Goal: Task Accomplishment & Management: Complete application form

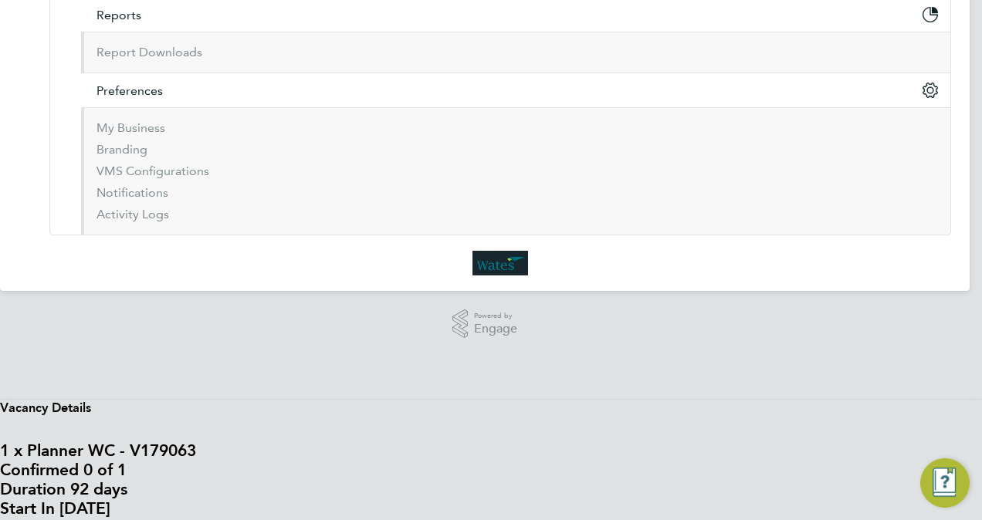
type input "[DATE]"
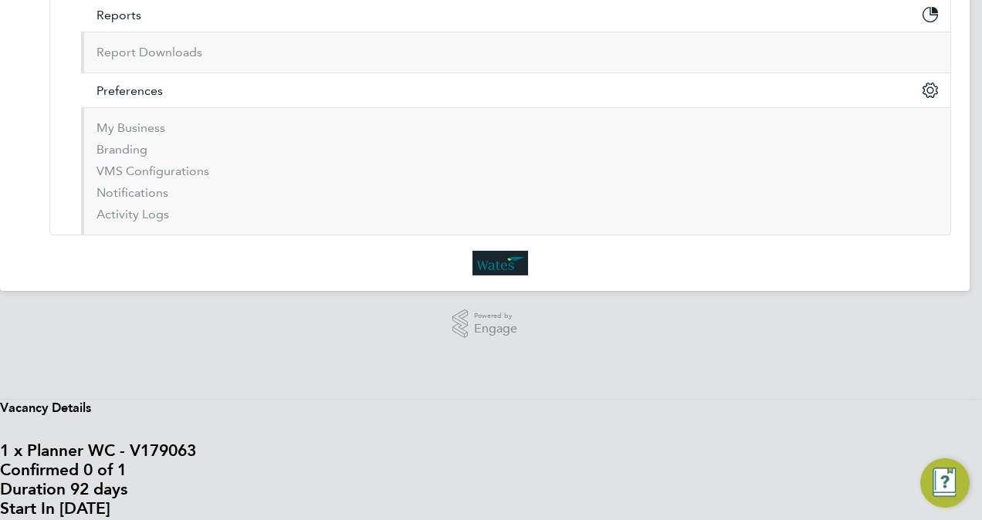
type input "09 Jan 2026"
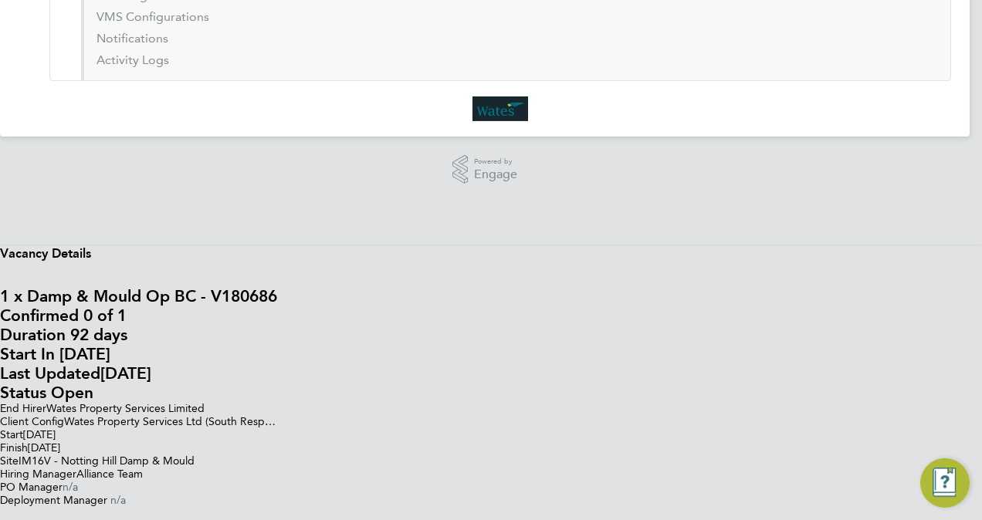
type input "14 Oct 2025"
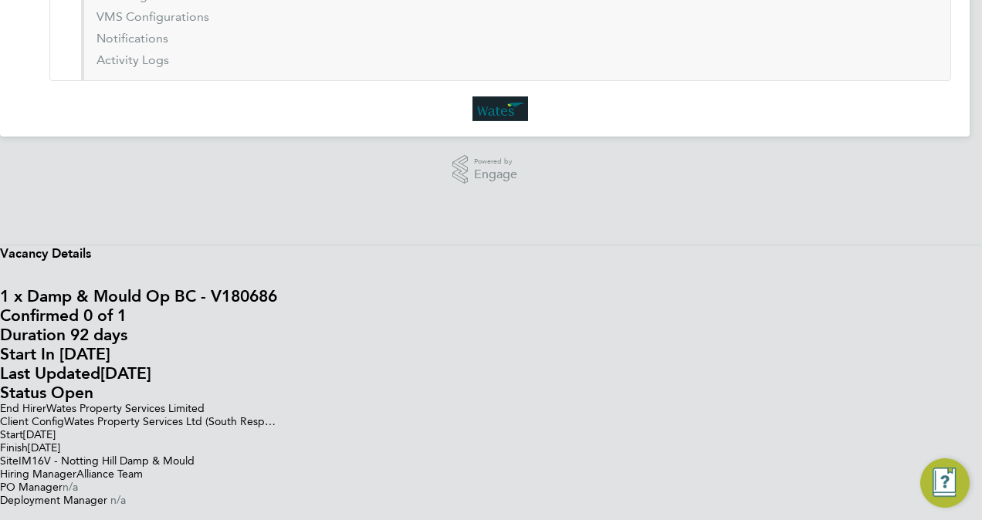
type input "14 Jan 2026"
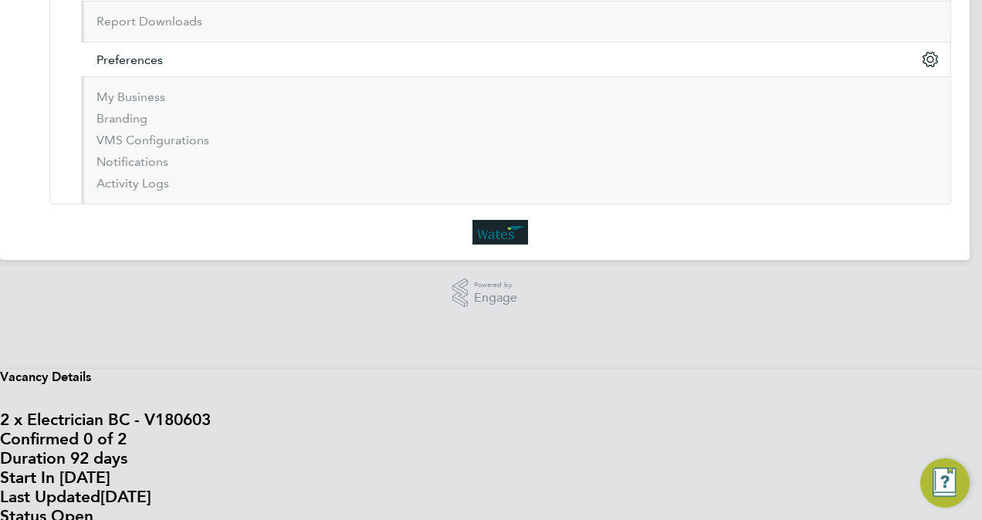
type input "13 Oct 2025"
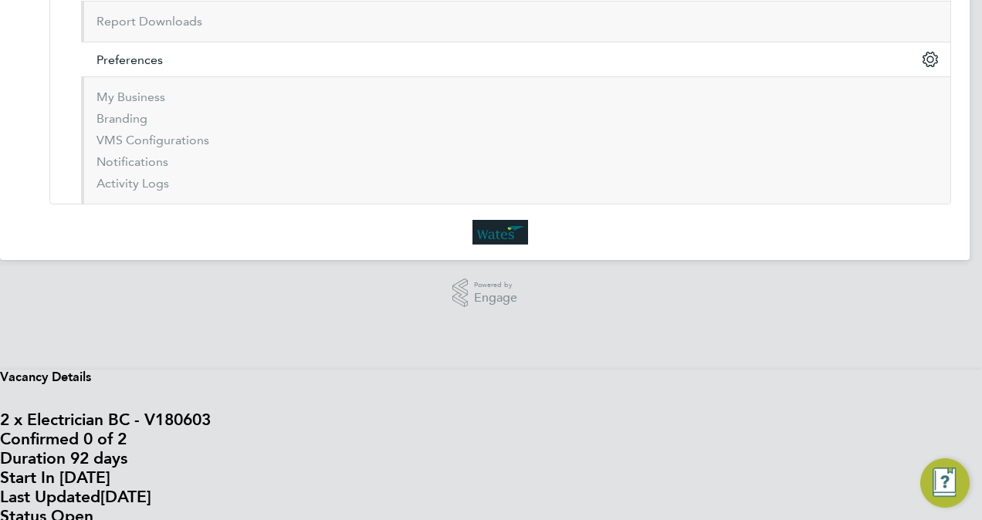
type input "13 Jan 2026"
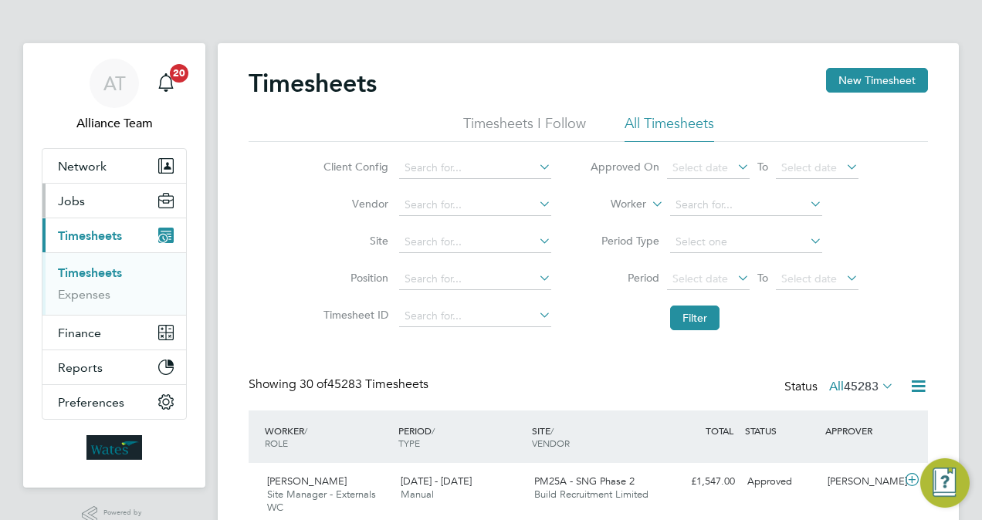
click at [110, 204] on button "Jobs" at bounding box center [114, 201] width 144 height 34
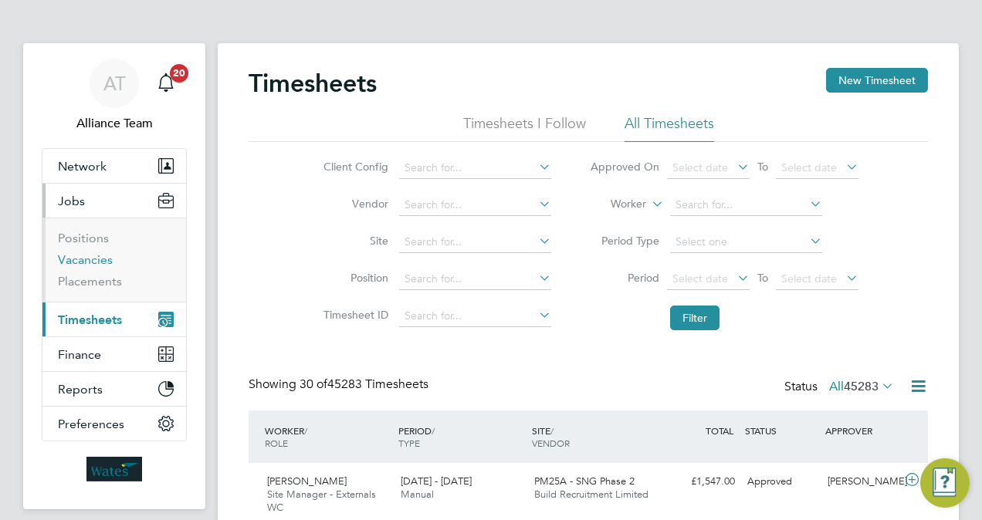
click at [105, 263] on link "Vacancies" at bounding box center [85, 259] width 55 height 15
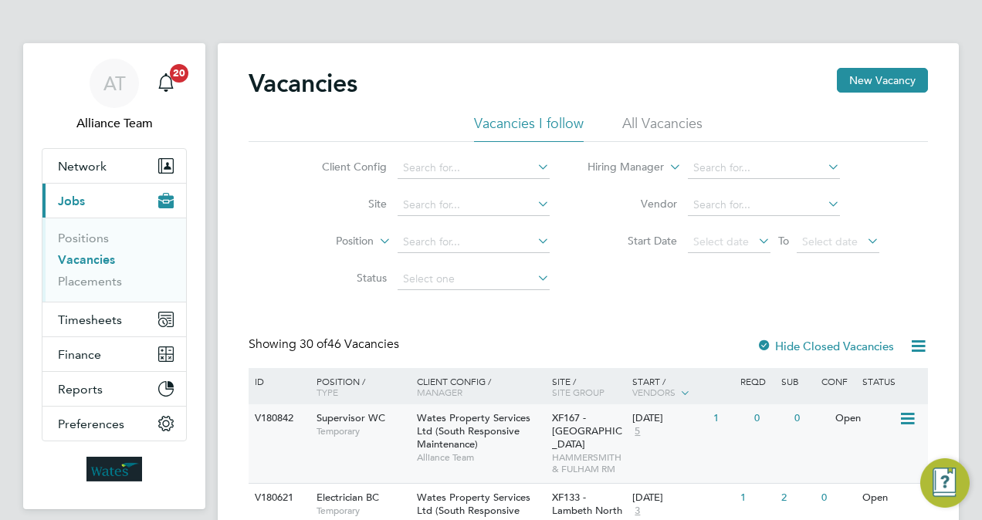
click at [559, 446] on span "XF167 - Hammersmith and Fulham" at bounding box center [587, 430] width 70 height 39
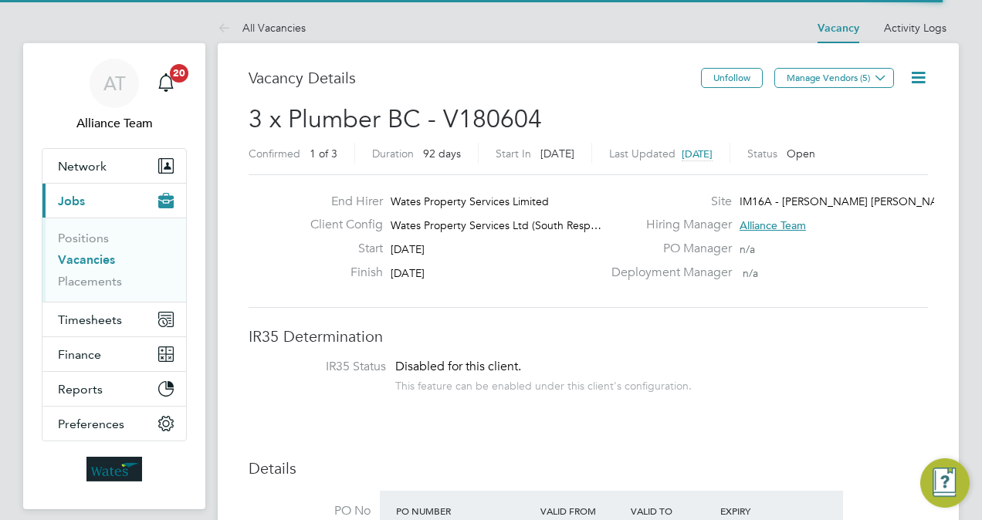
click at [473, 139] on h2 "3 x Plumber BC - V180604 Confirmed 1 of 3 Duration 92 days Start In in 4 days L…" at bounding box center [588, 135] width 679 height 65
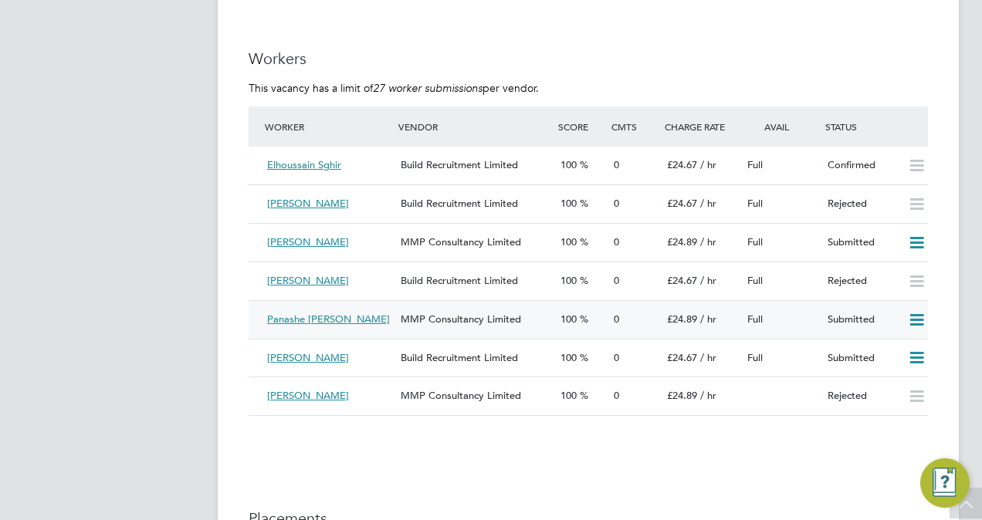
click at [915, 326] on icon at bounding box center [916, 320] width 19 height 12
click at [894, 375] on li "Reject" at bounding box center [897, 377] width 54 height 22
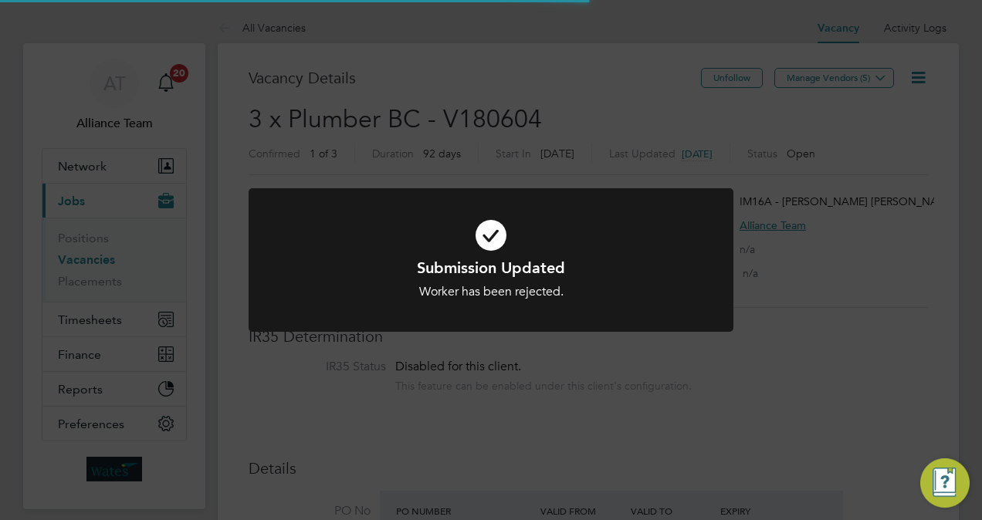
click at [841, 273] on div "Submission Updated Worker has been rejected. Cancel Okay" at bounding box center [491, 260] width 982 height 520
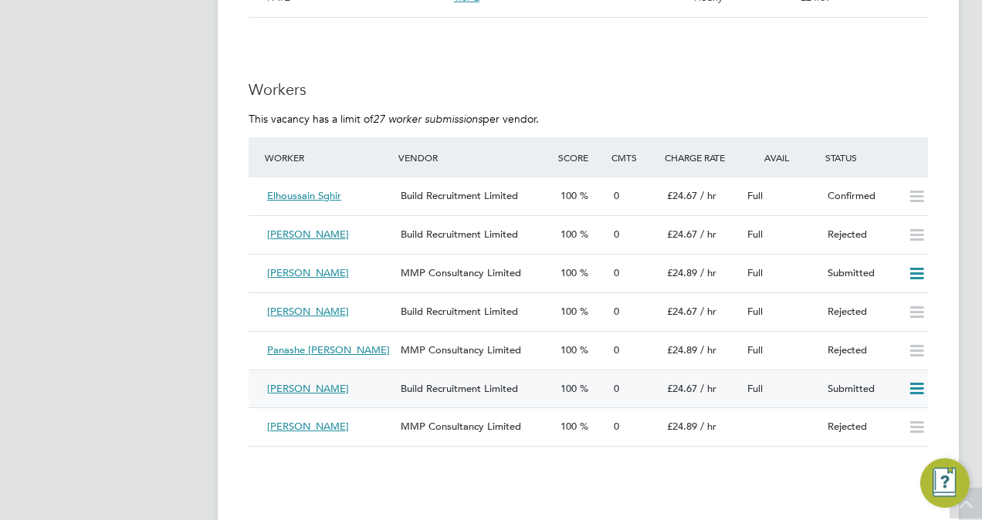
click at [919, 394] on icon at bounding box center [916, 389] width 19 height 12
click at [888, 446] on li "Reject" at bounding box center [897, 446] width 54 height 22
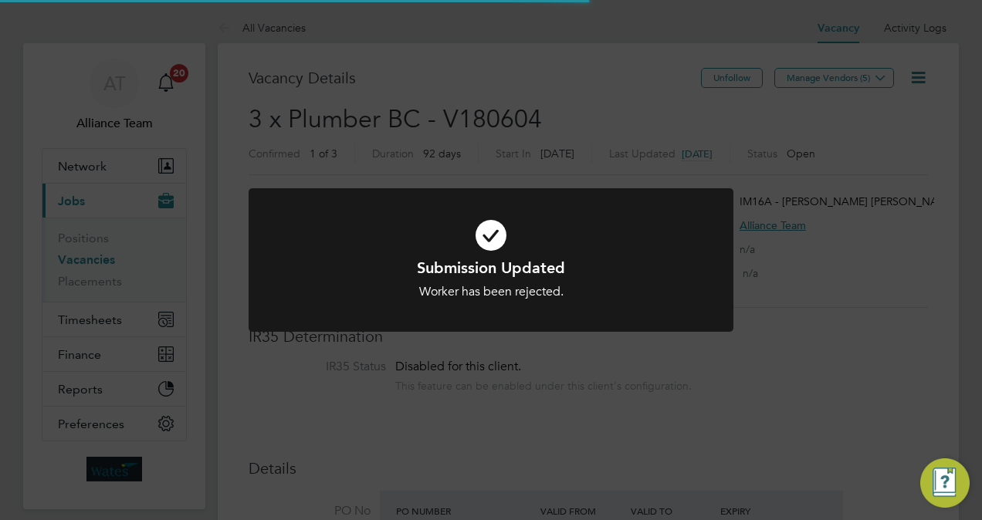
click at [870, 223] on div "Submission Updated Worker has been rejected. Cancel Okay" at bounding box center [491, 260] width 982 height 520
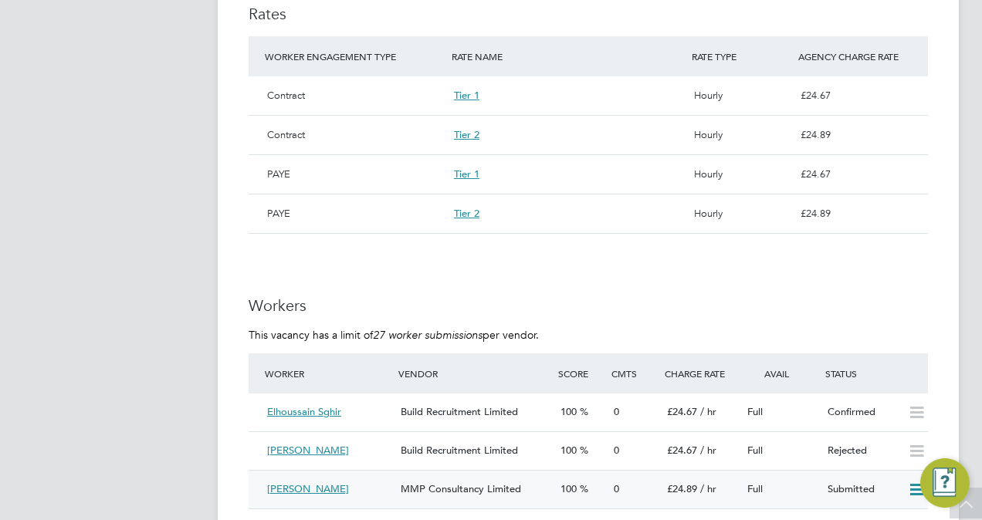
click at [428, 489] on span "MMP Consultancy Limited" at bounding box center [461, 488] width 120 height 13
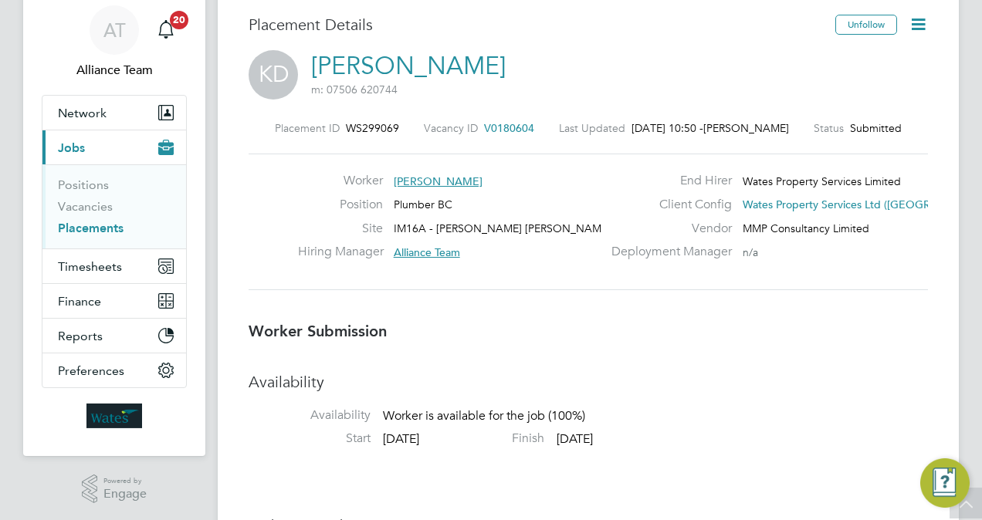
click at [514, 125] on span "V0180604" at bounding box center [509, 128] width 50 height 14
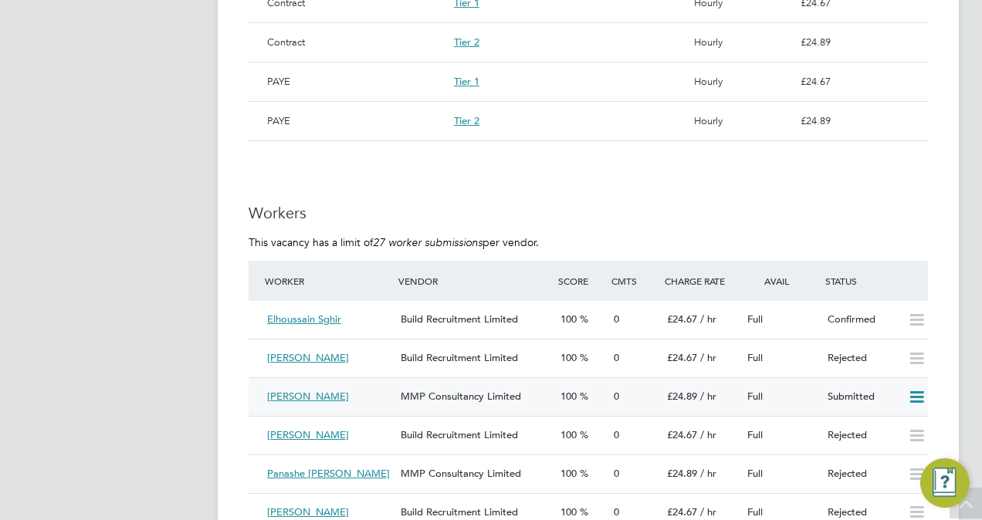
click at [912, 397] on icon at bounding box center [916, 397] width 19 height 12
click at [886, 451] on li "Reject" at bounding box center [897, 453] width 54 height 22
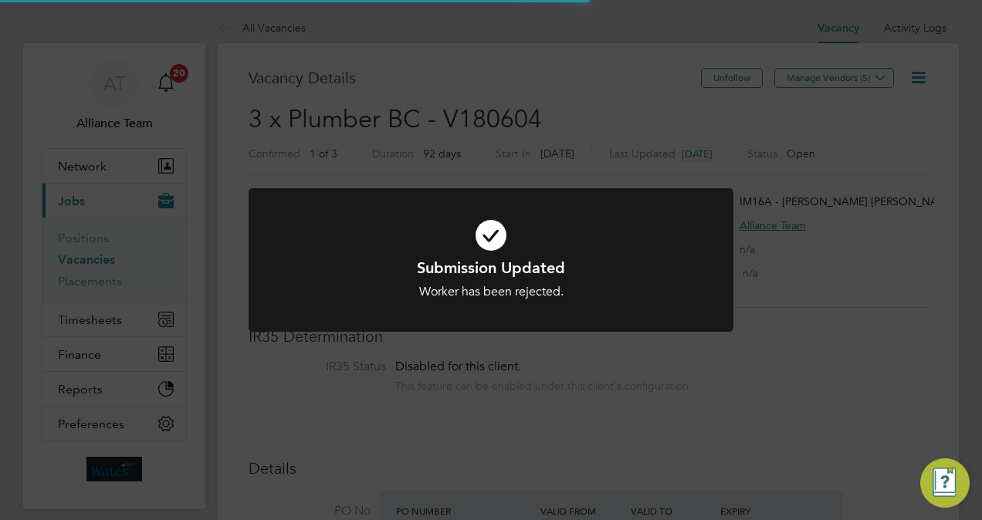
click at [880, 250] on div "Submission Updated Worker has been rejected. Cancel Okay" at bounding box center [491, 260] width 982 height 520
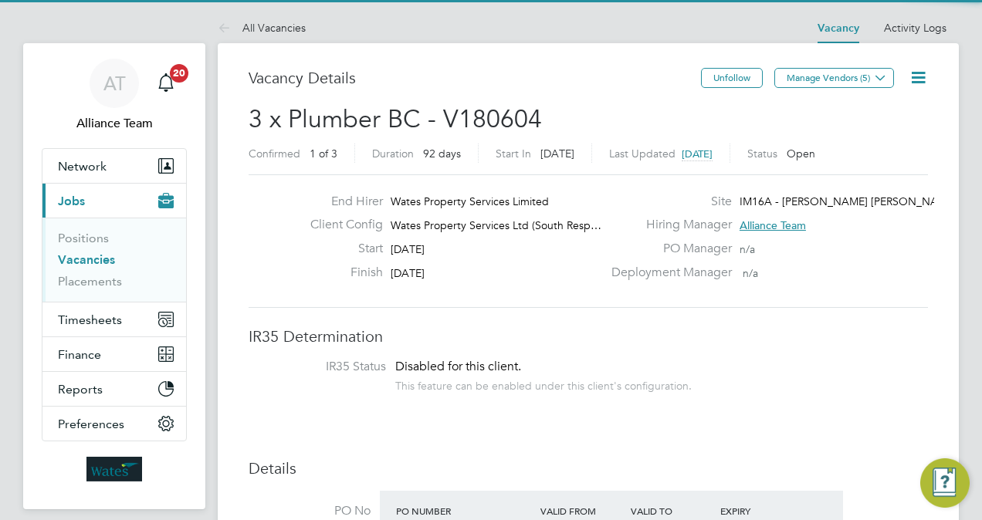
click at [917, 72] on icon at bounding box center [917, 77] width 19 height 19
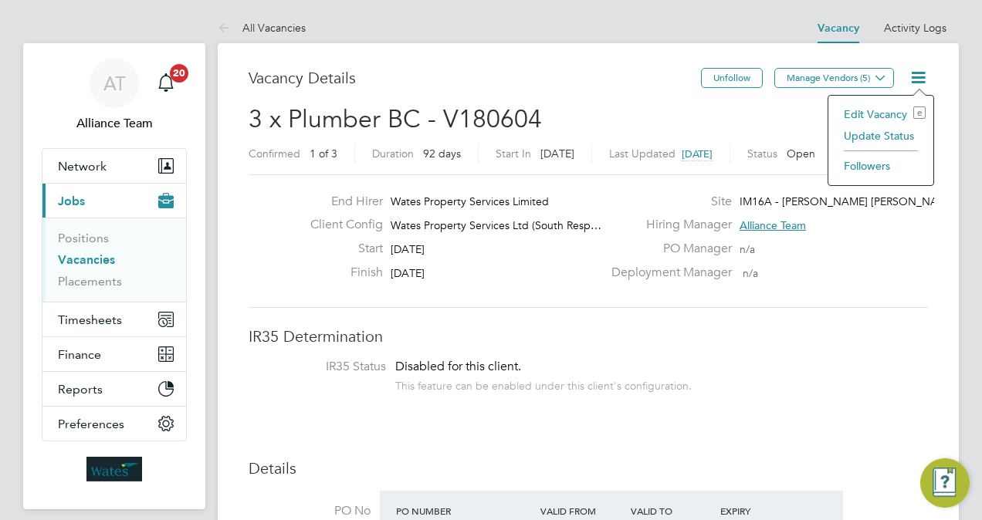
click at [866, 110] on li "Edit Vacancy e" at bounding box center [881, 114] width 90 height 22
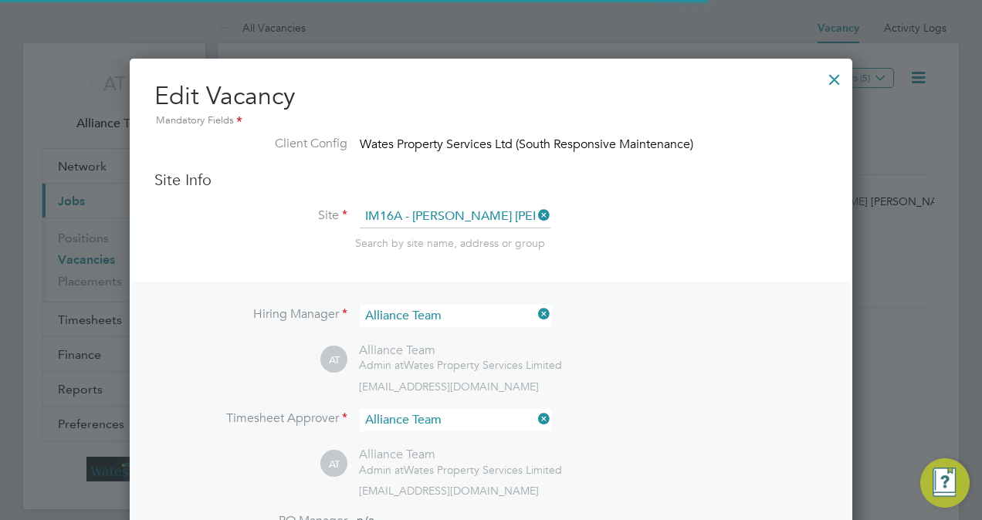
click at [727, 270] on li "Site IM16A - NOTT HILL - WORKWISE- North East Search by site name, address or g…" at bounding box center [490, 243] width 673 height 76
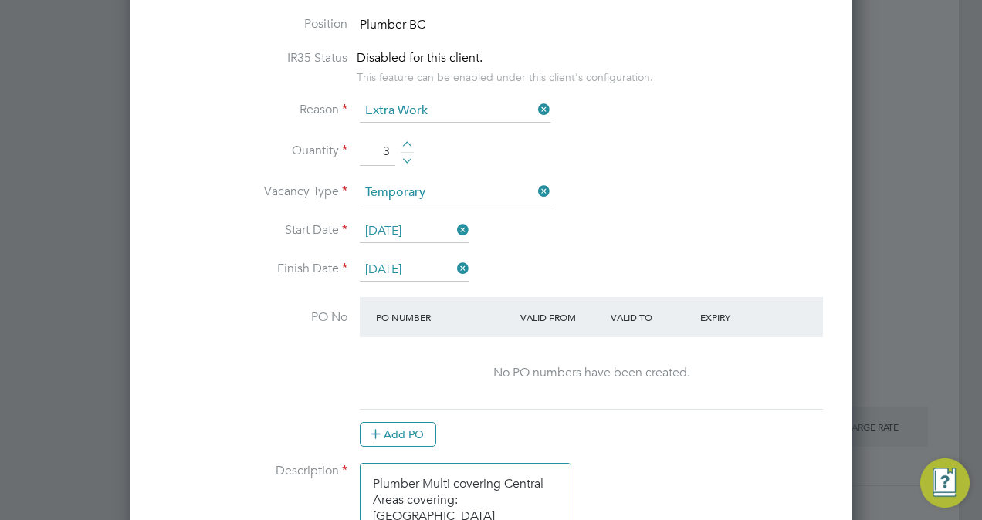
click at [407, 242] on li "Start Date 29 Sep 2025" at bounding box center [490, 239] width 673 height 39
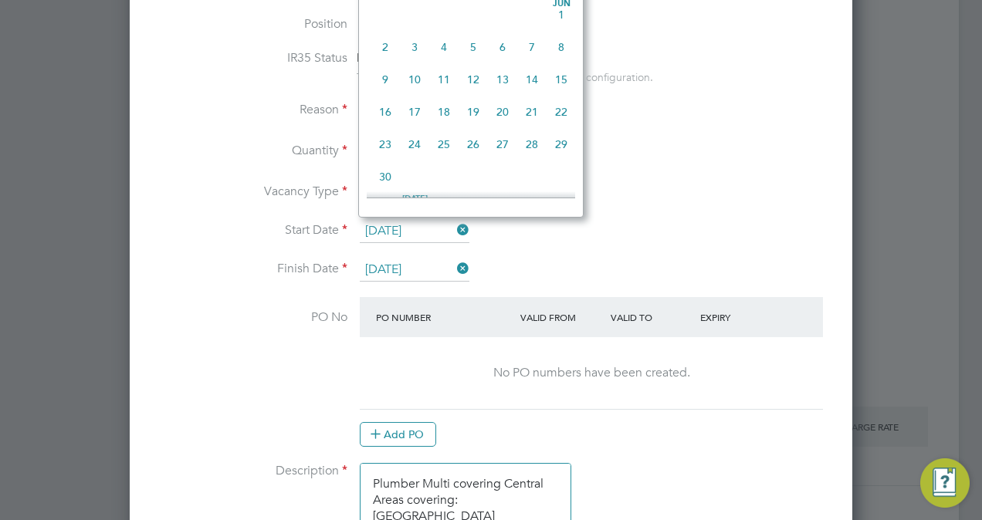
click at [407, 230] on input "[DATE]" at bounding box center [415, 231] width 110 height 23
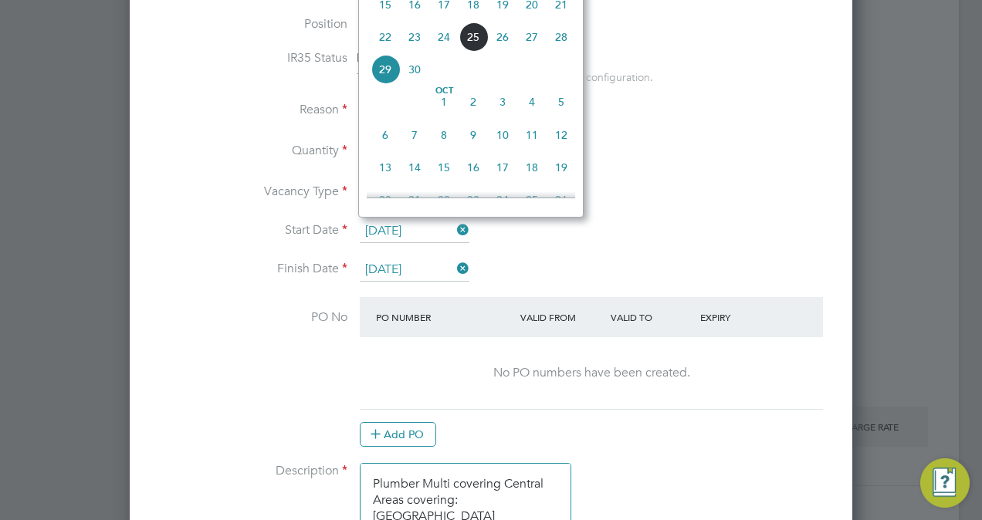
click at [387, 178] on span "13" at bounding box center [384, 167] width 29 height 29
type input "[DATE]"
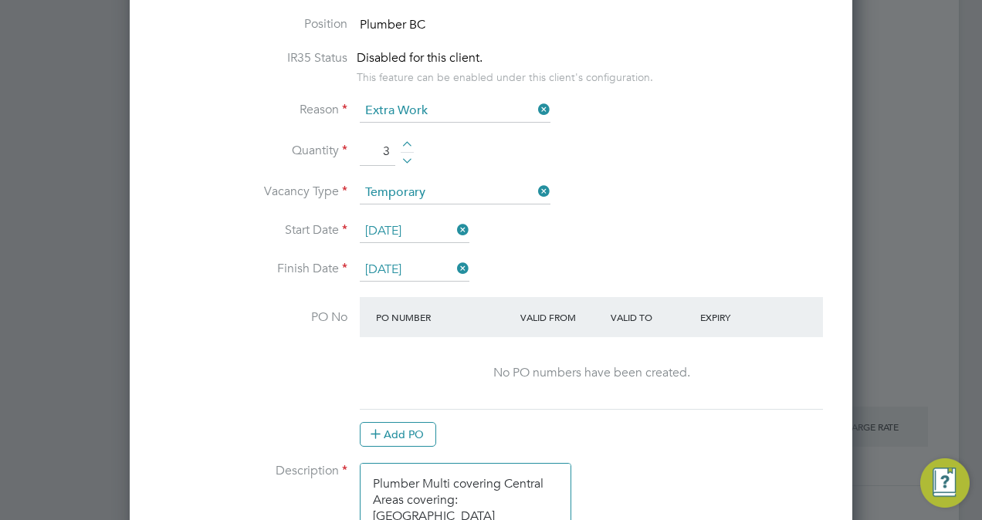
click at [399, 264] on input "29 Dec 2025" at bounding box center [415, 270] width 110 height 23
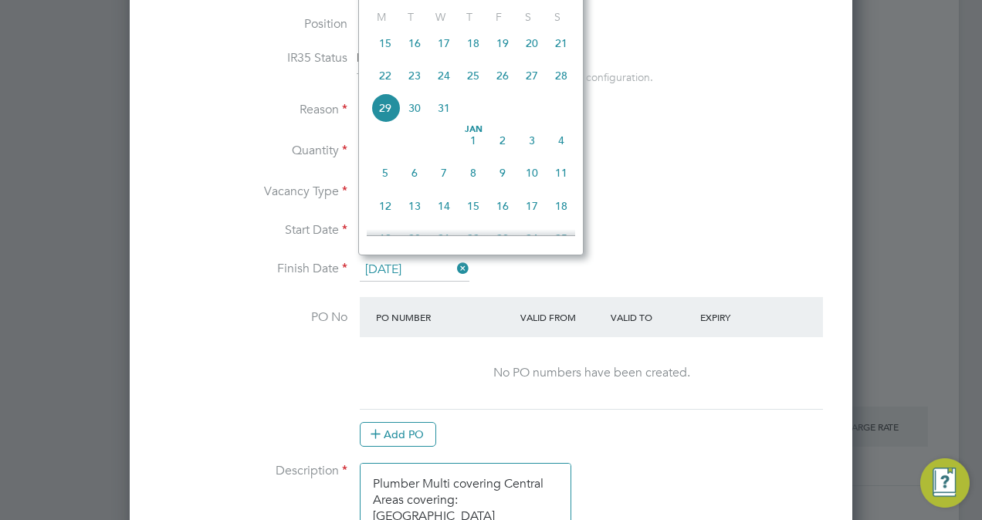
click at [414, 215] on span "13" at bounding box center [414, 205] width 29 height 29
type input "13 Jan 2026"
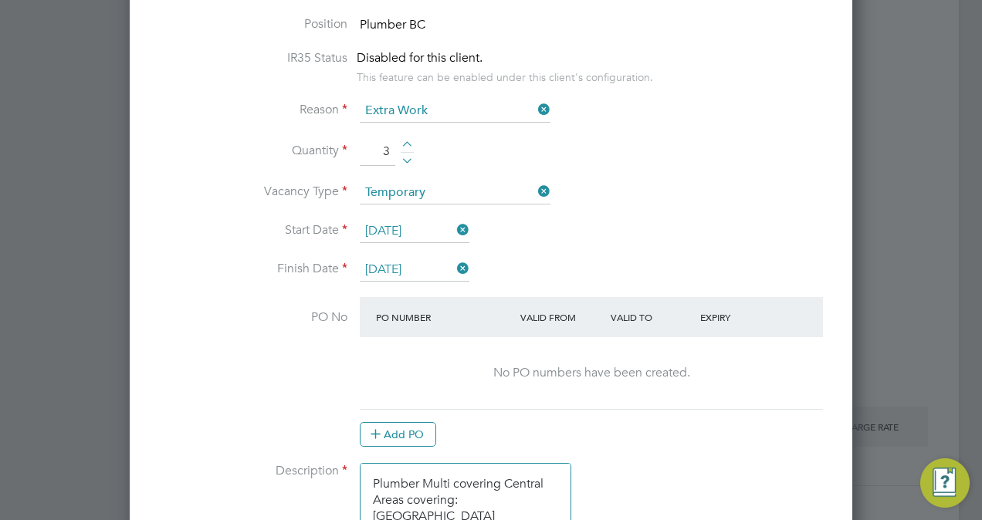
click at [692, 242] on li "Start Date 13 Oct 2025" at bounding box center [490, 239] width 673 height 39
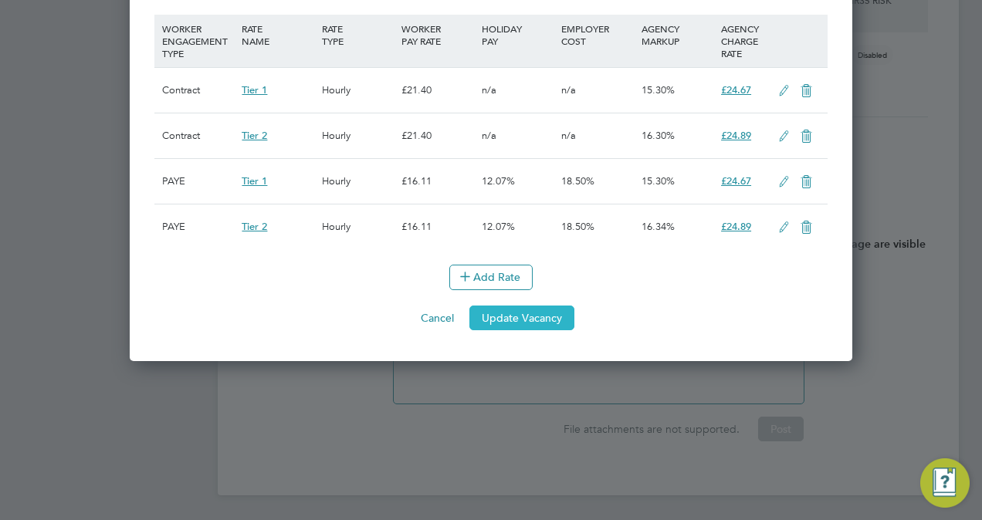
click at [547, 330] on button "Update Vacancy" at bounding box center [521, 318] width 105 height 25
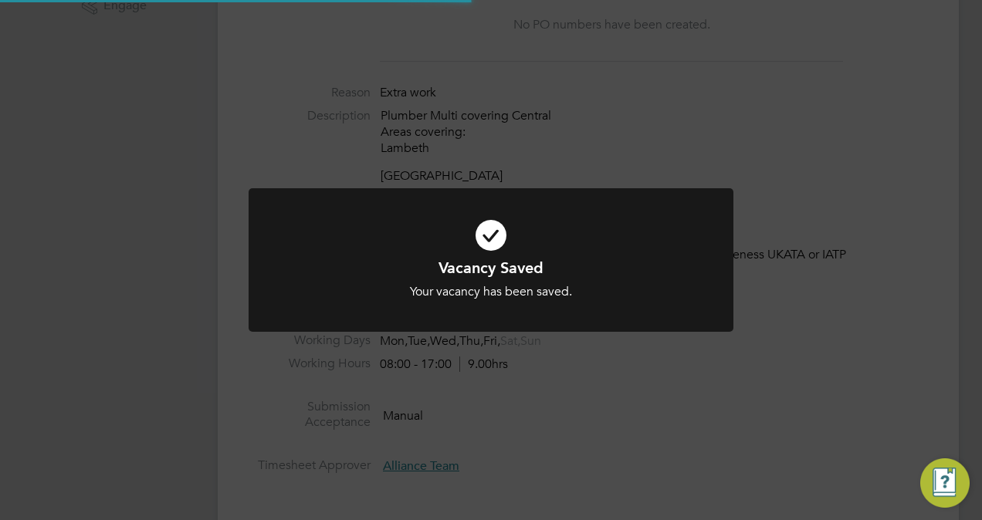
click at [878, 191] on div "Vacancy Saved Your vacancy has been saved. Cancel Okay" at bounding box center [491, 260] width 982 height 520
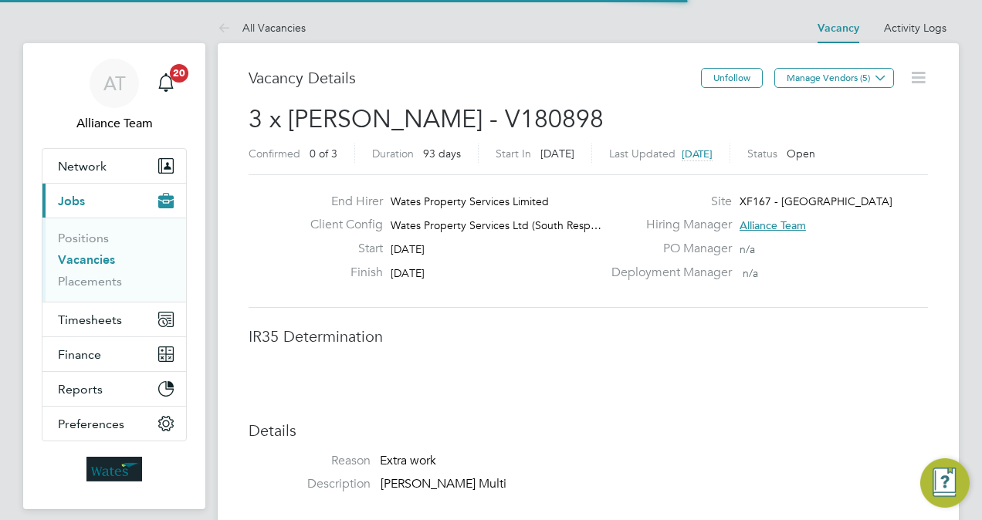
scroll to position [24, 305]
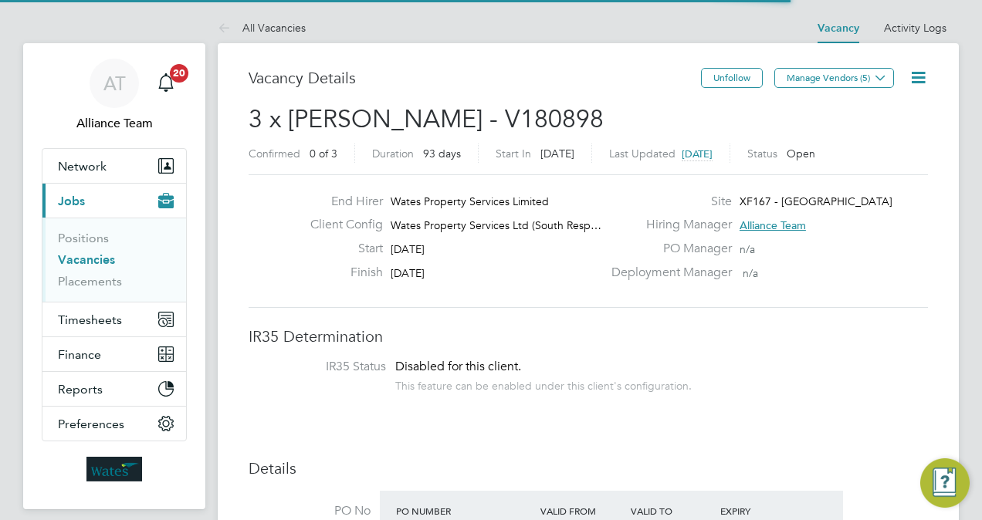
click at [582, 132] on h2 "3 x Carpenter BC - V180898 Confirmed 0 of 3 Duration 93 days Start In in 8 days…" at bounding box center [588, 135] width 679 height 65
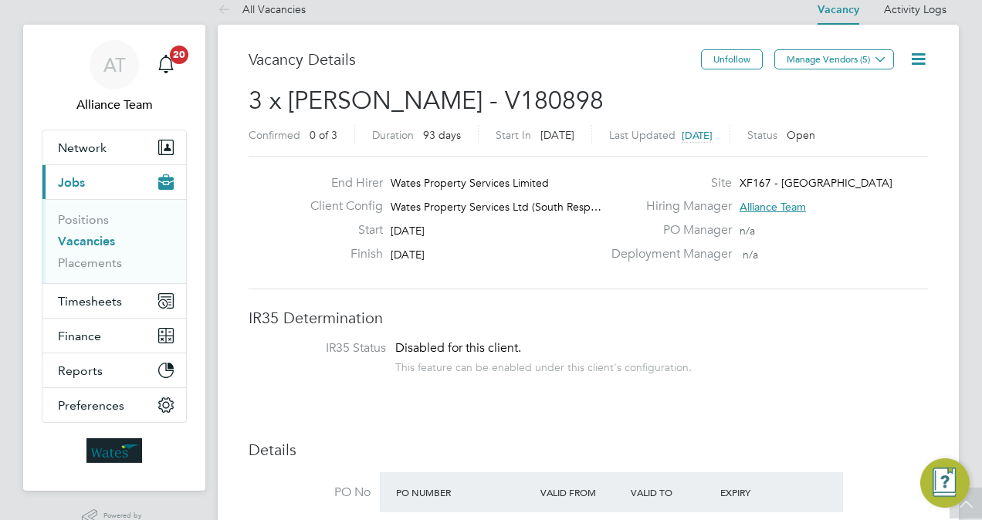
scroll to position [0, 0]
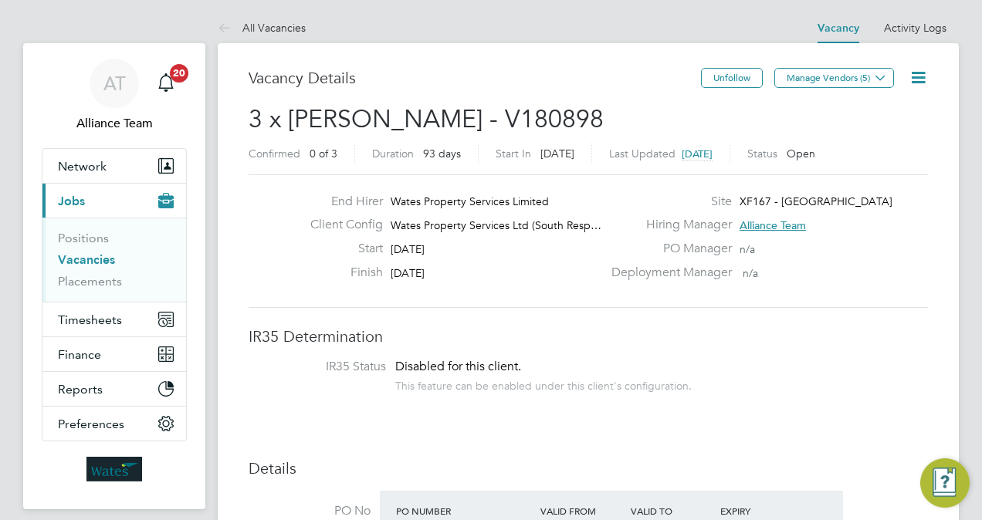
click at [919, 82] on icon at bounding box center [917, 77] width 19 height 19
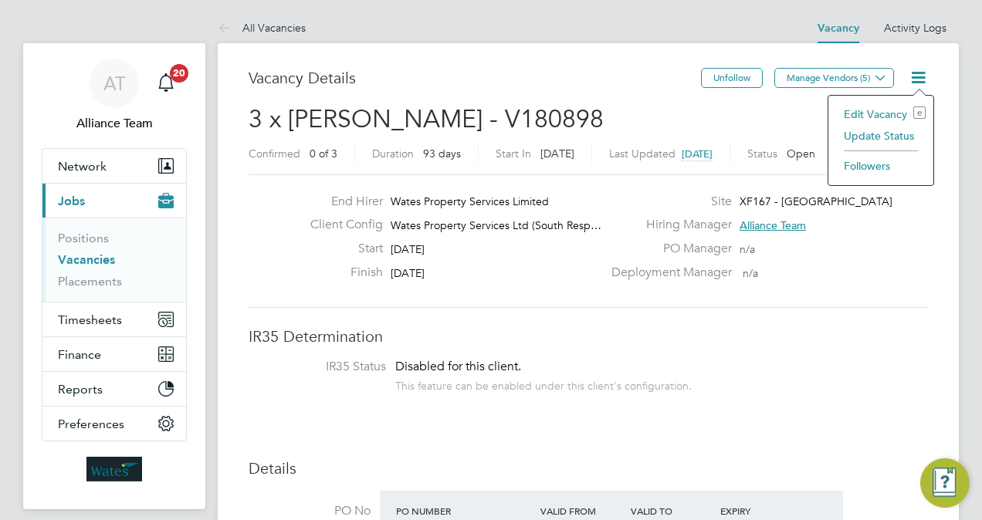
click at [883, 116] on li "Edit Vacancy e" at bounding box center [881, 114] width 90 height 22
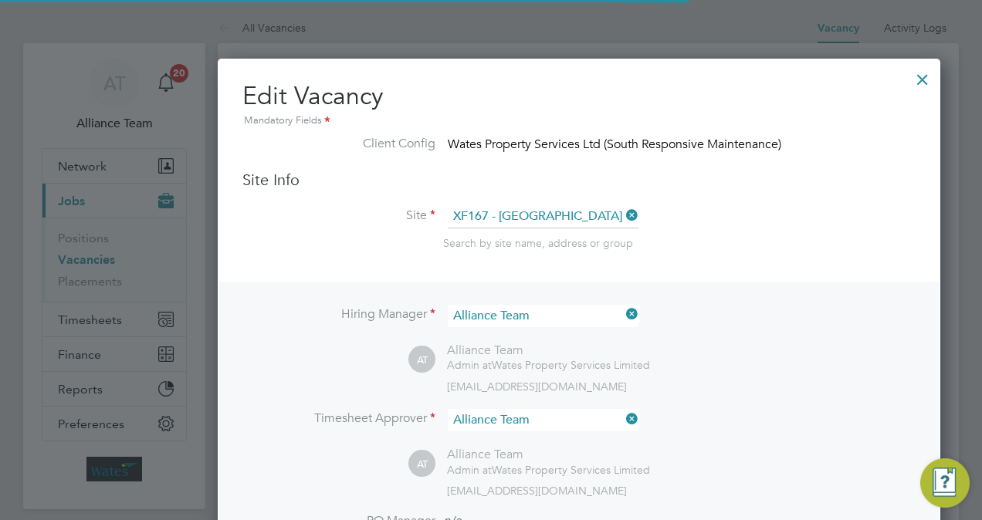
scroll to position [8, 7]
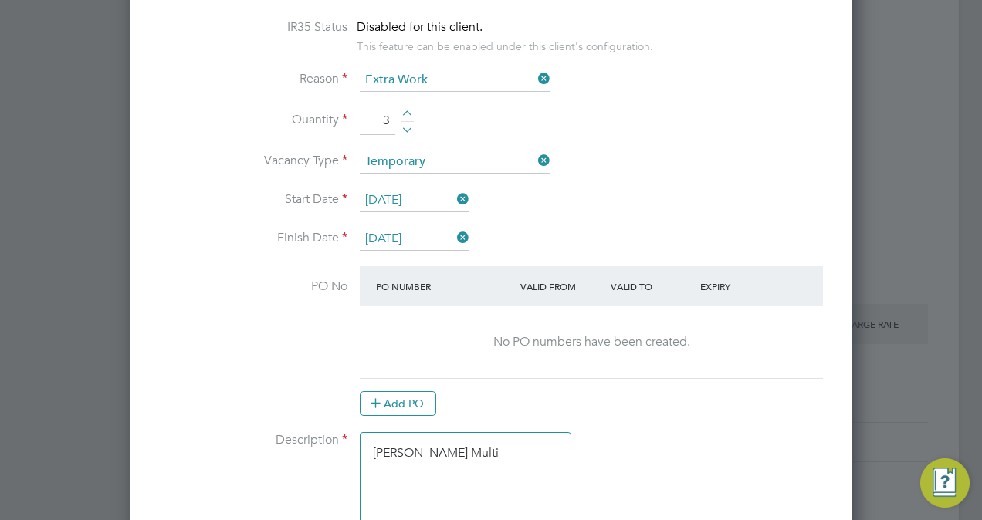
click at [401, 201] on input "03 Oct 2025" at bounding box center [415, 200] width 110 height 23
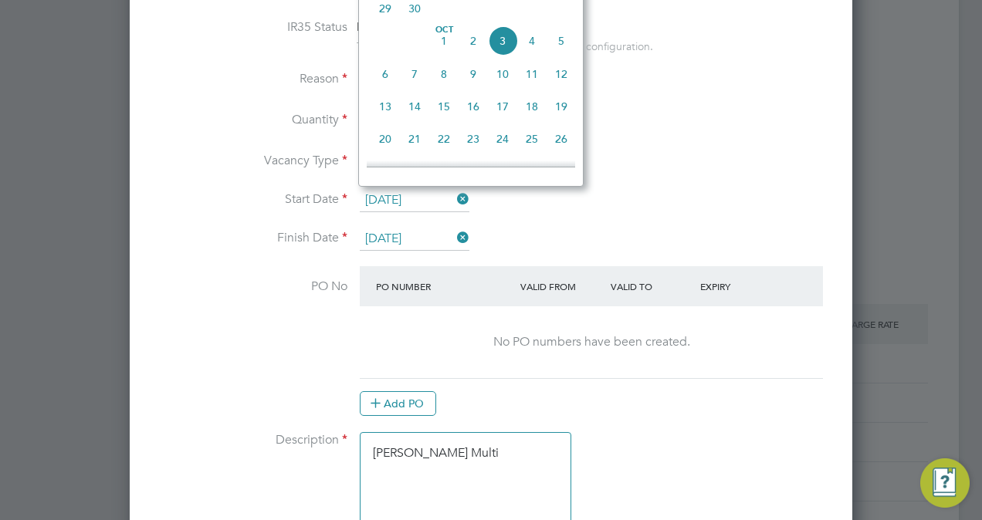
click at [384, 113] on span "13" at bounding box center [384, 106] width 29 height 29
type input "13 Oct 2025"
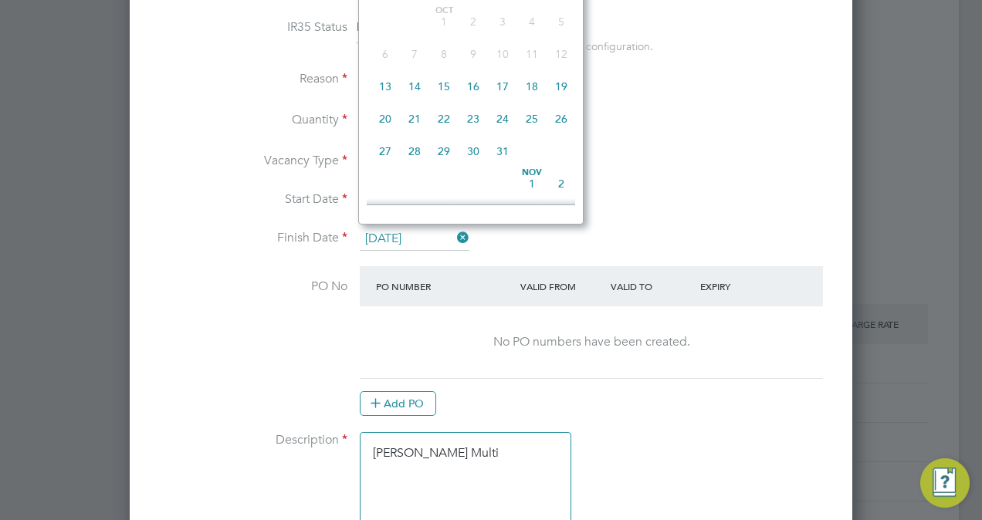
click at [415, 235] on input "03 Jan 2026" at bounding box center [415, 239] width 110 height 23
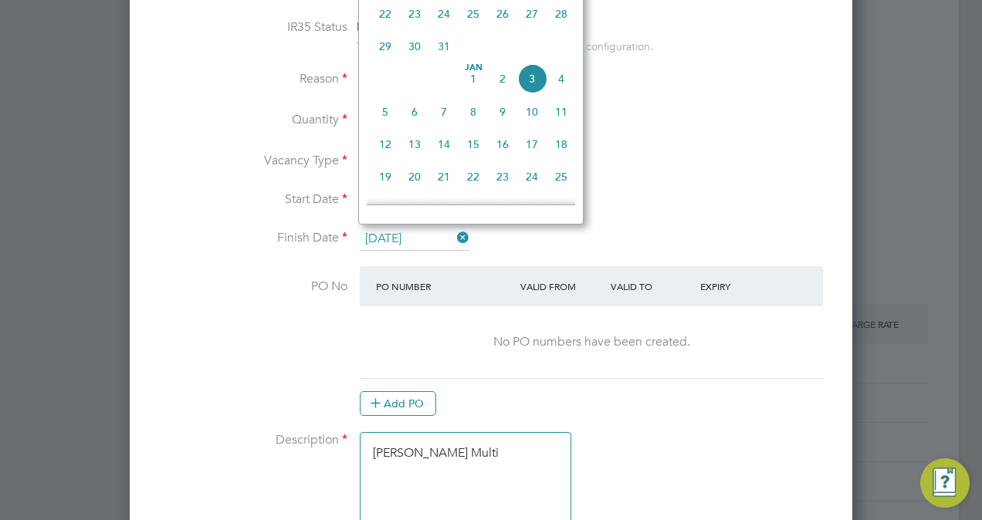
click at [431, 156] on span "14" at bounding box center [443, 144] width 29 height 29
type input "14 Jan 2026"
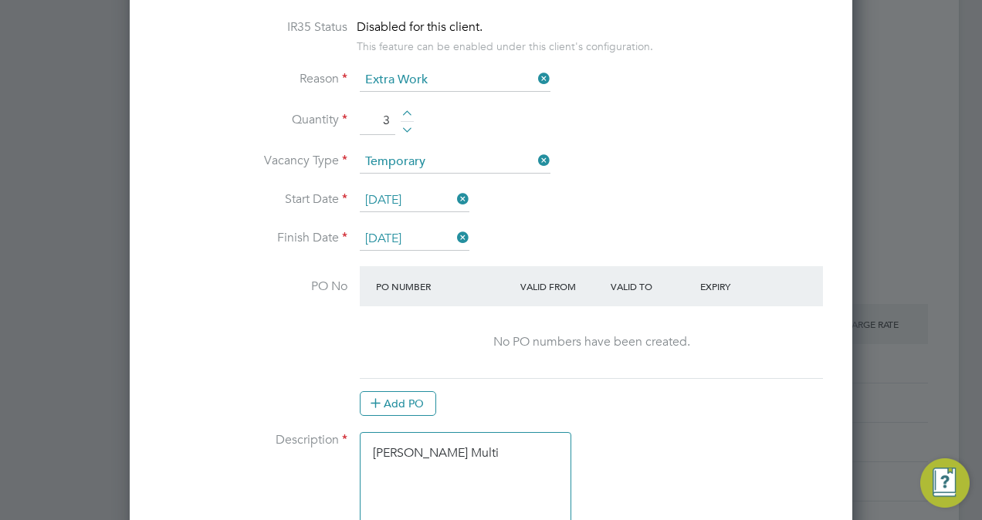
click at [732, 201] on li "Start Date [DATE]" at bounding box center [490, 208] width 673 height 39
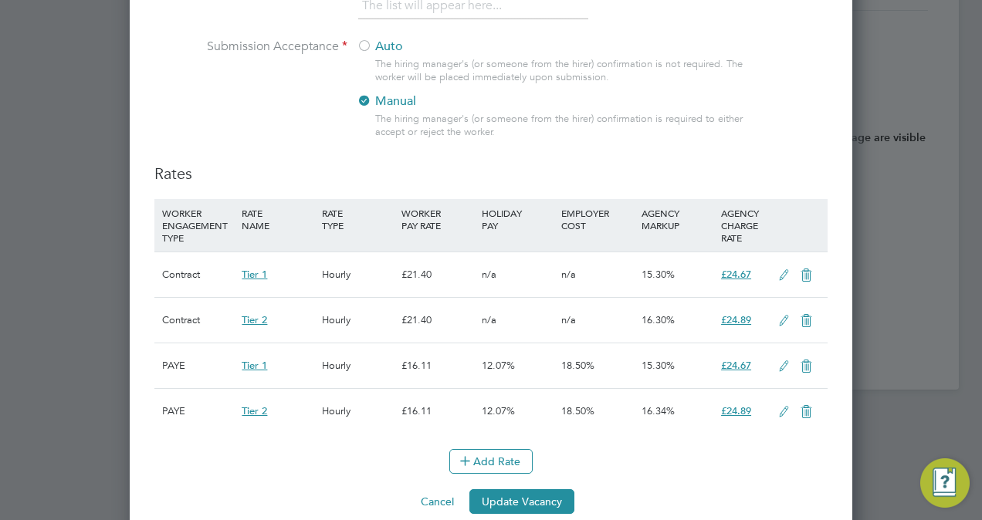
scroll to position [1794, 0]
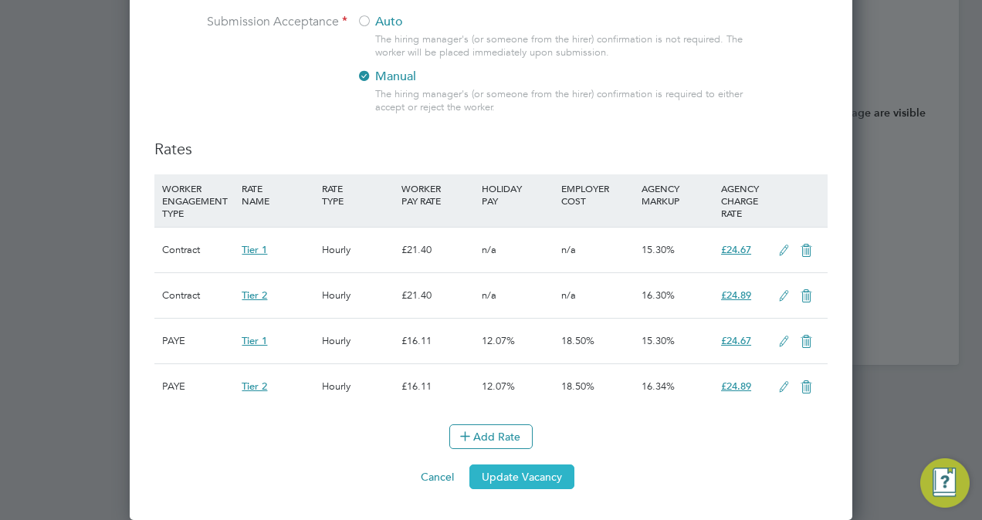
click at [549, 482] on button "Update Vacancy" at bounding box center [521, 477] width 105 height 25
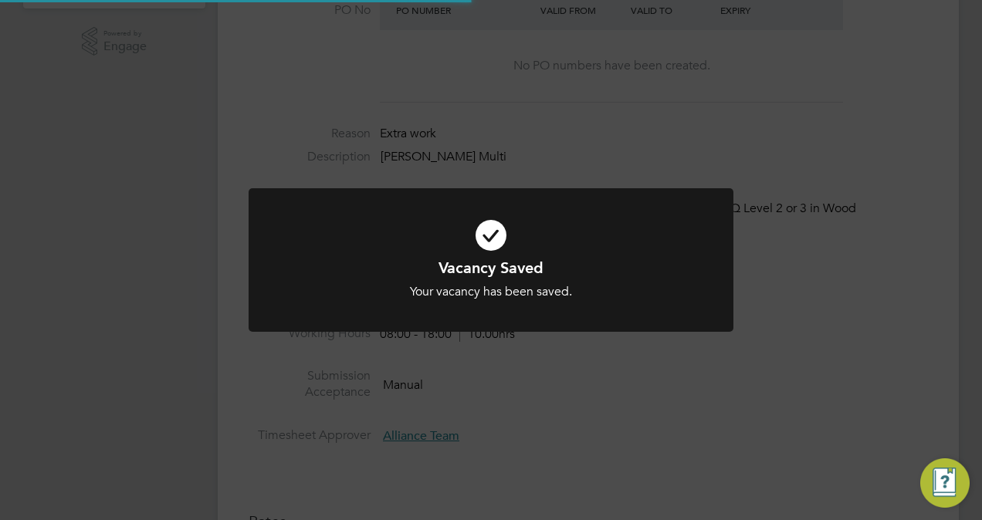
scroll to position [27, 241]
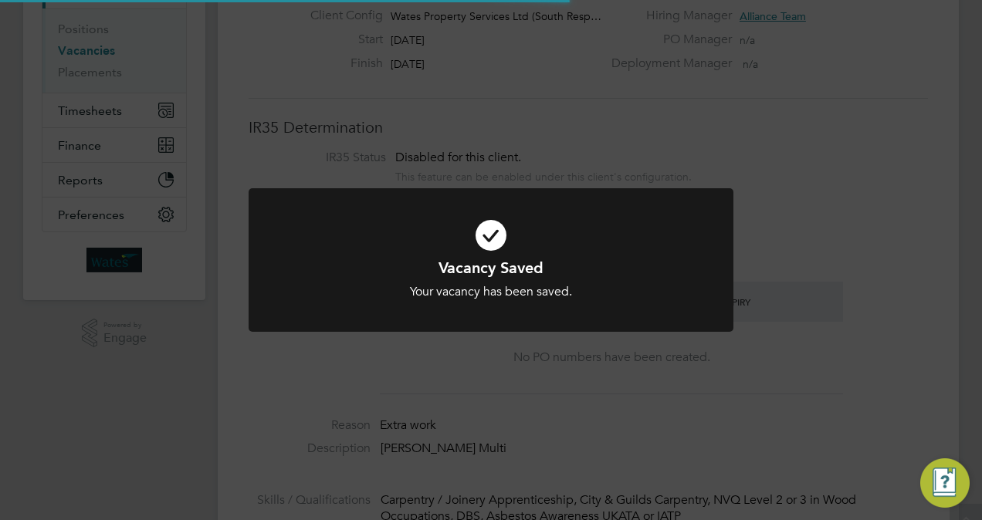
click at [902, 179] on div "Vacancy Saved Your vacancy has been saved. Cancel Okay" at bounding box center [491, 260] width 982 height 520
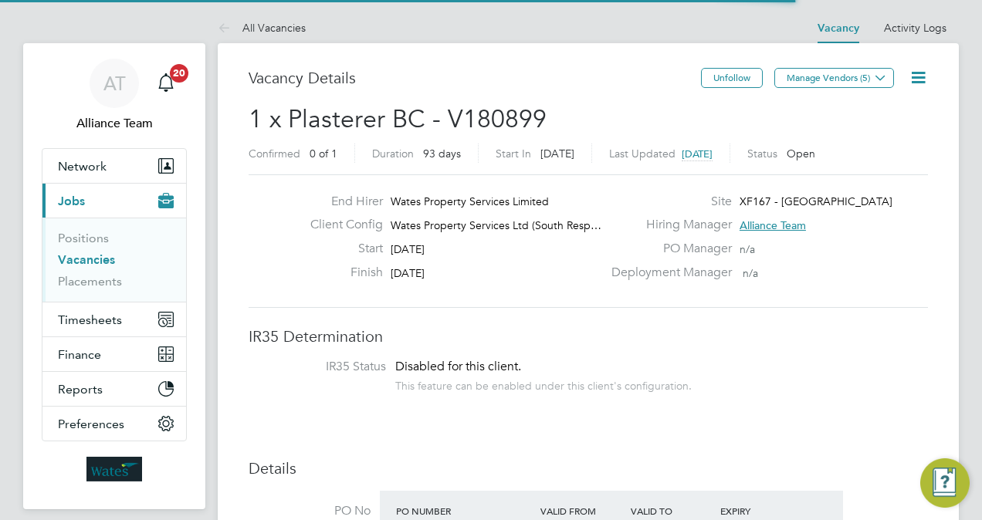
click at [565, 79] on h3 "Vacancy Details" at bounding box center [475, 78] width 452 height 20
click at [529, 73] on h3 "Vacancy Details" at bounding box center [475, 78] width 452 height 20
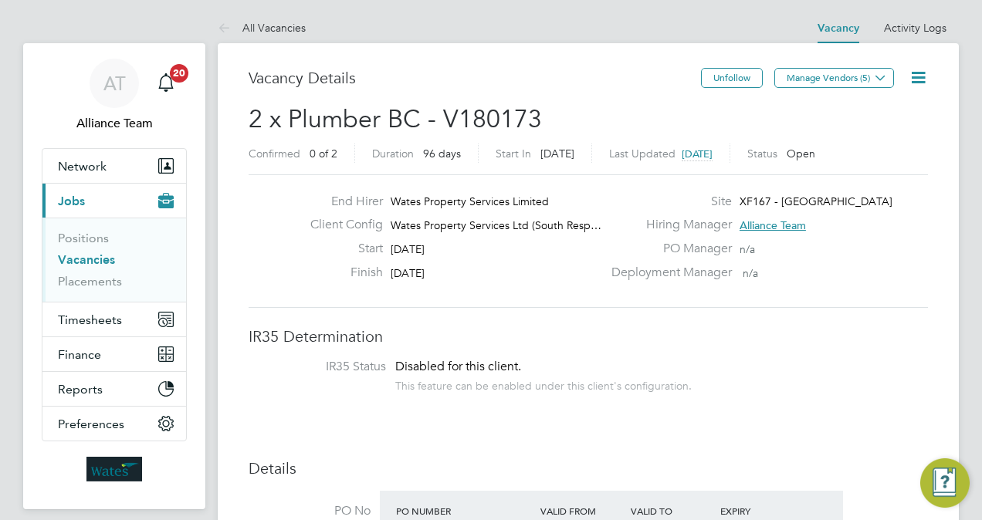
click at [918, 76] on icon at bounding box center [917, 77] width 19 height 19
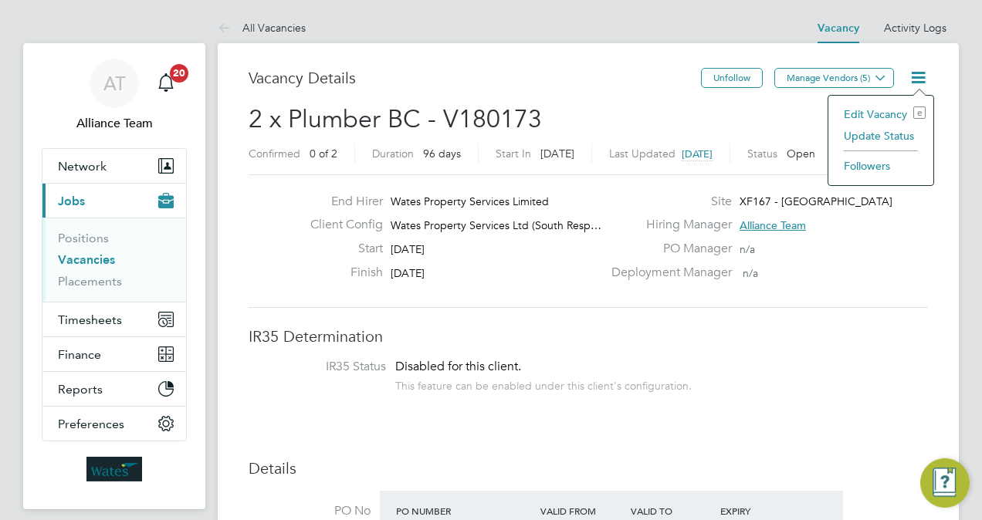
click at [864, 113] on li "Edit Vacancy e" at bounding box center [881, 114] width 90 height 22
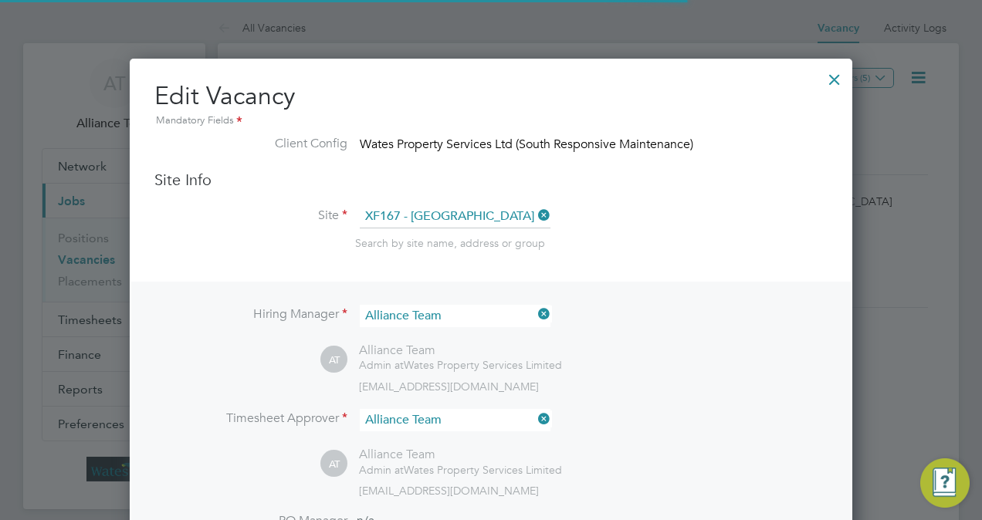
click at [679, 270] on li "Site XF167 - Hammersmith and Fulham Search by site name, address or group" at bounding box center [490, 243] width 673 height 76
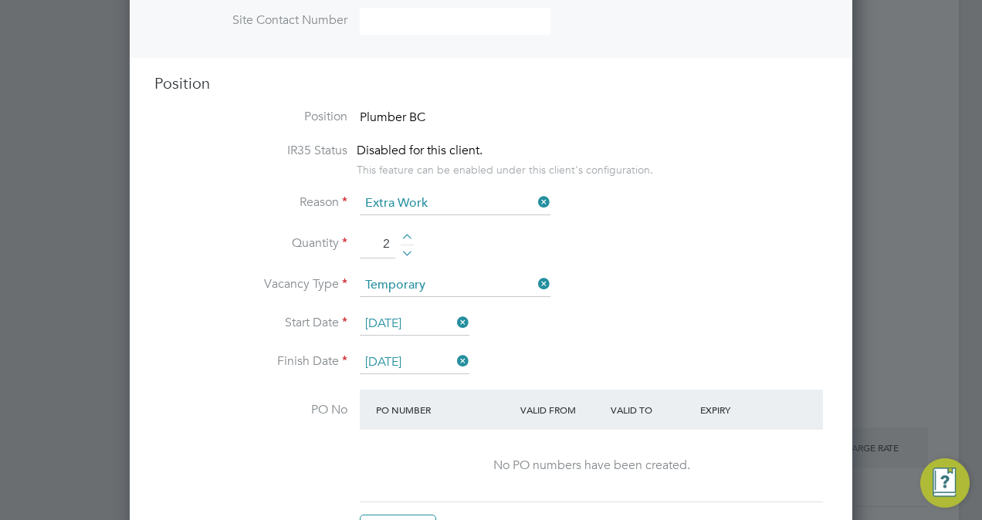
click at [414, 319] on input "[DATE]" at bounding box center [415, 324] width 110 height 23
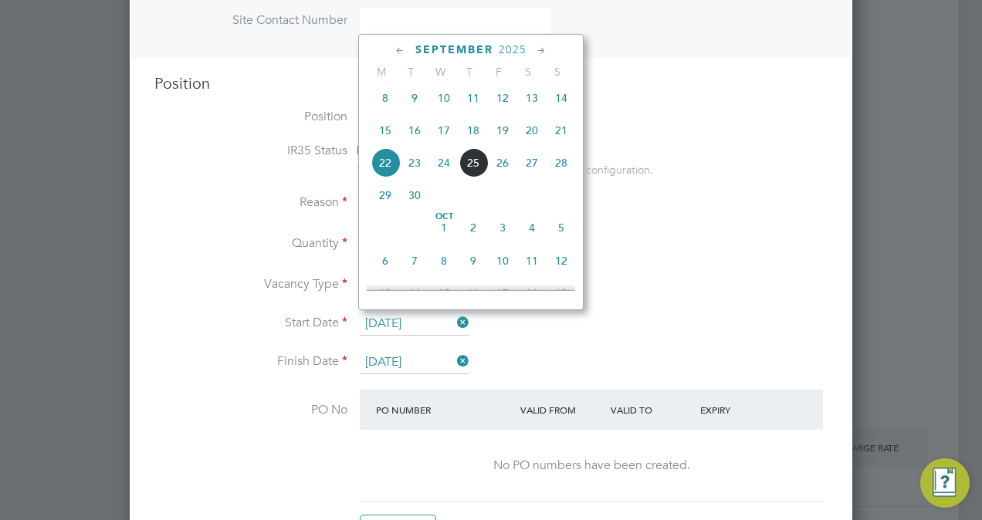
click at [539, 52] on icon at bounding box center [541, 50] width 15 height 17
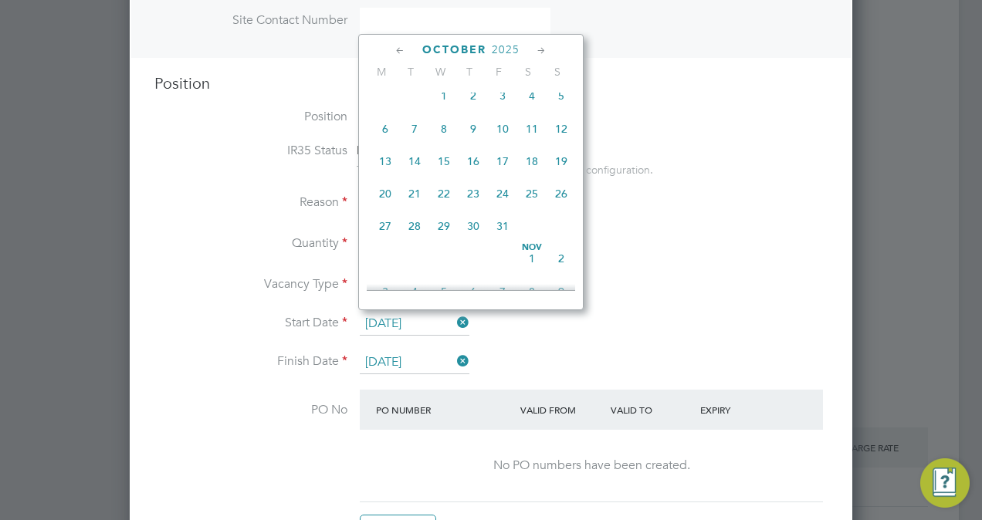
click at [383, 173] on span "13" at bounding box center [384, 161] width 29 height 29
type input "13 Oct 2025"
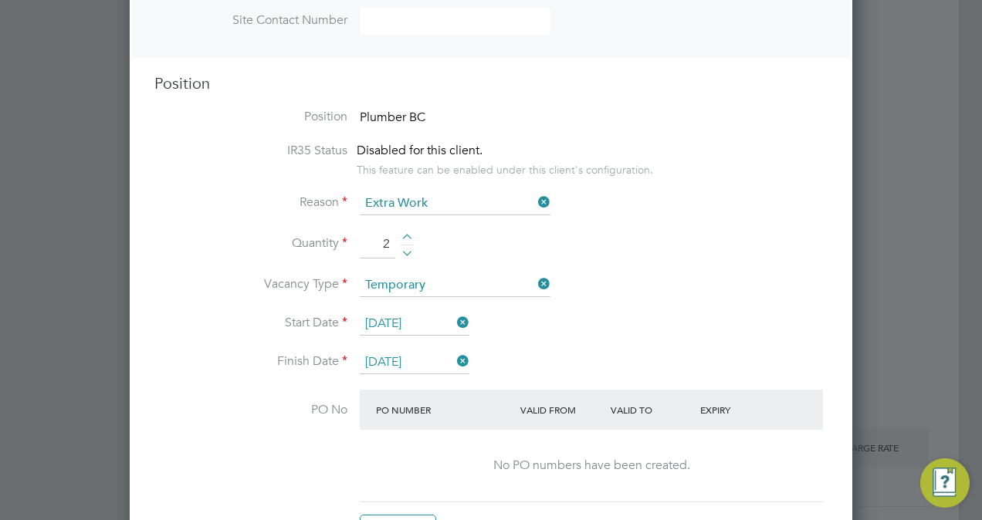
click at [406, 354] on input "26 Dec 2025" at bounding box center [415, 362] width 110 height 23
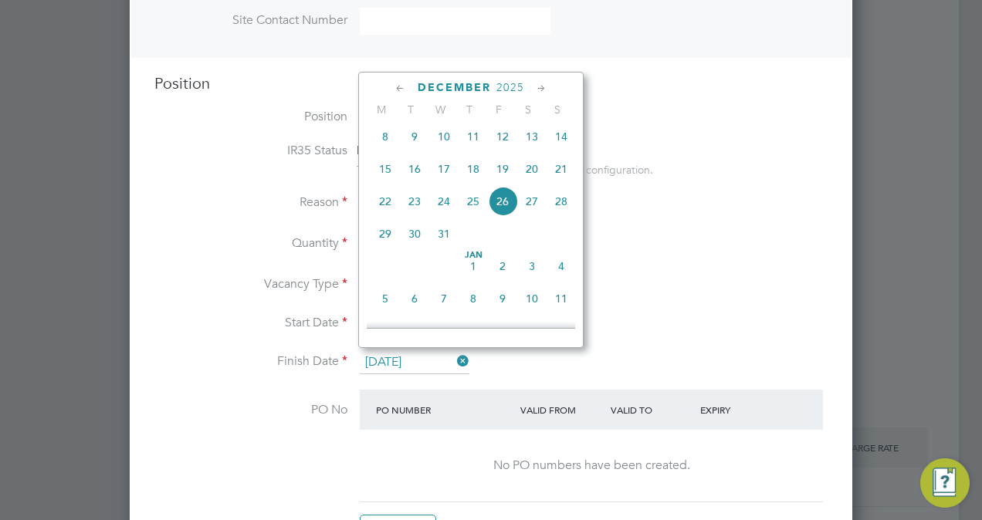
click at [542, 83] on icon at bounding box center [541, 88] width 15 height 17
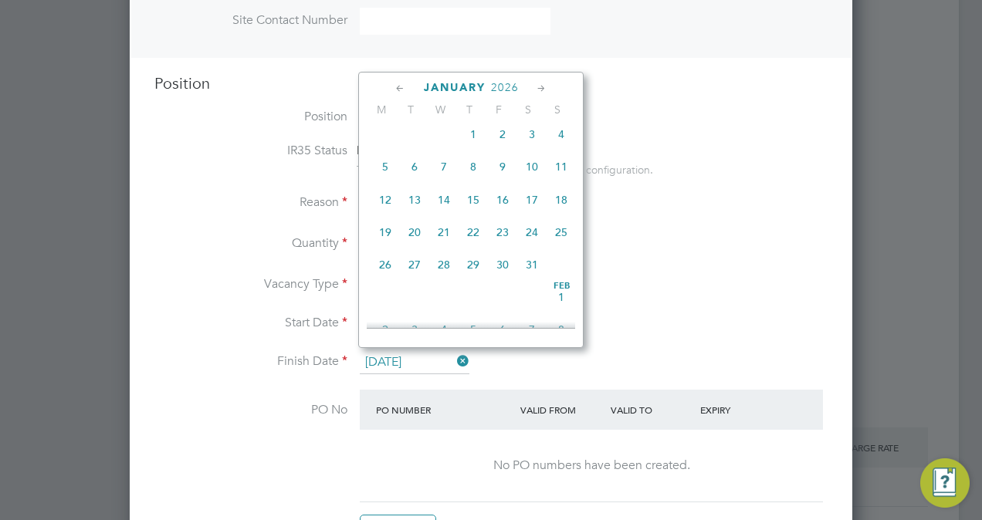
click at [441, 211] on span "14" at bounding box center [443, 199] width 29 height 29
type input "14 Jan 2026"
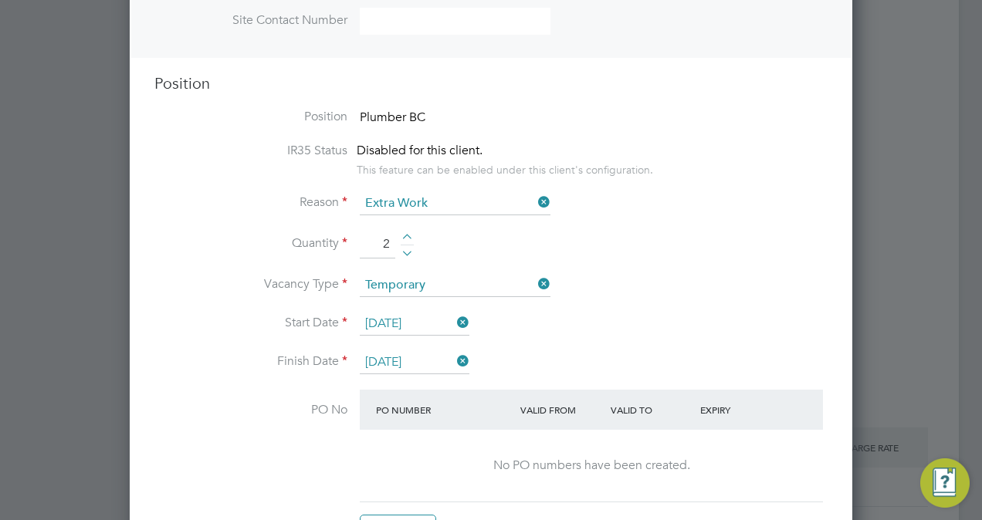
click at [689, 265] on li "Quantity 2" at bounding box center [490, 252] width 673 height 43
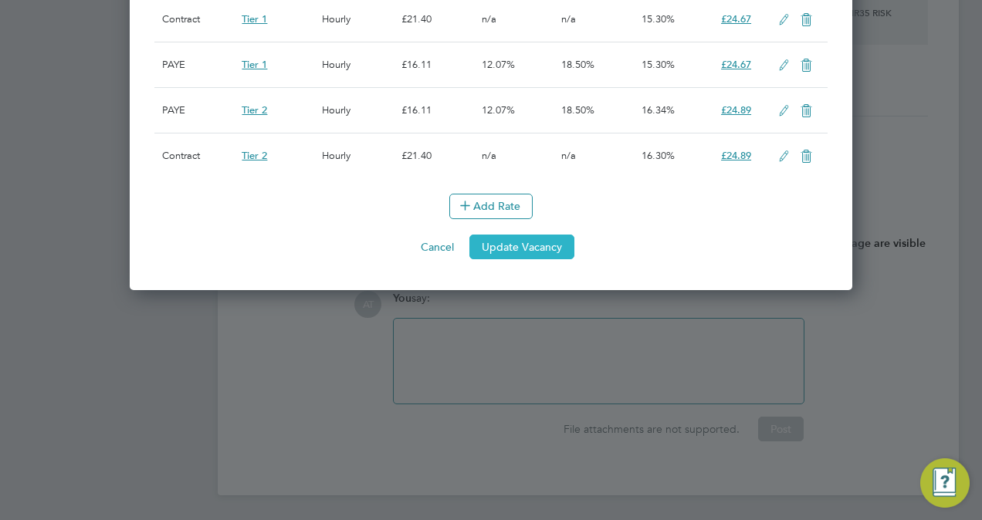
click at [568, 253] on button "Update Vacancy" at bounding box center [521, 247] width 105 height 25
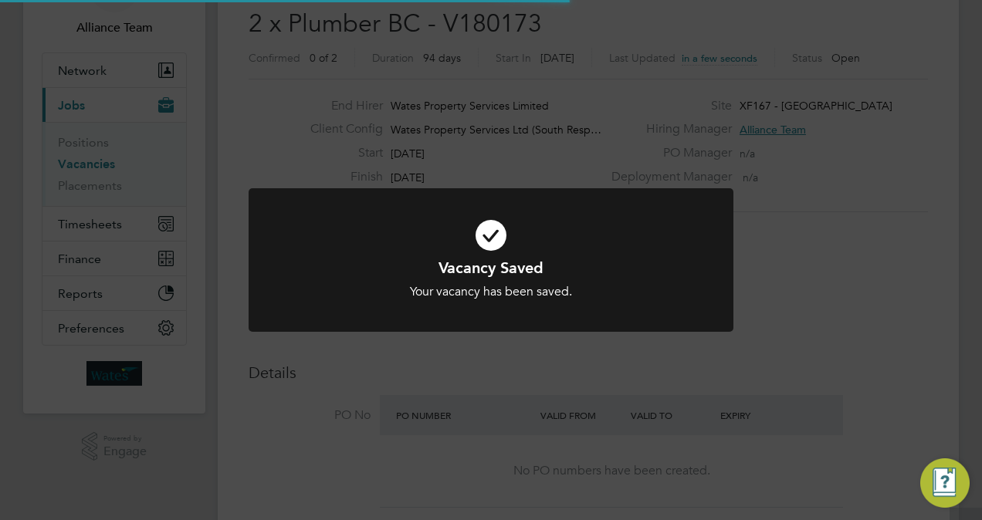
click at [888, 170] on div "Vacancy Saved Your vacancy has been saved. Cancel Okay" at bounding box center [491, 260] width 982 height 520
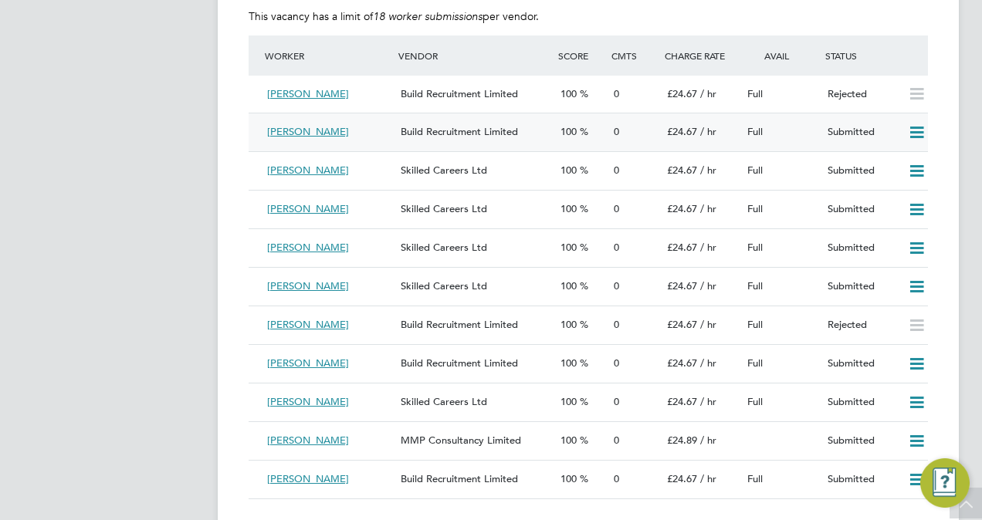
click at [865, 142] on div "Submitted" at bounding box center [861, 132] width 80 height 25
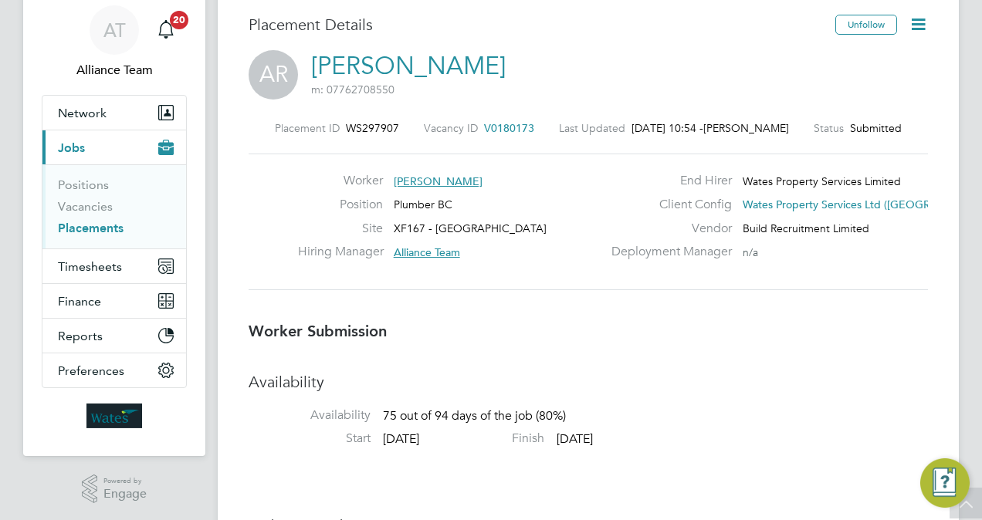
click at [513, 130] on span "V0180173" at bounding box center [509, 128] width 50 height 14
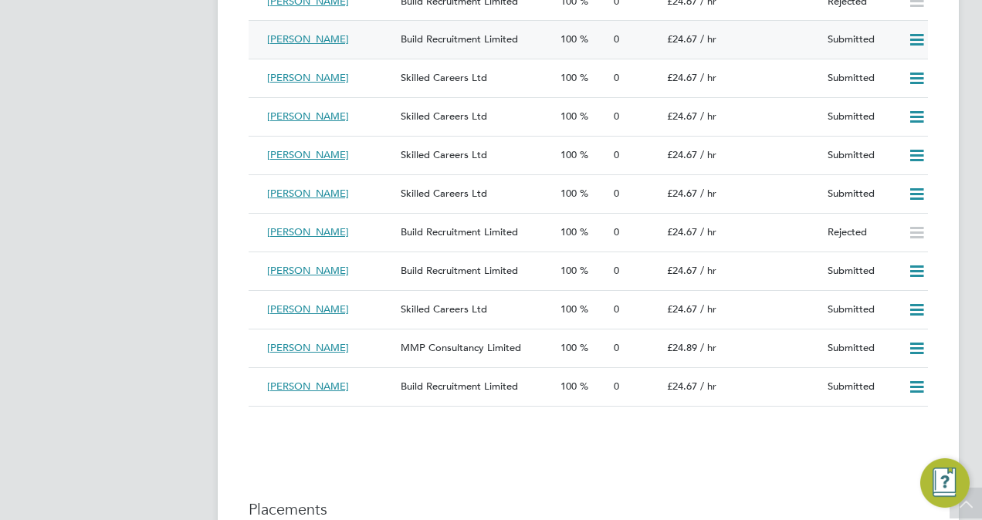
click at [918, 43] on icon at bounding box center [916, 40] width 19 height 12
click at [903, 98] on li "Reject" at bounding box center [897, 96] width 54 height 22
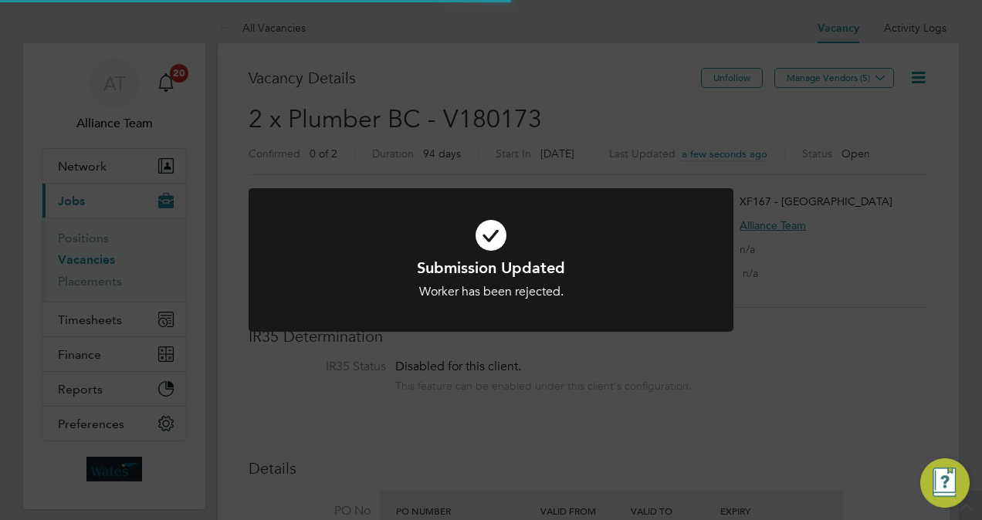
click at [966, 177] on div "Submission Updated Worker has been rejected. Cancel Okay" at bounding box center [491, 260] width 982 height 520
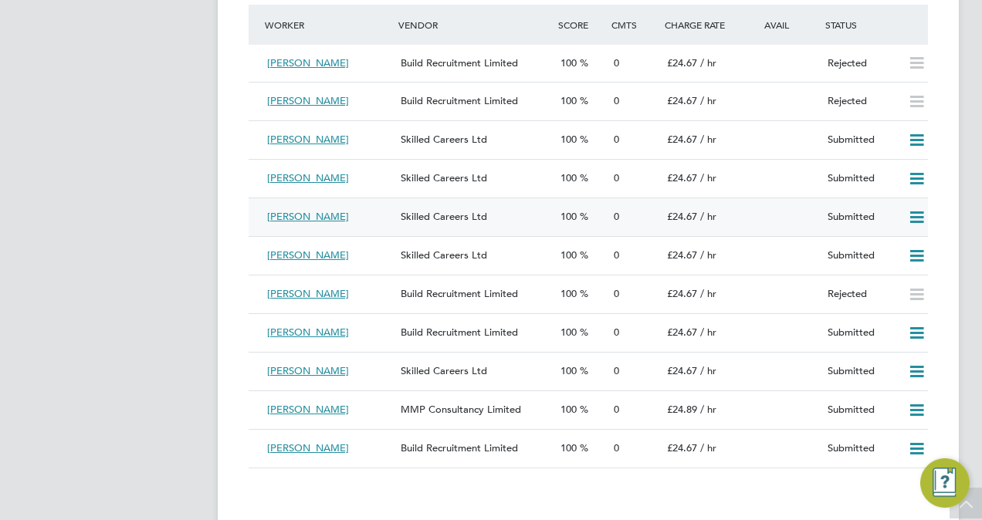
click at [912, 220] on icon at bounding box center [916, 217] width 19 height 12
click at [900, 268] on li "Reject" at bounding box center [897, 274] width 54 height 22
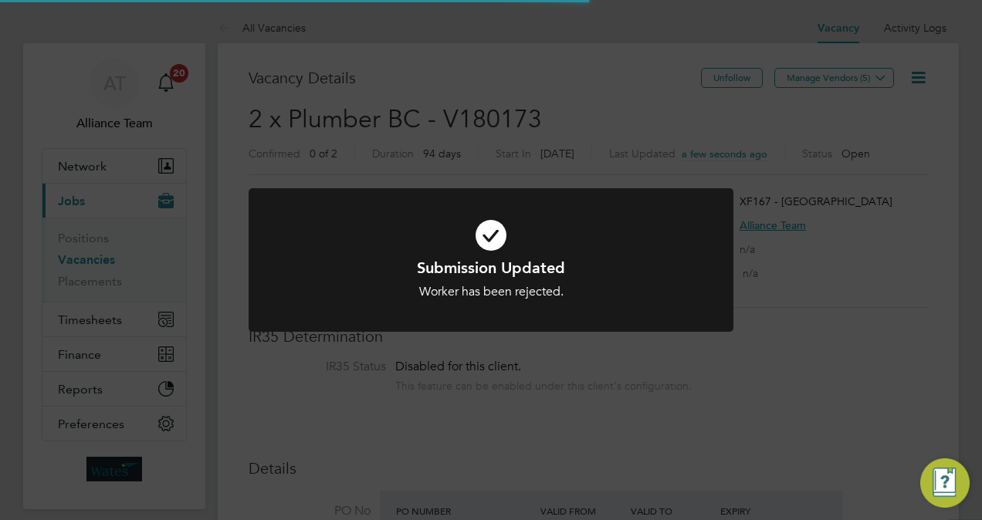
click at [137, 384] on div "Submission Updated Worker has been rejected. Cancel Okay" at bounding box center [491, 260] width 982 height 520
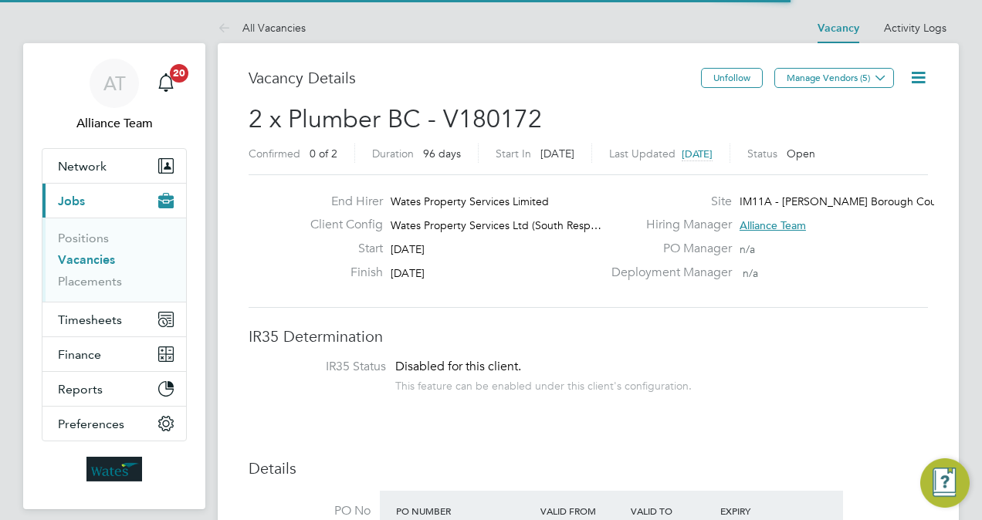
scroll to position [8, 8]
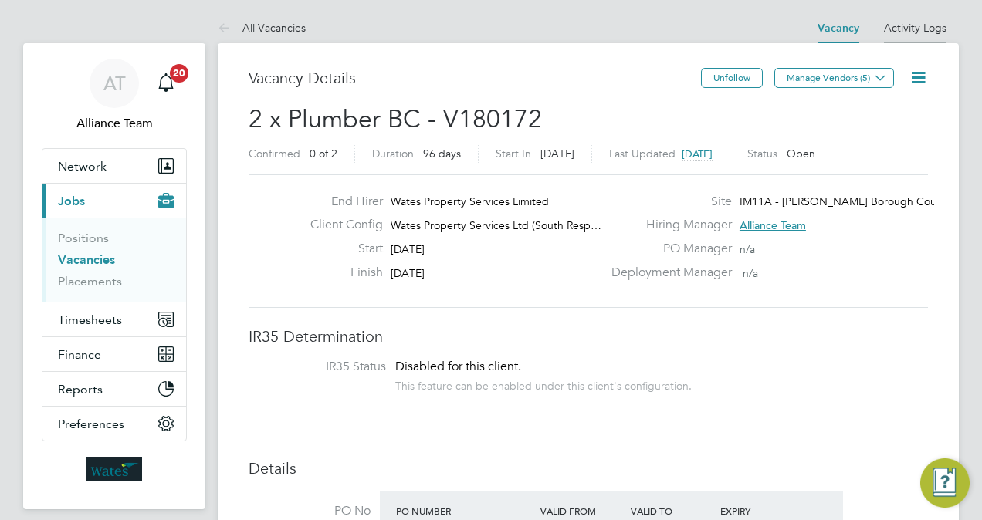
click at [938, 39] on li "Activity Logs" at bounding box center [915, 27] width 63 height 31
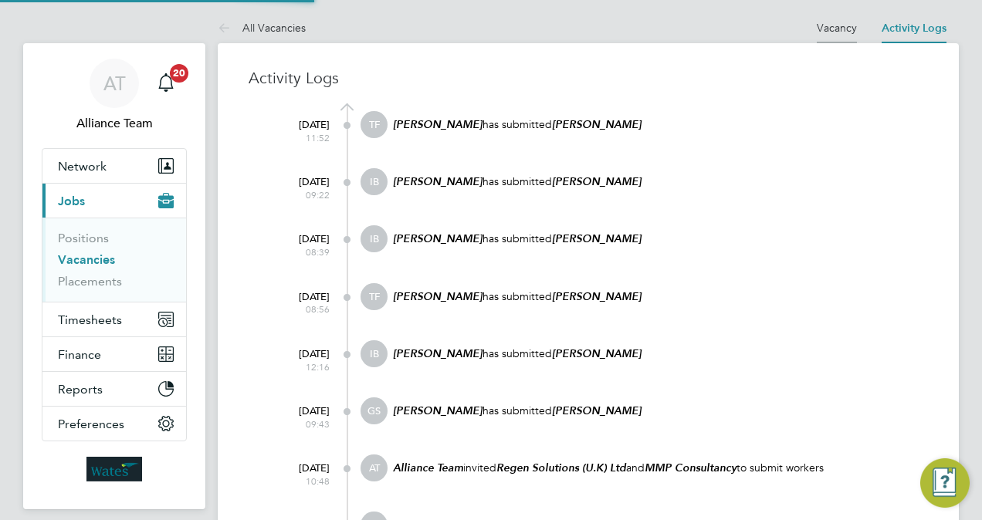
click at [842, 29] on link "Vacancy" at bounding box center [837, 28] width 40 height 14
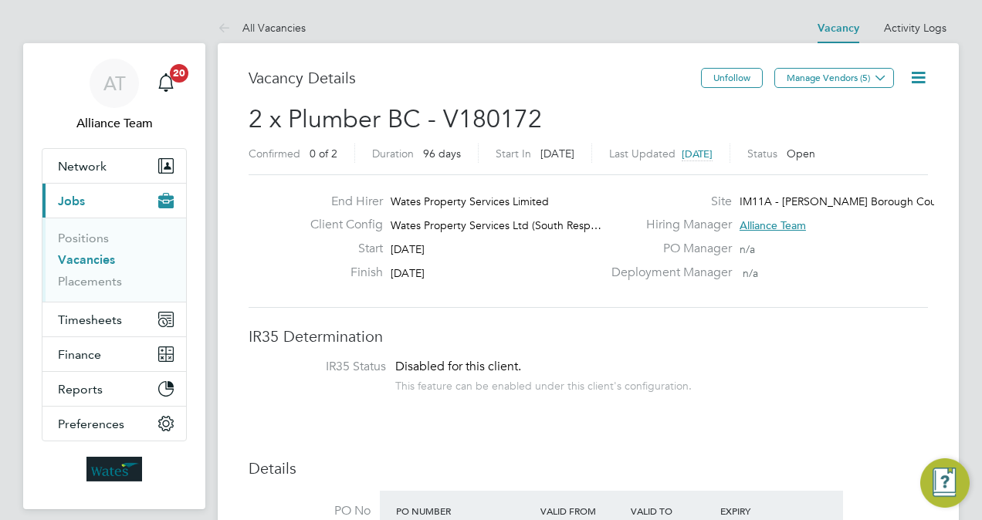
click at [925, 77] on icon at bounding box center [917, 77] width 19 height 19
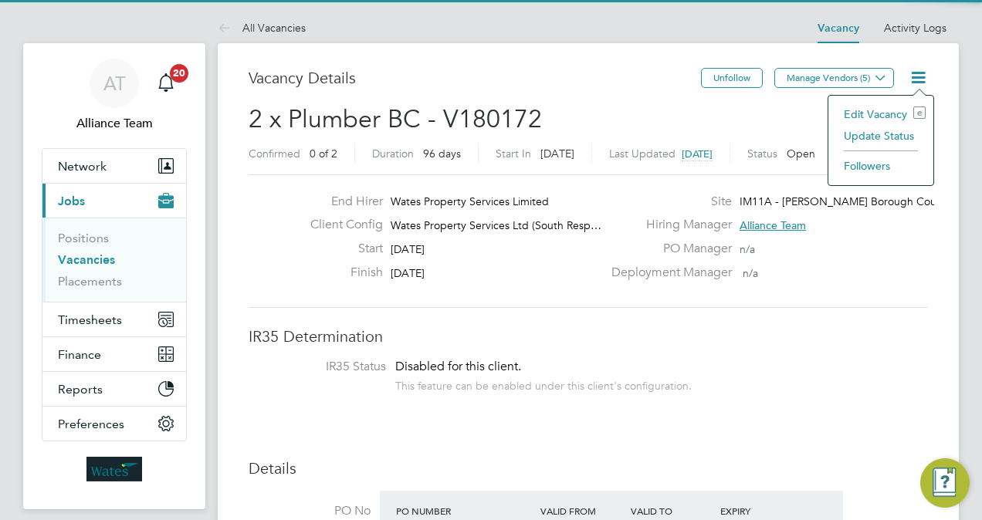
click at [872, 117] on li "Edit Vacancy e" at bounding box center [881, 114] width 90 height 22
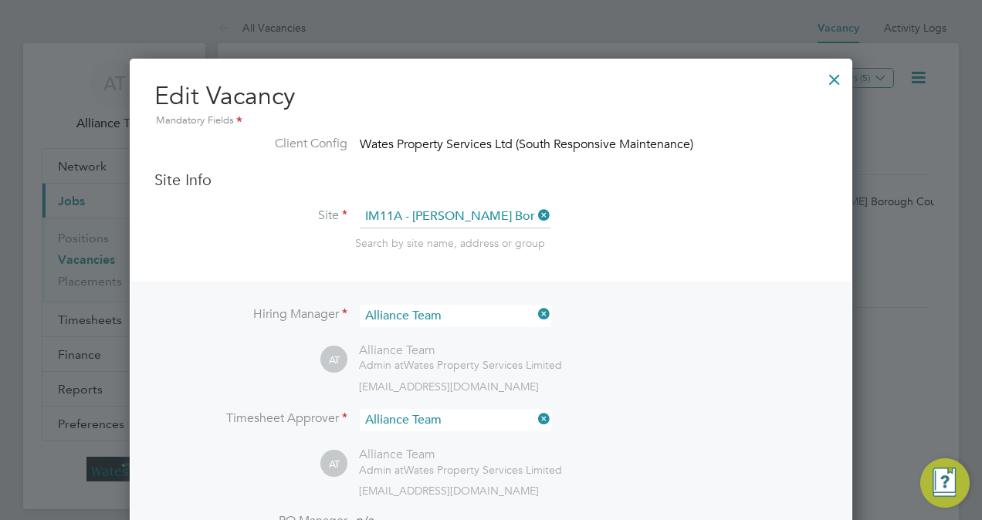
click at [671, 255] on li "Site IM11A - Crawley Borough Council Search by site name, address or group" at bounding box center [490, 243] width 673 height 76
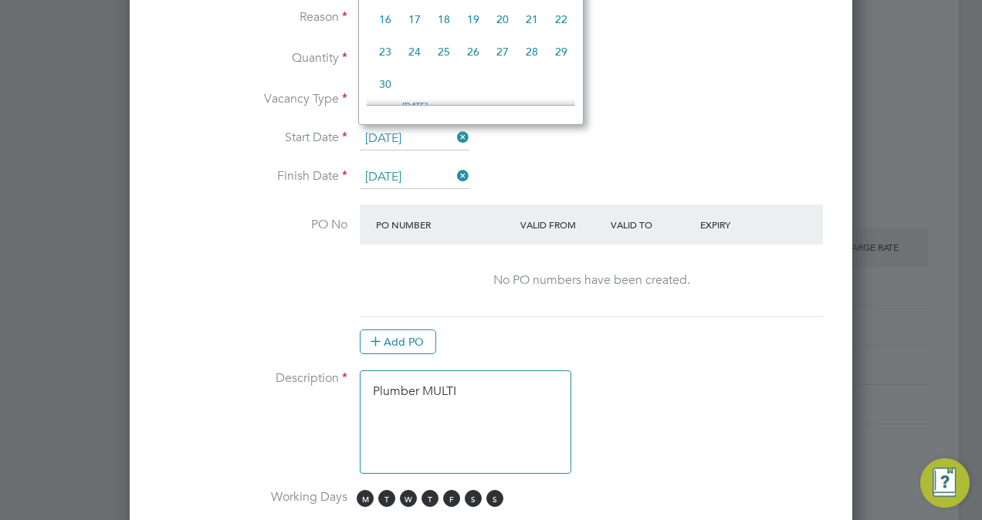
click at [367, 129] on input "22 Sep 2025" at bounding box center [415, 138] width 110 height 23
click at [388, 90] on span "6" at bounding box center [384, 75] width 29 height 29
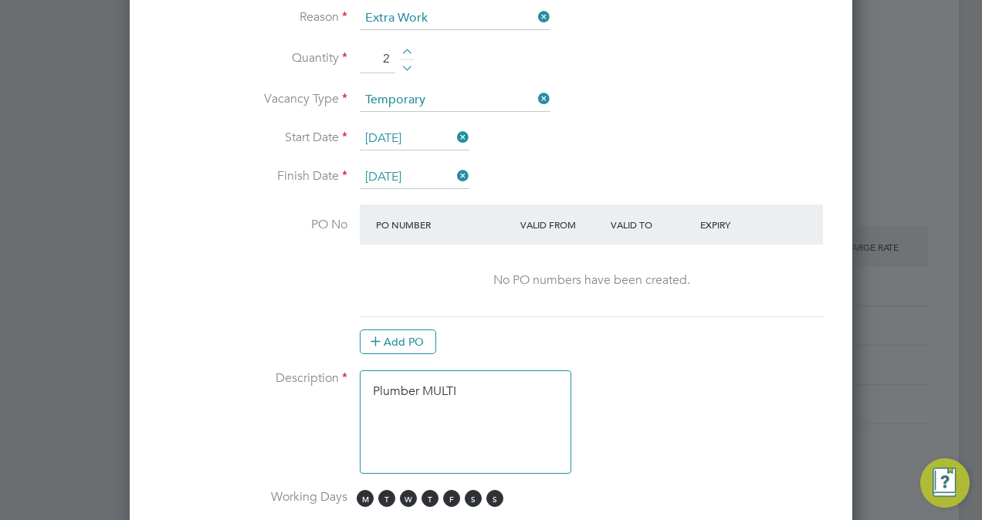
click at [404, 127] on input "06 Oct 2025" at bounding box center [415, 138] width 110 height 23
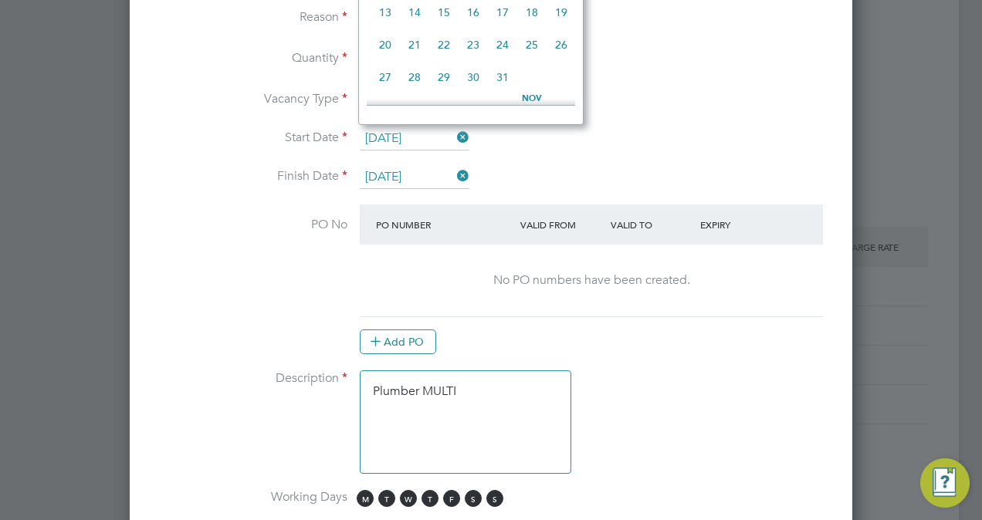
click at [387, 16] on span "13" at bounding box center [384, 12] width 29 height 29
type input "13 Oct 2025"
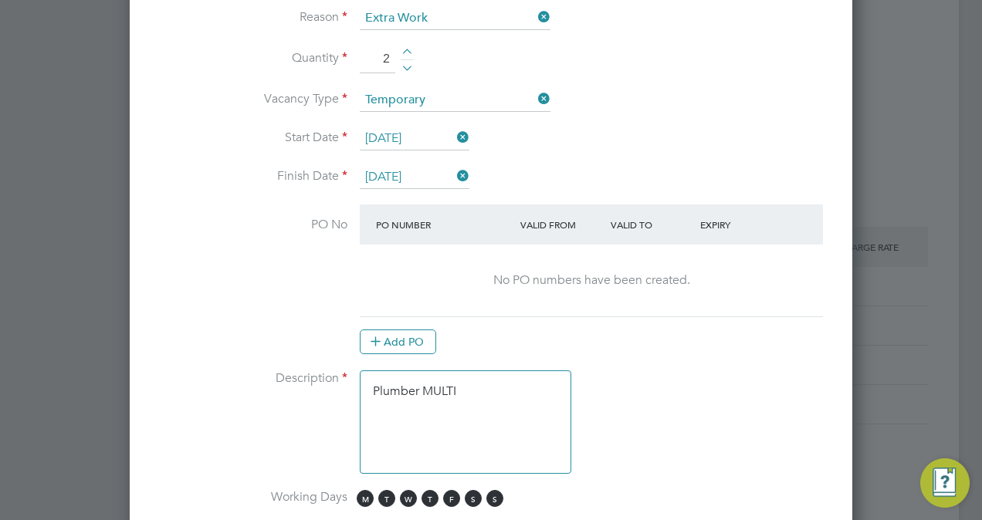
click at [404, 176] on input "26 Dec 2025" at bounding box center [415, 177] width 110 height 23
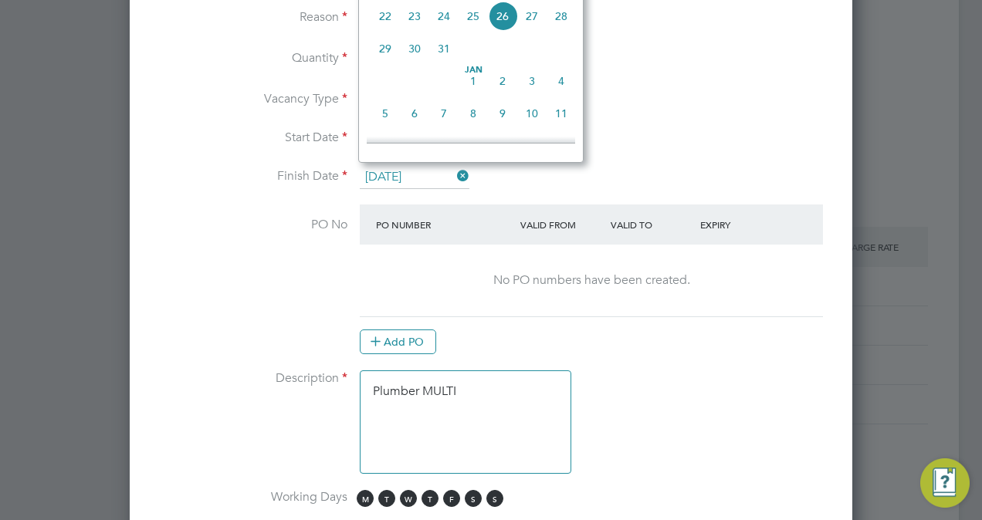
click at [475, 118] on span "8" at bounding box center [472, 113] width 29 height 29
click at [421, 166] on input "08 Jan 2026" at bounding box center [415, 177] width 110 height 23
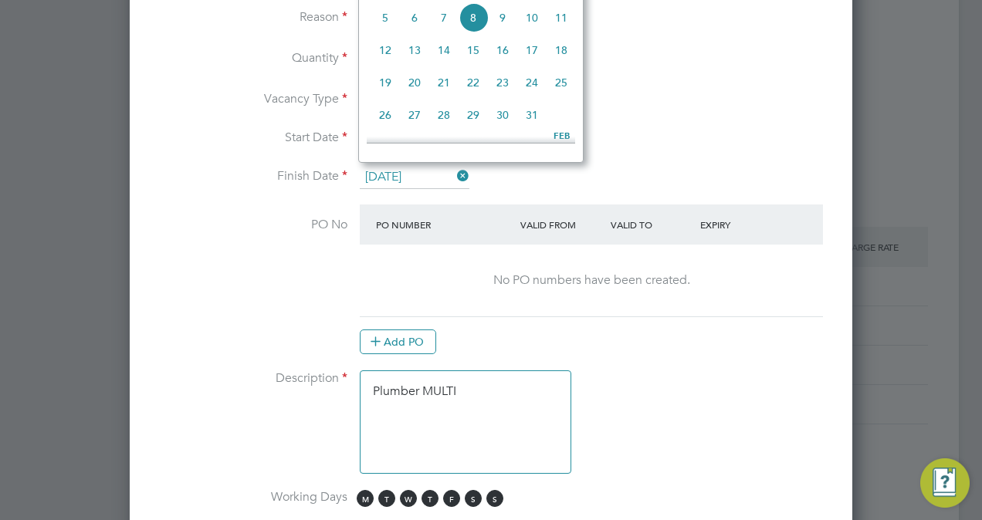
click at [415, 58] on span "13" at bounding box center [414, 50] width 29 height 29
type input "13 Jan 2026"
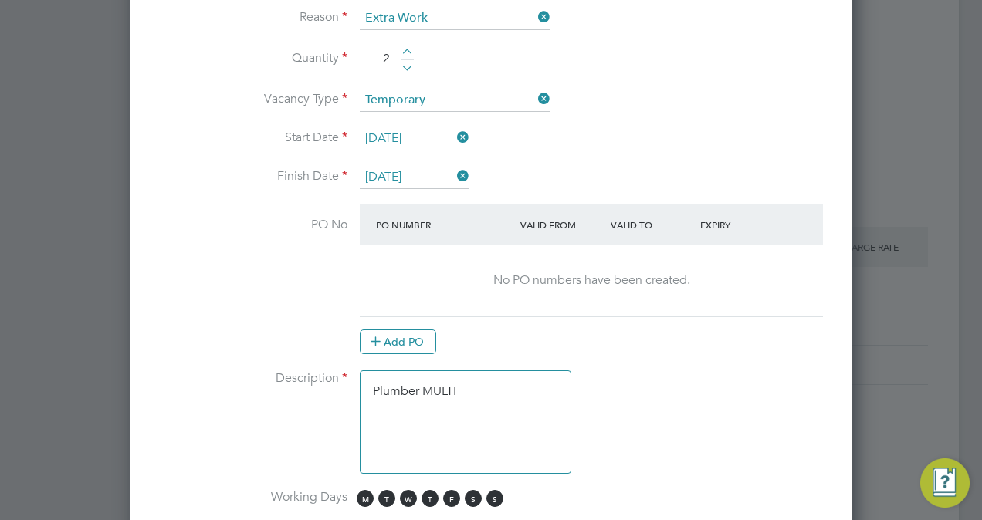
click at [600, 178] on li "Finish Date 13 Jan 2026" at bounding box center [490, 185] width 673 height 39
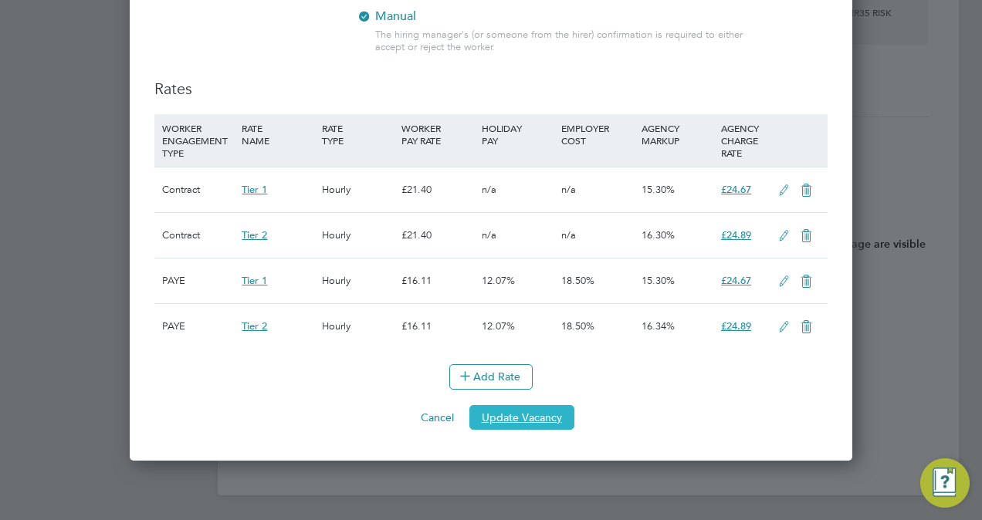
click at [553, 420] on button "Update Vacancy" at bounding box center [521, 417] width 105 height 25
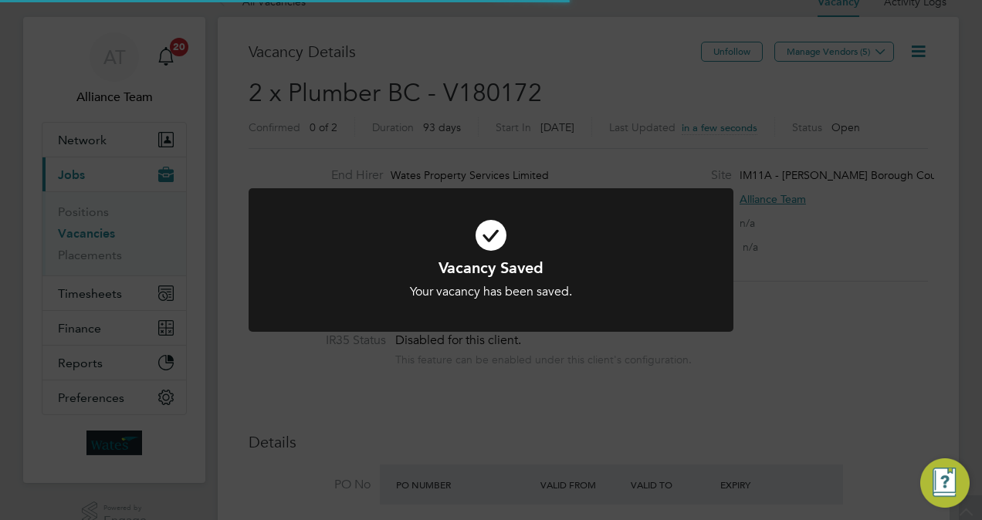
click at [869, 395] on div "Vacancy Saved Your vacancy has been saved. Cancel Okay" at bounding box center [491, 260] width 982 height 520
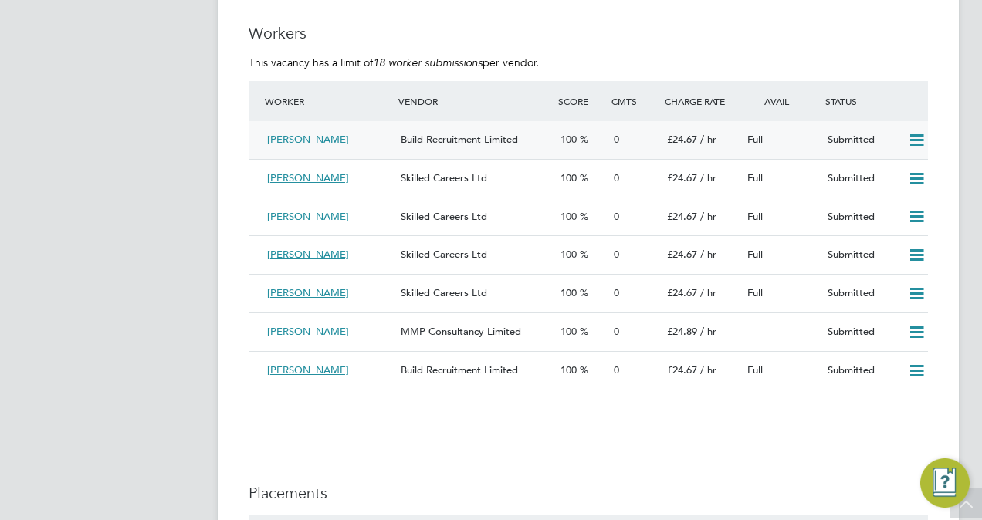
click at [912, 145] on icon at bounding box center [916, 140] width 19 height 12
click at [898, 191] on li "Reject" at bounding box center [897, 195] width 54 height 22
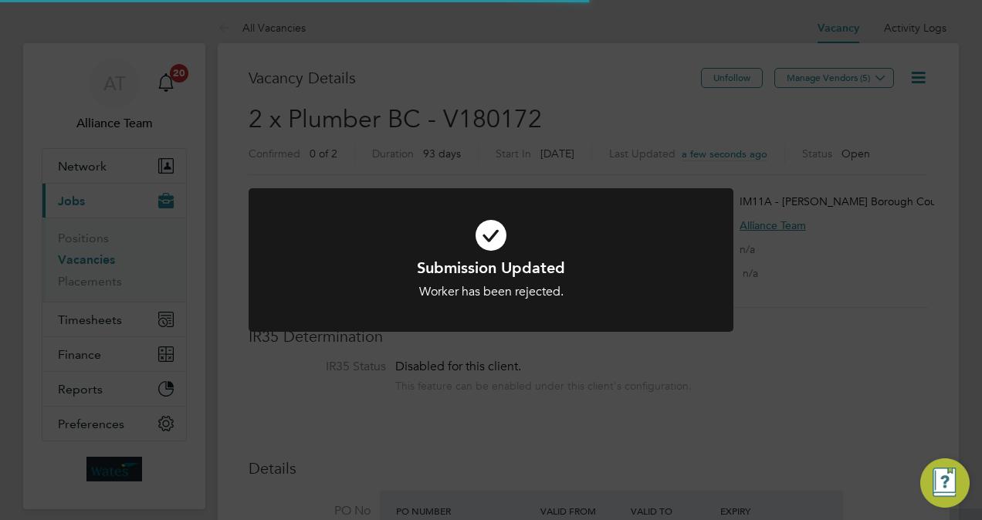
click at [928, 245] on div "Submission Updated Worker has been rejected. Cancel Okay" at bounding box center [491, 260] width 982 height 520
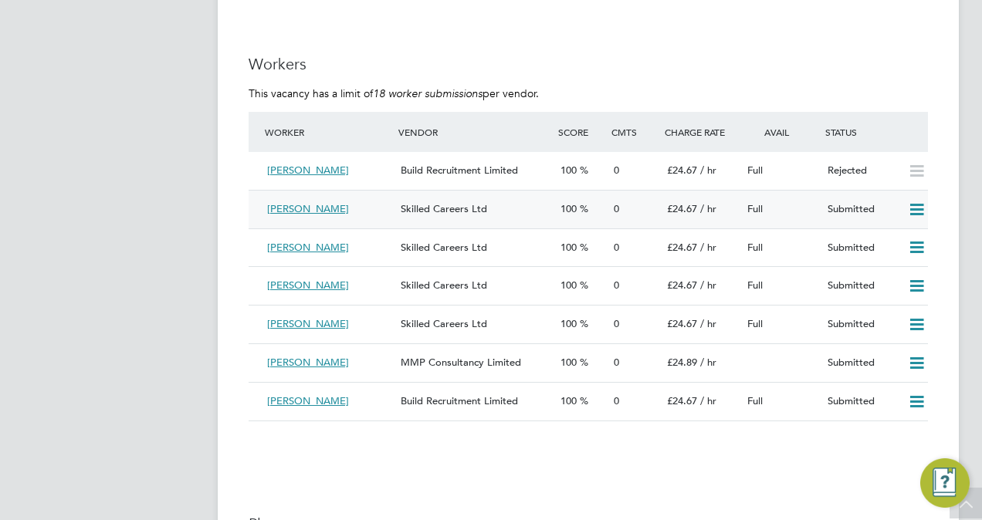
click at [917, 211] on icon at bounding box center [916, 210] width 19 height 12
click at [884, 265] on li "Reject" at bounding box center [897, 266] width 54 height 22
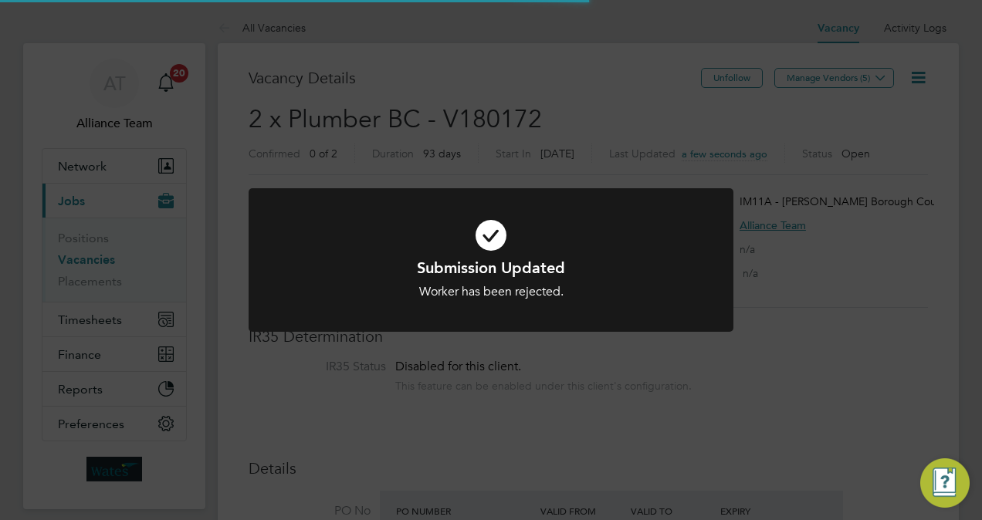
click at [946, 282] on div "Submission Updated Worker has been rejected. Cancel Okay" at bounding box center [491, 260] width 982 height 520
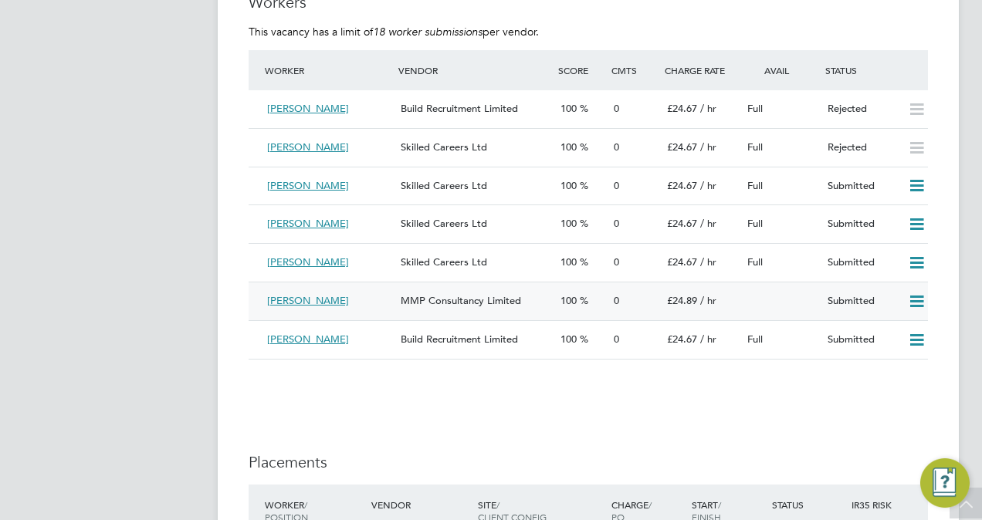
click at [913, 297] on icon at bounding box center [916, 302] width 19 height 12
click at [889, 357] on li "Reject" at bounding box center [897, 359] width 54 height 22
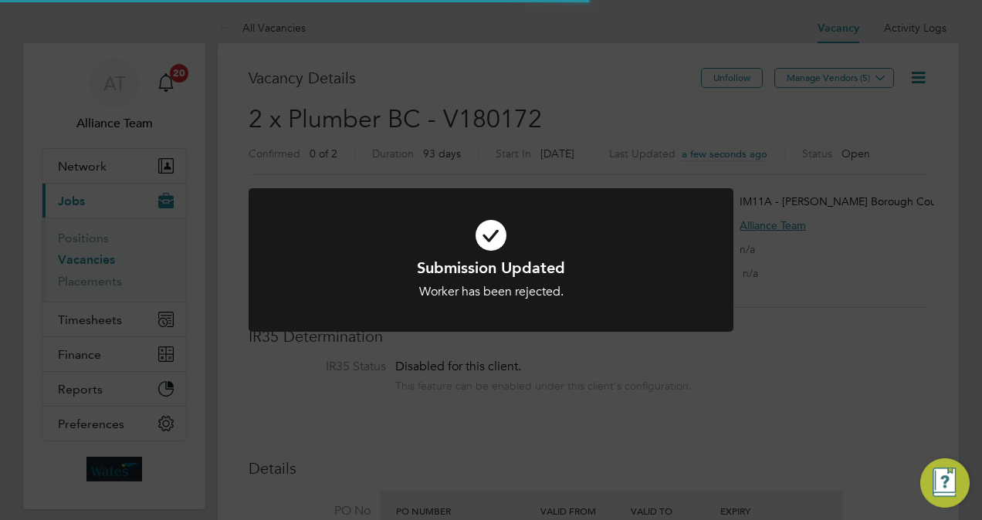
click at [829, 434] on div "Submission Updated Worker has been rejected. Cancel Okay" at bounding box center [491, 260] width 982 height 520
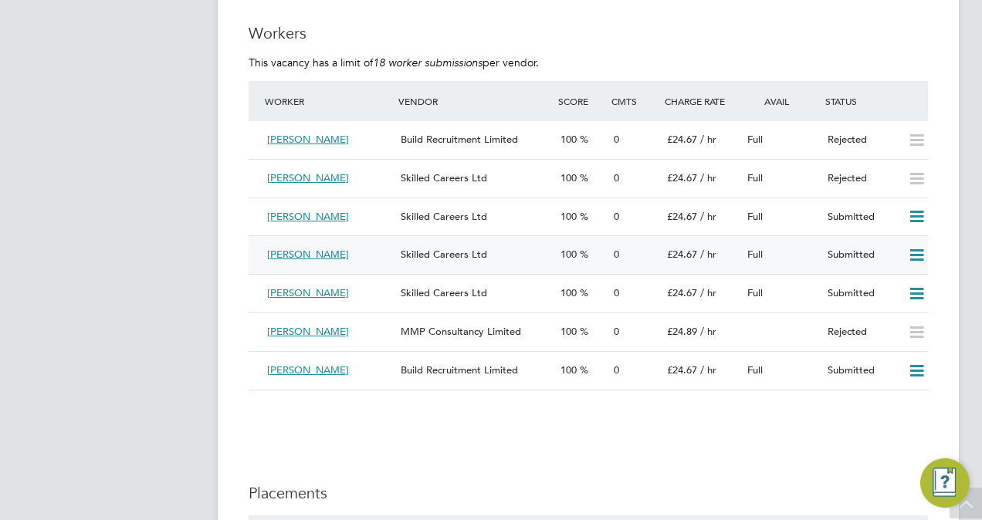
click at [917, 258] on icon at bounding box center [916, 255] width 19 height 12
click at [901, 308] on li "Reject" at bounding box center [897, 312] width 54 height 22
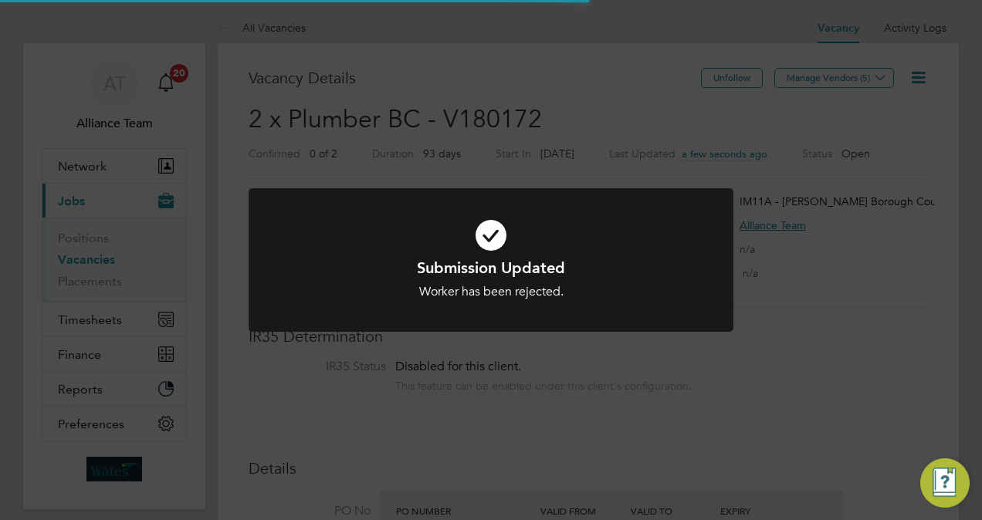
click at [949, 305] on div "Submission Updated Worker has been rejected. Cancel Okay" at bounding box center [491, 260] width 982 height 520
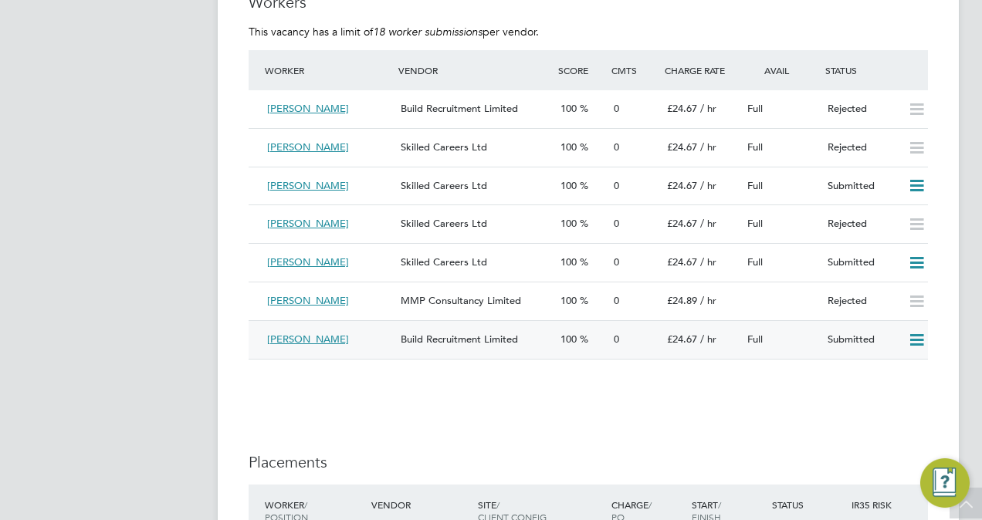
click at [509, 336] on span "Build Recruitment Limited" at bounding box center [459, 339] width 117 height 13
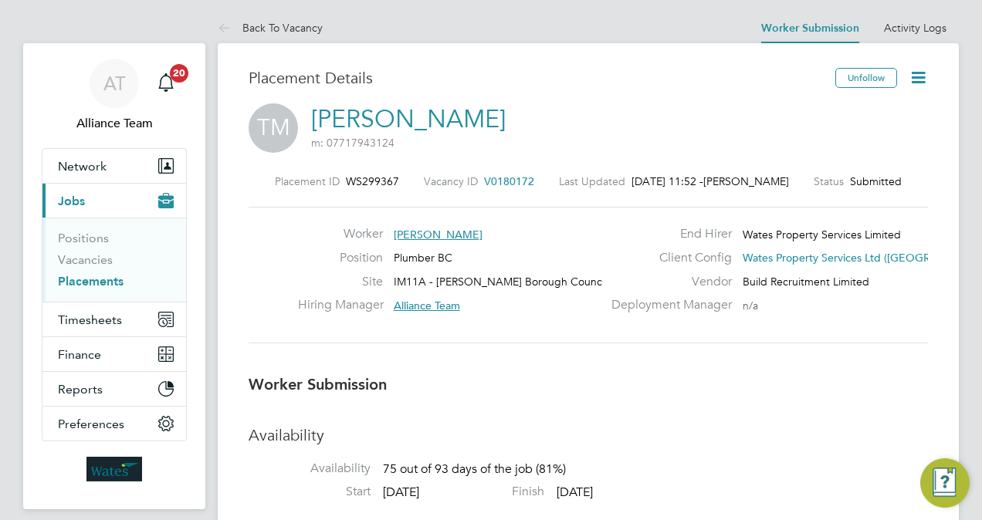
click at [488, 174] on span "V0180172" at bounding box center [509, 181] width 50 height 14
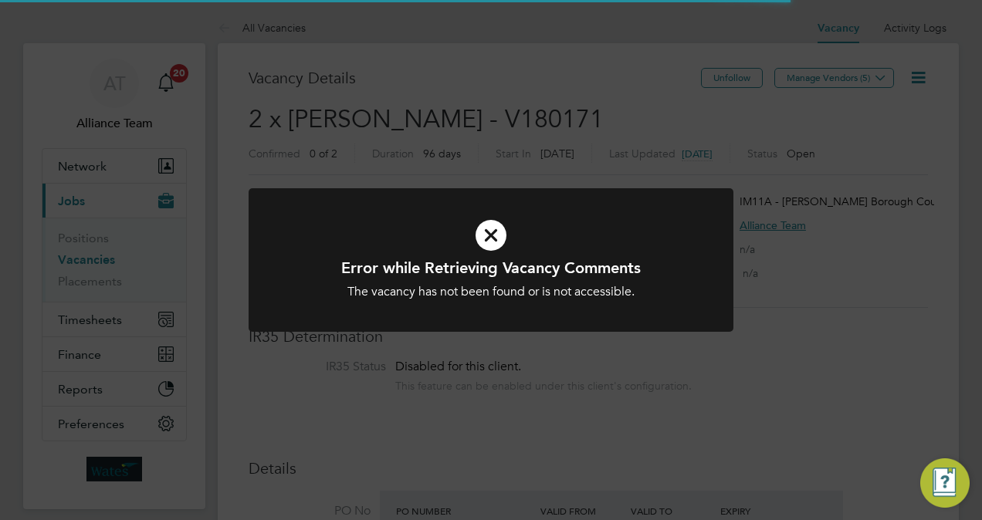
click at [524, 22] on div "Error while Retrieving Vacancy Comments The vacancy has not been found or is no…" at bounding box center [491, 260] width 982 height 520
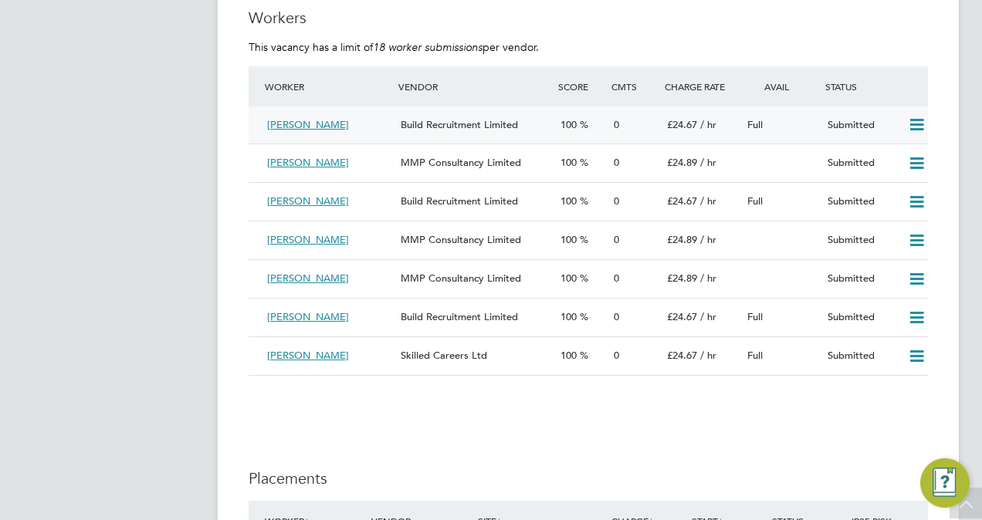
click at [917, 123] on icon at bounding box center [916, 125] width 19 height 12
click at [889, 179] on li "Reject" at bounding box center [897, 181] width 54 height 22
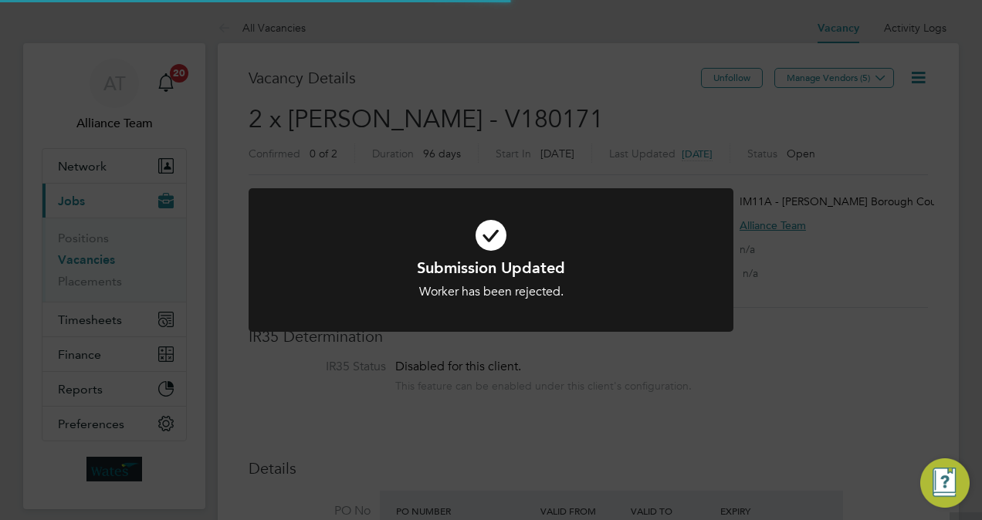
click at [926, 241] on div "Submission Updated Worker has been rejected. Cancel Okay" at bounding box center [491, 260] width 982 height 520
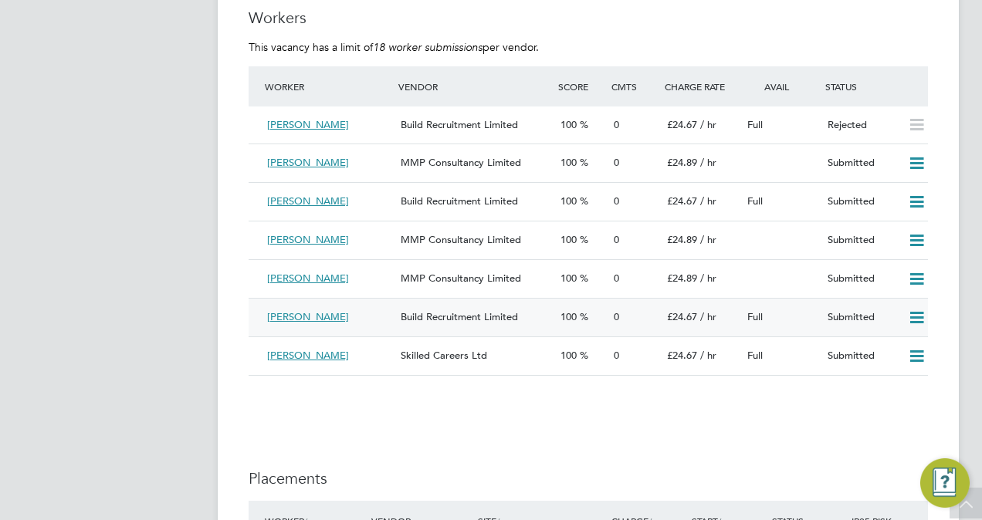
click at [915, 322] on icon at bounding box center [916, 318] width 19 height 12
click at [897, 374] on li "Reject" at bounding box center [897, 375] width 54 height 22
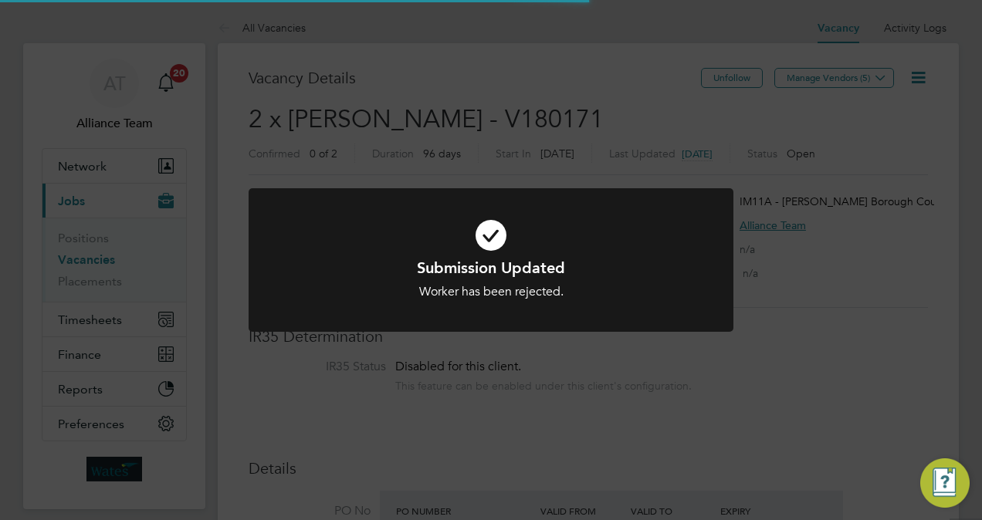
click at [838, 460] on div "Submission Updated Worker has been rejected. Cancel Okay" at bounding box center [491, 260] width 982 height 520
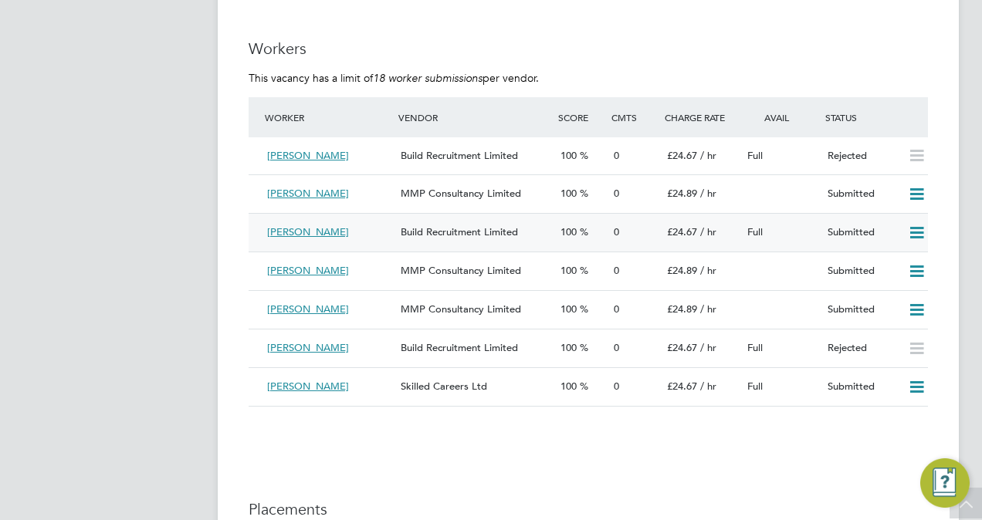
click at [915, 232] on icon at bounding box center [916, 233] width 19 height 12
click at [898, 286] on li "Reject" at bounding box center [897, 290] width 54 height 22
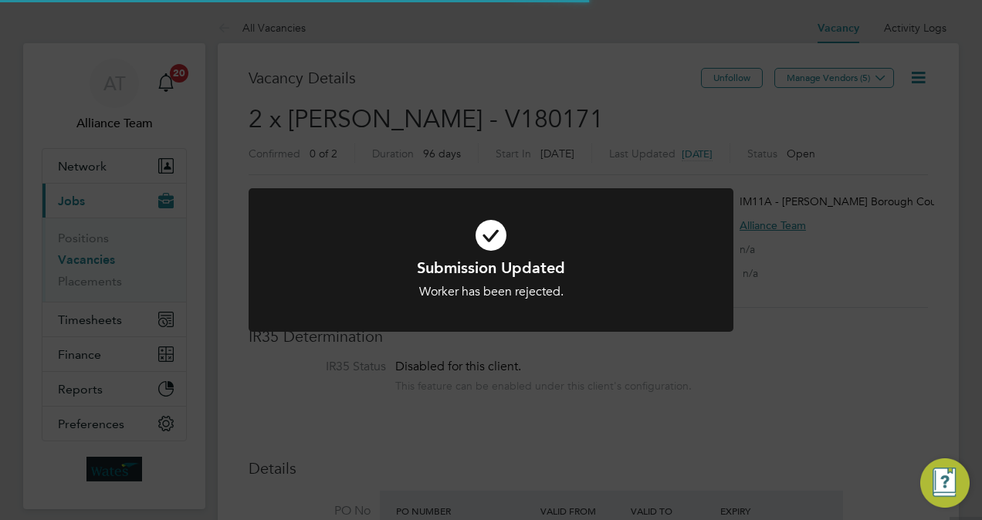
click at [871, 221] on div "Submission Updated Worker has been rejected. Cancel Okay" at bounding box center [491, 260] width 982 height 520
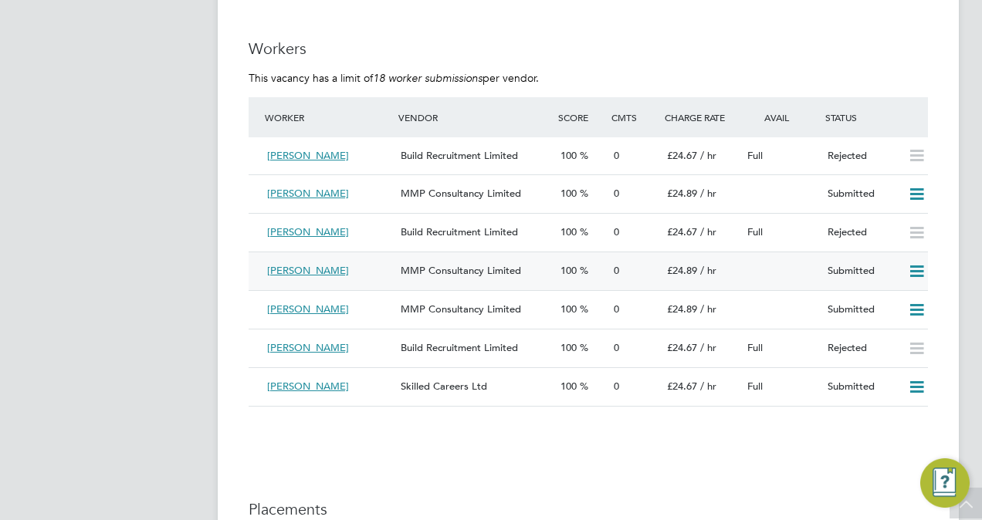
click at [921, 273] on icon at bounding box center [916, 271] width 19 height 12
click at [883, 325] on li "Reject" at bounding box center [897, 328] width 54 height 22
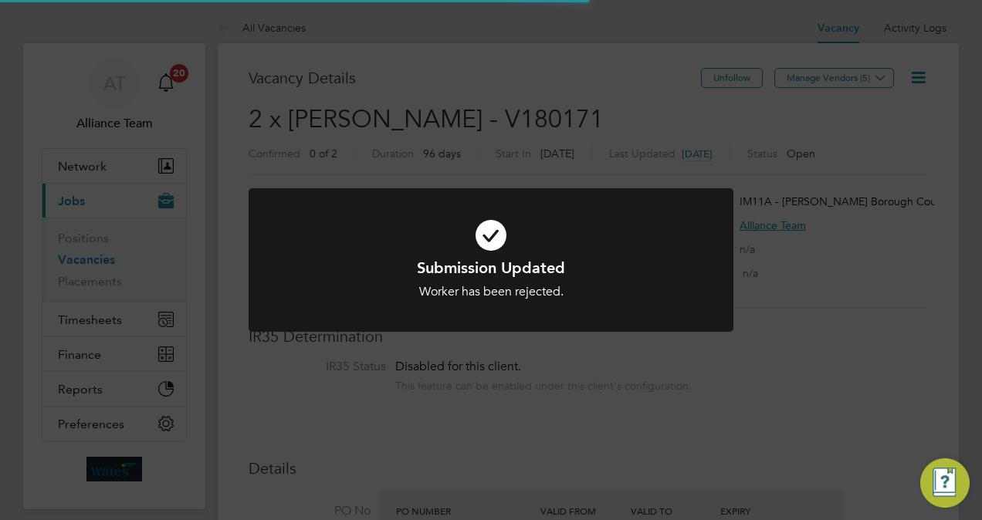
click at [914, 265] on div "Submission Updated Worker has been rejected. Cancel Okay" at bounding box center [491, 260] width 982 height 520
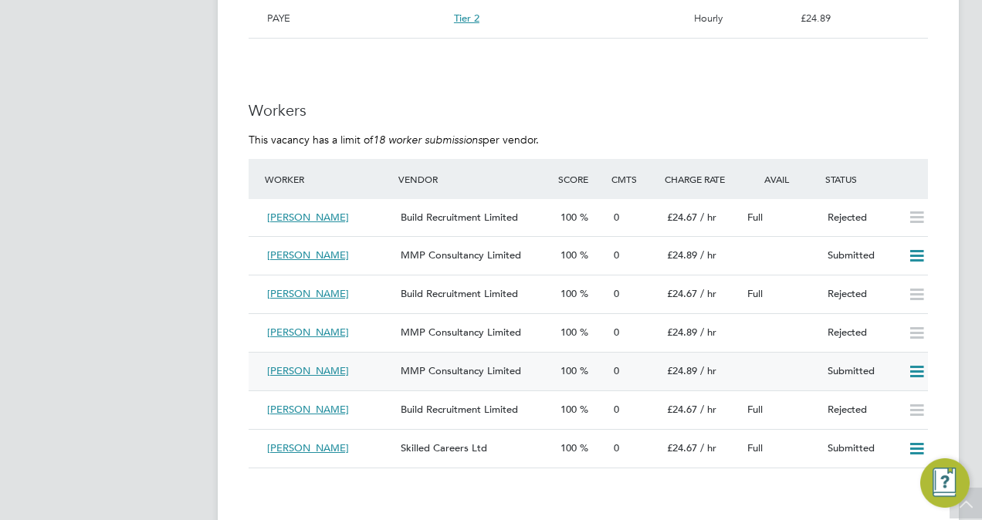
click at [916, 377] on icon at bounding box center [916, 372] width 19 height 12
click at [881, 428] on li "Reject" at bounding box center [897, 429] width 54 height 22
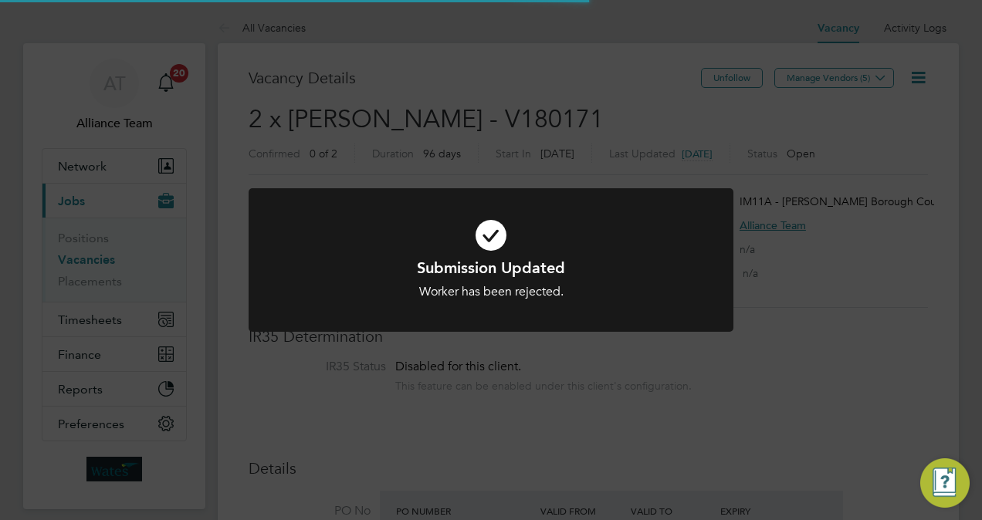
click at [827, 234] on div "Submission Updated Worker has been rejected. Cancel Okay" at bounding box center [491, 260] width 982 height 520
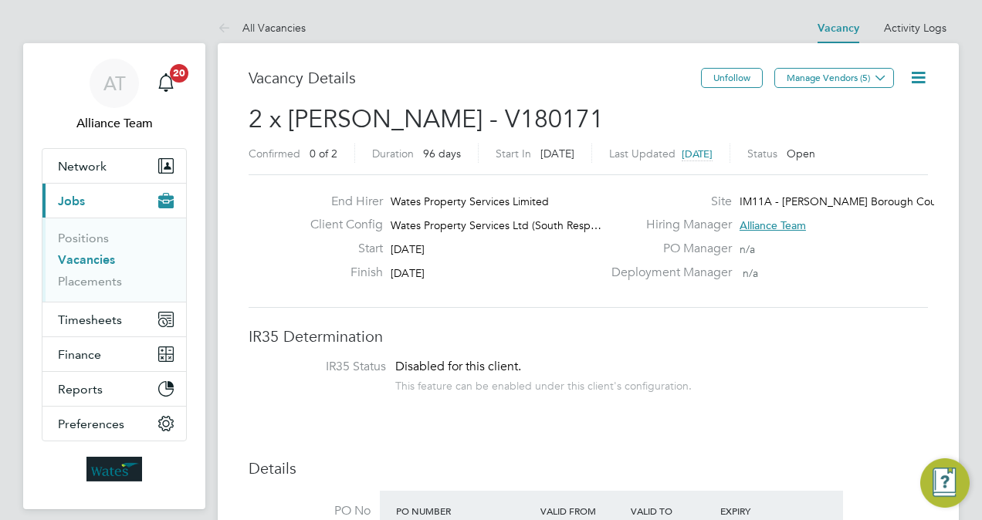
click at [928, 70] on icon at bounding box center [917, 77] width 19 height 19
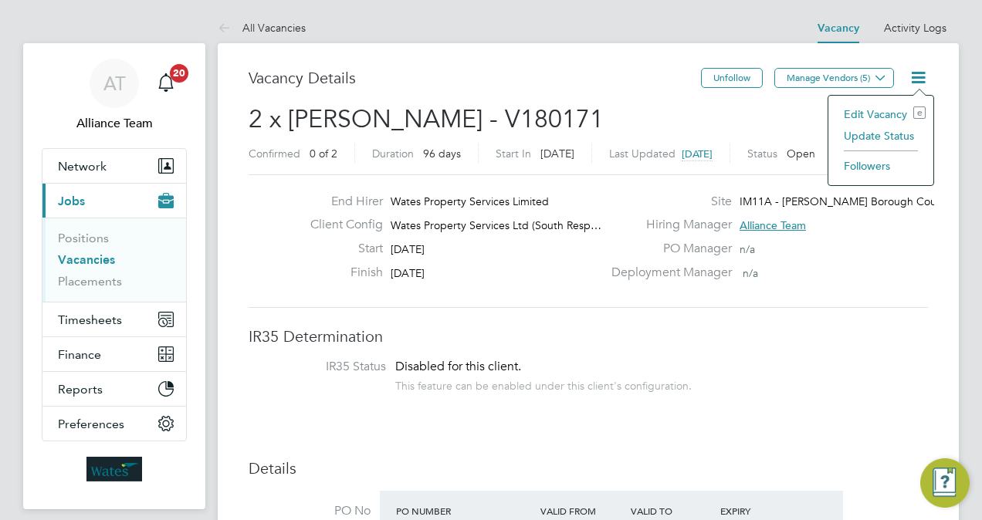
click at [879, 107] on li "Edit Vacancy e" at bounding box center [881, 114] width 90 height 22
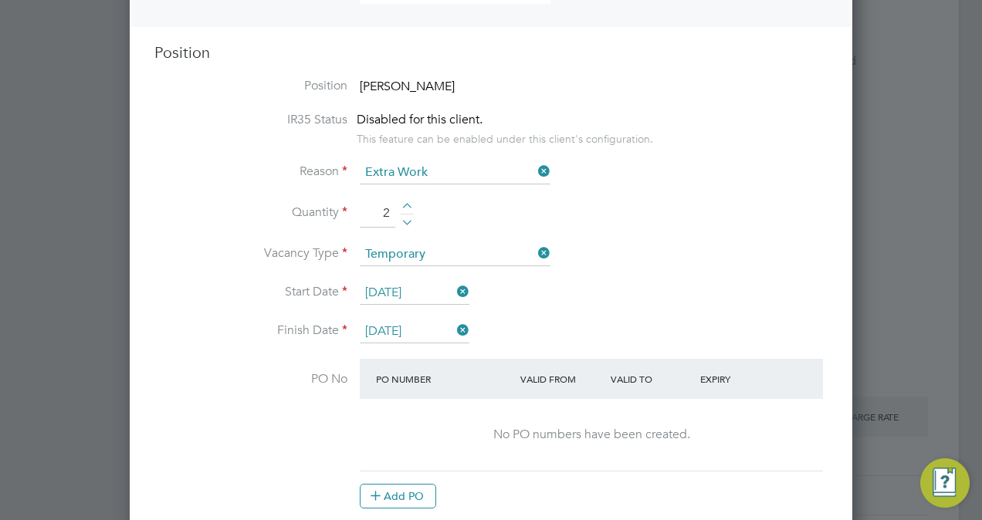
scroll to position [741, 0]
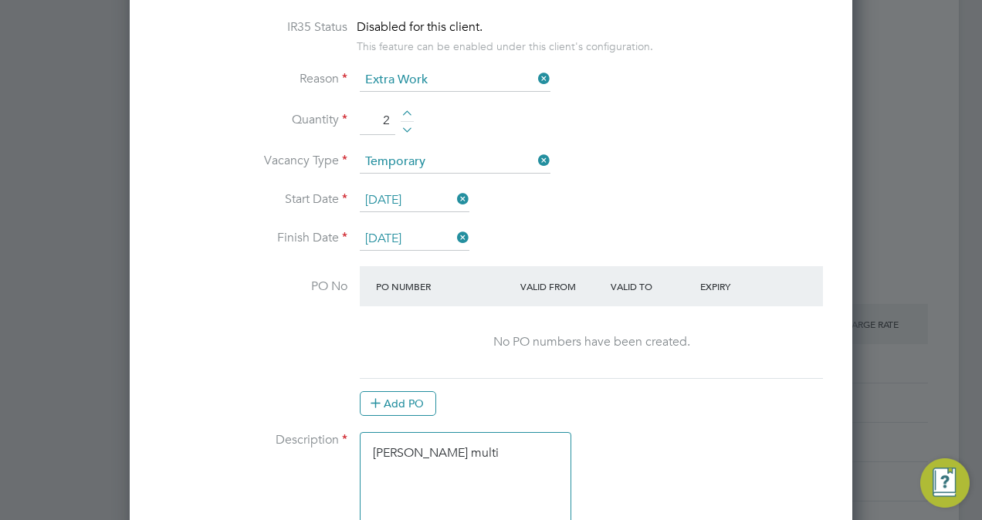
click at [394, 193] on input "22 Sep 2025" at bounding box center [415, 200] width 110 height 23
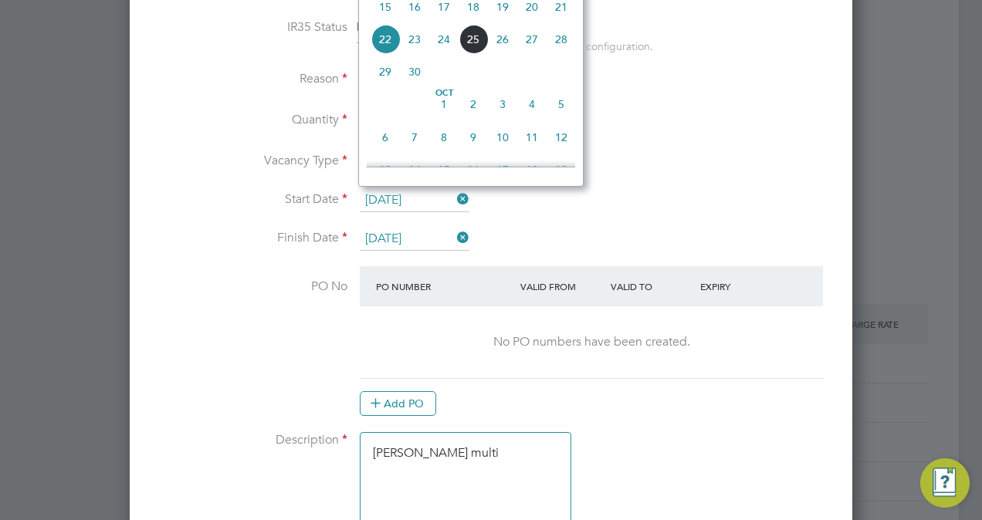
click at [411, 150] on span "7" at bounding box center [414, 137] width 29 height 29
click at [412, 189] on input "[DATE]" at bounding box center [415, 200] width 110 height 23
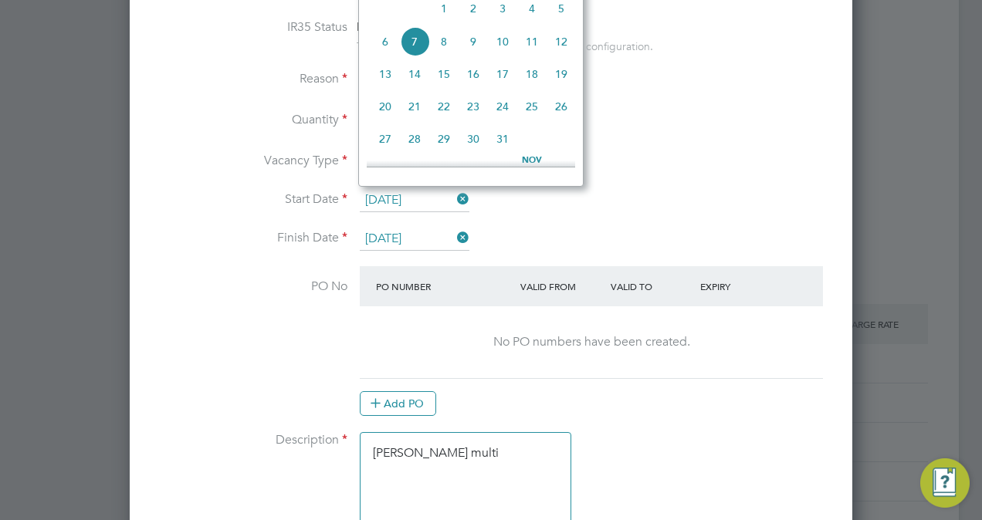
click at [420, 73] on span "14" at bounding box center [414, 73] width 29 height 29
type input "14 Oct 2025"
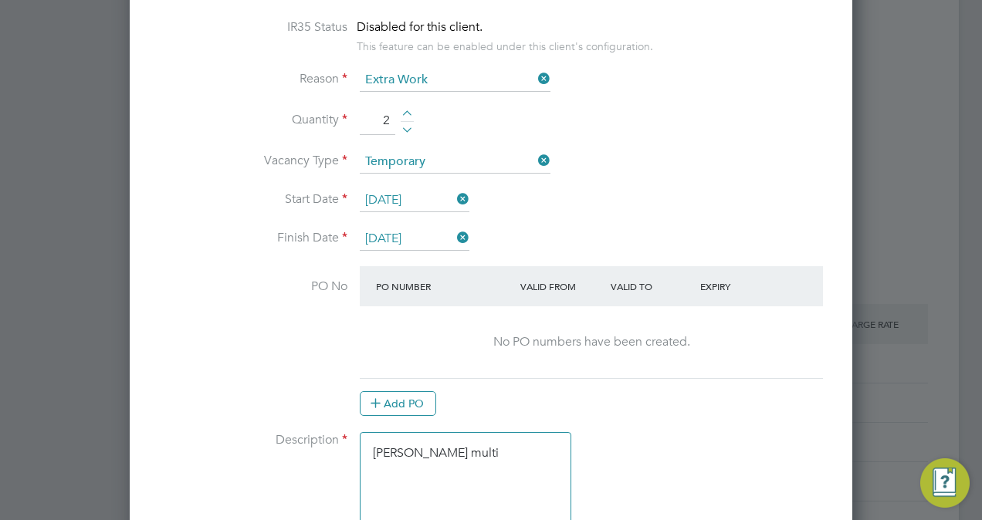
scroll to position [529, 0]
click at [411, 228] on input "26 Dec 2025" at bounding box center [415, 239] width 110 height 23
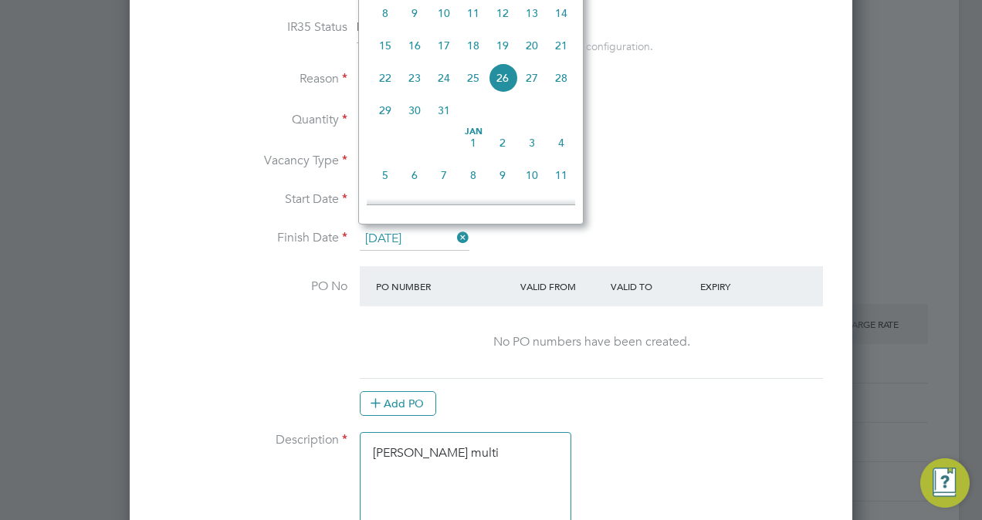
click at [468, 182] on span "8" at bounding box center [472, 175] width 29 height 29
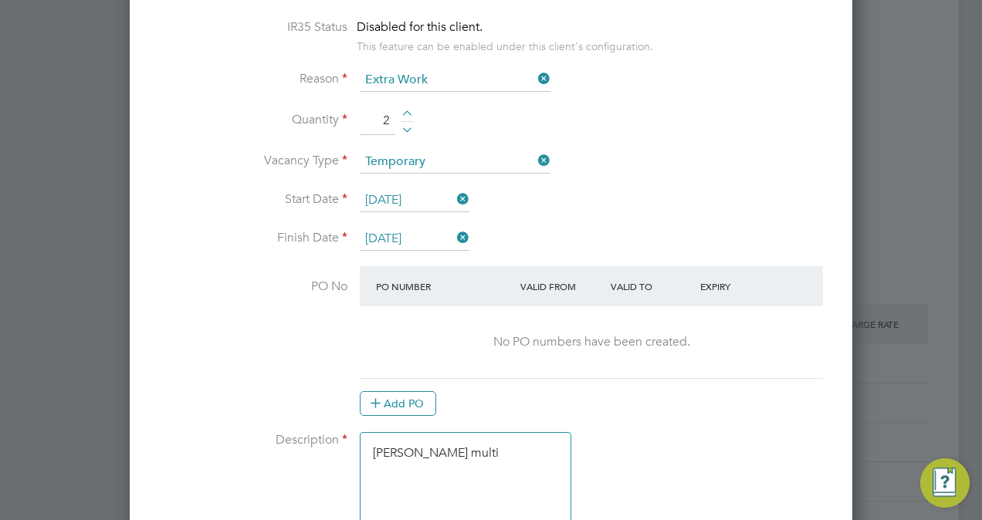
click at [435, 221] on li "Start Date 14 Oct 2025" at bounding box center [490, 208] width 673 height 39
click at [428, 228] on input "08 Jan 2026" at bounding box center [415, 239] width 110 height 23
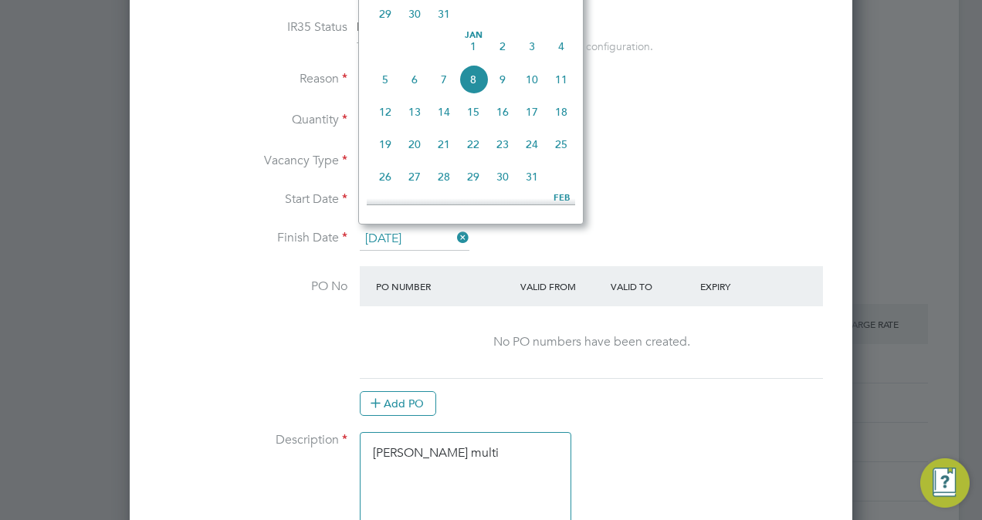
click at [452, 124] on span "14" at bounding box center [443, 111] width 29 height 29
type input "14 Jan 2026"
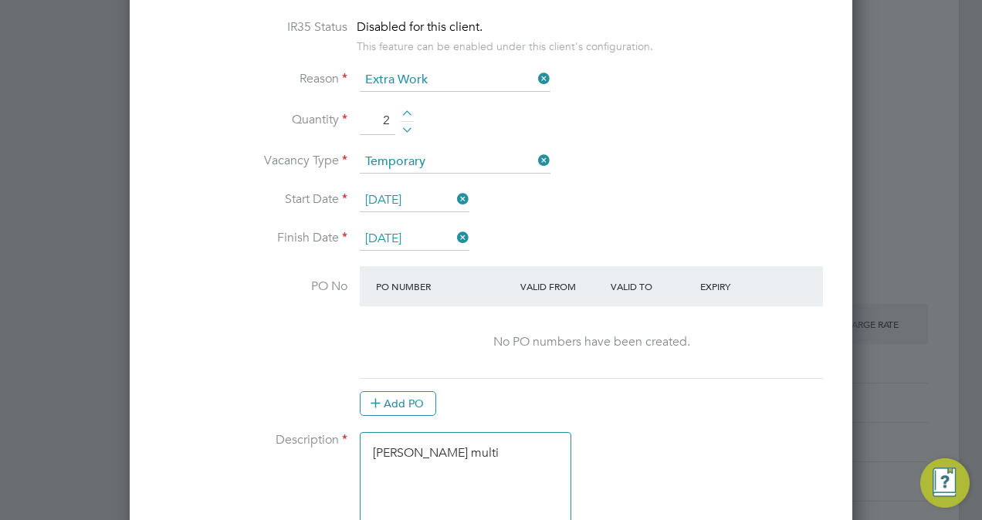
click at [644, 197] on li "Start Date 14 Oct 2025" at bounding box center [490, 208] width 673 height 39
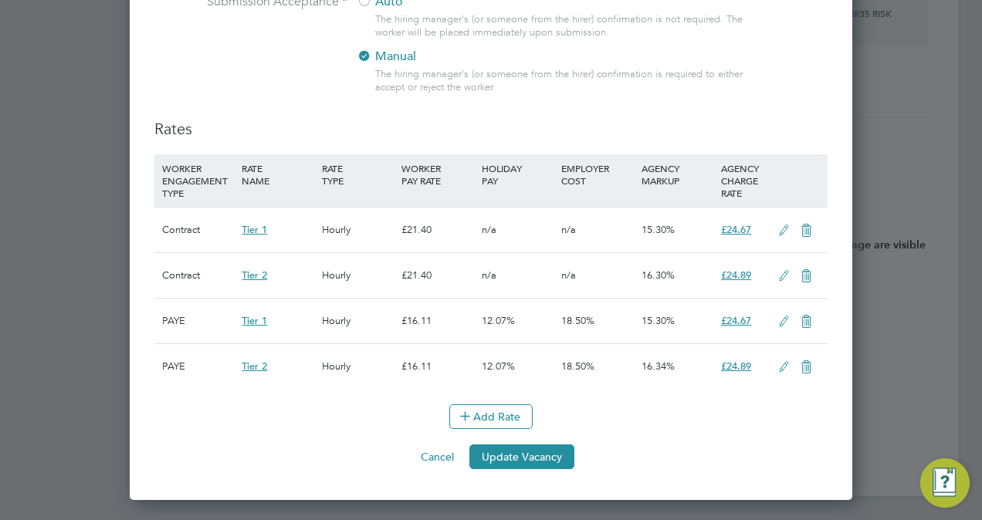
scroll to position [1805, 0]
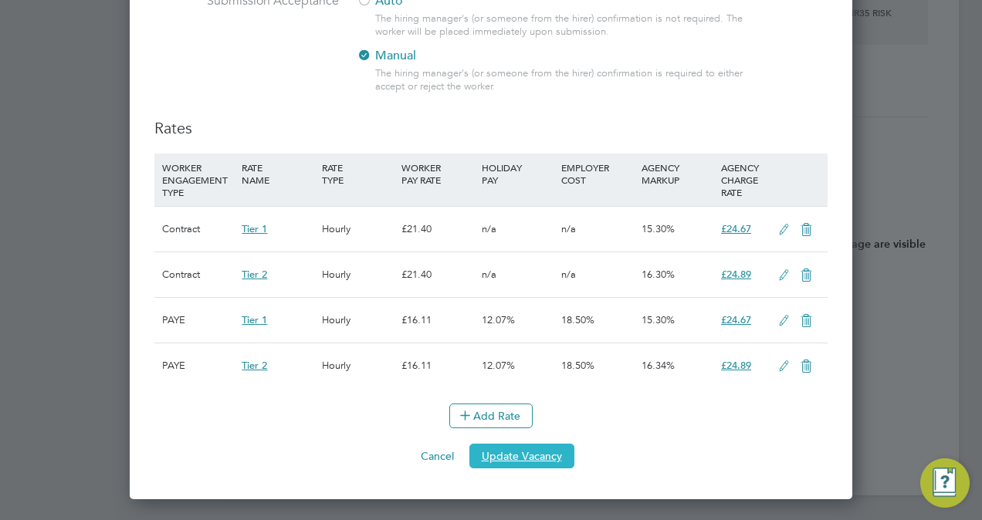
click at [526, 466] on button "Update Vacancy" at bounding box center [521, 456] width 105 height 25
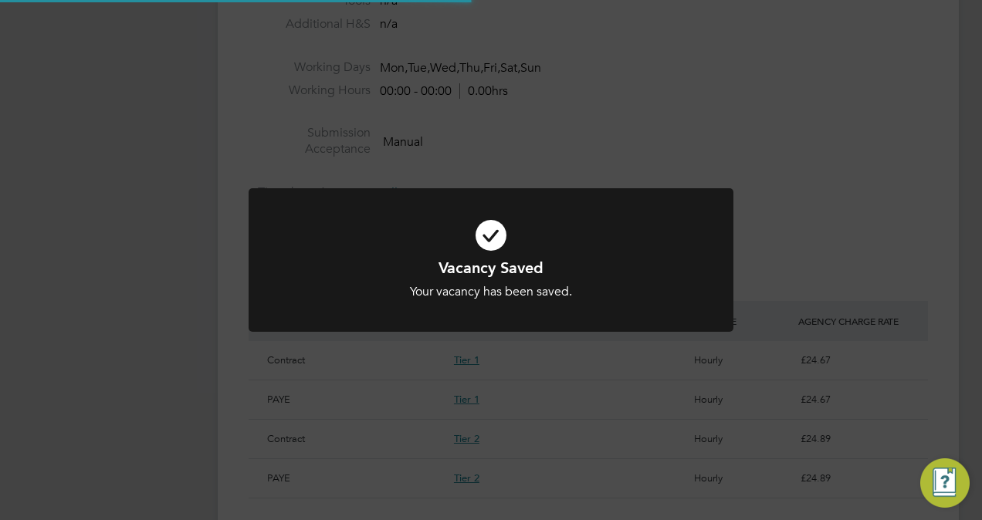
scroll to position [8, 8]
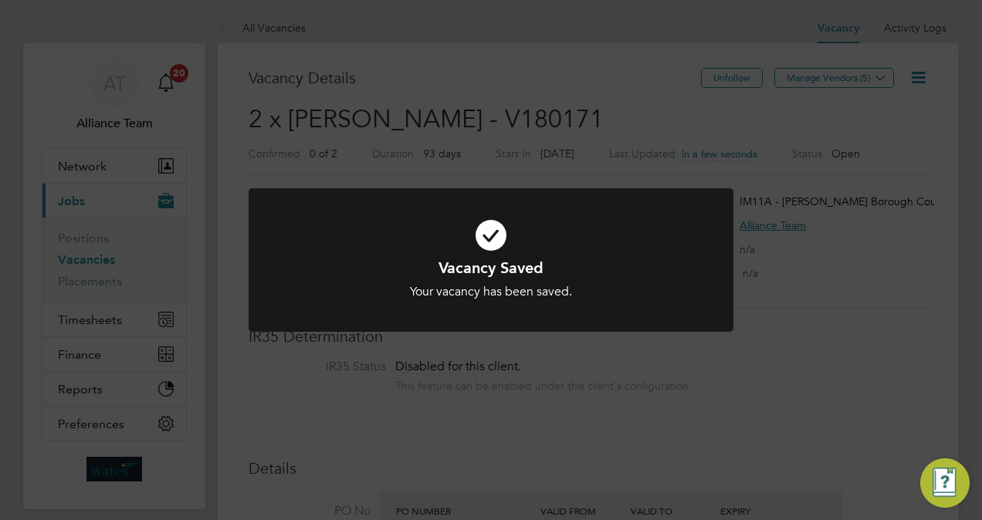
click at [742, 332] on div "Vacancy Saved Your vacancy has been saved. Cancel Okay" at bounding box center [491, 260] width 982 height 520
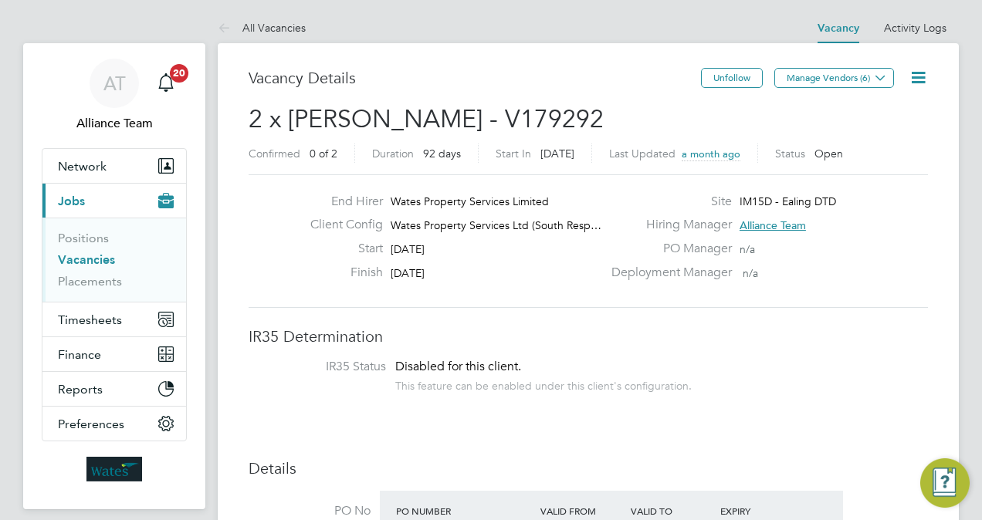
click at [908, 76] on icon at bounding box center [917, 77] width 19 height 19
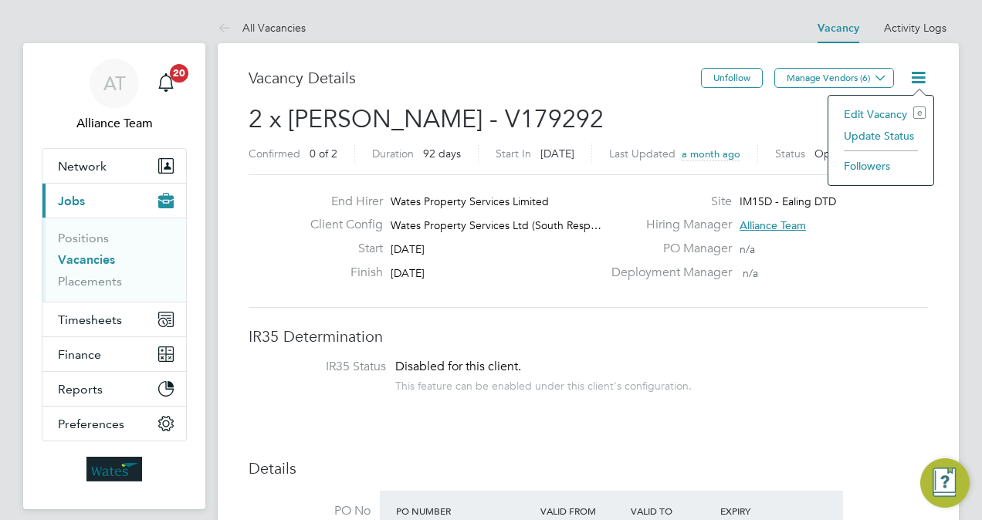
click at [874, 111] on li "Edit Vacancy e" at bounding box center [881, 114] width 90 height 22
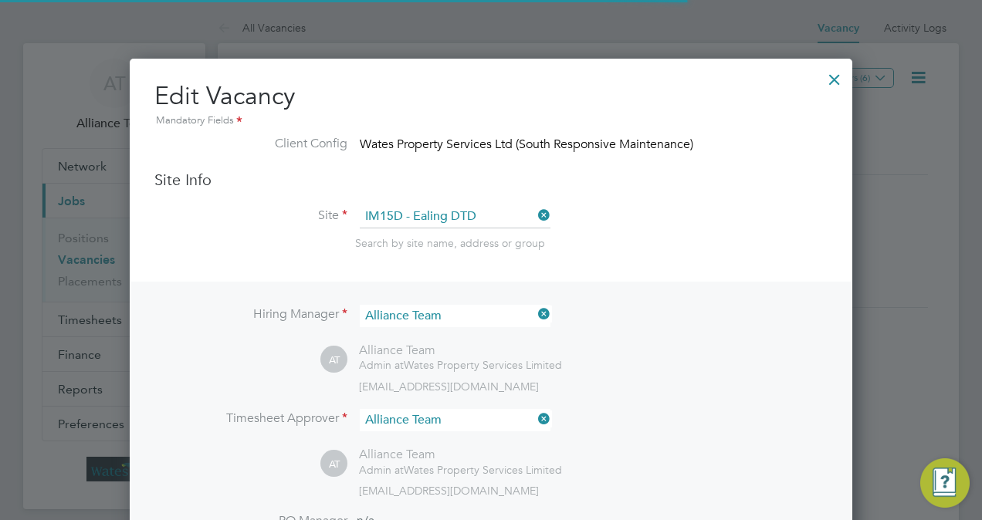
click at [723, 222] on li "Site IM15D - Ealing DTD Search by site name, address or group" at bounding box center [490, 243] width 673 height 76
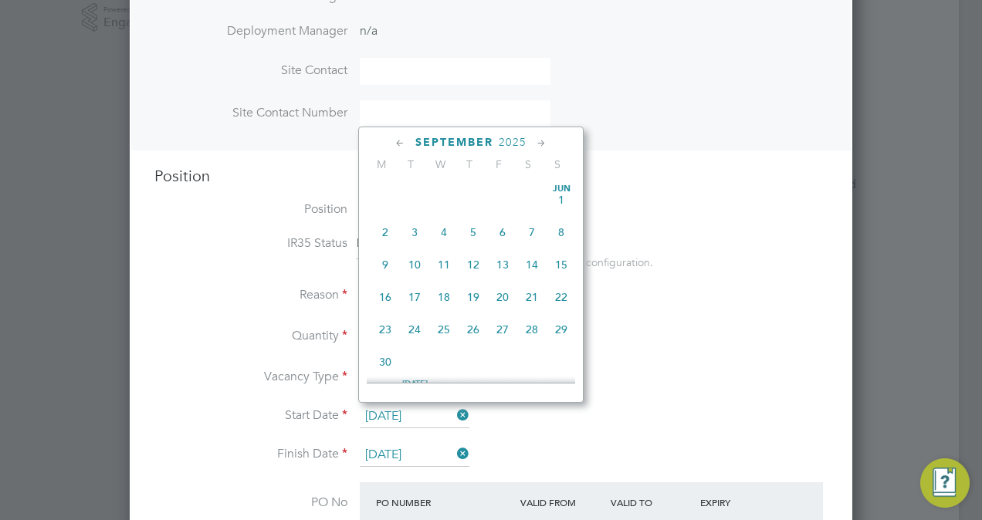
click at [397, 411] on input "10 Sep 2025" at bounding box center [415, 416] width 110 height 23
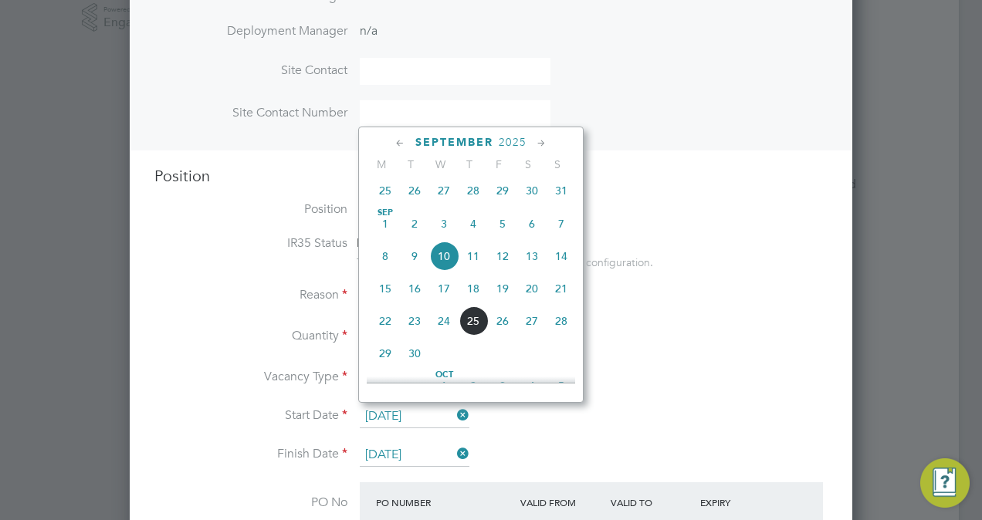
click at [419, 364] on span "30" at bounding box center [414, 353] width 29 height 29
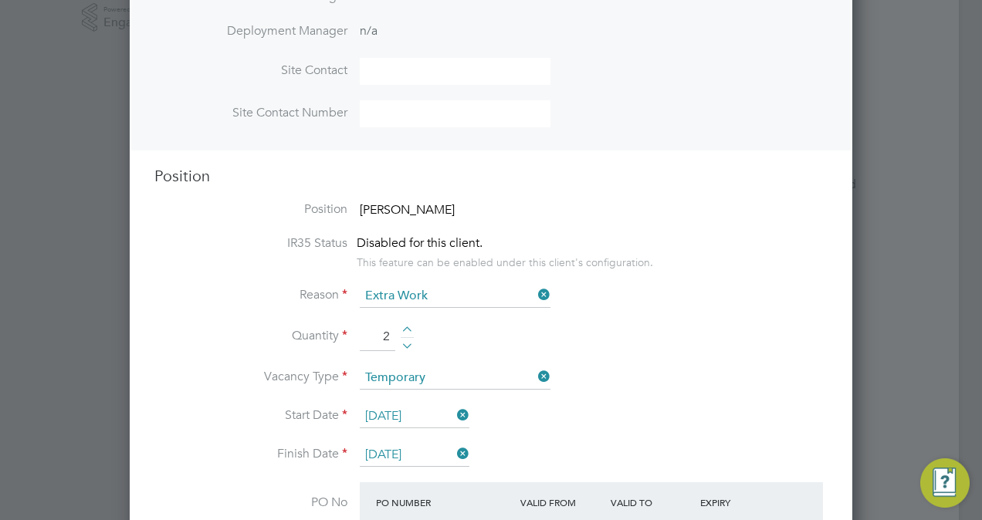
click at [411, 411] on input "30 Sep 2025" at bounding box center [415, 416] width 110 height 23
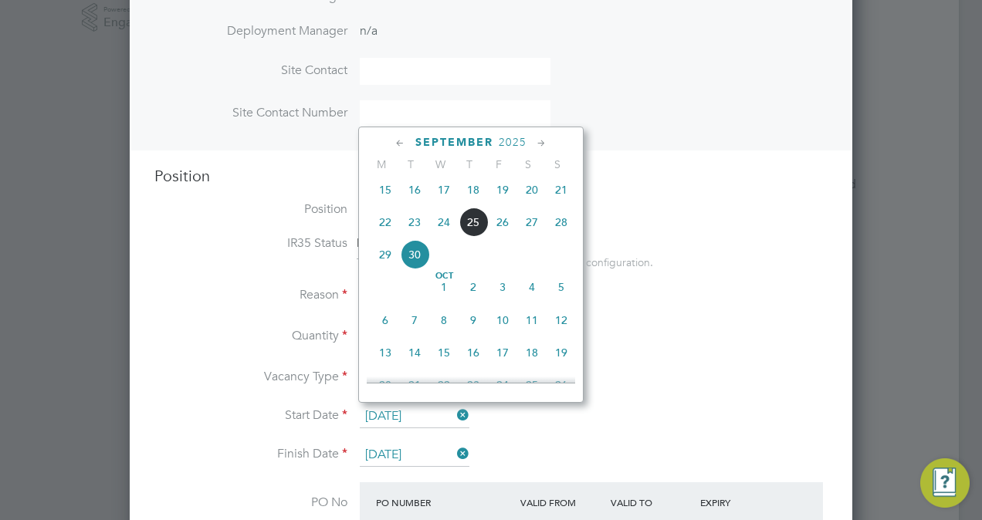
click at [469, 363] on span "16" at bounding box center [472, 352] width 29 height 29
type input "16 Oct 2025"
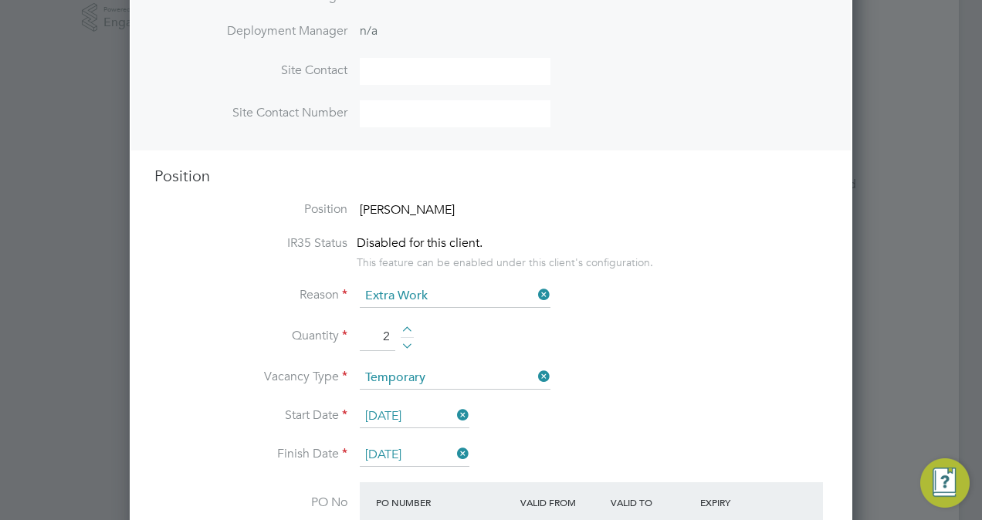
click at [403, 452] on input "10 Dec 2025" at bounding box center [415, 455] width 110 height 23
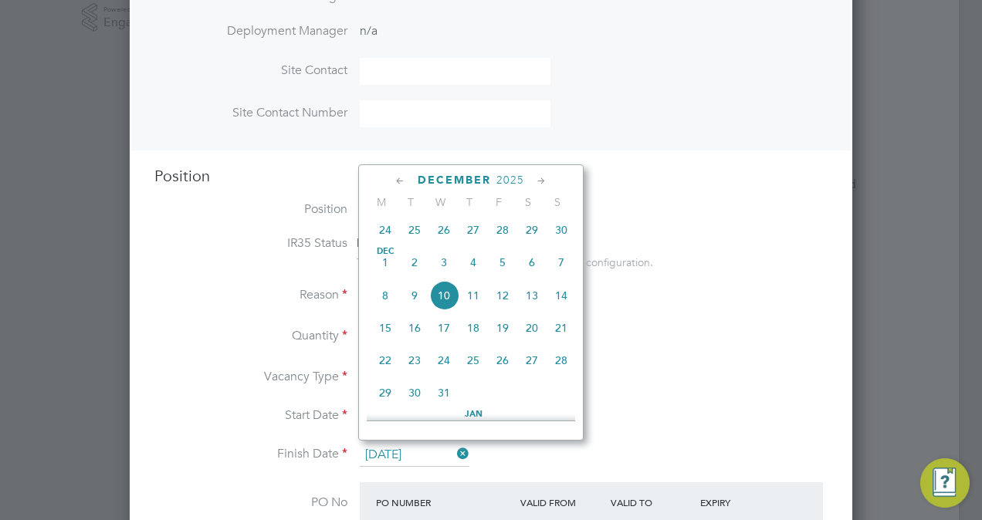
click at [541, 178] on icon at bounding box center [541, 181] width 15 height 17
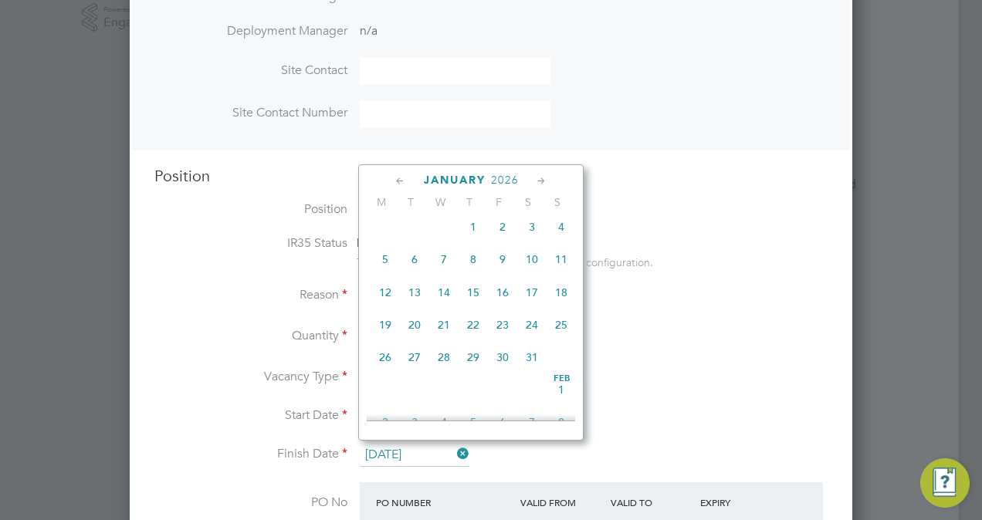
click at [501, 306] on span "16" at bounding box center [502, 292] width 29 height 29
type input "16 Jan 2026"
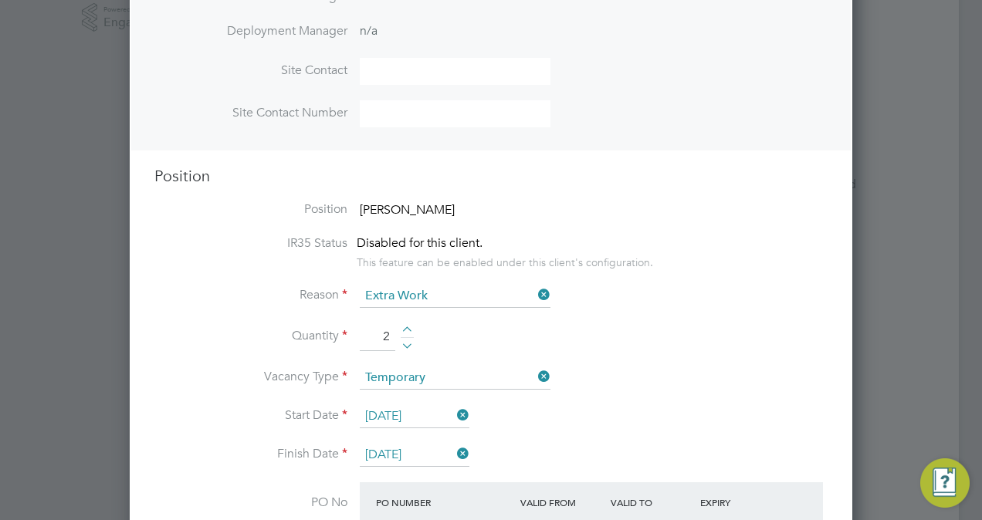
click at [647, 389] on li "Vacancy Type Temporary" at bounding box center [490, 386] width 673 height 39
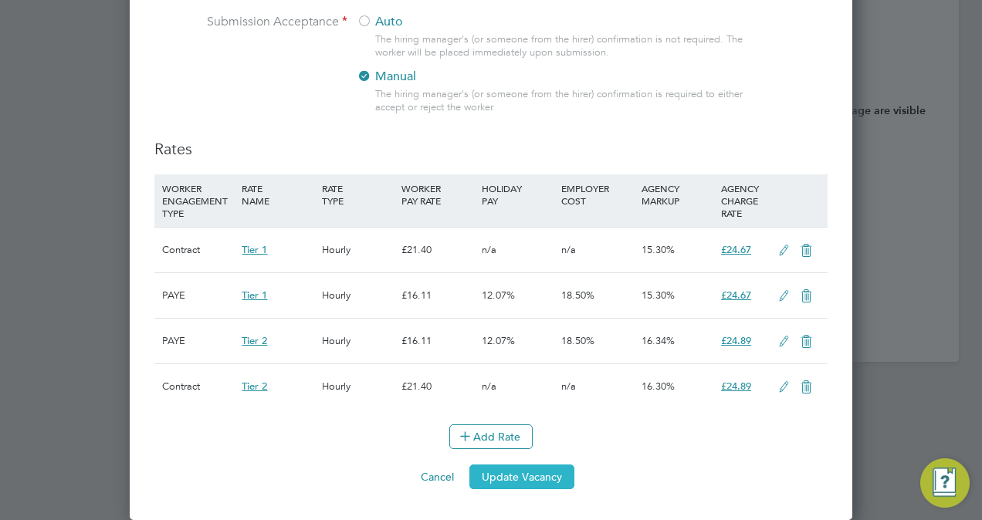
click at [529, 482] on button "Update Vacancy" at bounding box center [521, 477] width 105 height 25
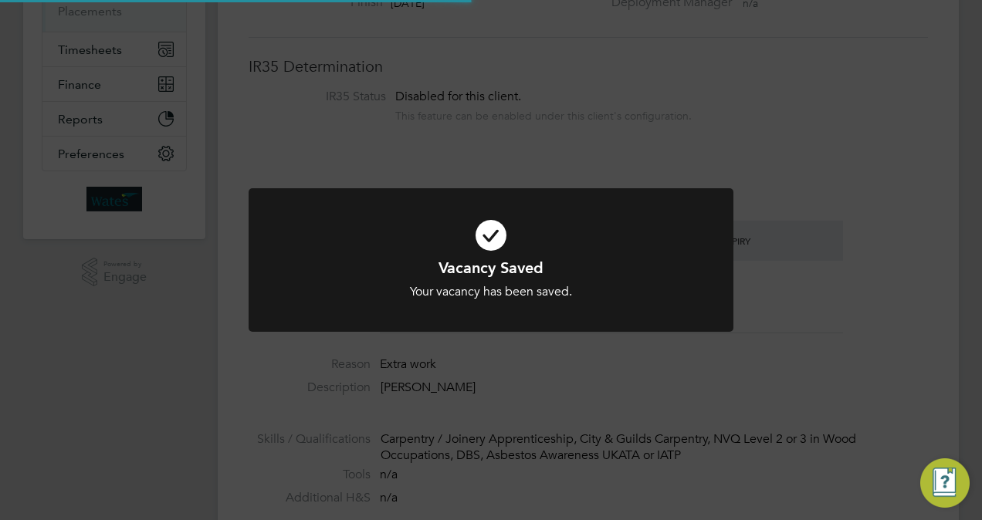
click at [896, 289] on div "Vacancy Saved Your vacancy has been saved. Cancel Okay" at bounding box center [491, 260] width 982 height 520
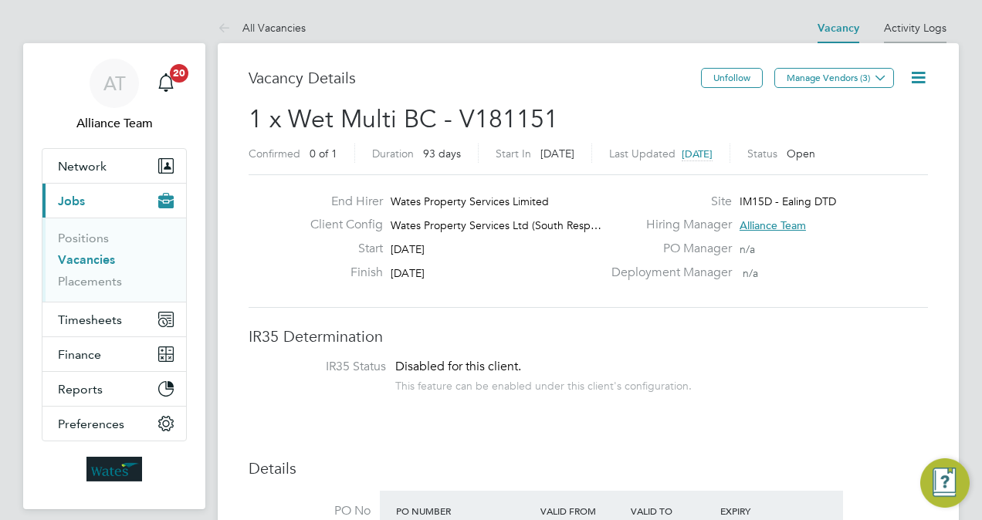
click at [943, 29] on link "Activity Logs" at bounding box center [915, 28] width 63 height 14
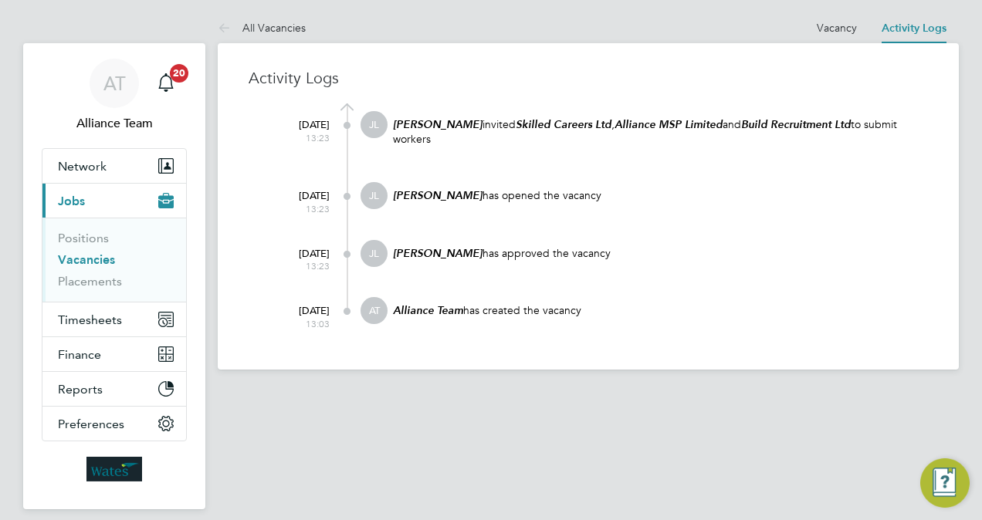
click at [661, 292] on div "23 Sep 2025 13:23 JL Jed Livermore has approved the vacancy" at bounding box center [598, 268] width 660 height 57
click at [831, 32] on link "Vacancy" at bounding box center [837, 28] width 40 height 14
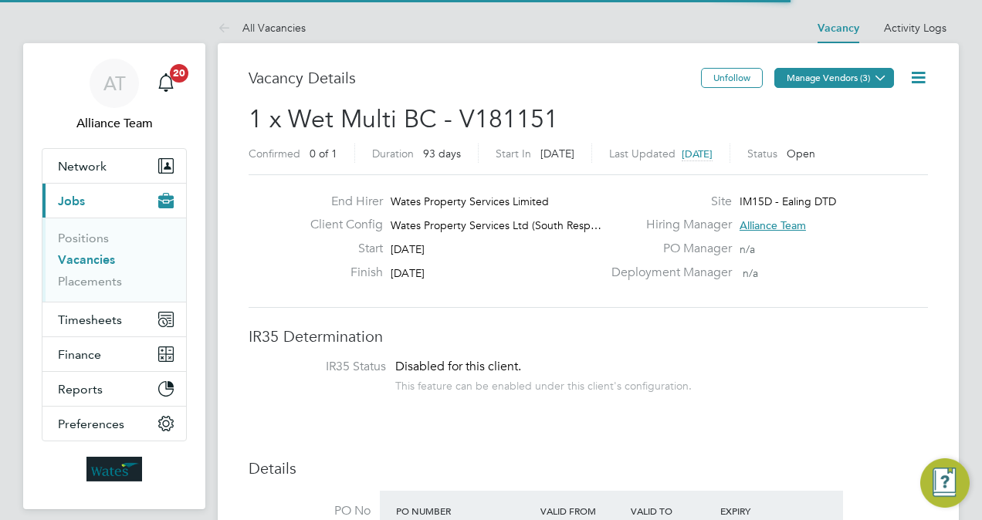
click at [836, 76] on button "Manage Vendors (3)" at bounding box center [834, 78] width 120 height 20
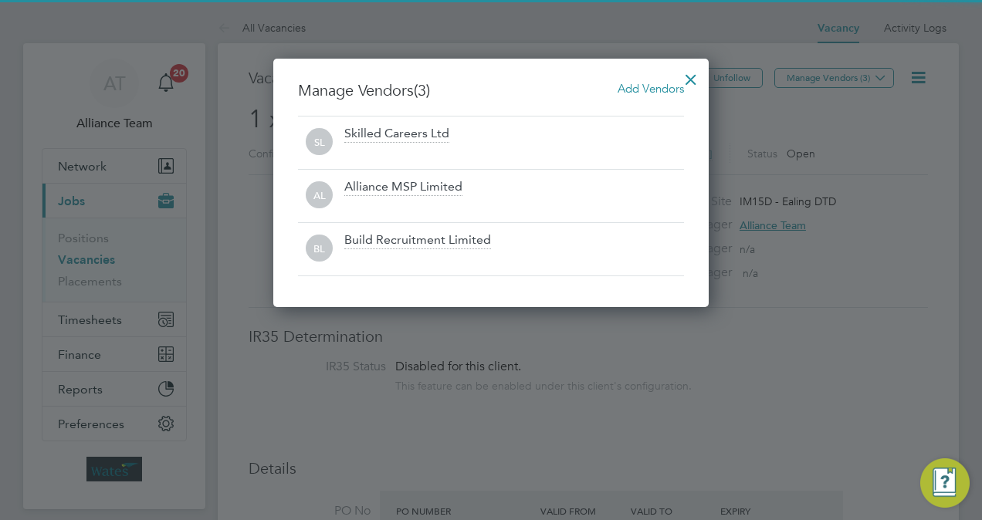
click at [659, 87] on span "Add Vendors" at bounding box center [650, 88] width 66 height 15
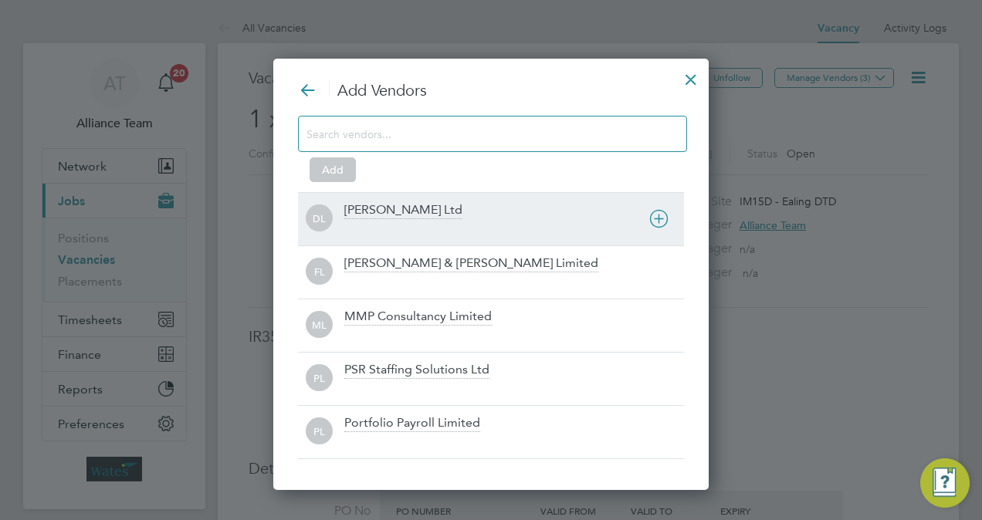
click at [452, 211] on div "Daniel Owen Ltd" at bounding box center [514, 219] width 340 height 34
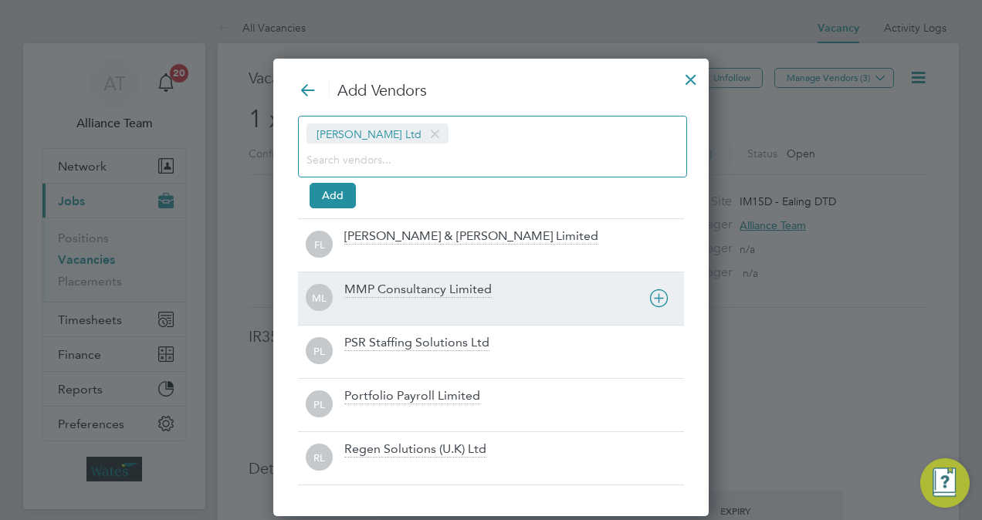
click at [406, 290] on div "MMP Consultancy Limited" at bounding box center [417, 290] width 147 height 17
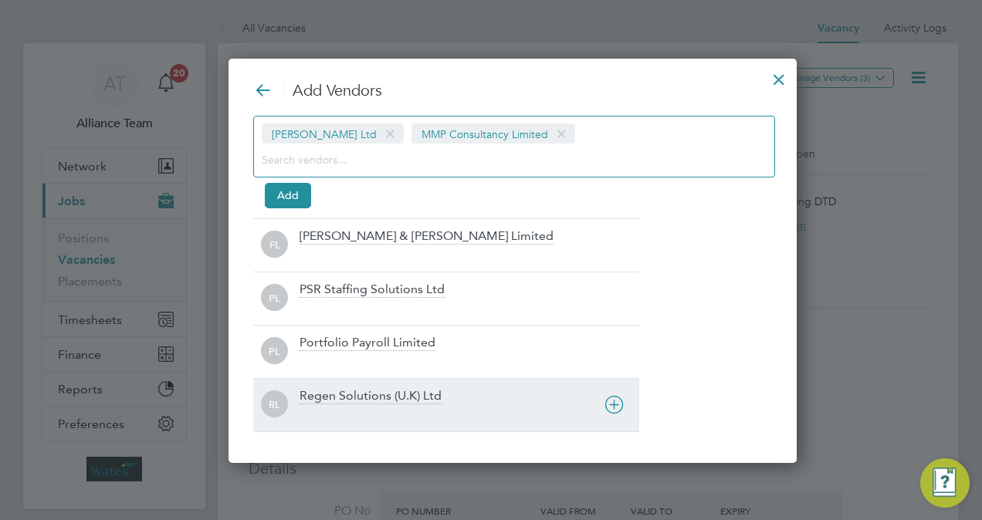
click at [378, 388] on div "Regen Solutions (U.K) Ltd" at bounding box center [370, 396] width 142 height 17
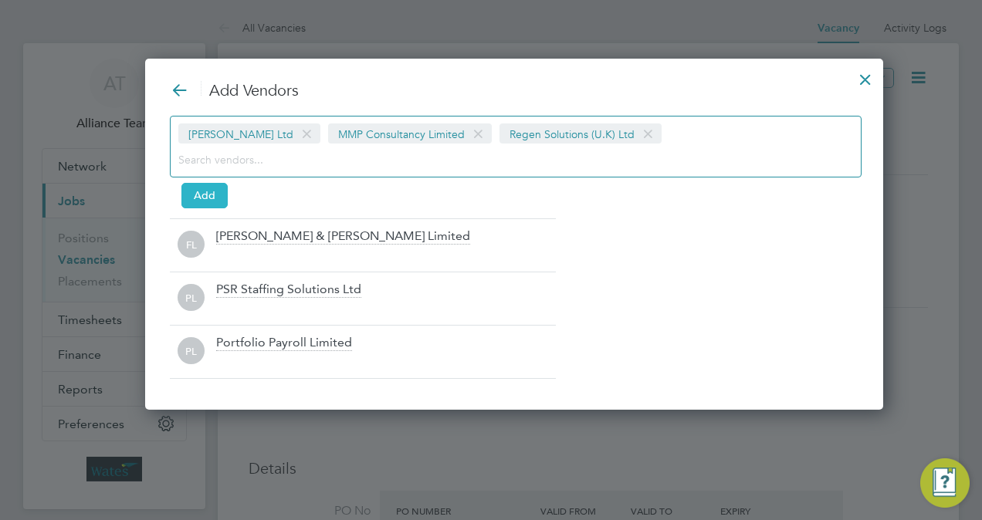
click at [215, 200] on button "Add" at bounding box center [204, 195] width 46 height 25
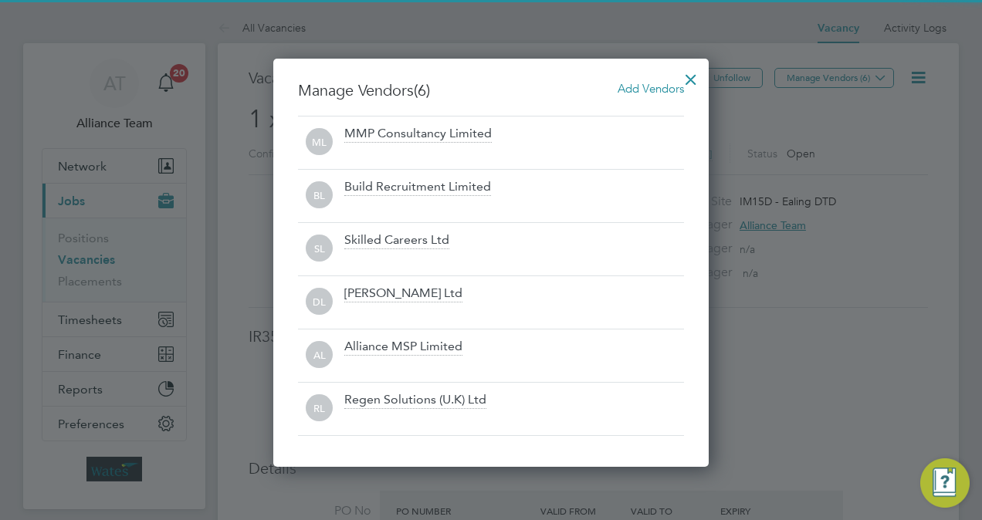
click at [692, 78] on div at bounding box center [691, 76] width 28 height 28
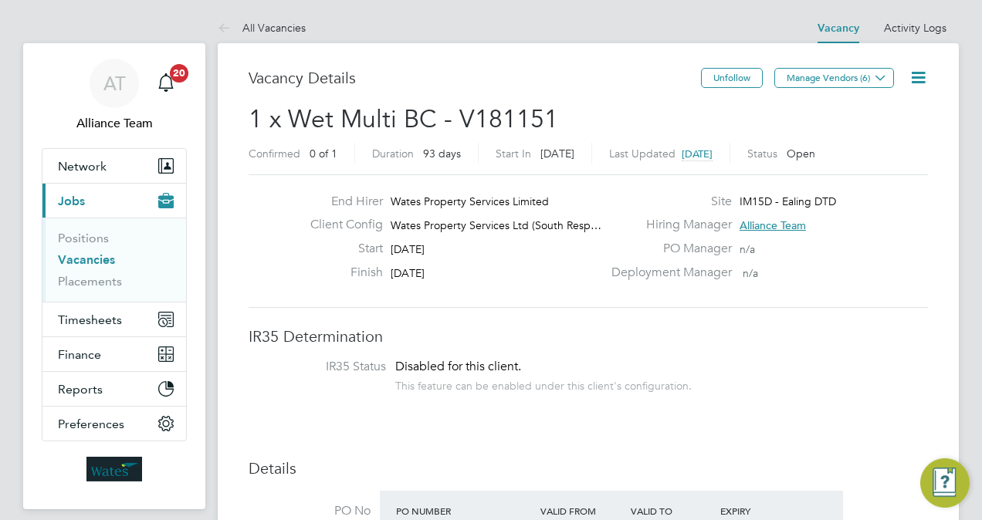
click at [923, 72] on icon at bounding box center [917, 77] width 19 height 19
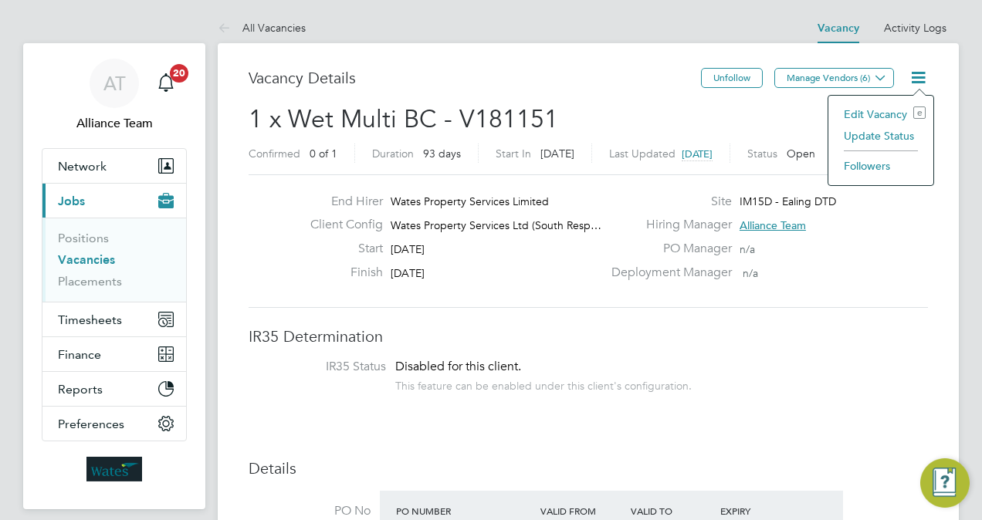
click at [871, 161] on li "Followers" at bounding box center [881, 166] width 90 height 22
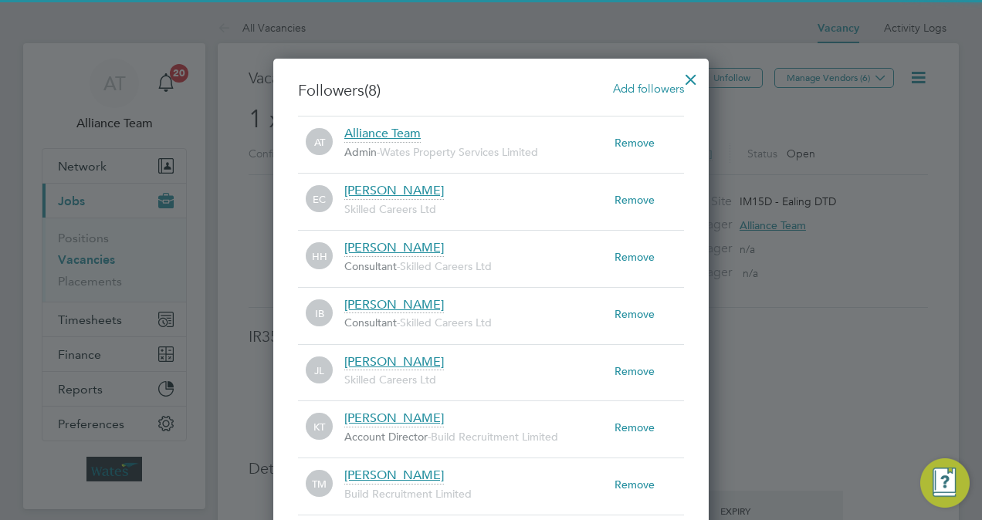
click at [655, 85] on span "Add followers" at bounding box center [648, 88] width 71 height 15
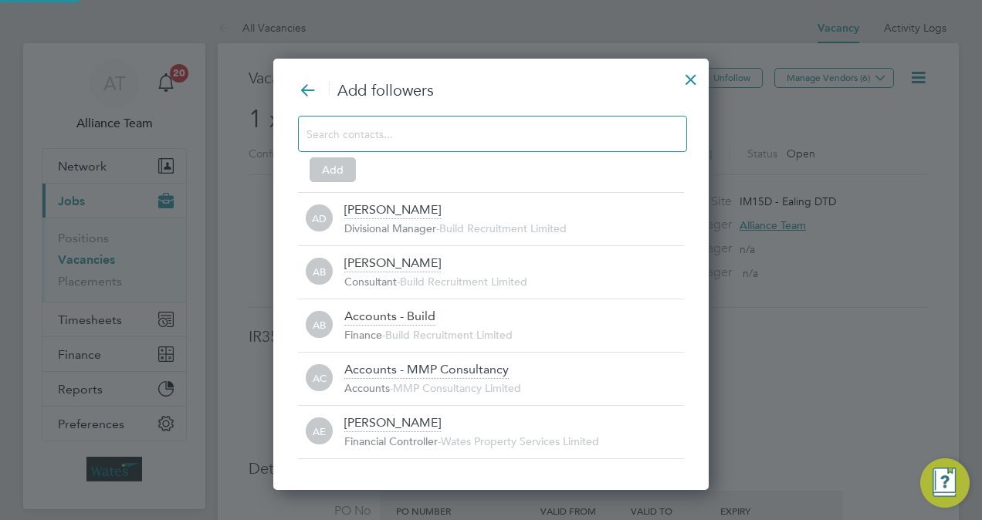
click at [437, 131] on input at bounding box center [479, 133] width 347 height 20
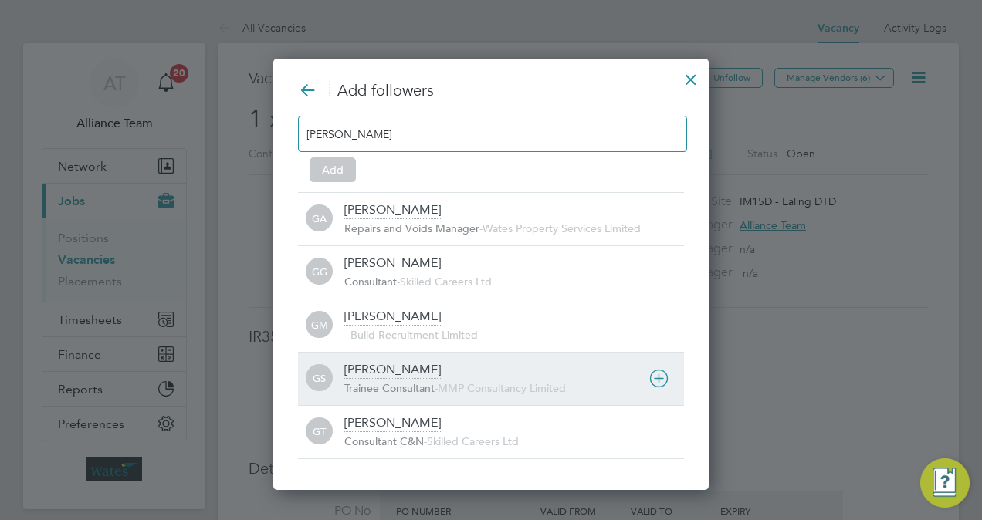
type input "george"
click at [420, 377] on div "George Stacey Trainee Consultant - MMP Consultancy Limited" at bounding box center [514, 379] width 340 height 34
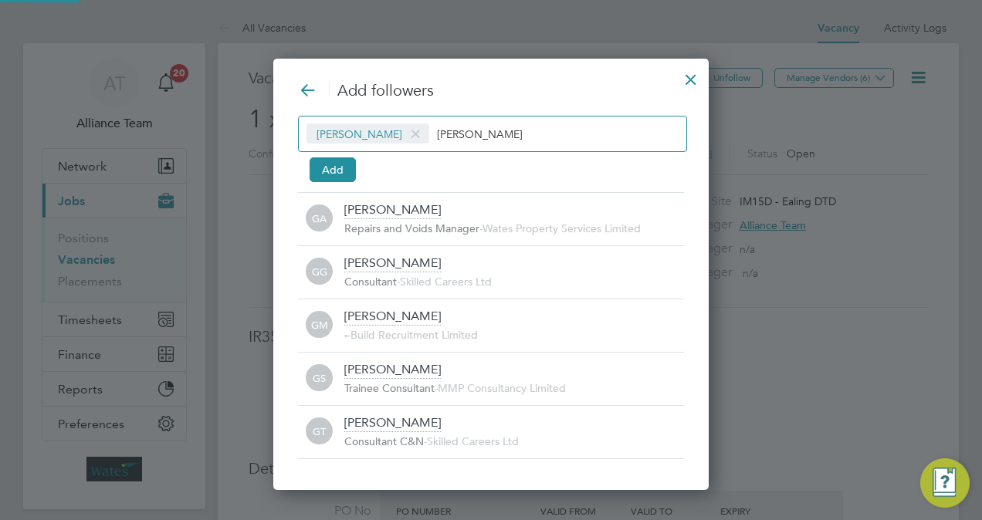
click at [512, 142] on input "george" at bounding box center [485, 133] width 96 height 20
type input "g"
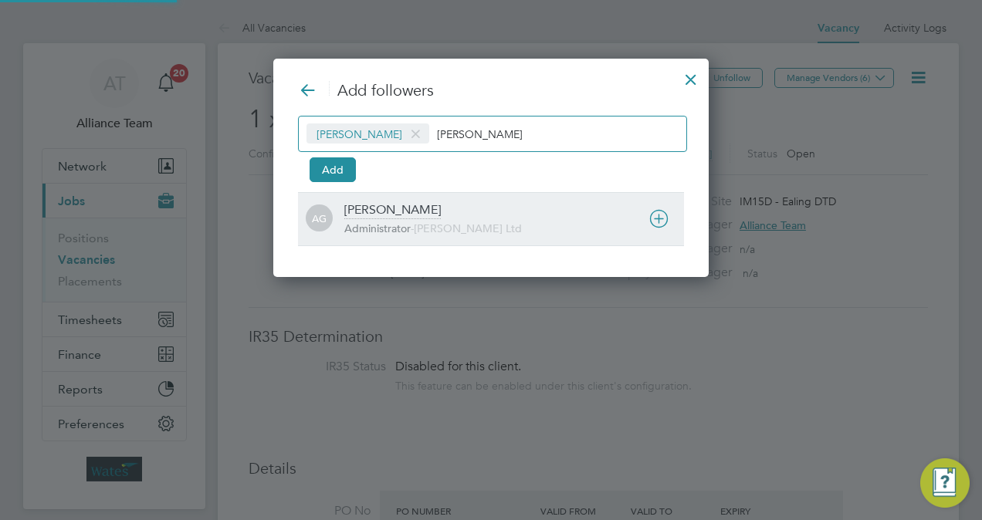
type input "amy"
click at [451, 221] on span "Daniel Owen Ltd" at bounding box center [468, 228] width 108 height 14
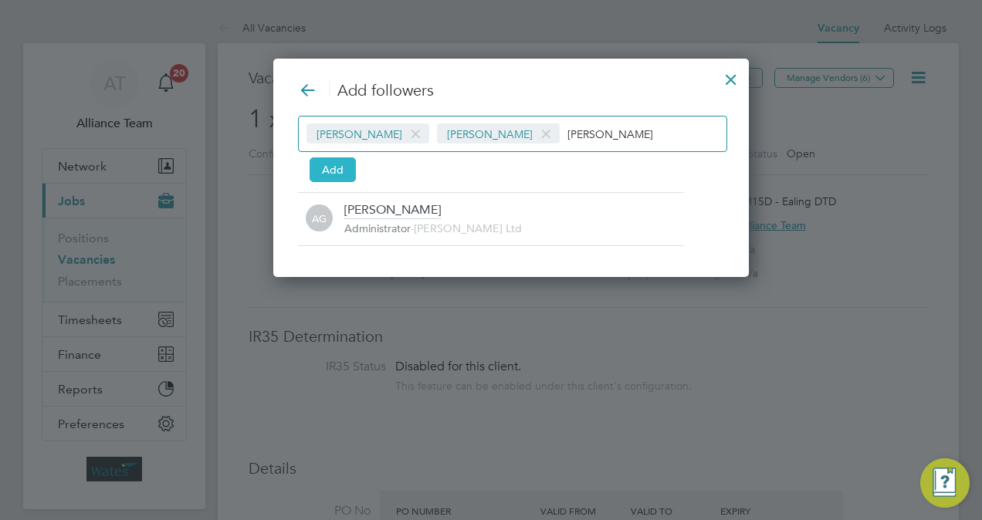
click at [333, 172] on button "Add" at bounding box center [332, 169] width 46 height 25
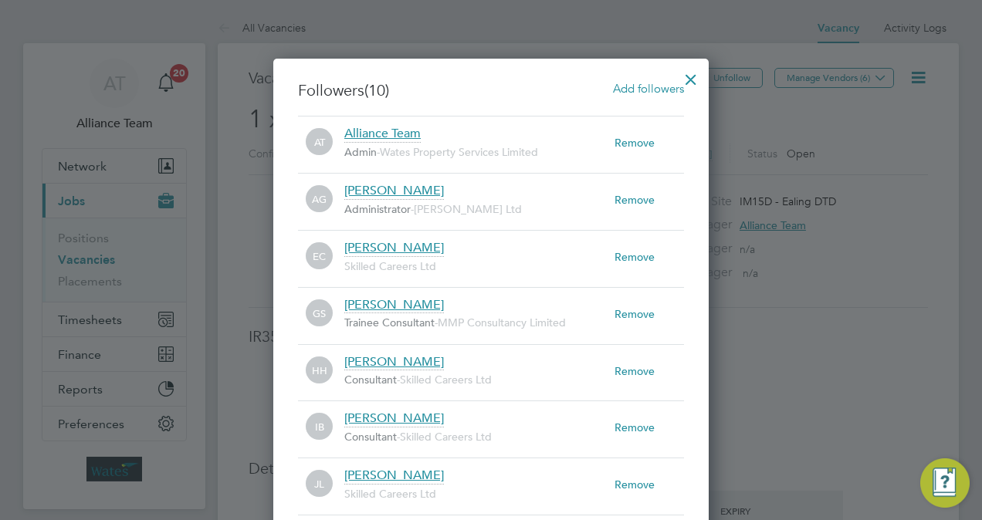
click at [692, 80] on div at bounding box center [691, 76] width 28 height 28
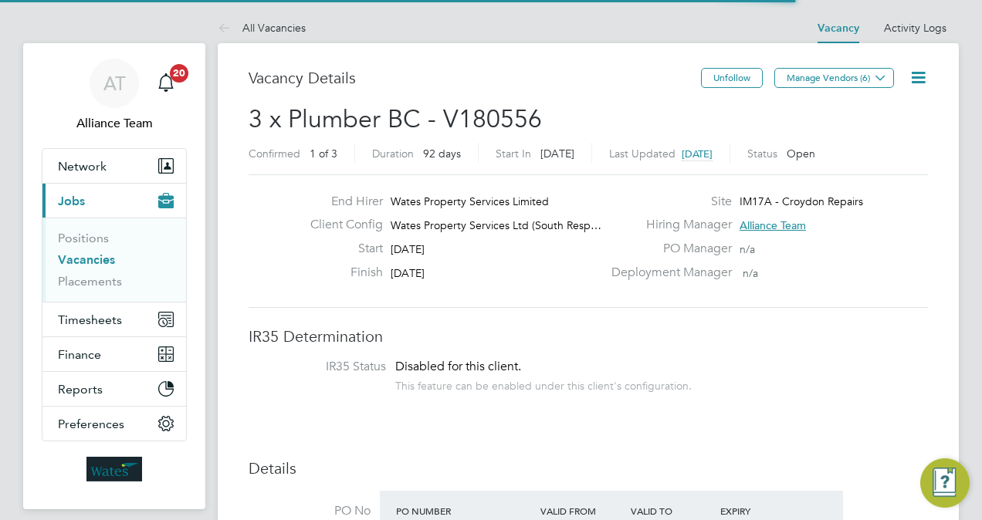
click at [536, 204] on span "Wates Property Services Limited" at bounding box center [470, 201] width 158 height 14
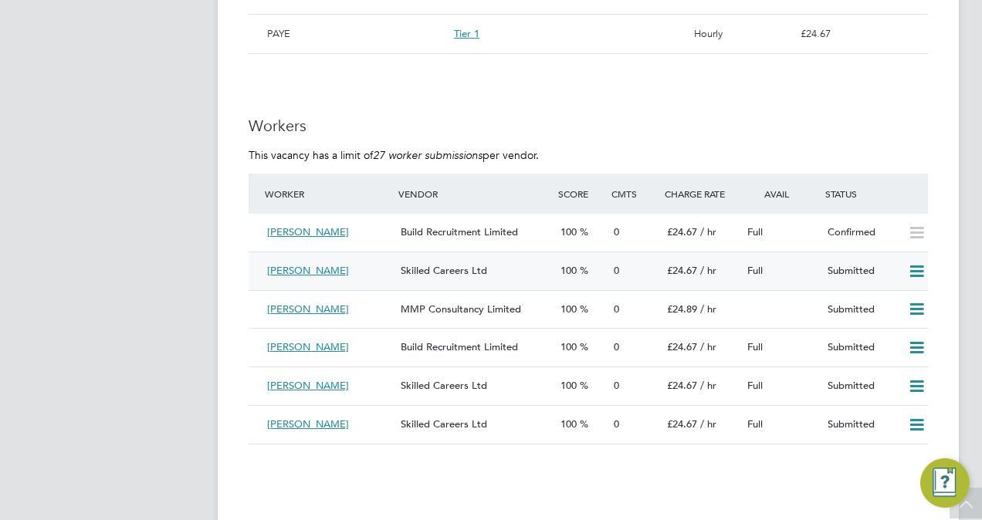
click at [915, 272] on icon at bounding box center [916, 271] width 19 height 12
click at [895, 327] on li "Reject" at bounding box center [897, 327] width 54 height 22
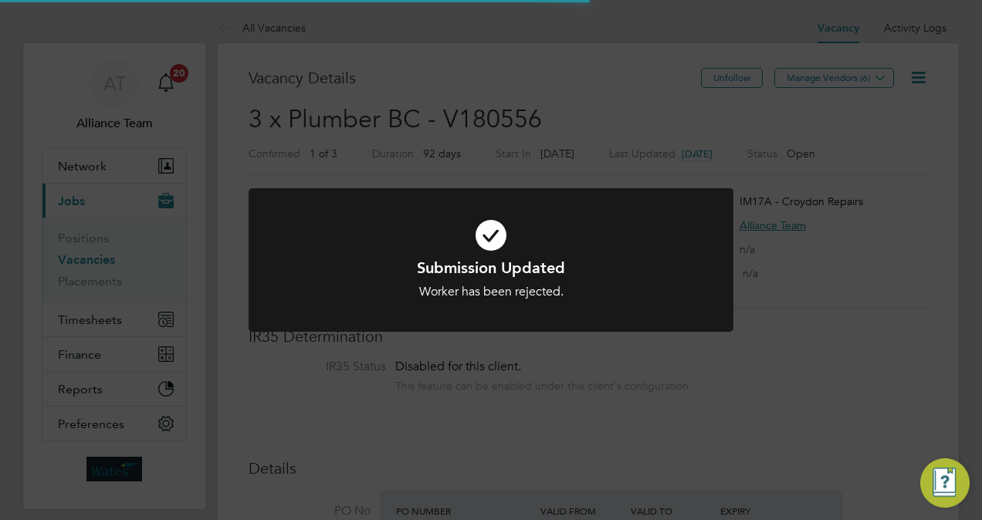
click at [825, 176] on div "Submission Updated Worker has been rejected. Cancel Okay" at bounding box center [491, 260] width 982 height 520
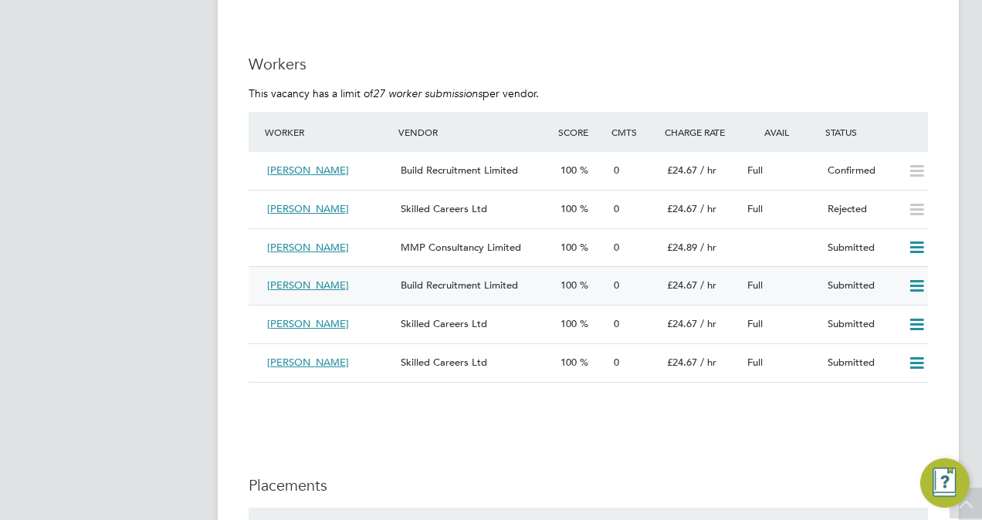
click at [767, 281] on div "Full" at bounding box center [781, 285] width 80 height 25
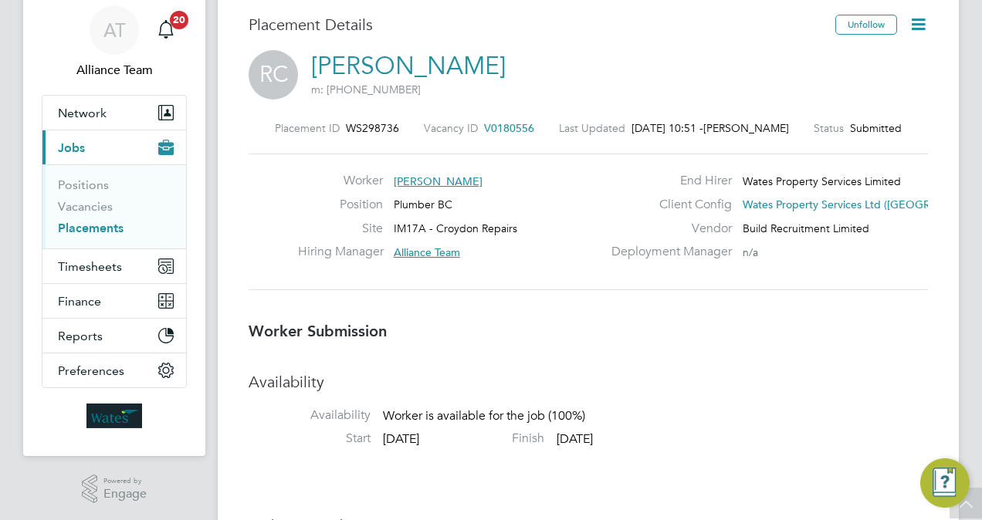
click at [506, 131] on span "V0180556" at bounding box center [509, 128] width 50 height 14
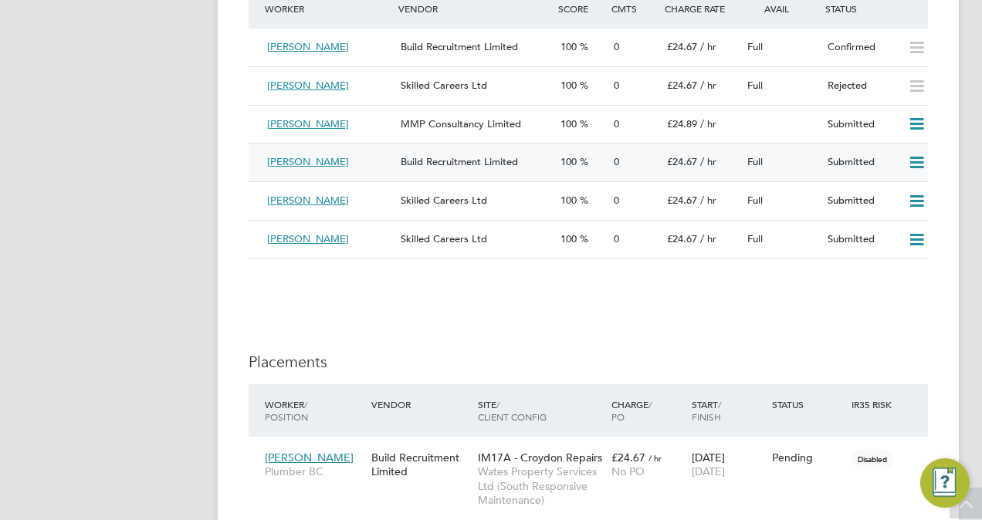
click at [912, 165] on icon at bounding box center [916, 163] width 19 height 12
click at [897, 222] on li "Reject" at bounding box center [897, 219] width 54 height 22
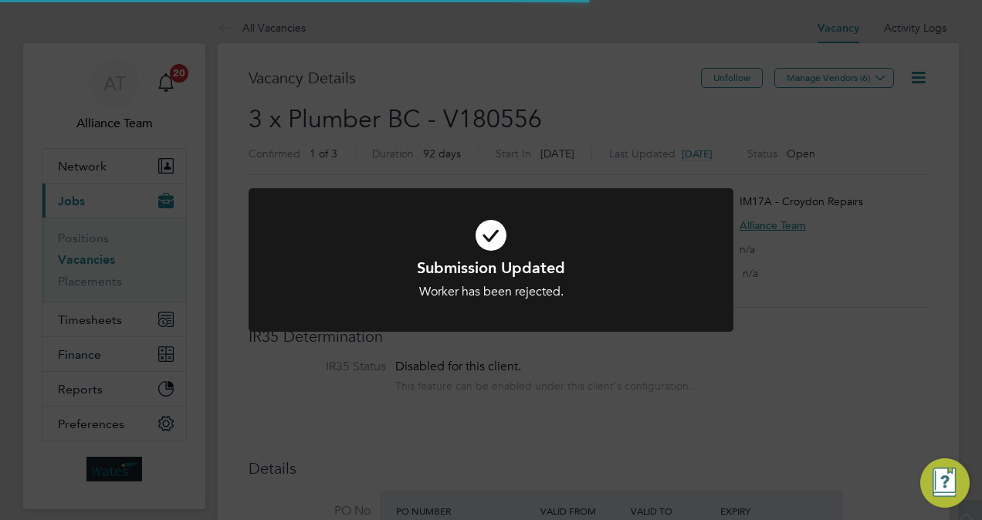
click at [838, 352] on div "Submission Updated Worker has been rejected. Cancel Okay" at bounding box center [491, 260] width 982 height 520
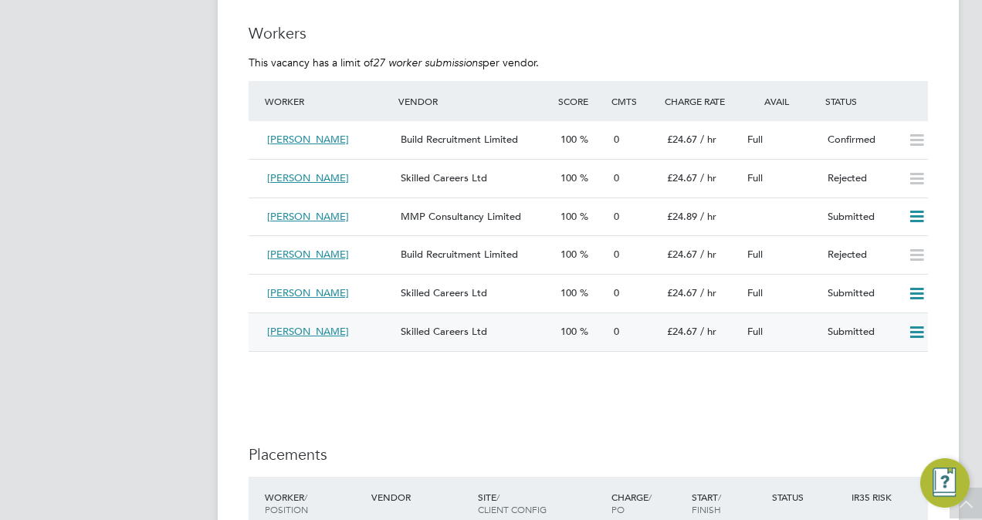
click at [920, 334] on icon at bounding box center [916, 332] width 19 height 12
click at [889, 394] on li "Reject" at bounding box center [897, 390] width 54 height 22
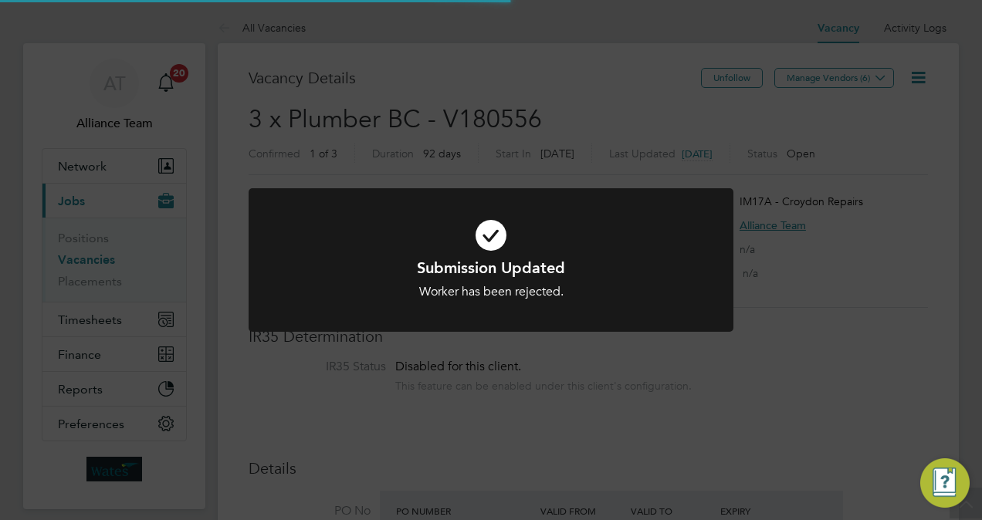
click at [810, 437] on div "Submission Updated Worker has been rejected. Cancel Okay" at bounding box center [491, 260] width 982 height 520
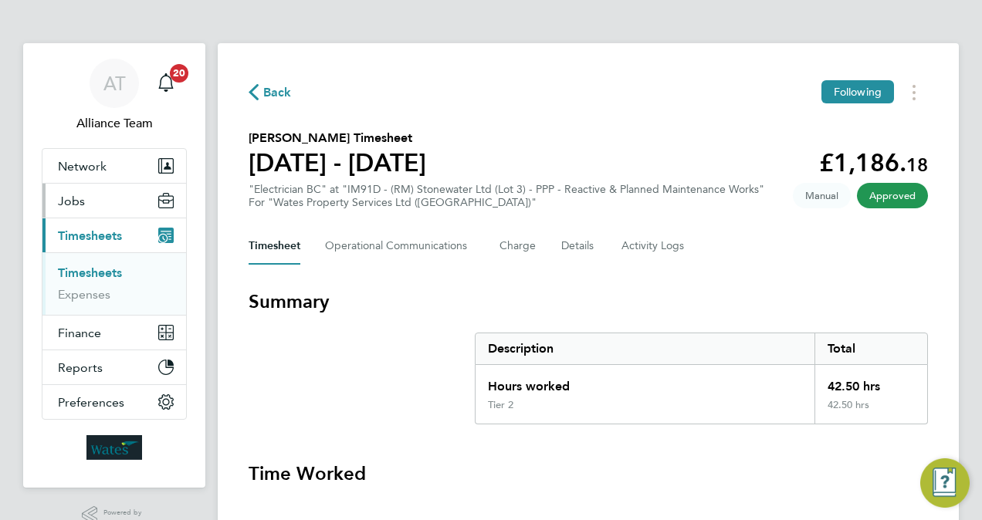
click at [99, 196] on button "Jobs" at bounding box center [114, 201] width 144 height 34
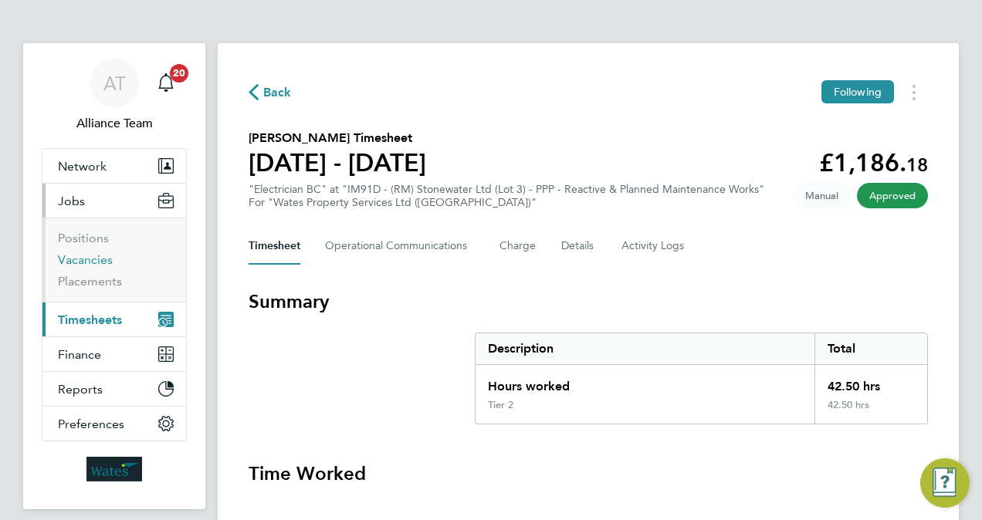
click at [100, 258] on link "Vacancies" at bounding box center [85, 259] width 55 height 15
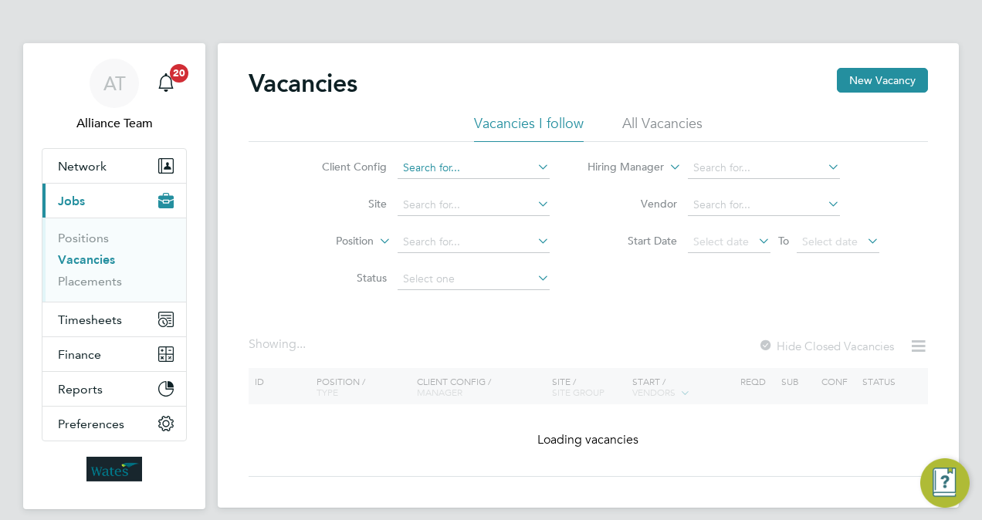
click at [435, 167] on input at bounding box center [473, 168] width 152 height 22
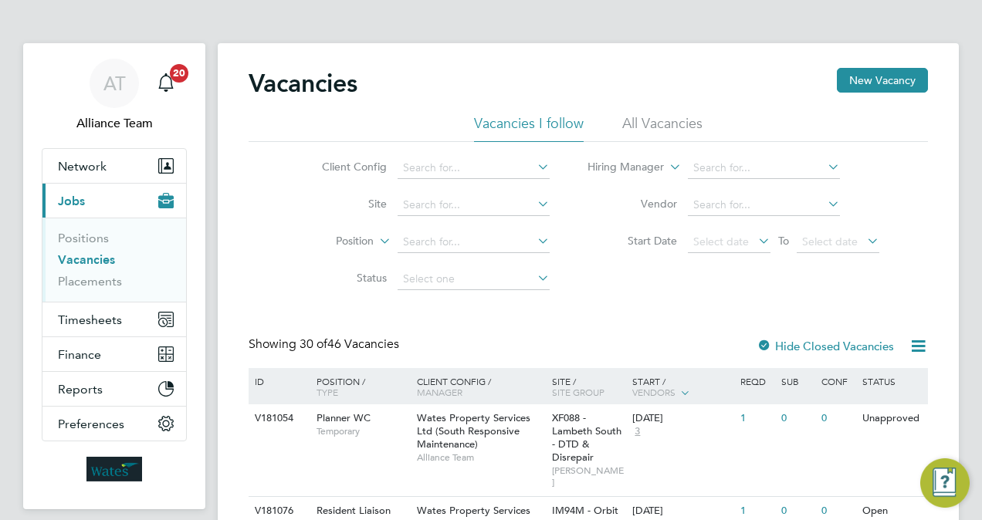
click at [550, 372] on li "Wates Property Services Ltd (South Responsive Maintenance)" at bounding box center [553, 377] width 313 height 21
type input "Wates Property Services Ltd (South Responsive Maintenance)"
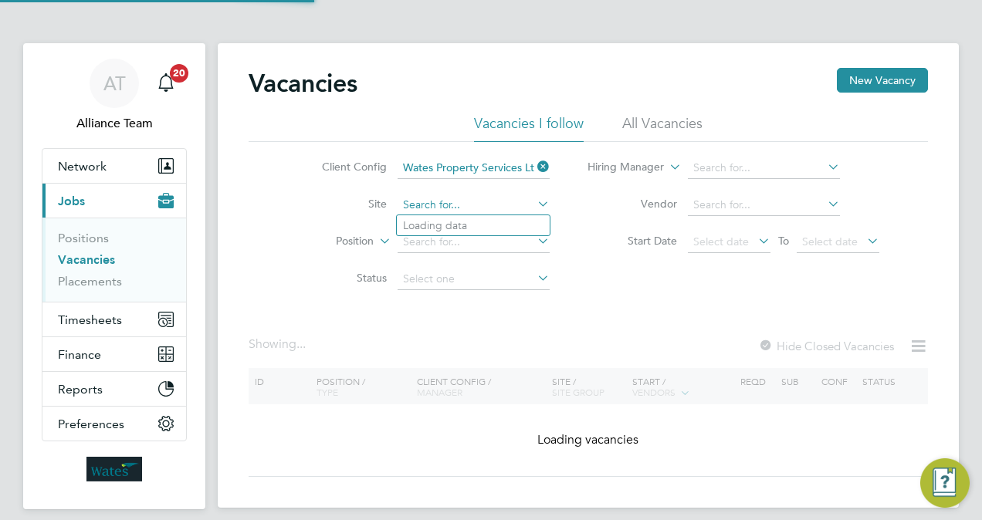
click at [472, 201] on input at bounding box center [473, 205] width 152 height 22
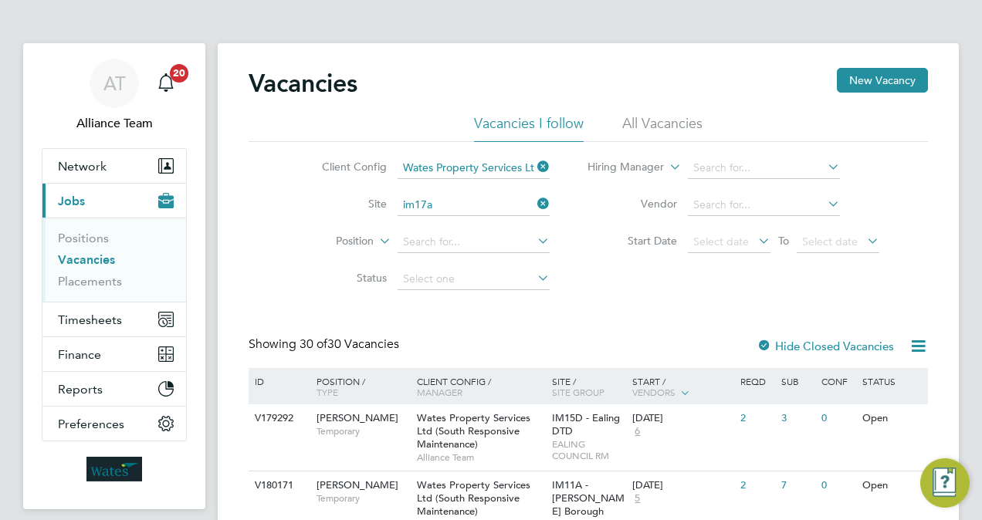
click at [472, 216] on li "IM17A - Croydon Repairs" at bounding box center [473, 225] width 153 height 21
type input "IM17A - Croydon Repairs"
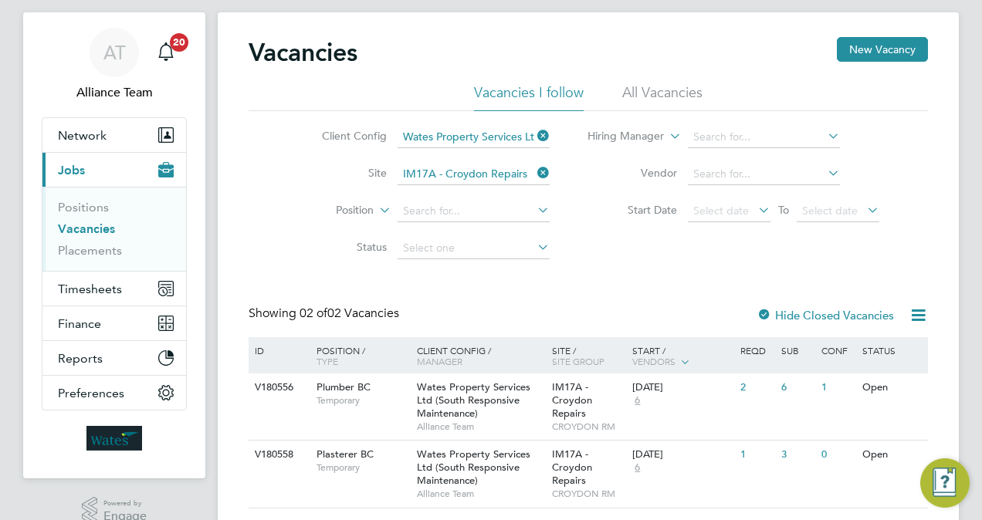
scroll to position [74, 0]
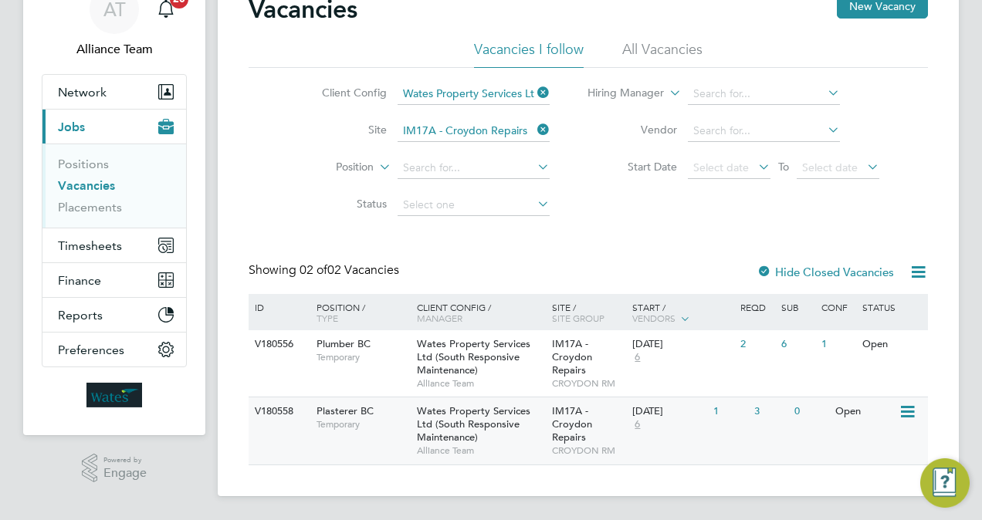
click at [553, 409] on span "IM17A - Croydon Repairs" at bounding box center [572, 423] width 40 height 39
click at [394, 360] on span "Temporary" at bounding box center [362, 357] width 93 height 12
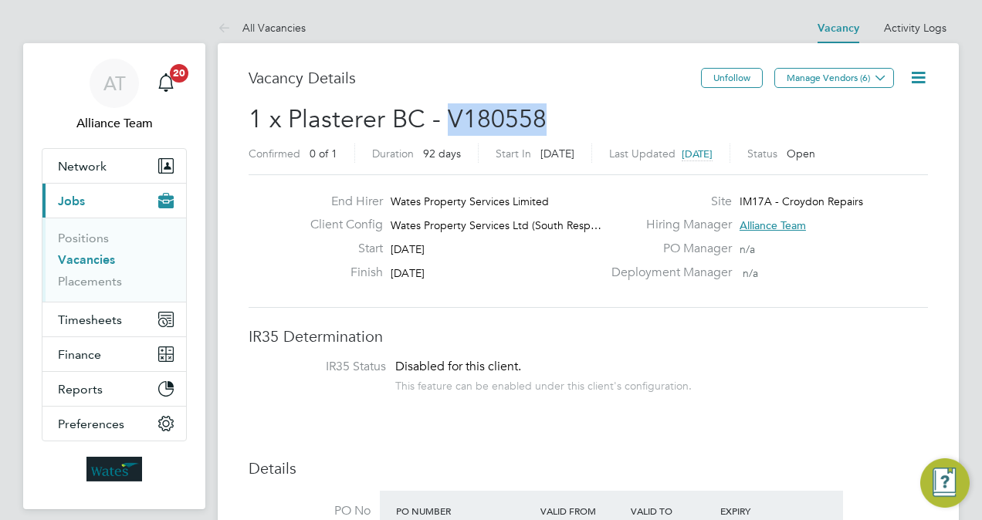
drag, startPoint x: 563, startPoint y: 110, endPoint x: 448, endPoint y: 117, distance: 114.5
click at [448, 117] on h2 "1 x Plasterer BC - V180558 Confirmed 0 of 1 Duration 92 days Start In [DATE] La…" at bounding box center [588, 135] width 679 height 65
copy span "V180558"
click at [627, 391] on div "This feature can be enabled under this client's configuration." at bounding box center [543, 384] width 296 height 18
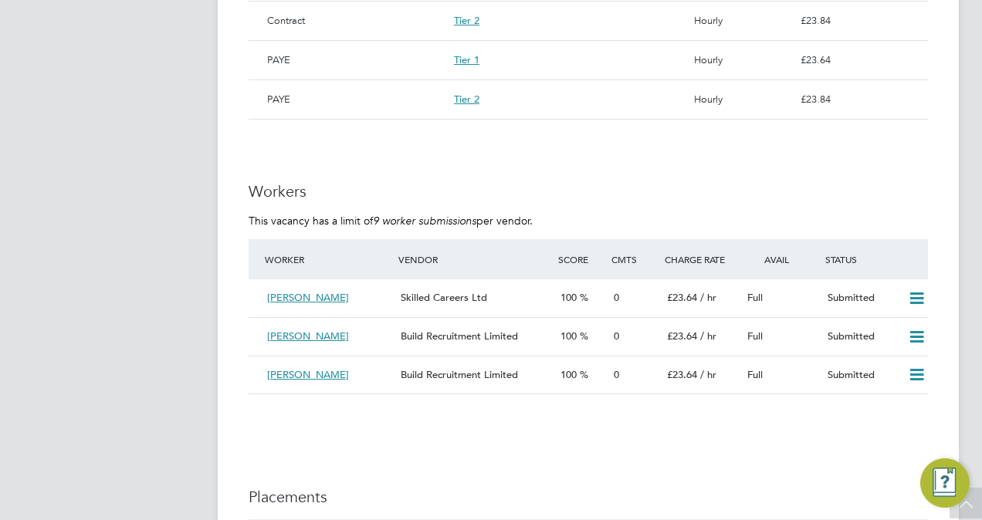
scroll to position [1111, 0]
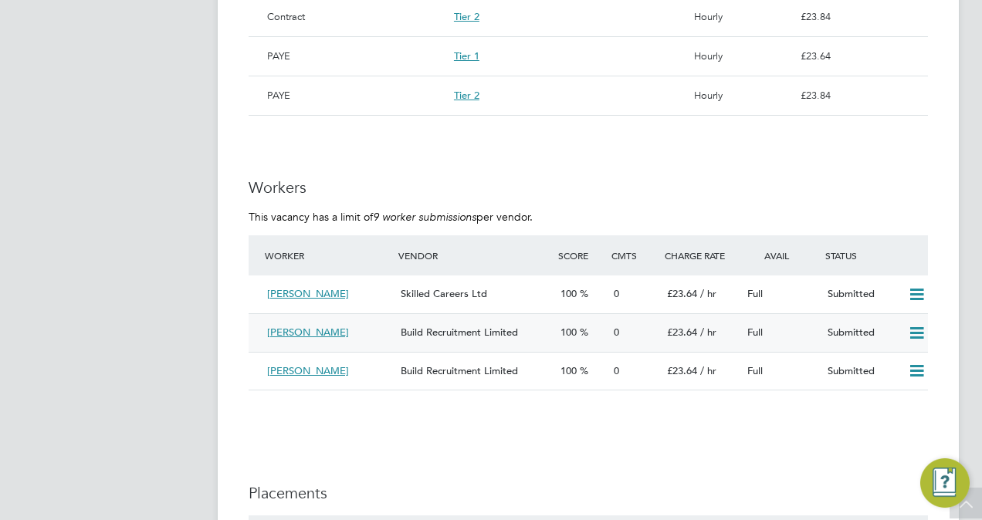
click at [919, 329] on icon at bounding box center [916, 333] width 19 height 12
click at [896, 383] on li "Reject" at bounding box center [897, 389] width 54 height 22
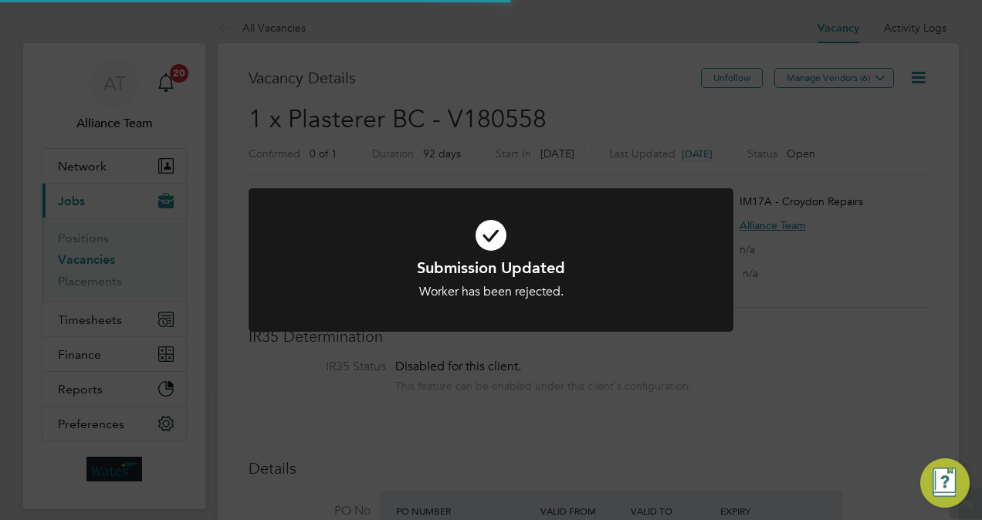
scroll to position [8, 8]
click at [897, 267] on div "Submission Updated Worker has been rejected. Cancel Okay" at bounding box center [491, 260] width 982 height 520
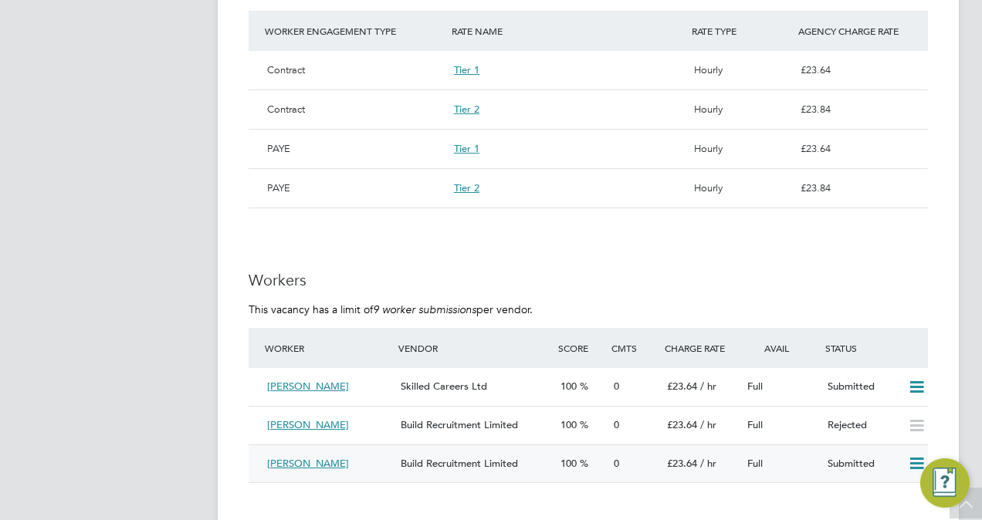
click at [514, 460] on span "Build Recruitment Limited" at bounding box center [459, 463] width 117 height 13
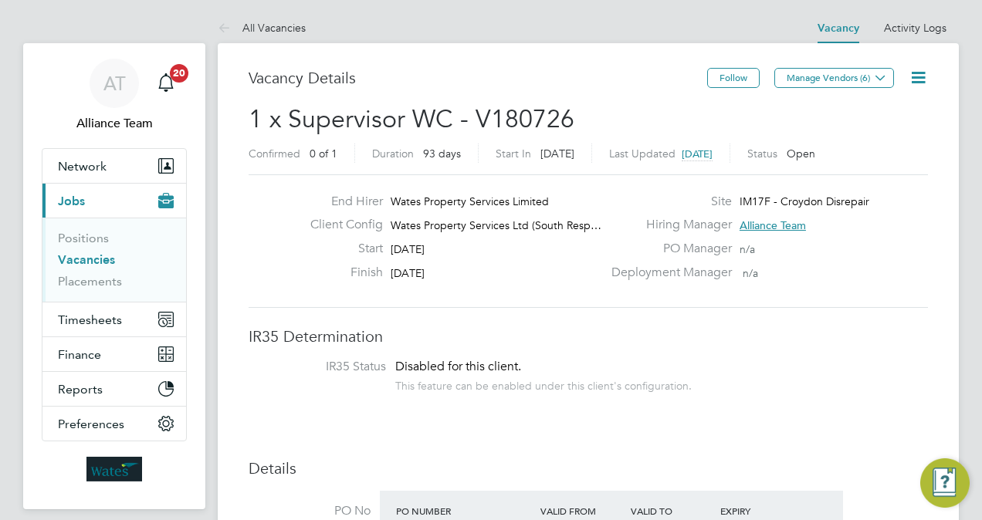
click at [917, 80] on icon at bounding box center [917, 77] width 19 height 19
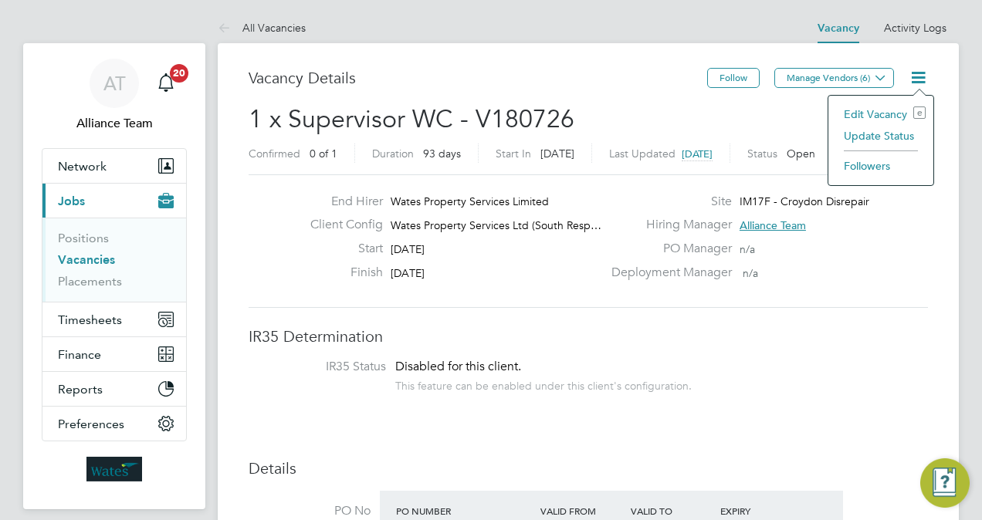
click at [871, 113] on li "Edit Vacancy e" at bounding box center [881, 114] width 90 height 22
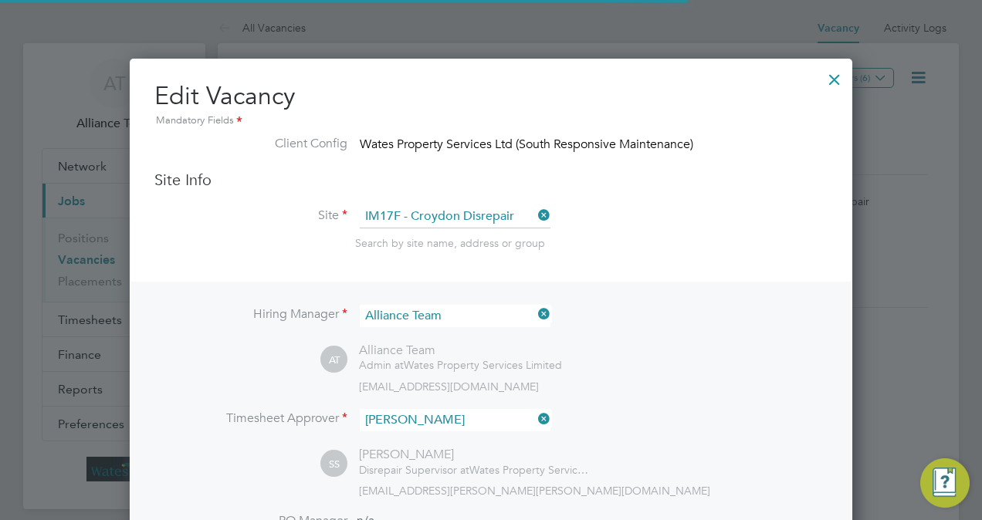
click at [744, 271] on li "Site IM17F - Croydon Disrepair Search by site name, address or group" at bounding box center [490, 243] width 673 height 76
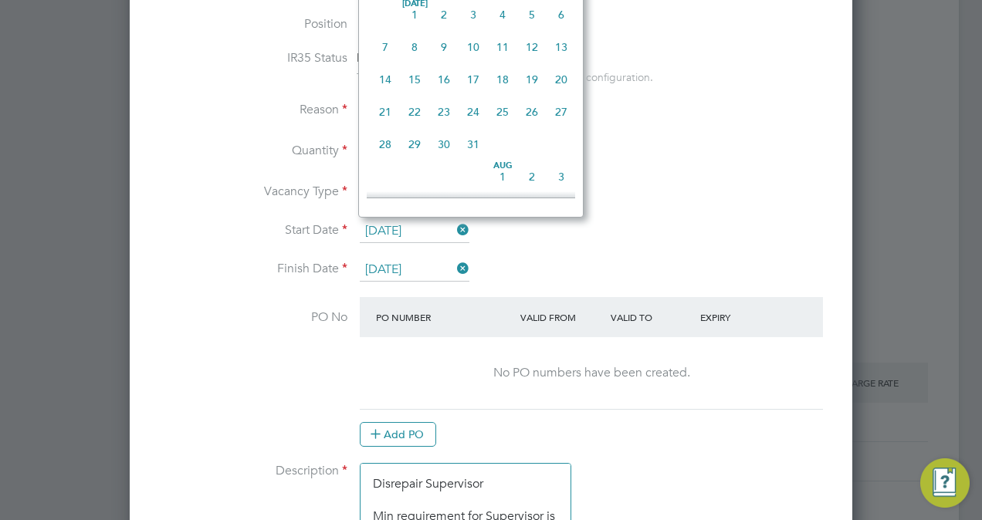
click at [404, 224] on input "01 Oct 2025" at bounding box center [415, 231] width 110 height 23
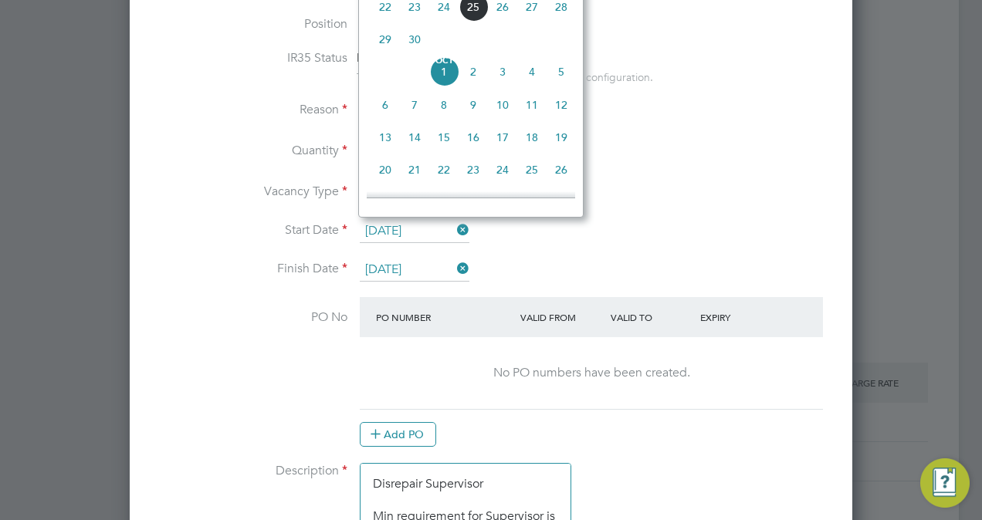
click at [391, 145] on span "13" at bounding box center [384, 137] width 29 height 29
type input "13 Oct 2025"
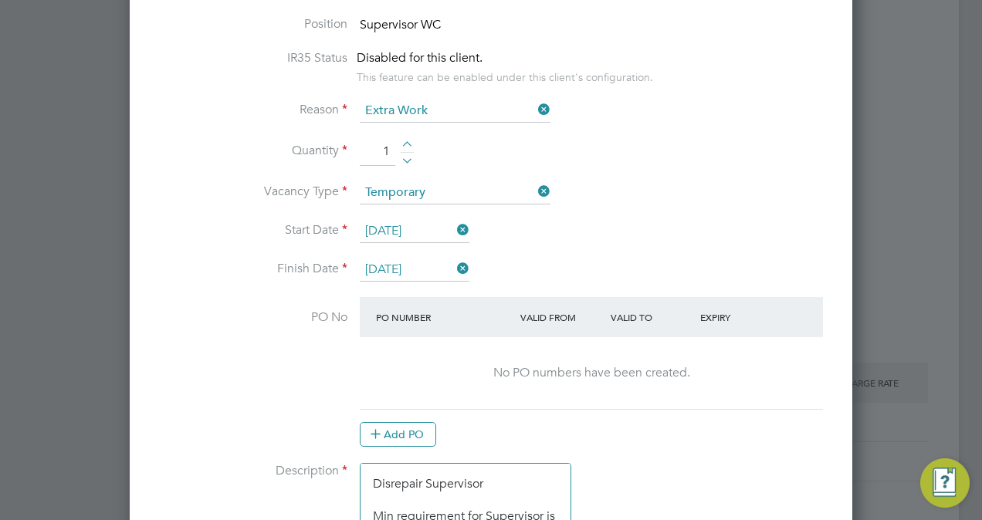
click at [396, 255] on li "Start Date 13 Oct 2025" at bounding box center [490, 239] width 673 height 39
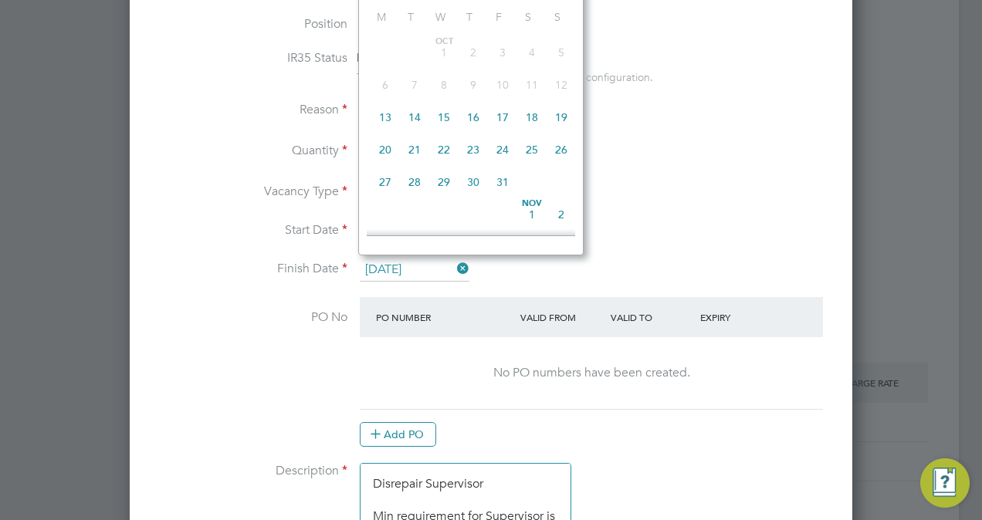
click at [404, 262] on input "01 Jan 2026" at bounding box center [415, 270] width 110 height 23
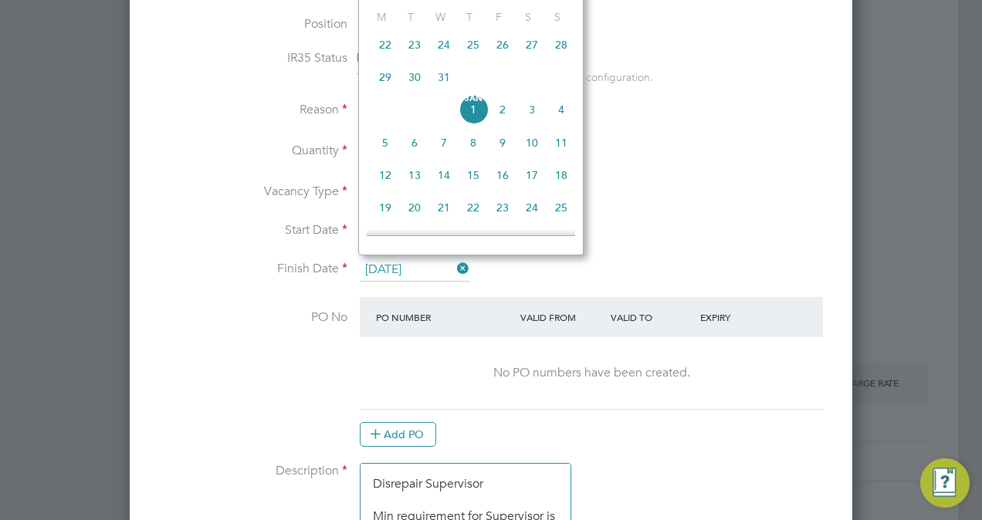
click at [421, 182] on span "13" at bounding box center [414, 175] width 29 height 29
type input "13 Jan 2026"
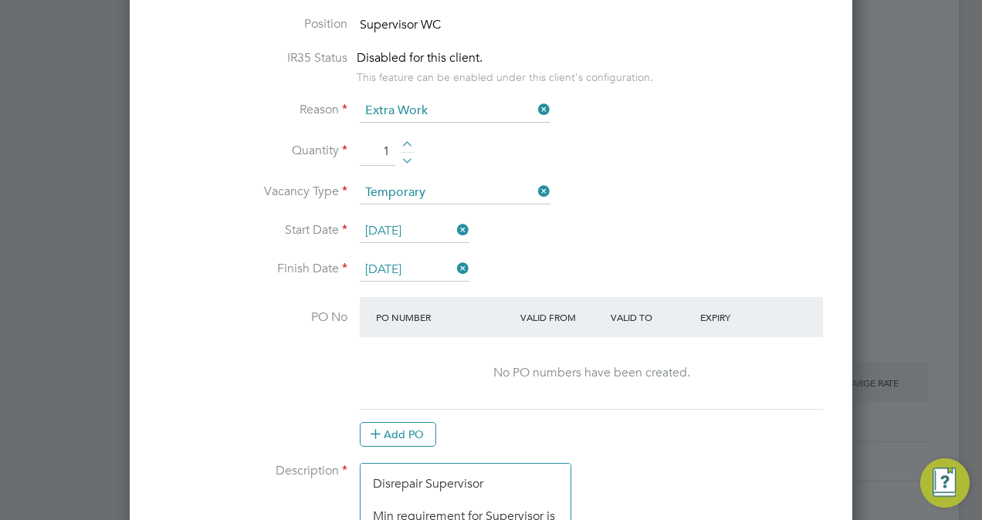
click at [599, 194] on li "Vacancy Type Temporary" at bounding box center [490, 200] width 673 height 39
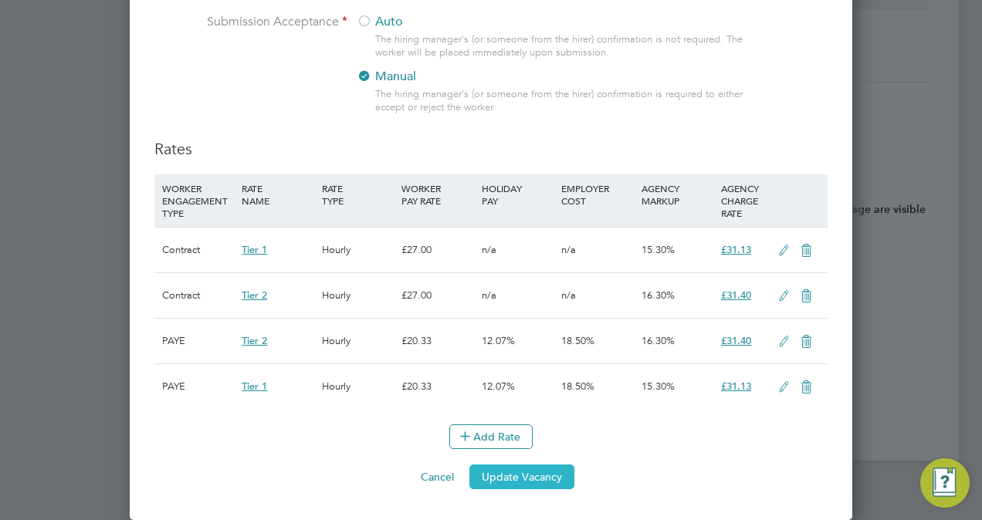
click at [553, 468] on button "Update Vacancy" at bounding box center [521, 477] width 105 height 25
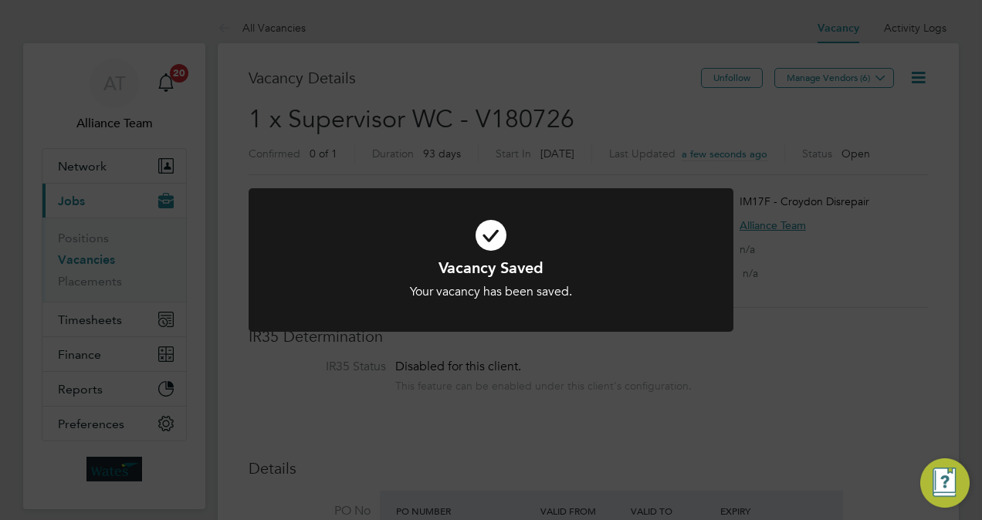
click at [618, 113] on div "Vacancy Saved Your vacancy has been saved. Cancel Okay" at bounding box center [491, 260] width 982 height 520
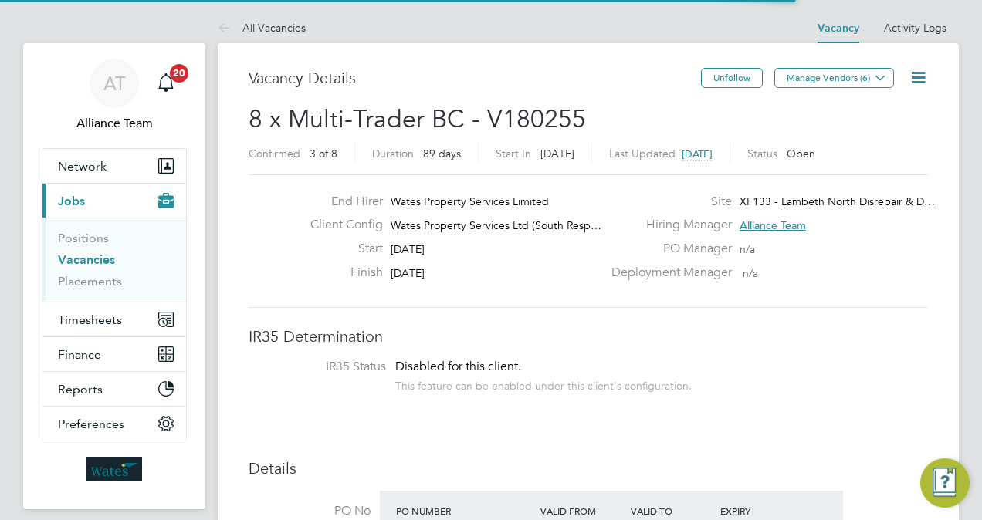
click at [628, 87] on h3 "Vacancy Details" at bounding box center [475, 78] width 452 height 20
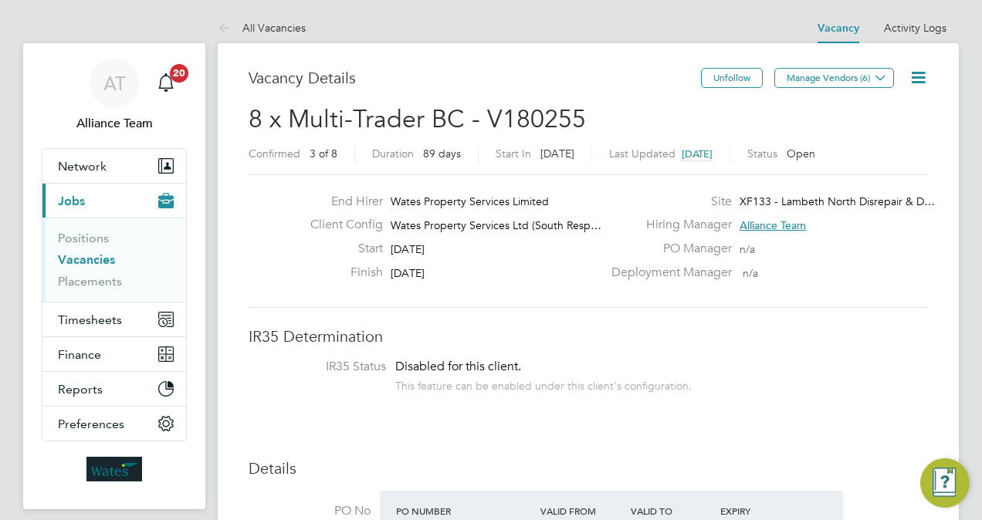
click at [912, 82] on icon at bounding box center [917, 77] width 19 height 19
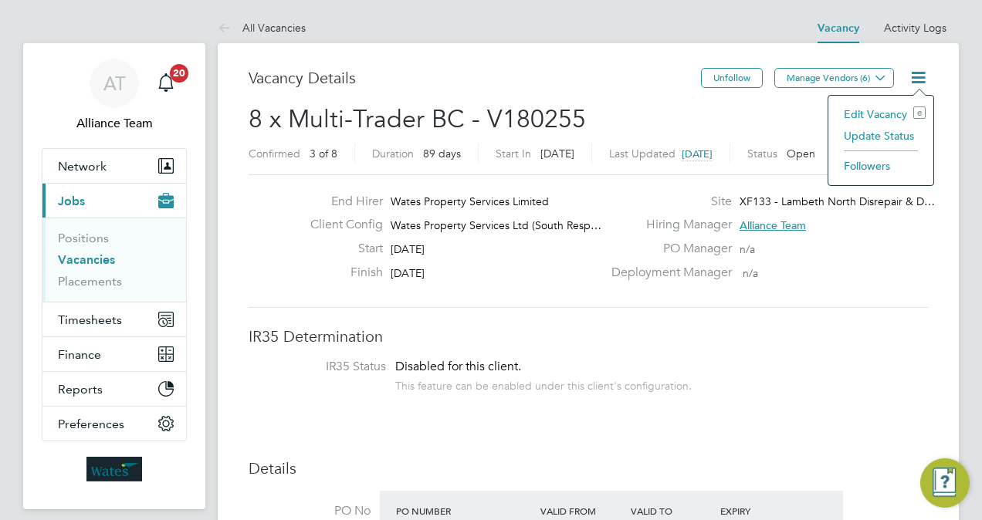
click at [882, 108] on li "Edit Vacancy e" at bounding box center [881, 114] width 90 height 22
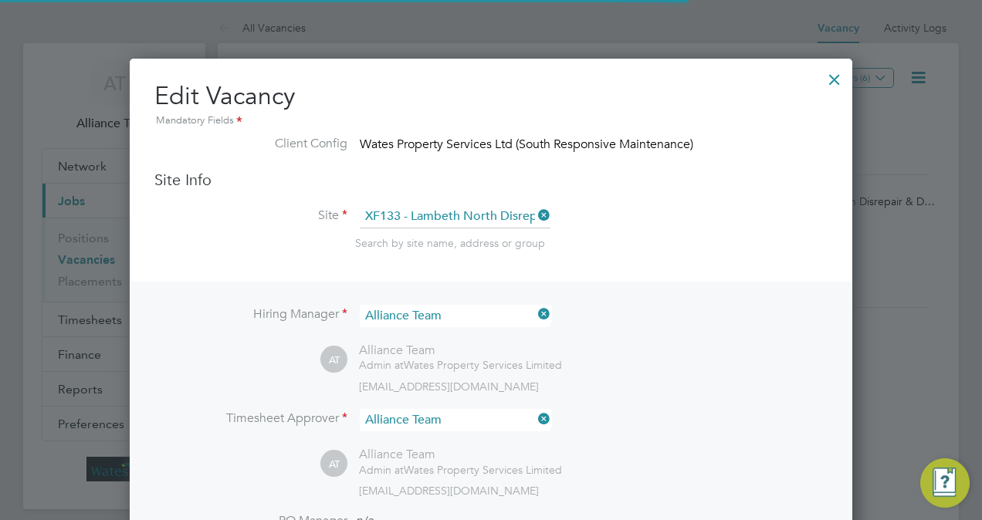
click at [766, 256] on li "Site XF133 - Lambeth North Disrepair & D2D Search by site name, address or group" at bounding box center [490, 243] width 673 height 76
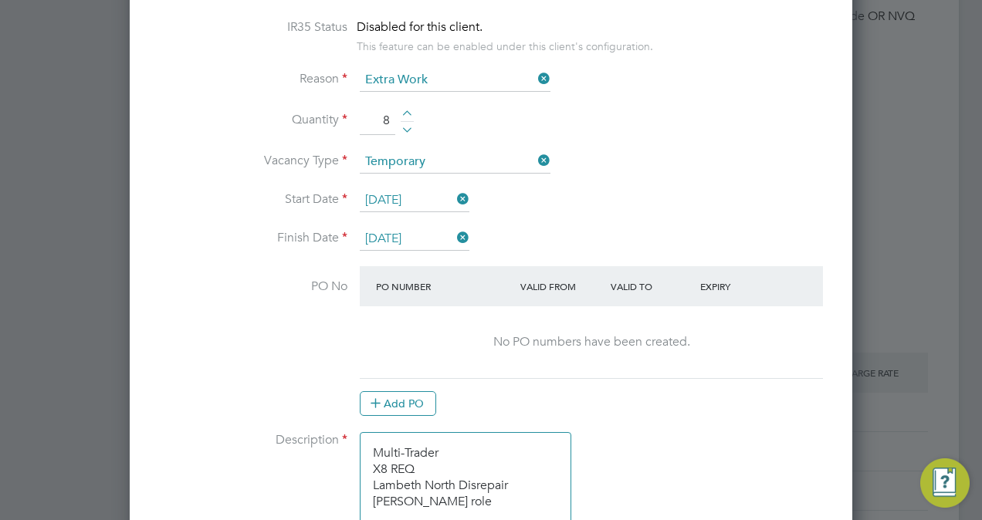
click at [417, 193] on input "[DATE]" at bounding box center [415, 200] width 110 height 23
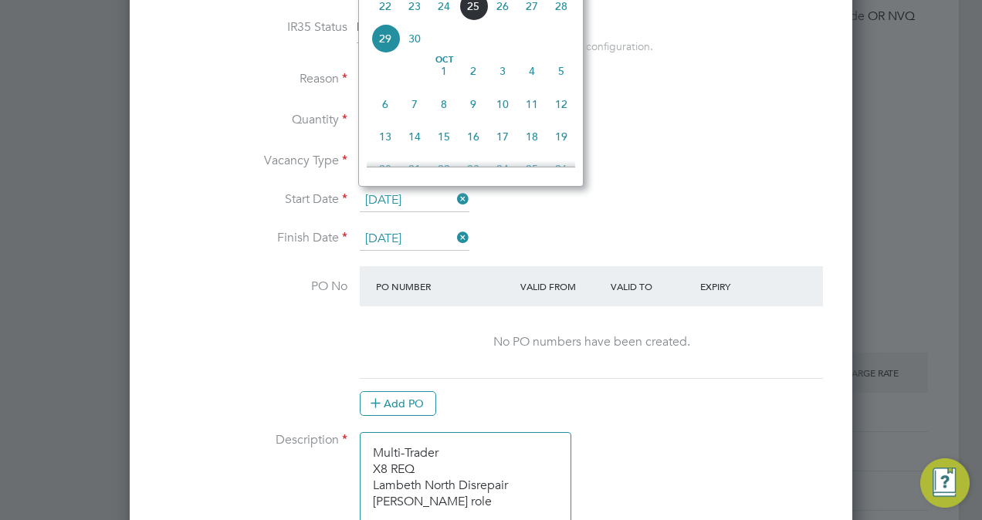
click at [418, 144] on span "14" at bounding box center [414, 136] width 29 height 29
type input "14 Oct 2025"
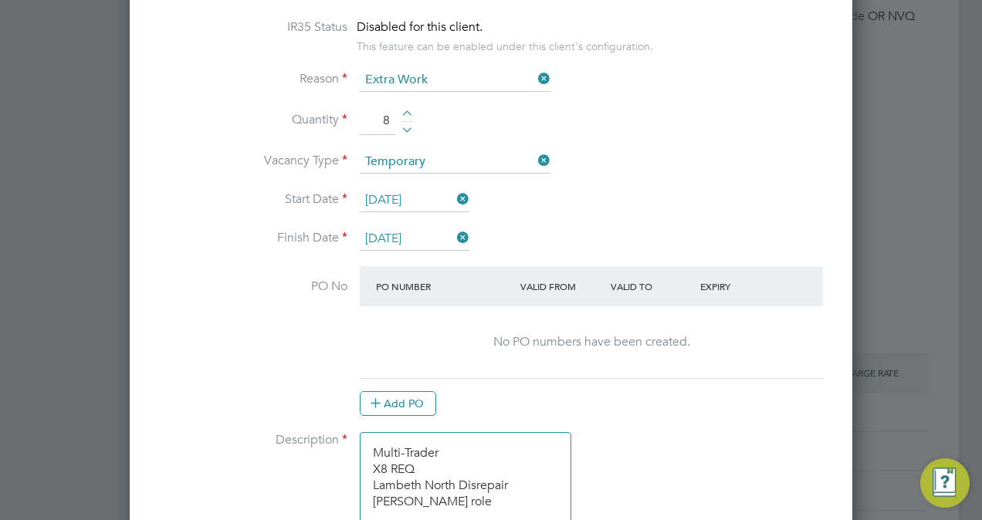
click at [410, 232] on input "26 Dec 2025" at bounding box center [415, 239] width 110 height 23
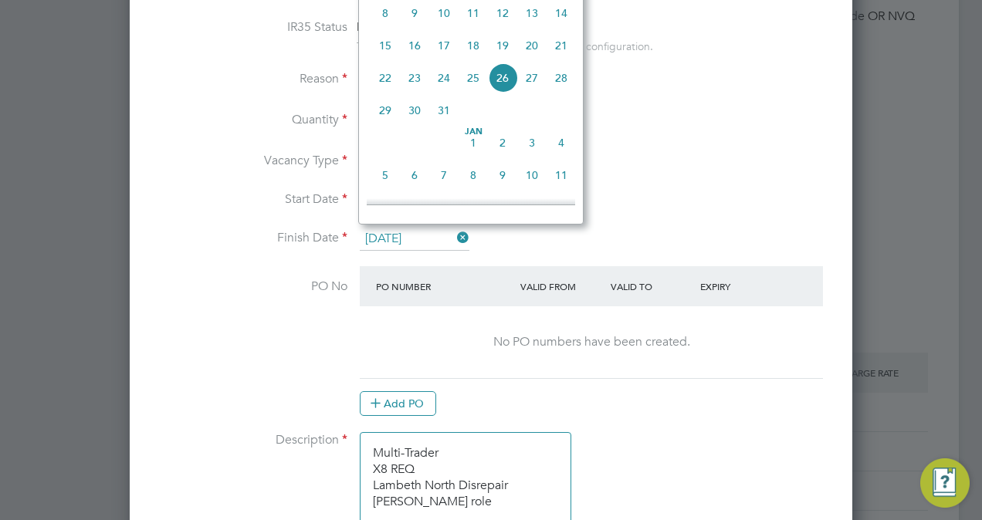
click at [478, 189] on span "8" at bounding box center [472, 175] width 29 height 29
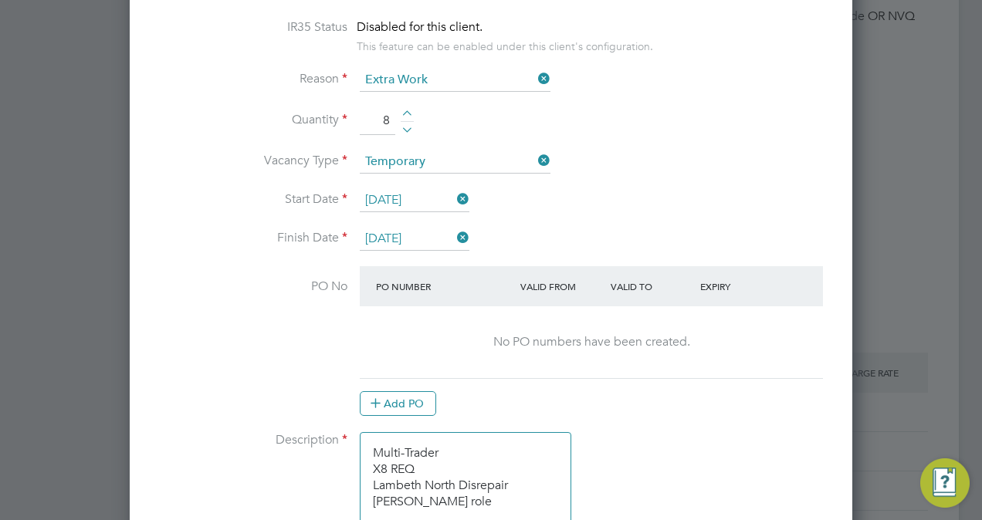
click at [421, 238] on input "08 Jan 2026" at bounding box center [415, 239] width 110 height 23
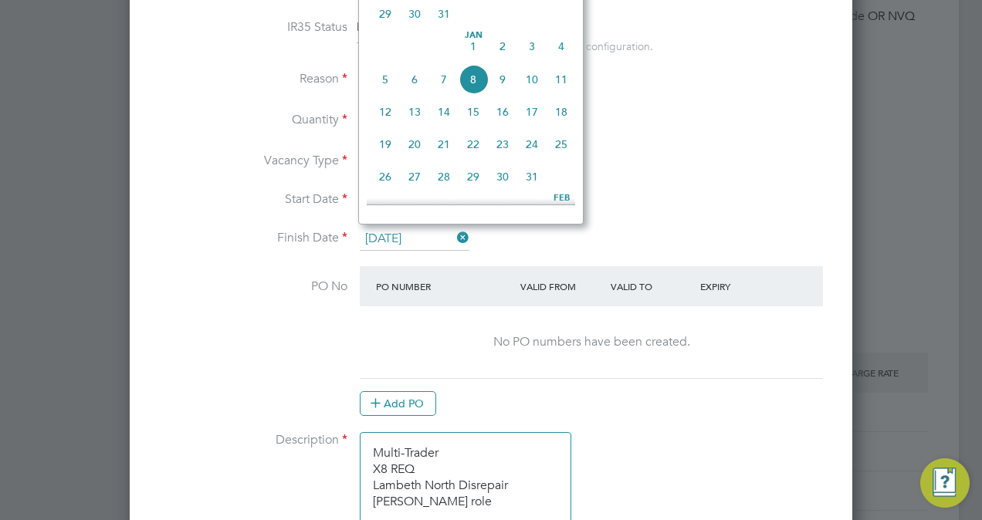
click at [444, 119] on span "14" at bounding box center [443, 111] width 29 height 29
type input "14 Jan 2026"
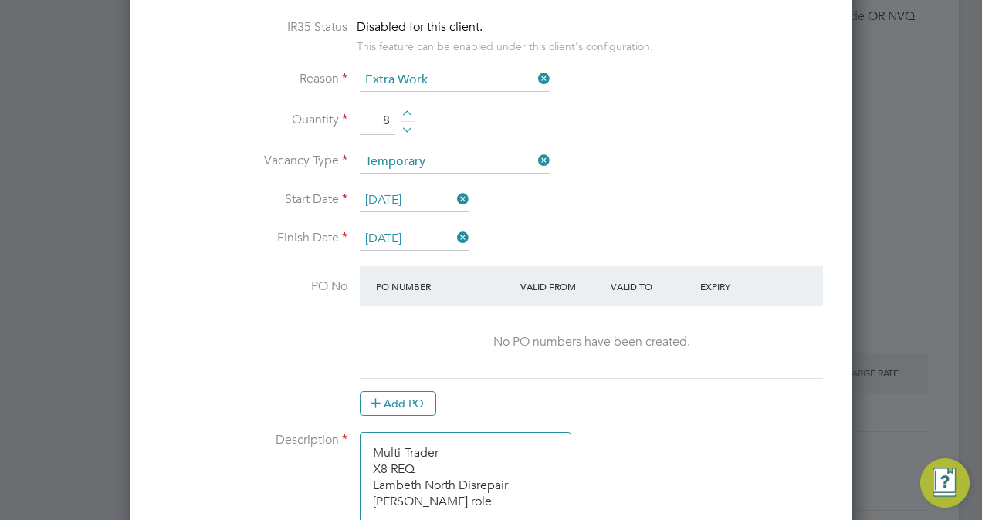
click at [661, 240] on li "Finish Date 14 Jan 2026" at bounding box center [490, 247] width 673 height 39
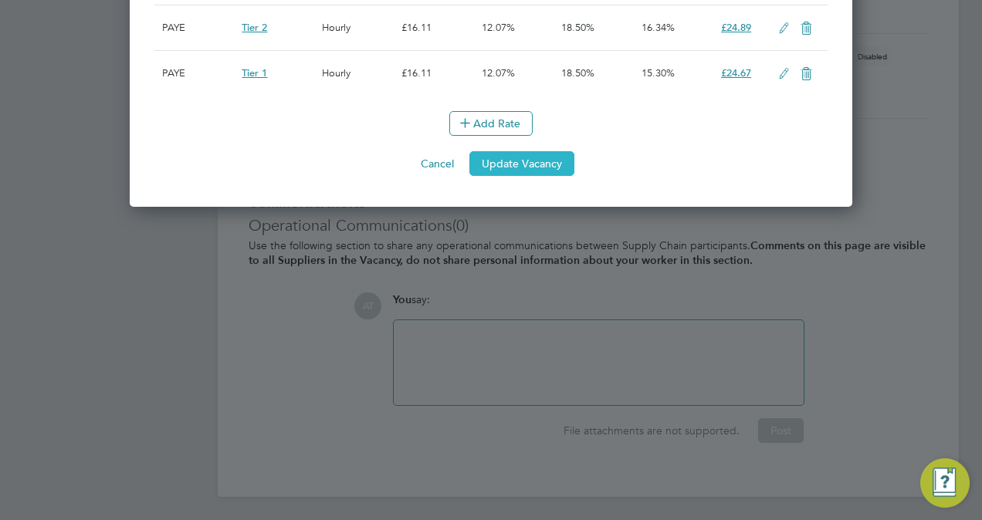
click at [545, 171] on button "Update Vacancy" at bounding box center [521, 163] width 105 height 25
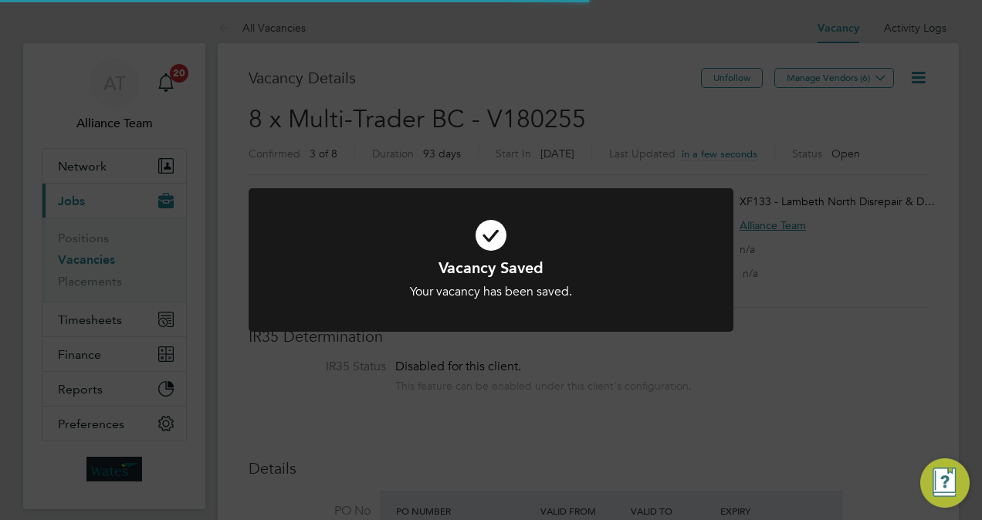
click at [701, 171] on div "Vacancy Saved Your vacancy has been saved. Cancel Okay" at bounding box center [491, 260] width 982 height 520
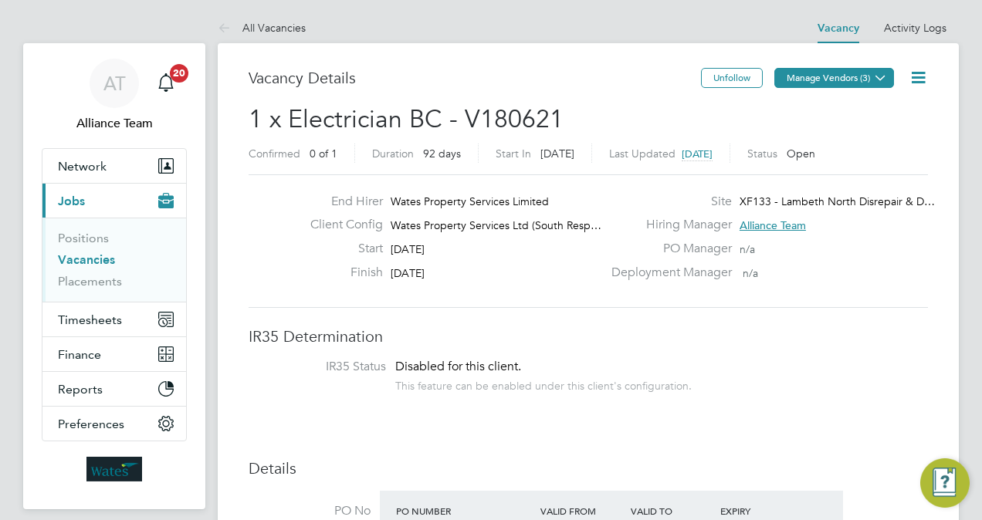
click at [817, 78] on button "Manage Vendors (3)" at bounding box center [834, 78] width 120 height 20
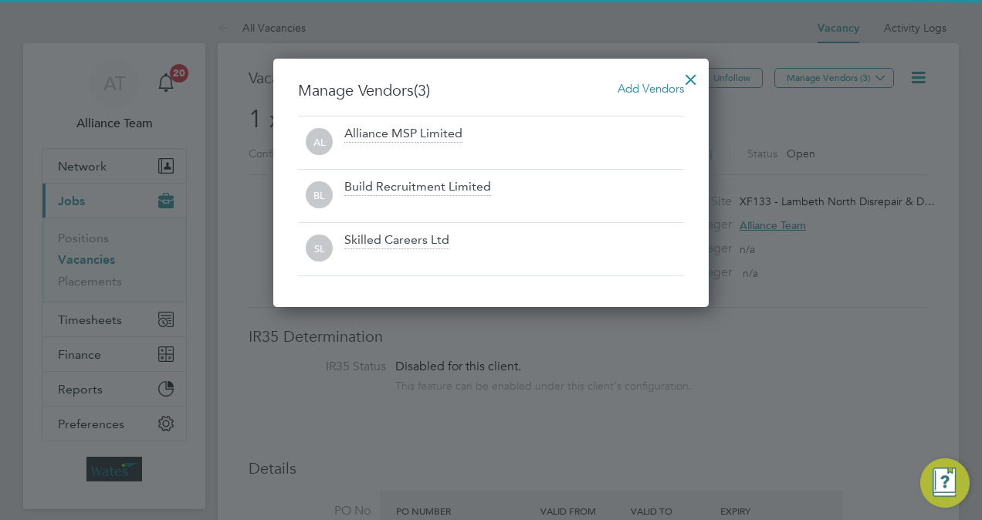
click at [665, 86] on span "Add Vendors" at bounding box center [650, 88] width 66 height 15
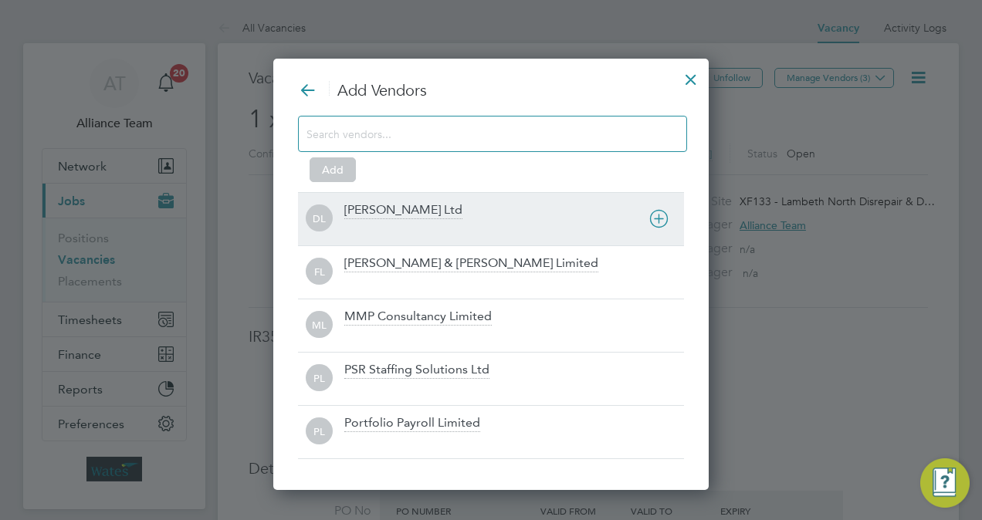
click at [426, 210] on div "[PERSON_NAME] Ltd" at bounding box center [403, 210] width 118 height 17
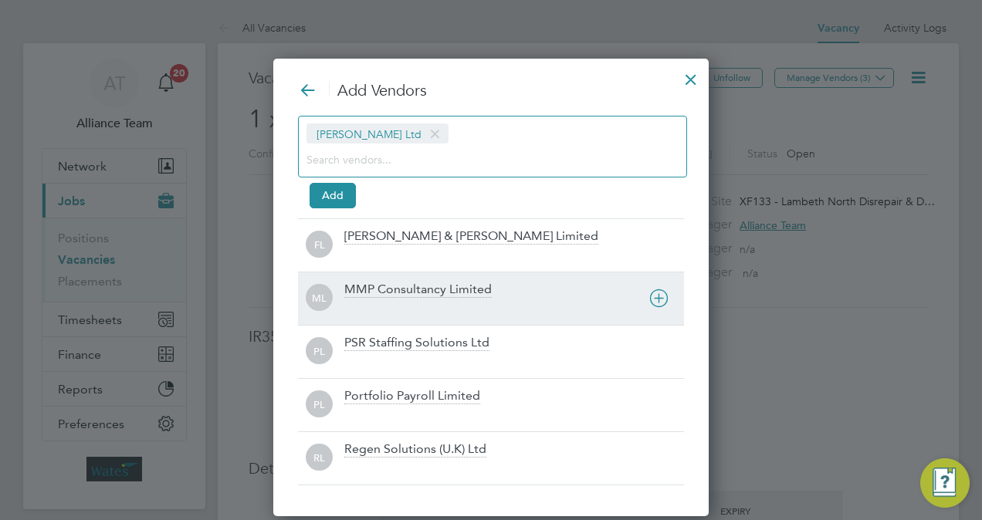
click at [401, 297] on div "MMP Consultancy Limited" at bounding box center [514, 299] width 340 height 34
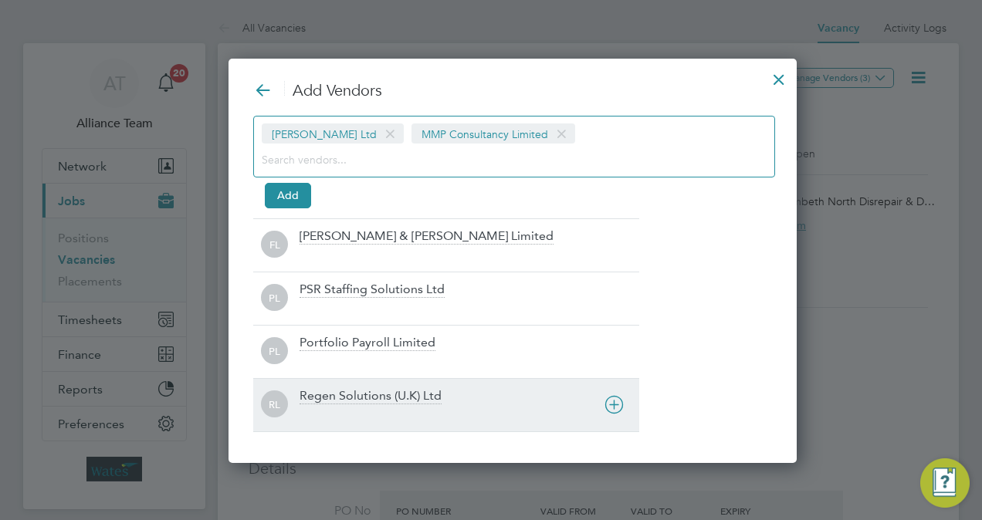
click at [388, 388] on div "Regen Solutions (U.K) Ltd" at bounding box center [370, 396] width 142 height 17
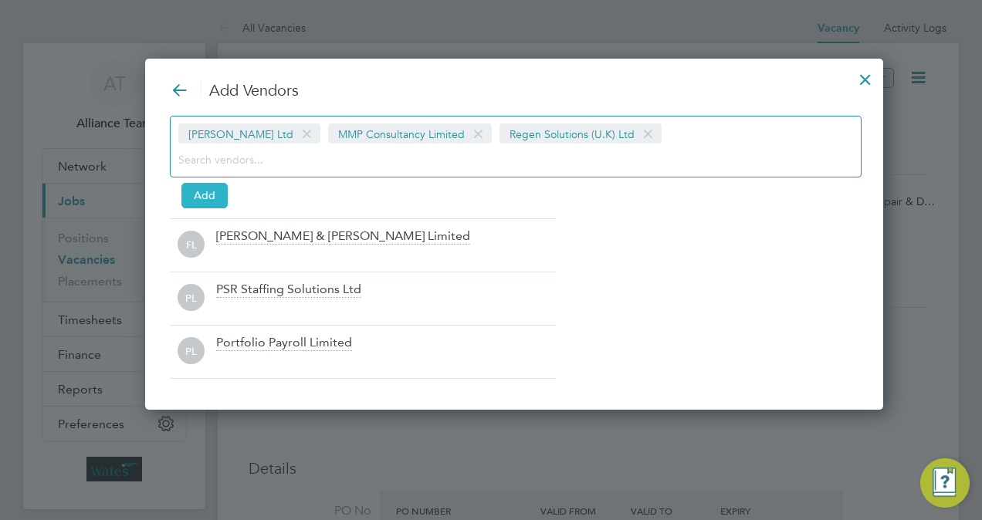
click at [205, 191] on button "Add" at bounding box center [204, 195] width 46 height 25
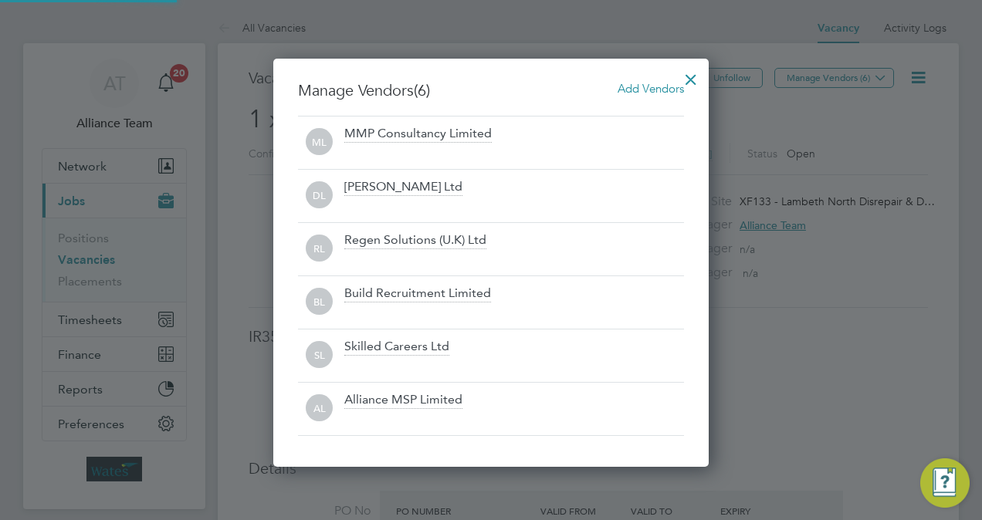
click at [695, 82] on div at bounding box center [691, 76] width 28 height 28
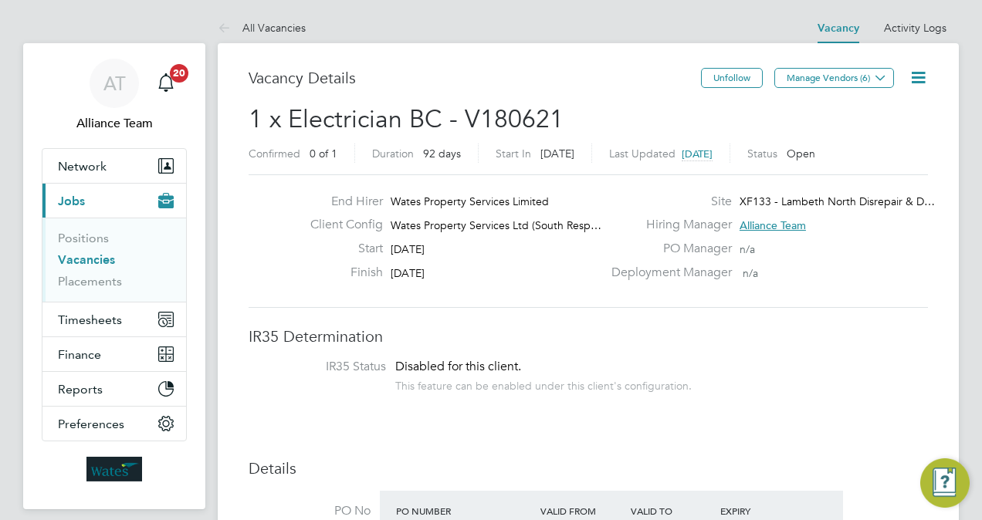
click at [912, 79] on icon at bounding box center [917, 77] width 19 height 19
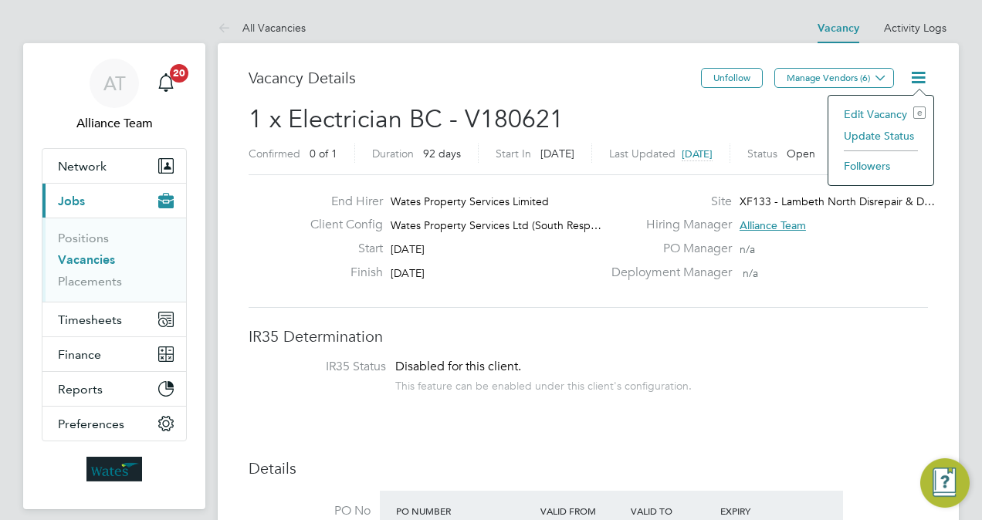
click at [864, 168] on li "Followers" at bounding box center [881, 166] width 90 height 22
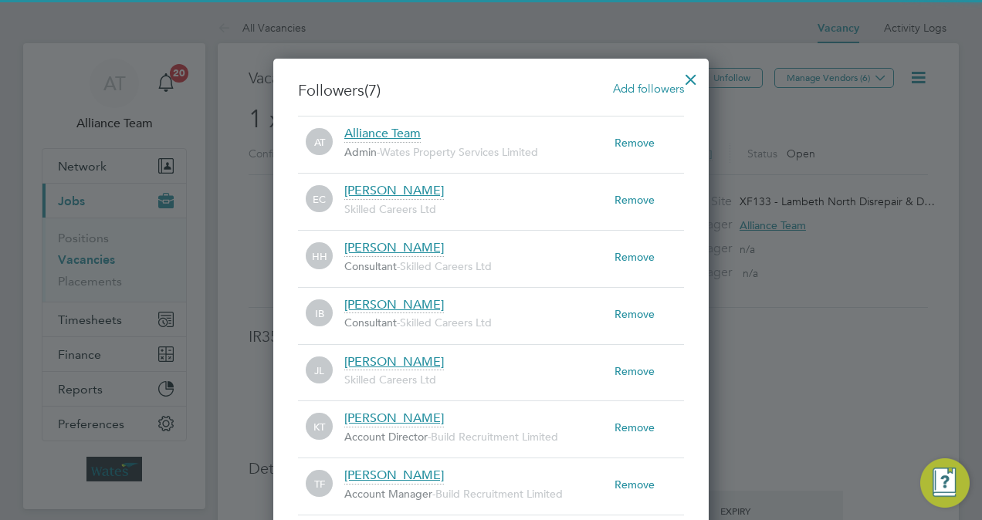
click at [653, 86] on span "Add followers" at bounding box center [648, 88] width 71 height 15
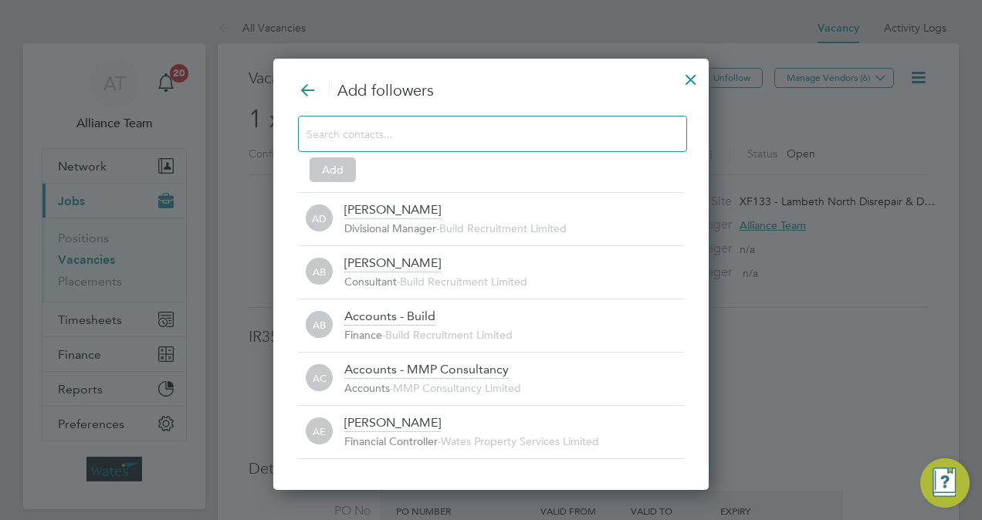
click at [438, 126] on input at bounding box center [479, 133] width 347 height 20
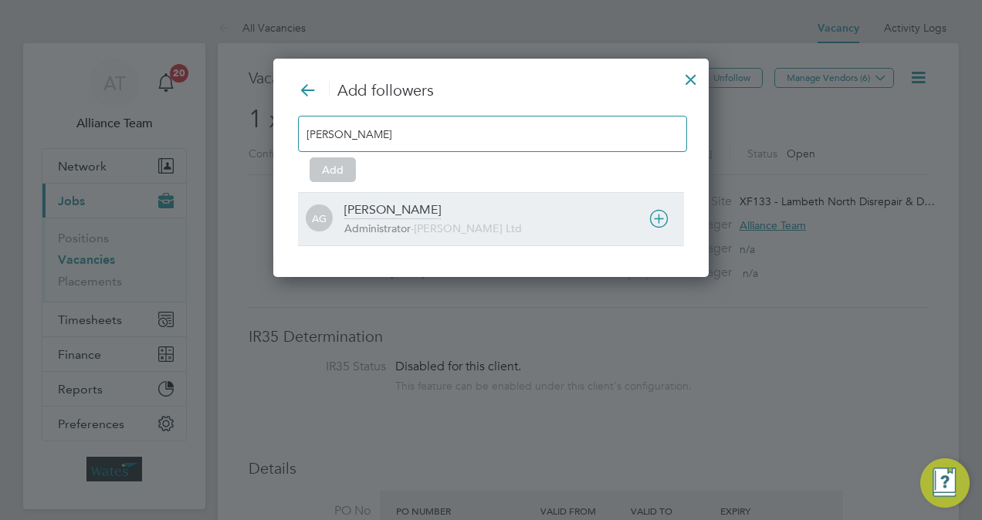
type input "amy gar"
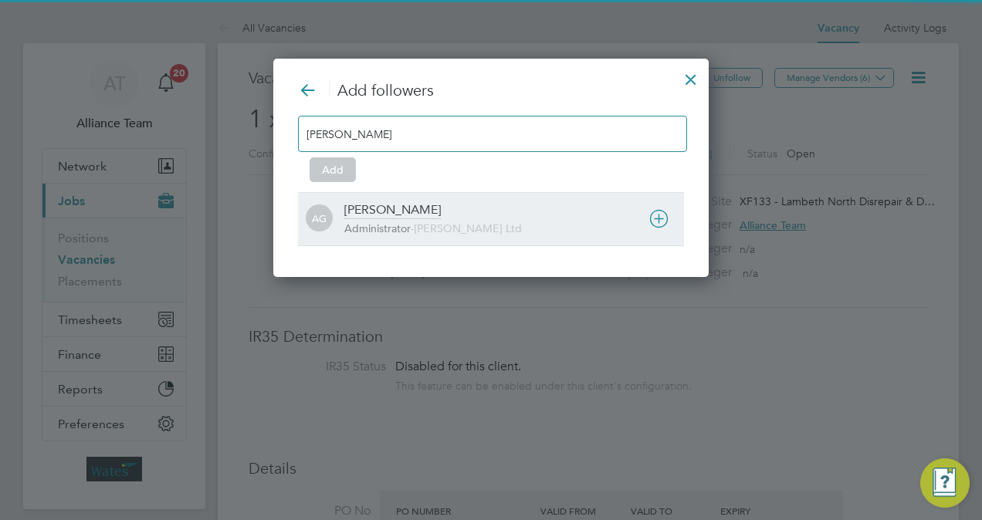
click at [403, 228] on span "Administrator" at bounding box center [377, 228] width 66 height 14
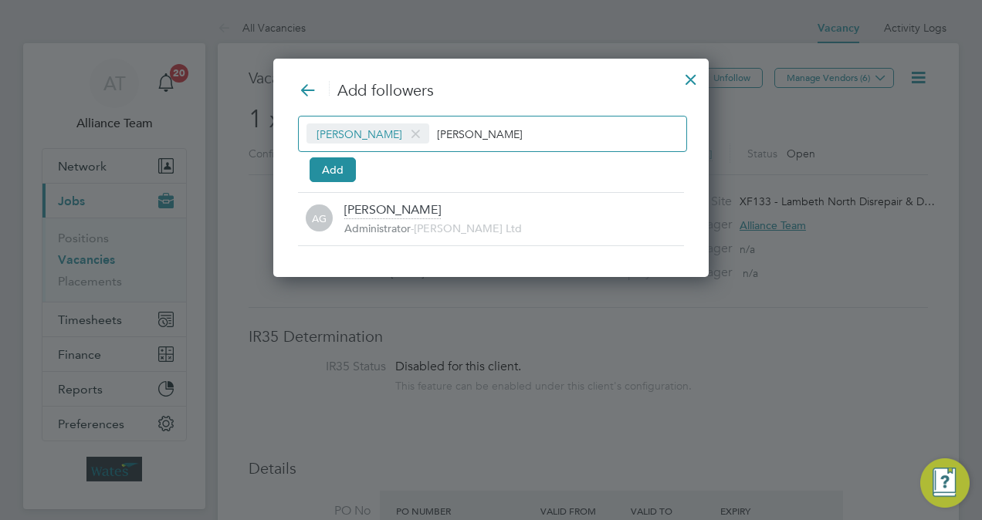
click at [480, 123] on input "amy gar" at bounding box center [485, 133] width 96 height 20
type input "a"
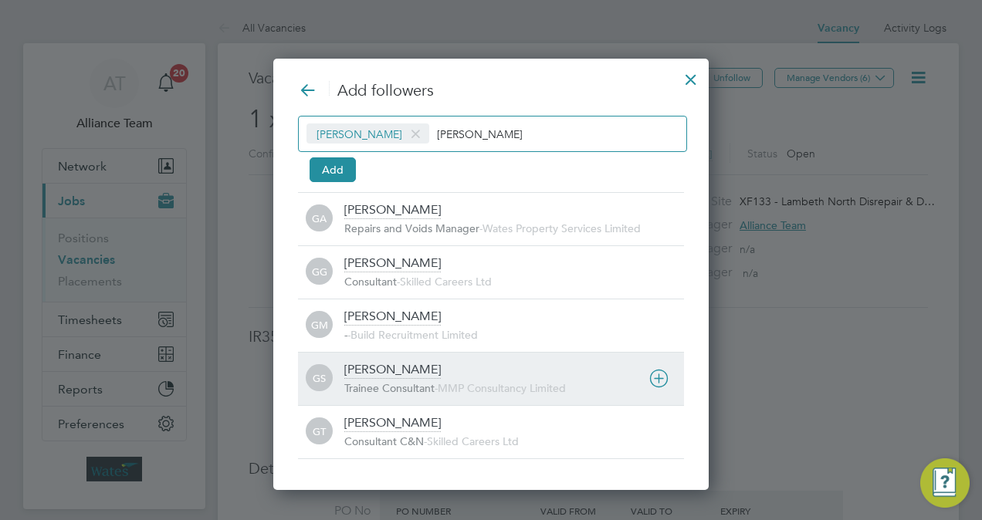
type input "george"
click at [429, 373] on div "George Stacey Trainee Consultant - MMP Consultancy Limited" at bounding box center [514, 379] width 340 height 34
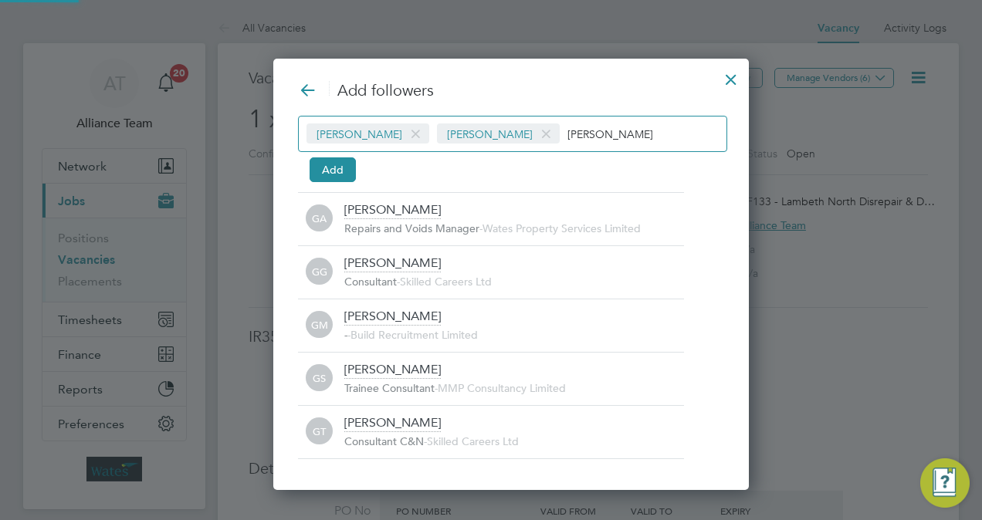
click at [582, 124] on input "george" at bounding box center [615, 133] width 96 height 20
type input "g"
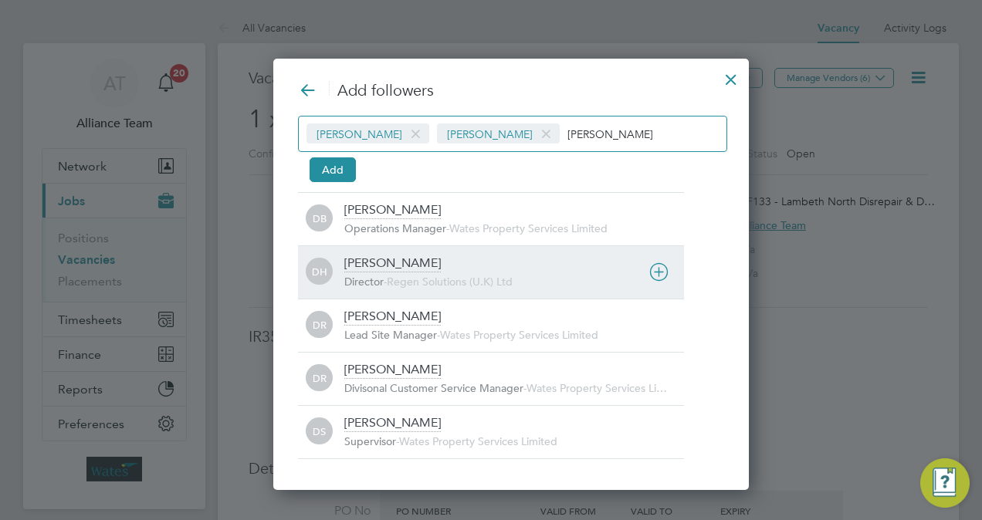
type input "darren"
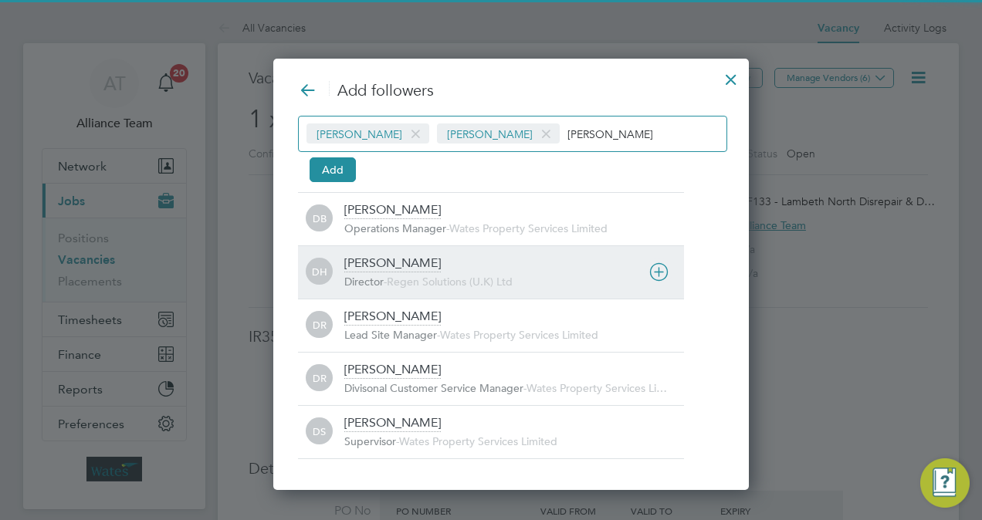
click at [451, 262] on div "Darren Hartman Director - Regen Solutions (U.K) Ltd" at bounding box center [514, 272] width 340 height 34
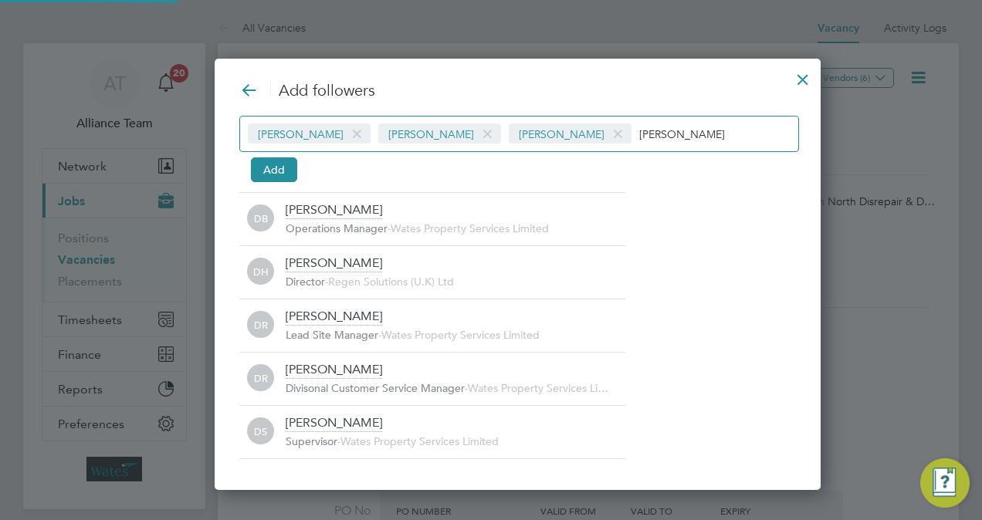
click at [646, 125] on input "darren" at bounding box center [687, 133] width 96 height 20
type input "d"
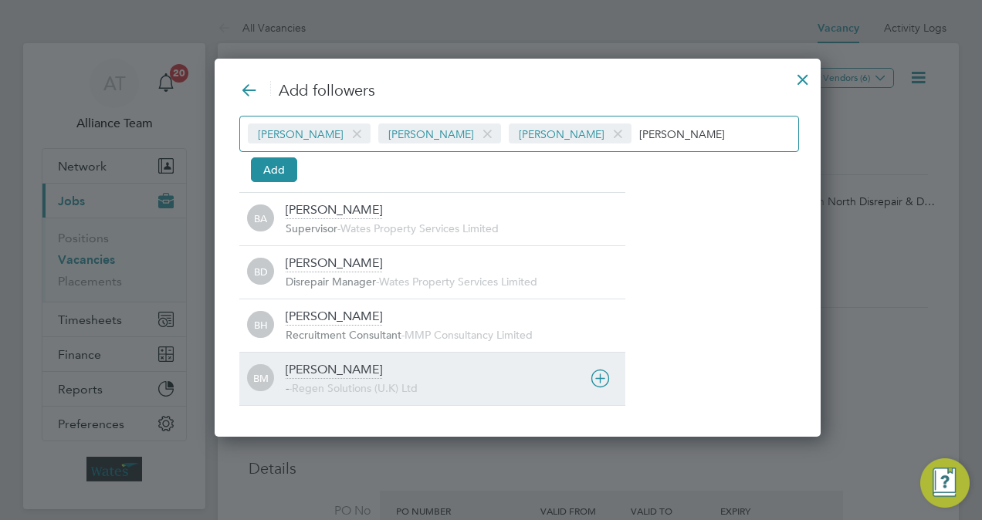
type input "billy"
click at [353, 370] on div "Billy Mcnamara" at bounding box center [334, 370] width 96 height 17
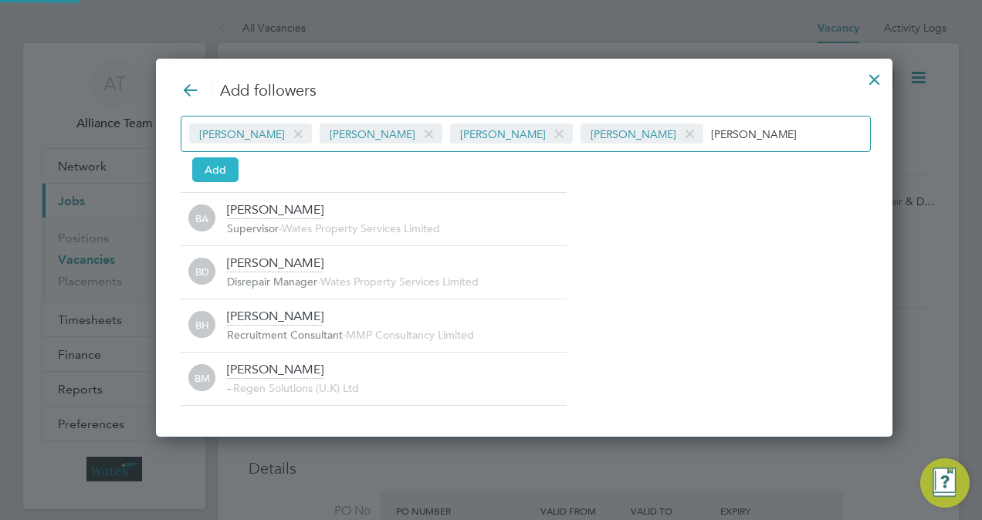
click at [205, 164] on button "Add" at bounding box center [215, 169] width 46 height 25
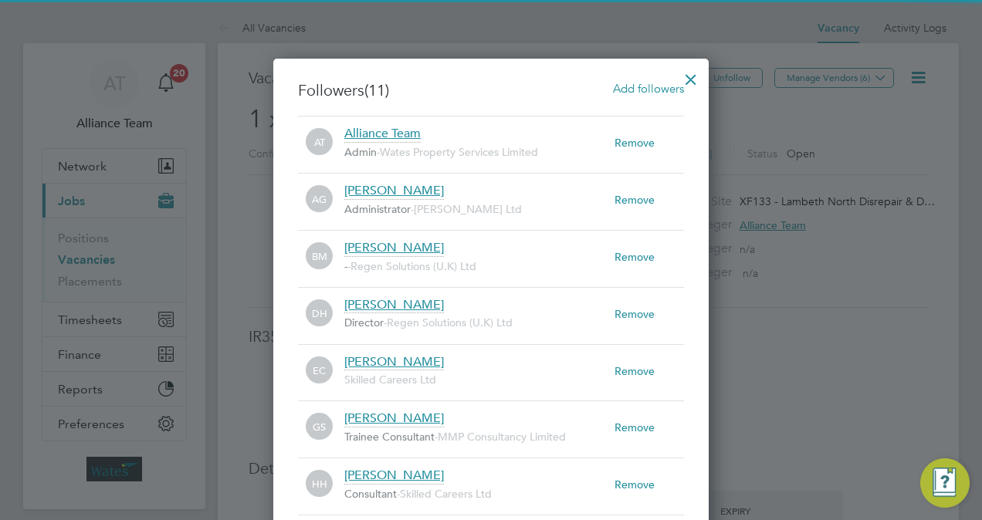
click at [682, 78] on div at bounding box center [691, 76] width 28 height 28
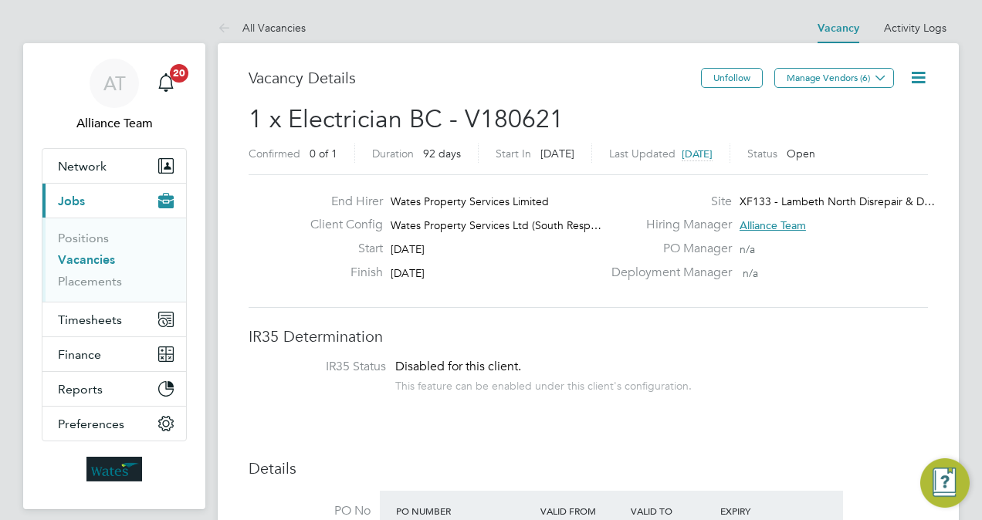
click at [918, 74] on icon at bounding box center [917, 77] width 19 height 19
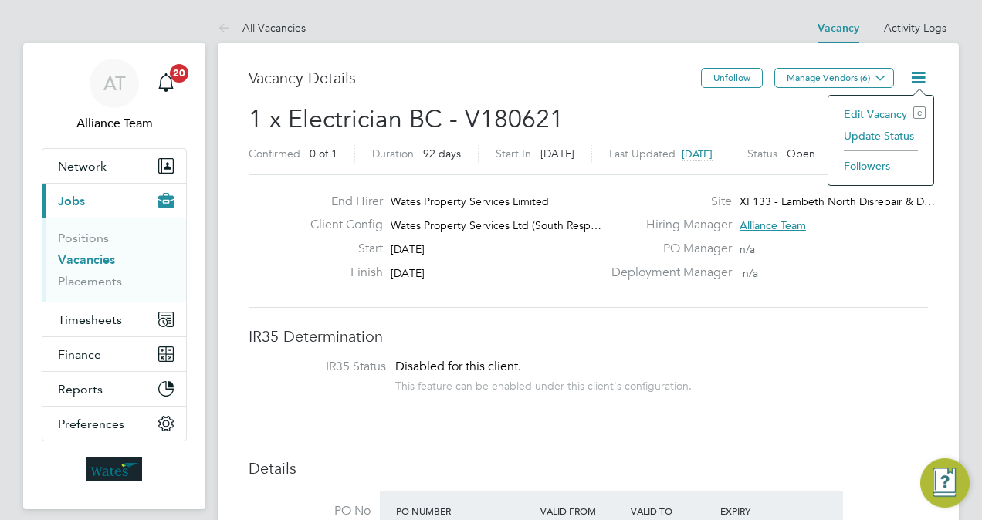
click at [880, 116] on li "Edit Vacancy e" at bounding box center [881, 114] width 90 height 22
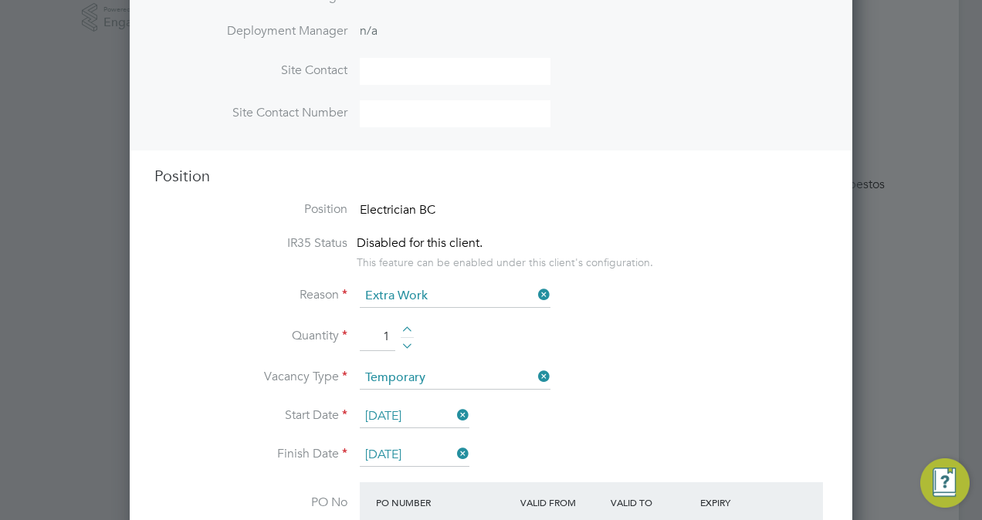
click at [402, 418] on input "30 Sep 2025" at bounding box center [415, 416] width 110 height 23
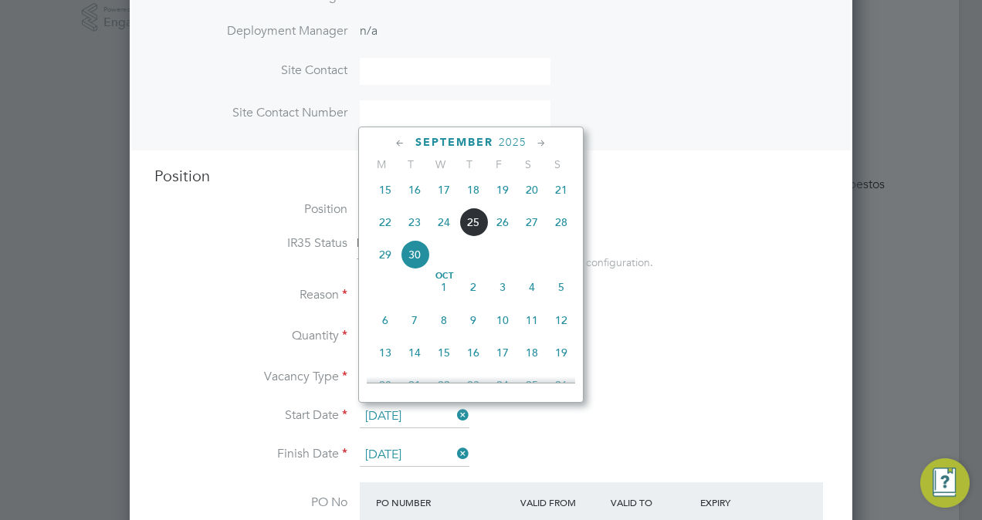
click at [545, 148] on icon at bounding box center [541, 143] width 15 height 17
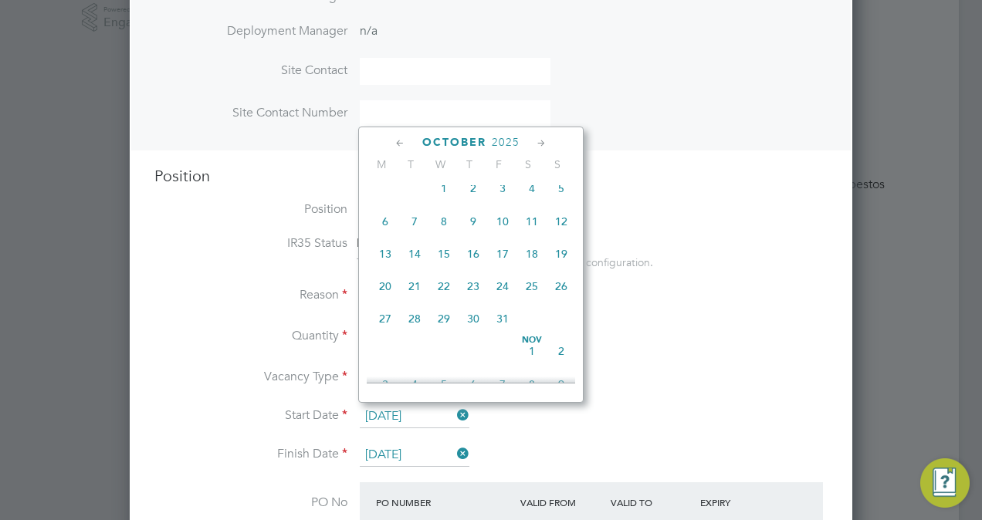
click at [387, 296] on span "20" at bounding box center [384, 286] width 29 height 29
type input "20 Oct 2025"
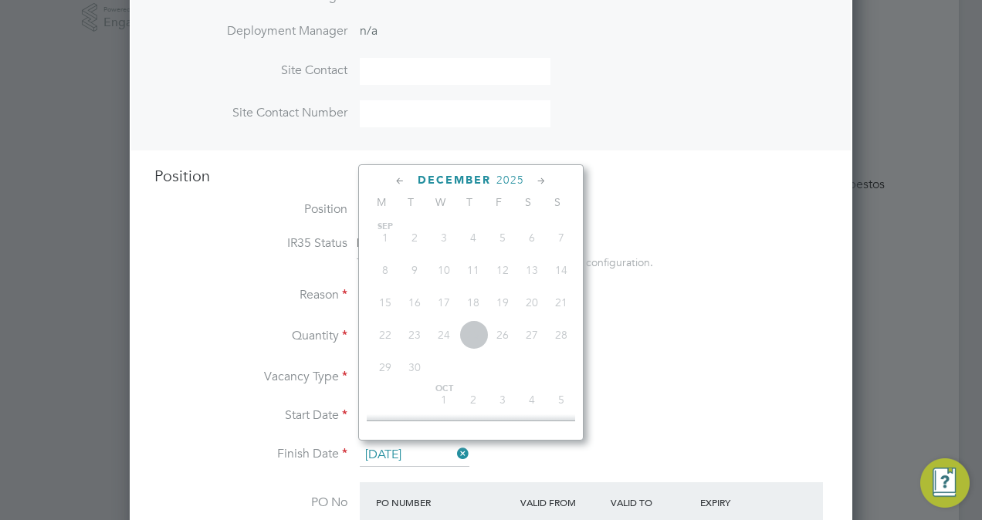
click at [394, 460] on input "30 Dec 2025" at bounding box center [415, 455] width 110 height 23
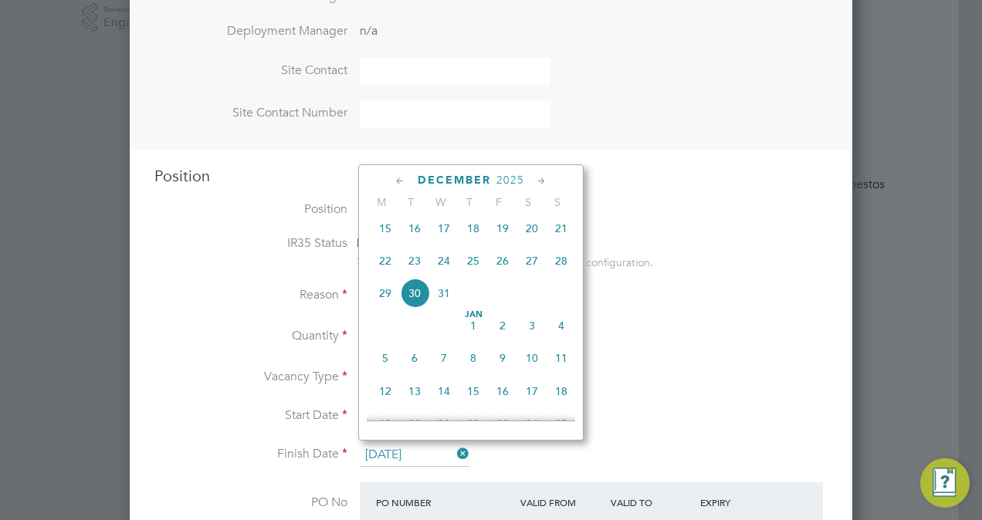
click at [417, 397] on span "13" at bounding box center [414, 391] width 29 height 29
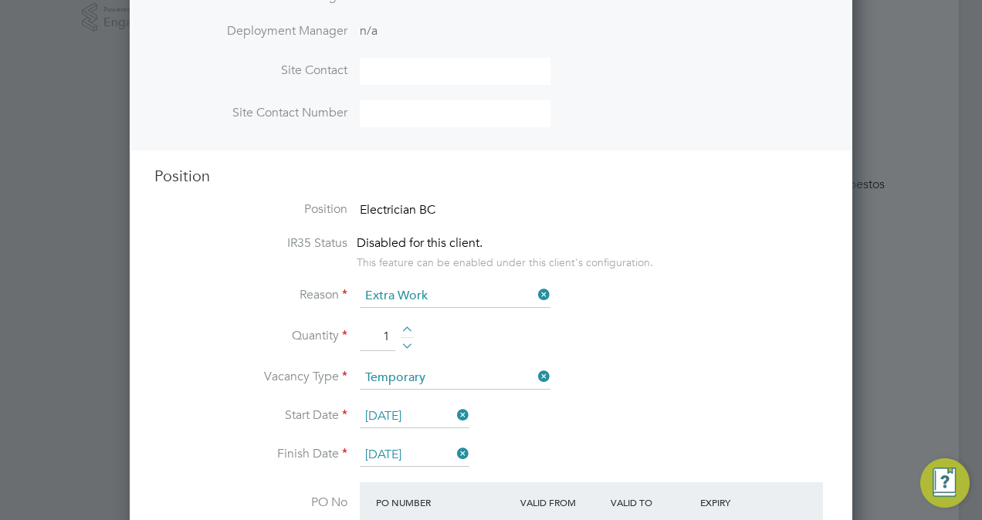
click at [415, 444] on input "13 Jan 2026" at bounding box center [415, 455] width 110 height 23
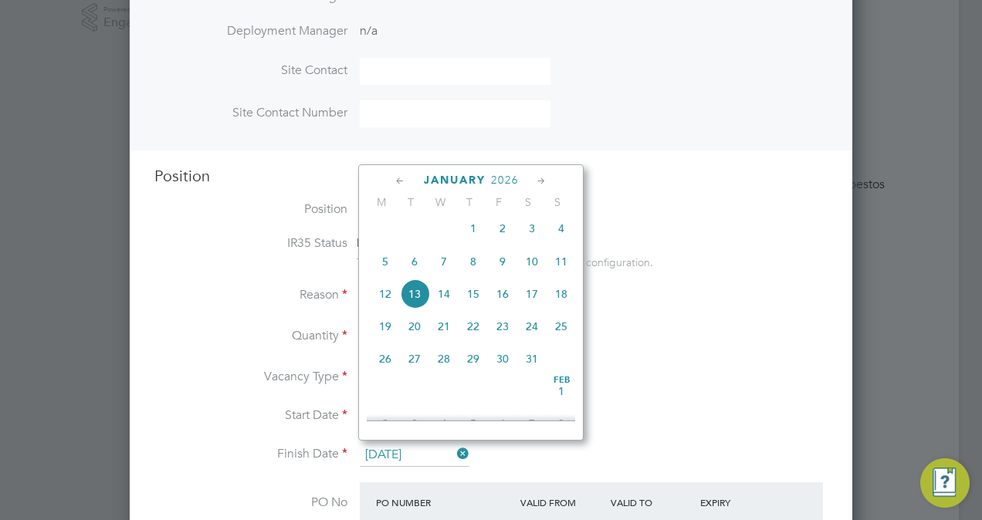
click at [418, 335] on span "20" at bounding box center [414, 326] width 29 height 29
type input "20 Jan 2026"
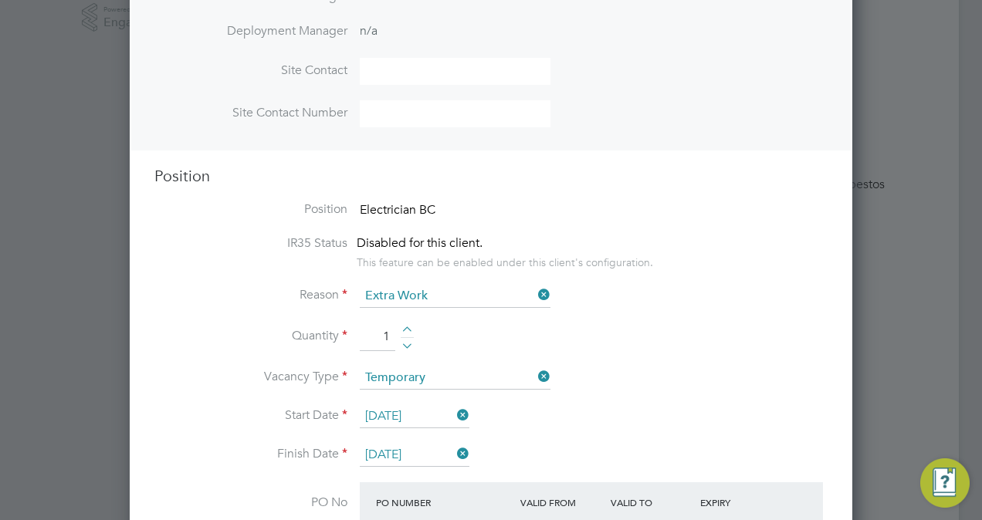
click at [651, 397] on li "Vacancy Type Temporary" at bounding box center [490, 386] width 673 height 39
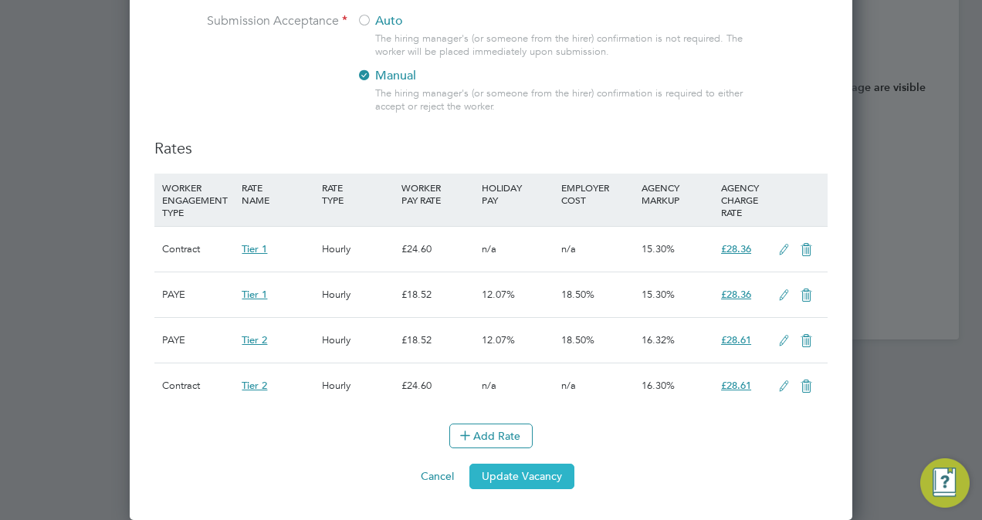
click at [531, 472] on button "Update Vacancy" at bounding box center [521, 476] width 105 height 25
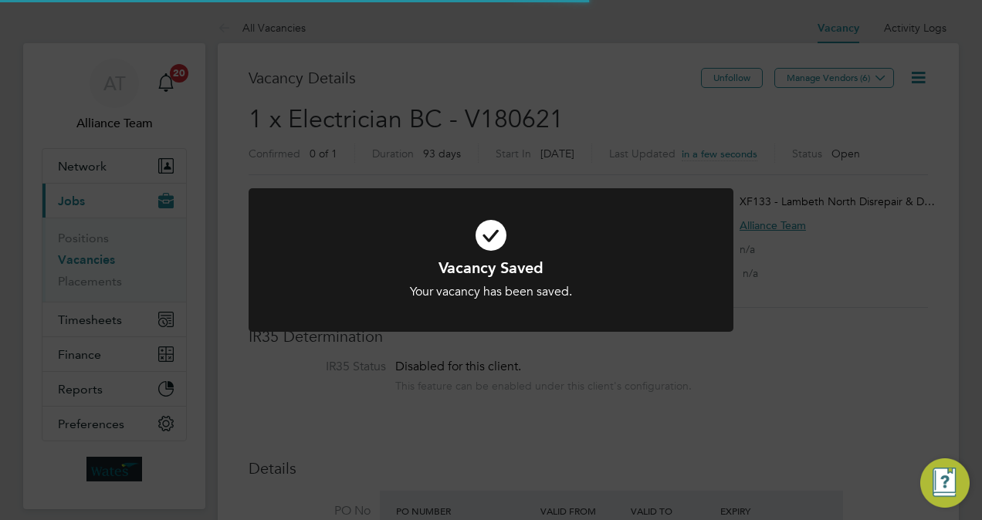
click at [867, 275] on div "Vacancy Saved Your vacancy has been saved. Cancel Okay" at bounding box center [491, 260] width 982 height 520
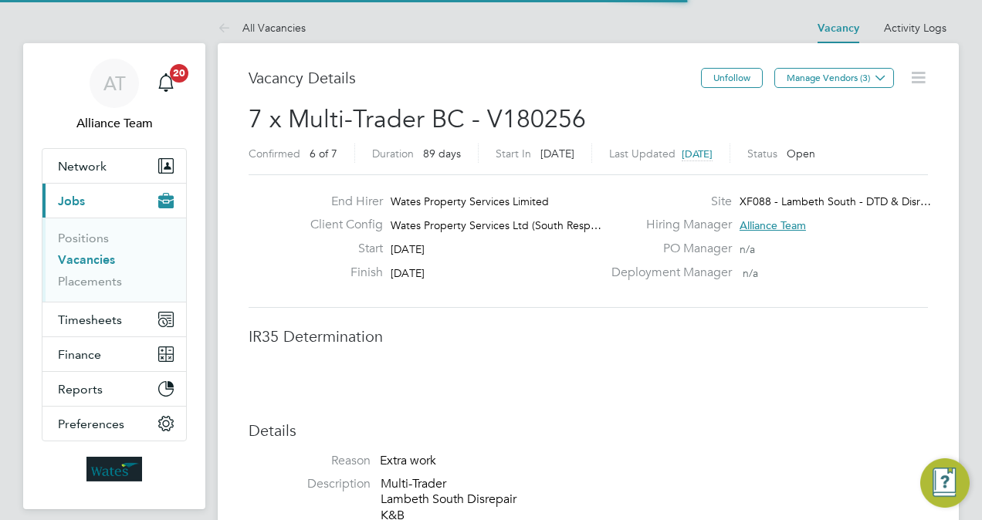
scroll to position [27, 241]
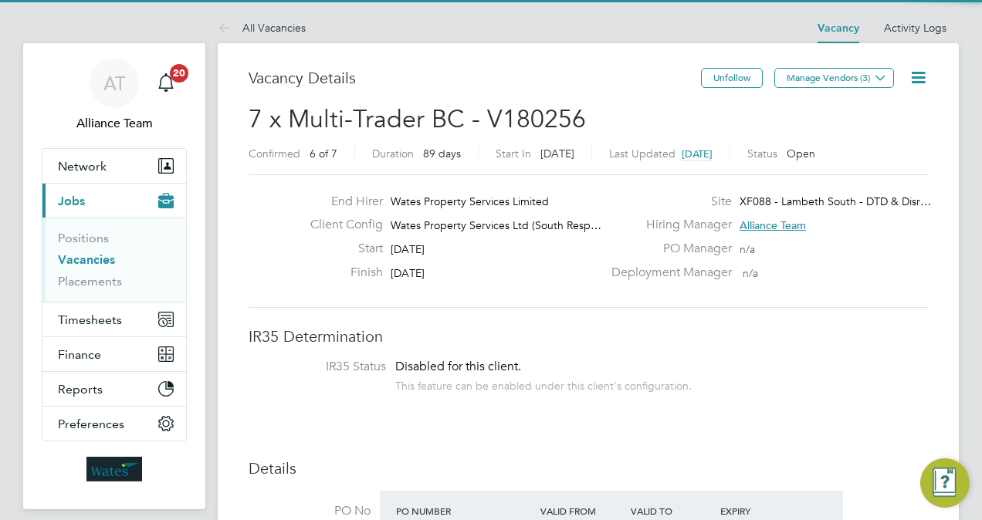
click at [596, 103] on div "Vacancy Details" at bounding box center [475, 86] width 452 height 36
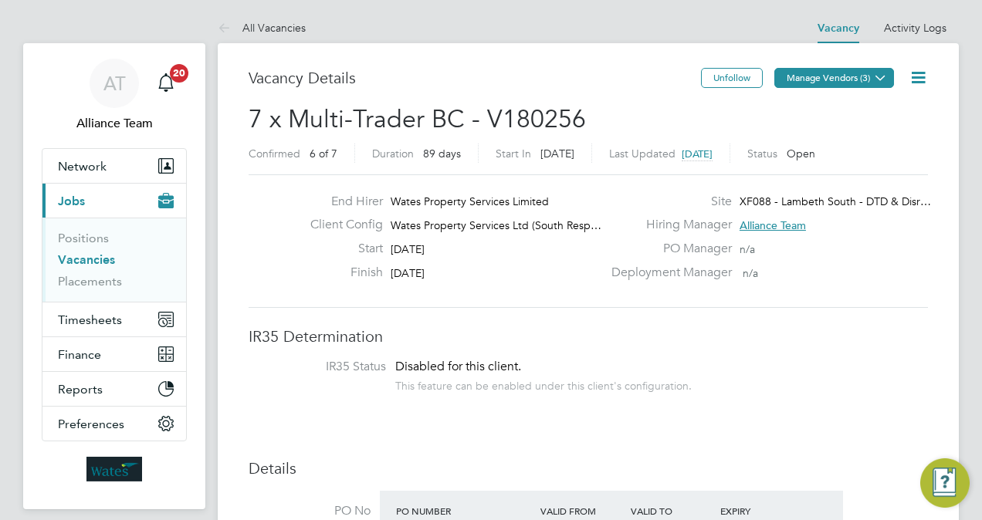
click at [854, 74] on button "Manage Vendors (3)" at bounding box center [834, 78] width 120 height 20
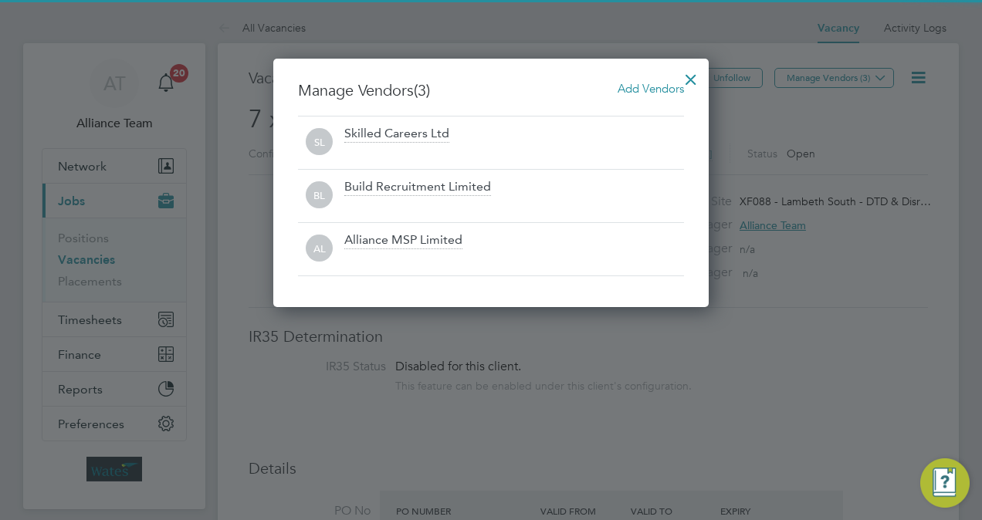
click at [661, 83] on span "Add Vendors" at bounding box center [650, 88] width 66 height 15
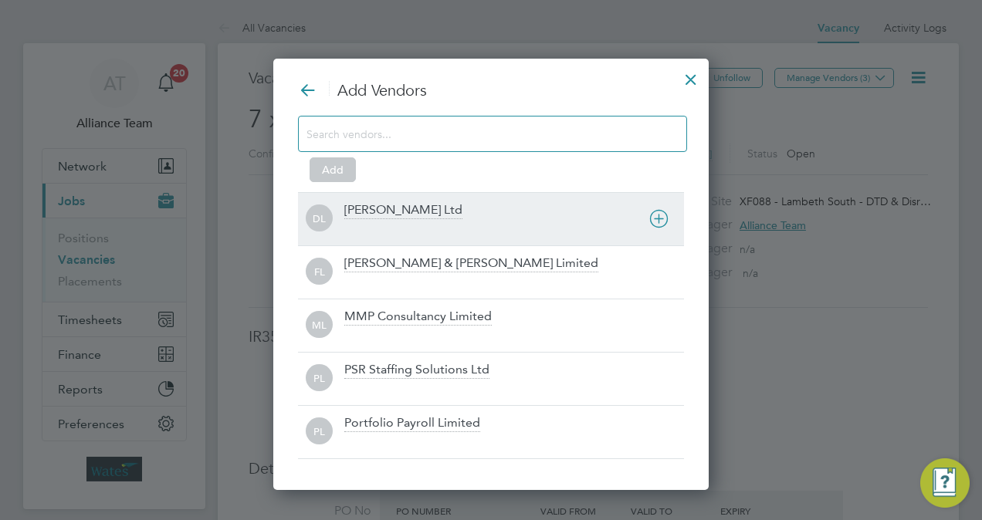
click at [455, 210] on div "Daniel Owen Ltd" at bounding box center [514, 219] width 340 height 34
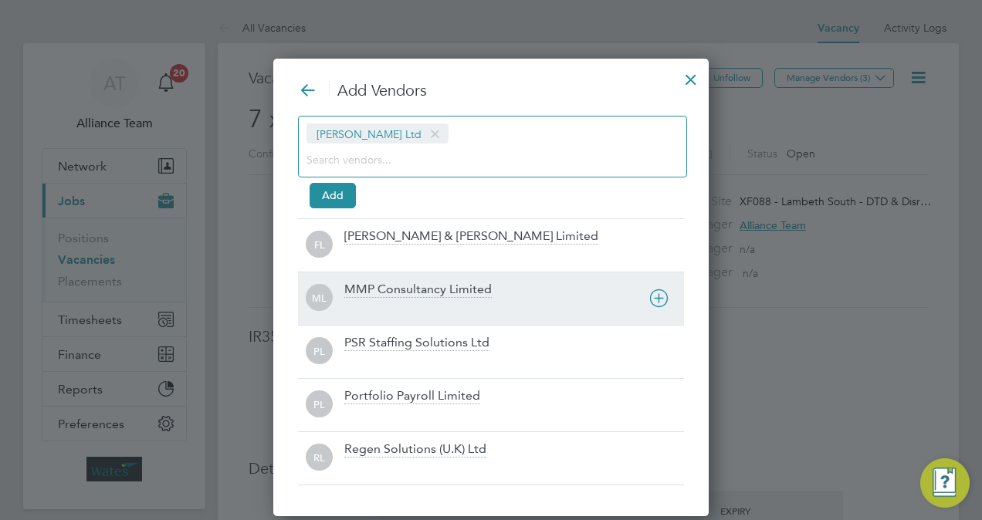
click at [437, 276] on div "ML MMP Consultancy Limited" at bounding box center [491, 298] width 386 height 53
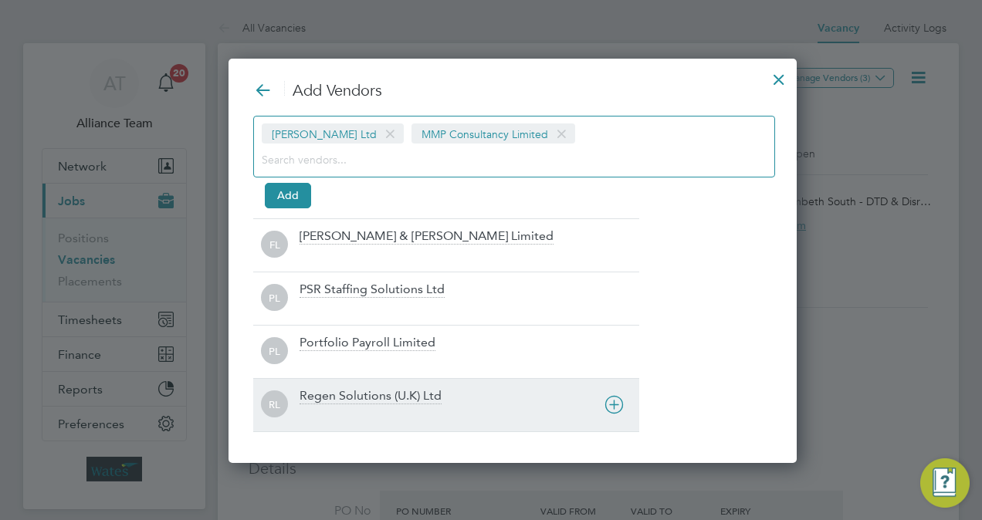
click at [370, 409] on div at bounding box center [469, 414] width 340 height 15
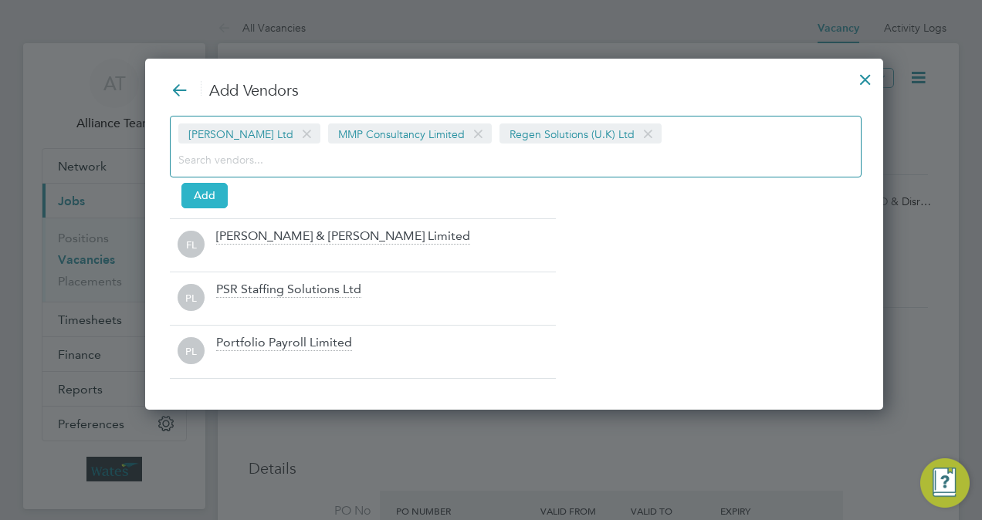
click at [216, 191] on button "Add" at bounding box center [204, 195] width 46 height 25
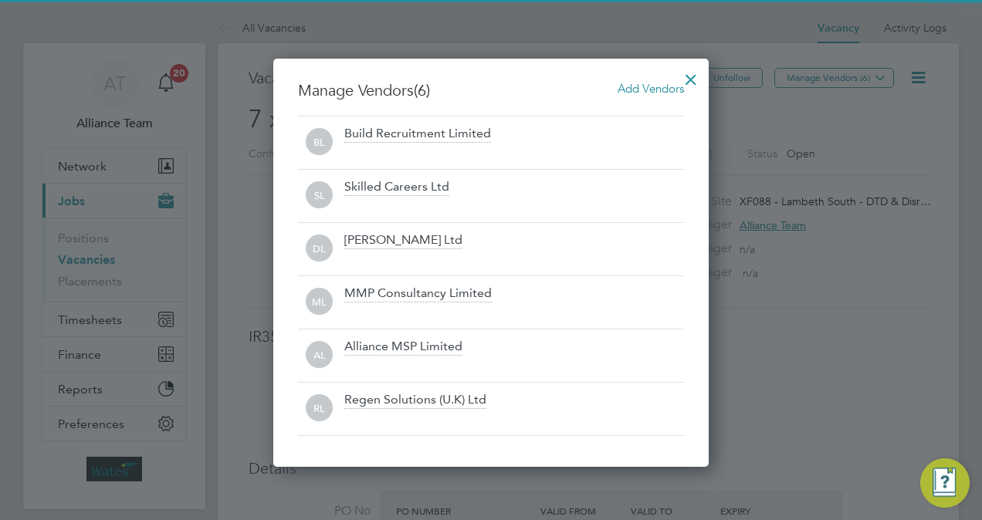
click at [692, 76] on div at bounding box center [691, 76] width 28 height 28
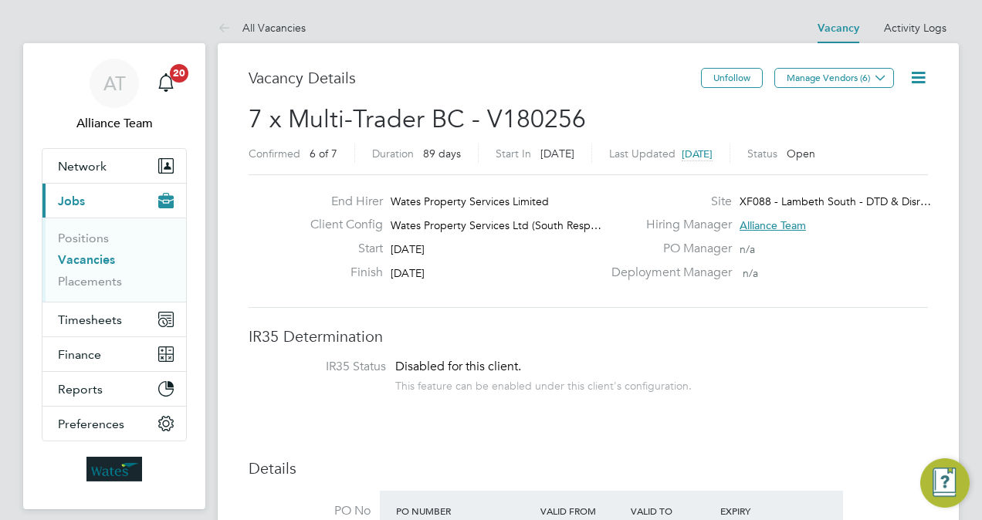
click at [920, 83] on icon at bounding box center [917, 77] width 19 height 19
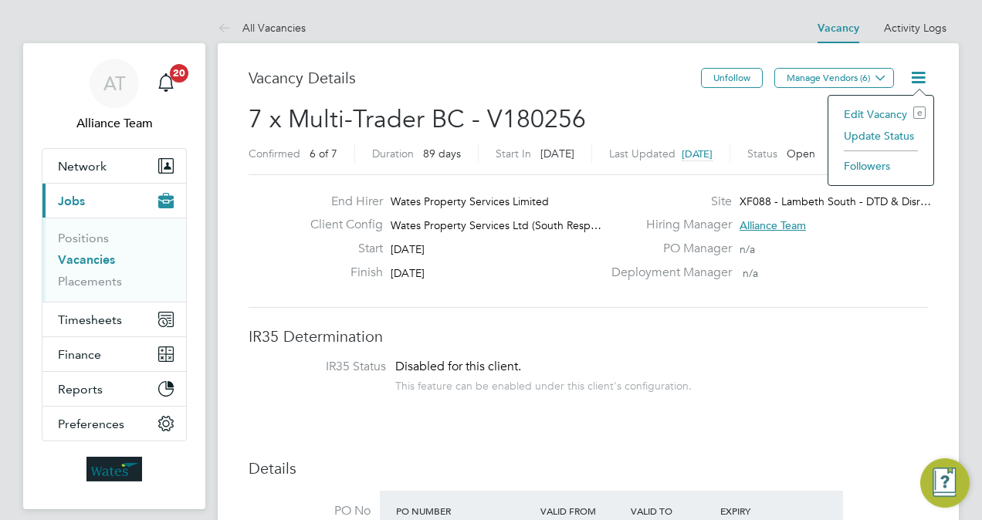
click at [872, 163] on li "Followers" at bounding box center [881, 166] width 90 height 22
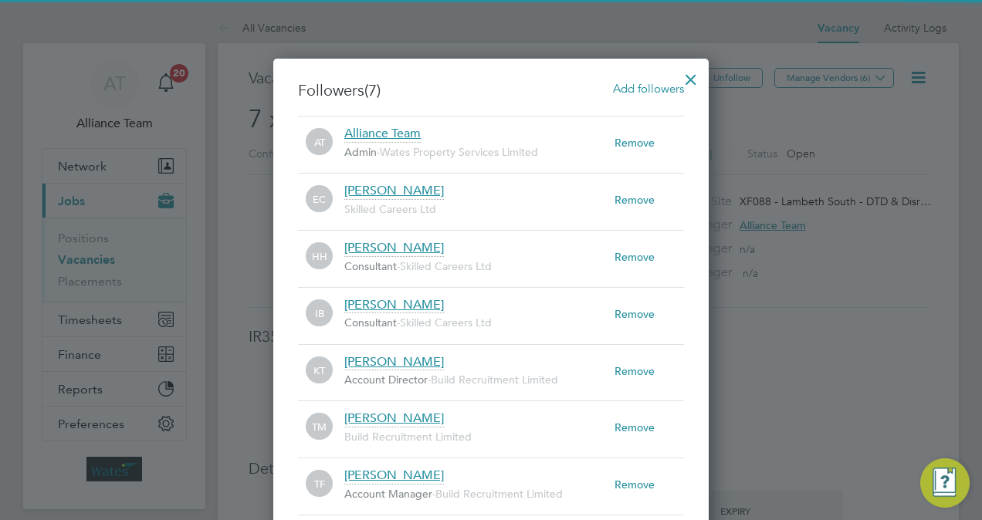
click at [654, 90] on span "Add followers" at bounding box center [648, 88] width 71 height 15
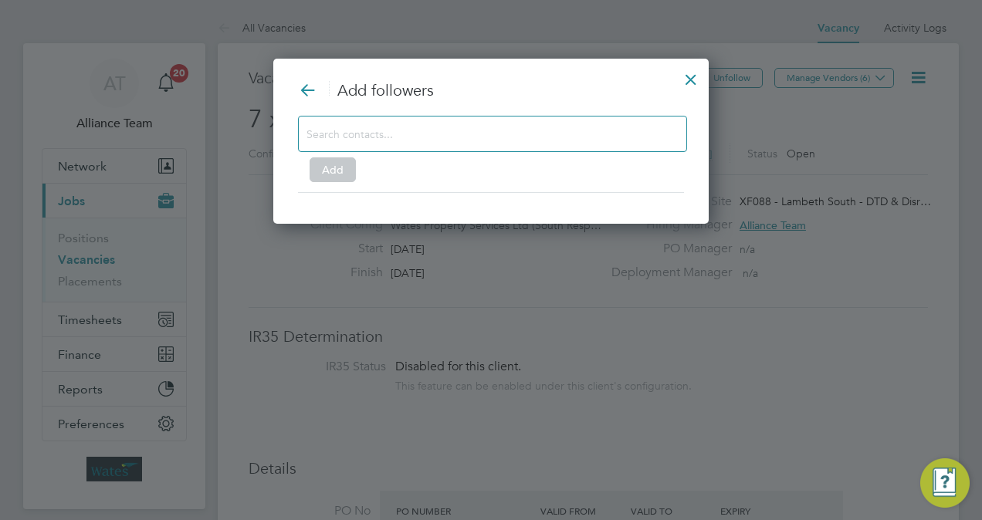
click at [489, 134] on input at bounding box center [479, 133] width 347 height 20
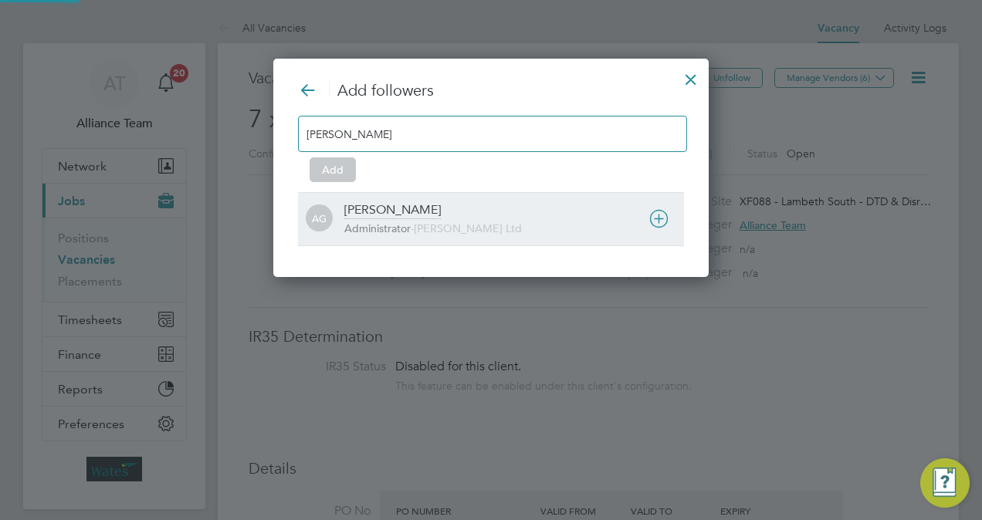
type input "amy"
click at [414, 207] on div "Amy Garcia Administrator - Daniel Owen Ltd" at bounding box center [514, 219] width 340 height 34
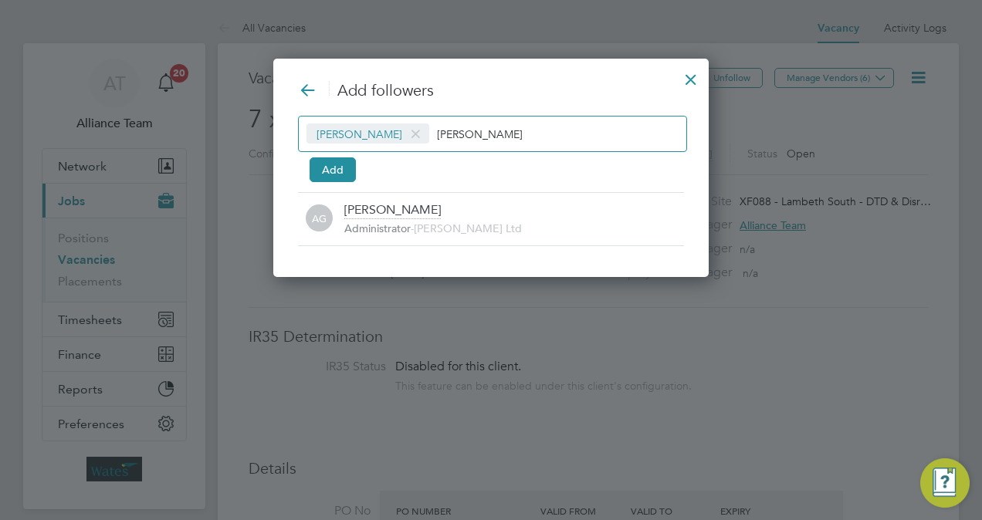
click at [506, 127] on div "Amy Garcia amy" at bounding box center [492, 134] width 389 height 36
type input "a"
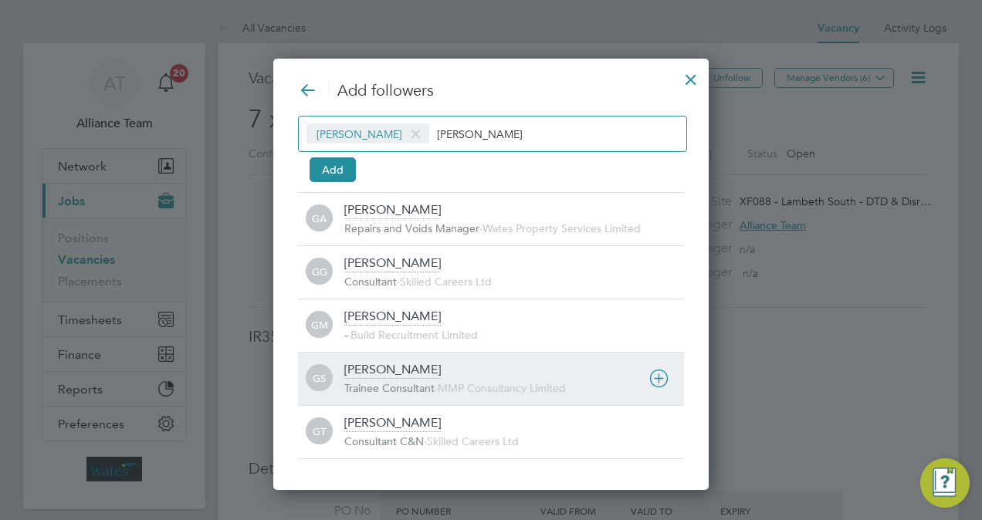
type input "george"
click at [410, 381] on span "Trainee Consultant" at bounding box center [389, 388] width 90 height 14
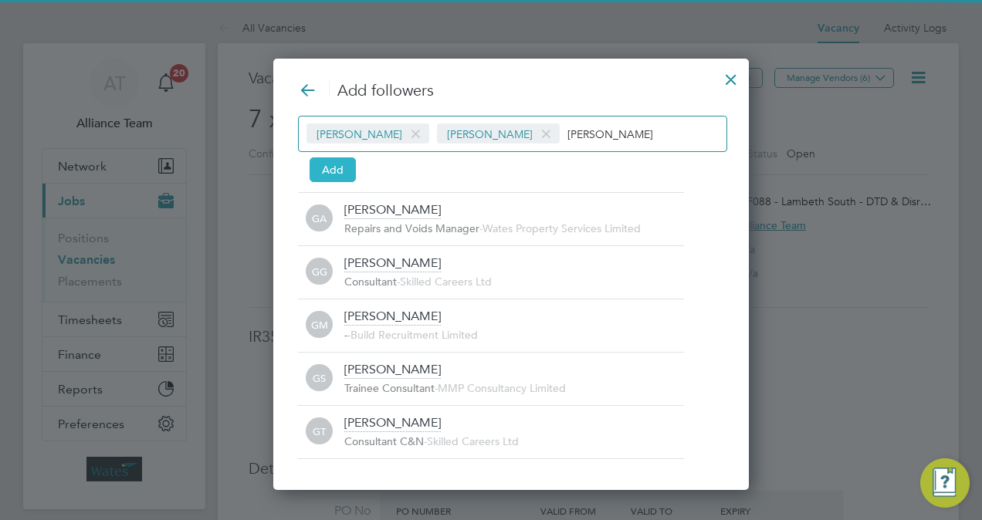
click at [338, 170] on button "Add" at bounding box center [332, 169] width 46 height 25
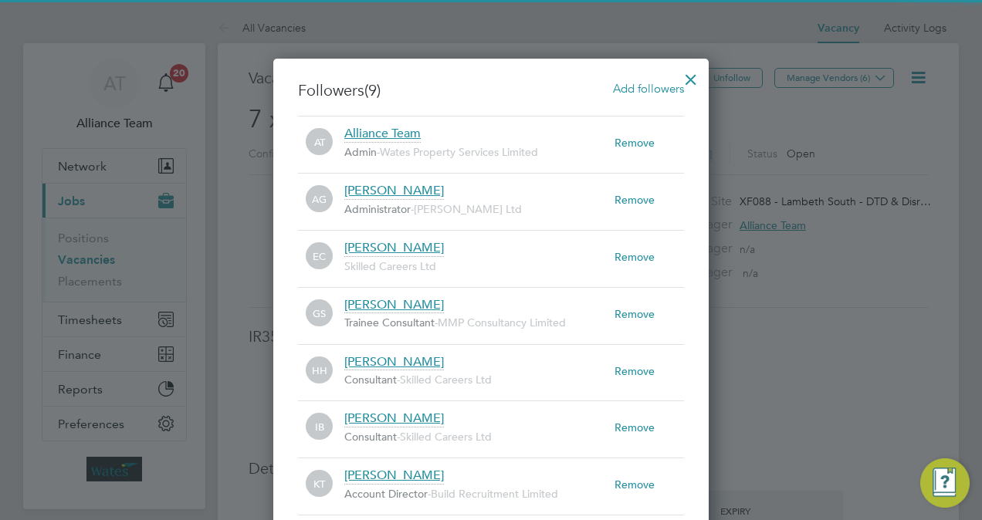
click at [690, 83] on div at bounding box center [691, 76] width 28 height 28
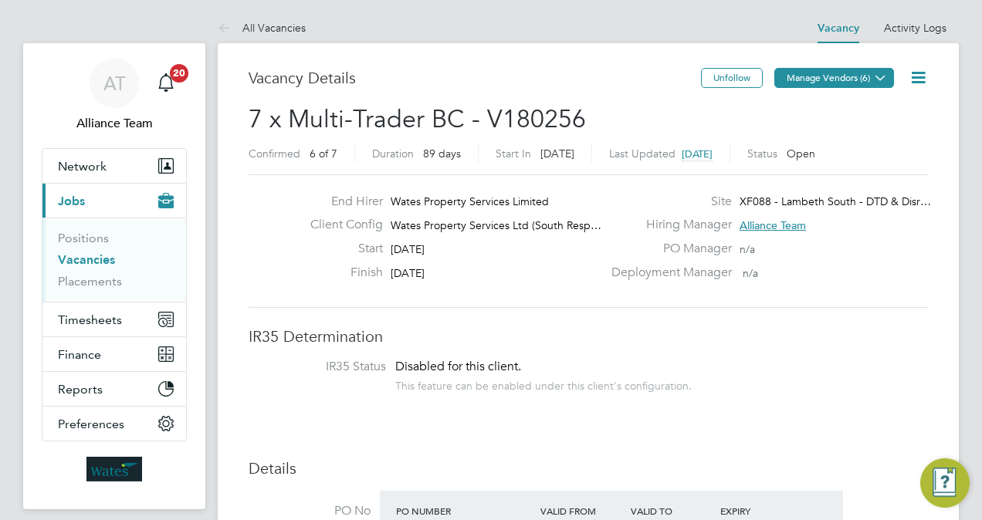
click at [866, 82] on button "Manage Vendors (6)" at bounding box center [834, 78] width 120 height 20
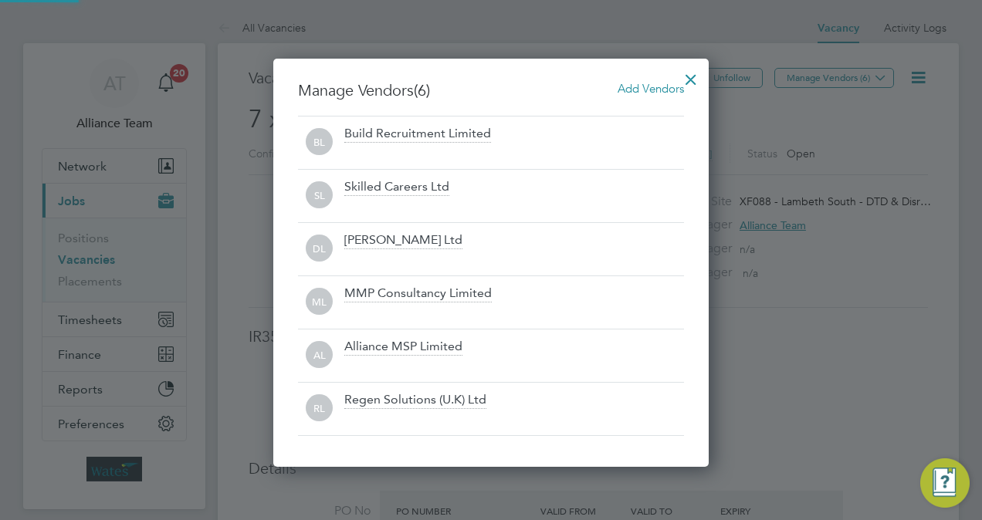
click at [653, 85] on span "Add Vendors" at bounding box center [650, 88] width 66 height 15
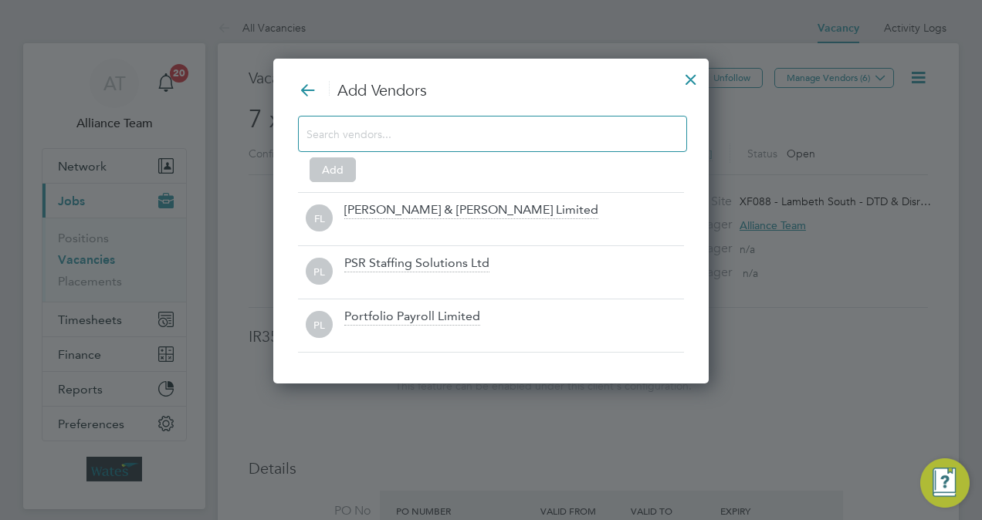
click at [698, 76] on div at bounding box center [691, 76] width 28 height 28
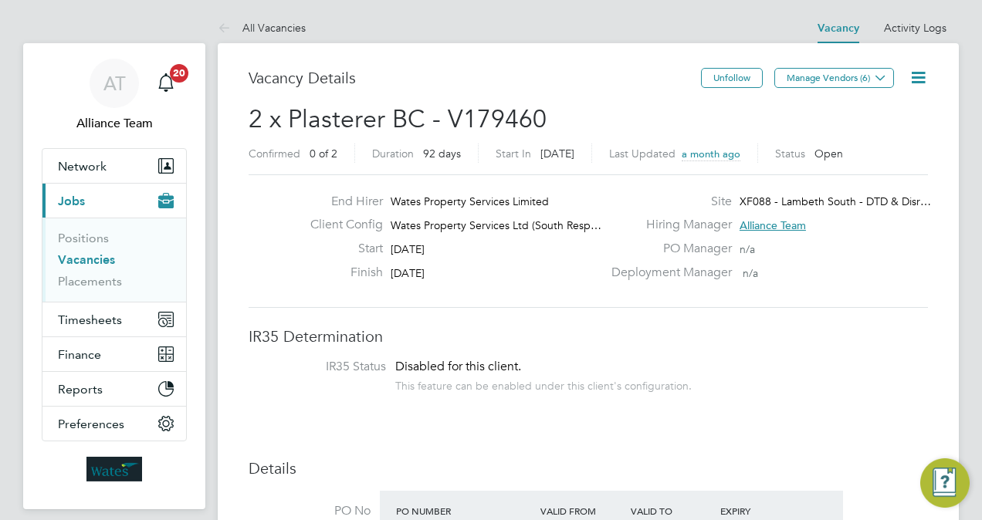
click at [909, 86] on icon at bounding box center [917, 77] width 19 height 19
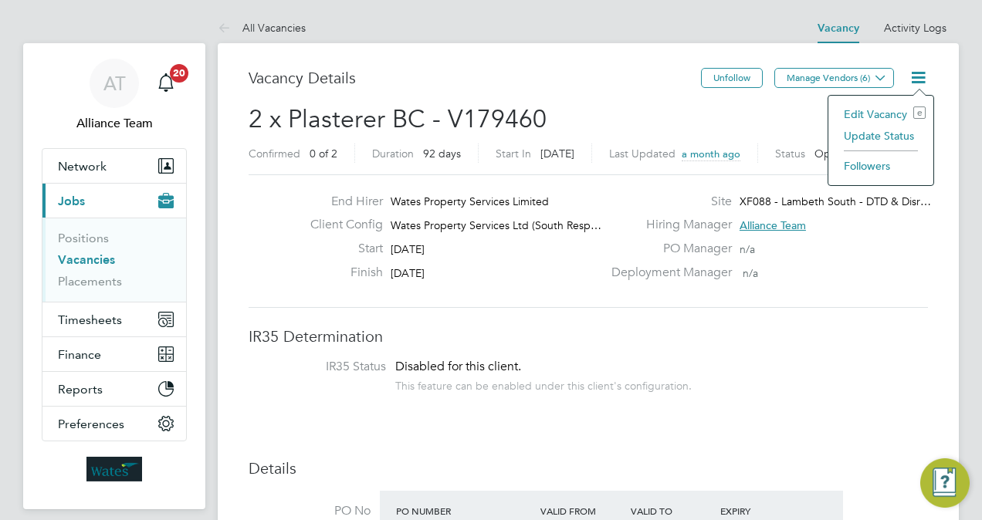
click at [872, 108] on li "Edit Vacancy e" at bounding box center [881, 114] width 90 height 22
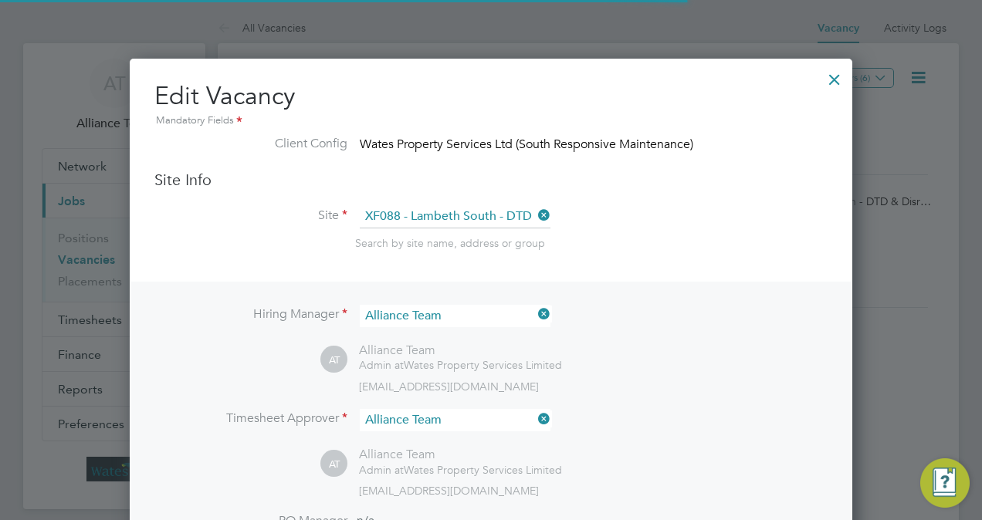
click at [755, 221] on li "Site XF088 - Lambeth South - DTD & Disrepair Search by site name, address or gr…" at bounding box center [490, 243] width 673 height 76
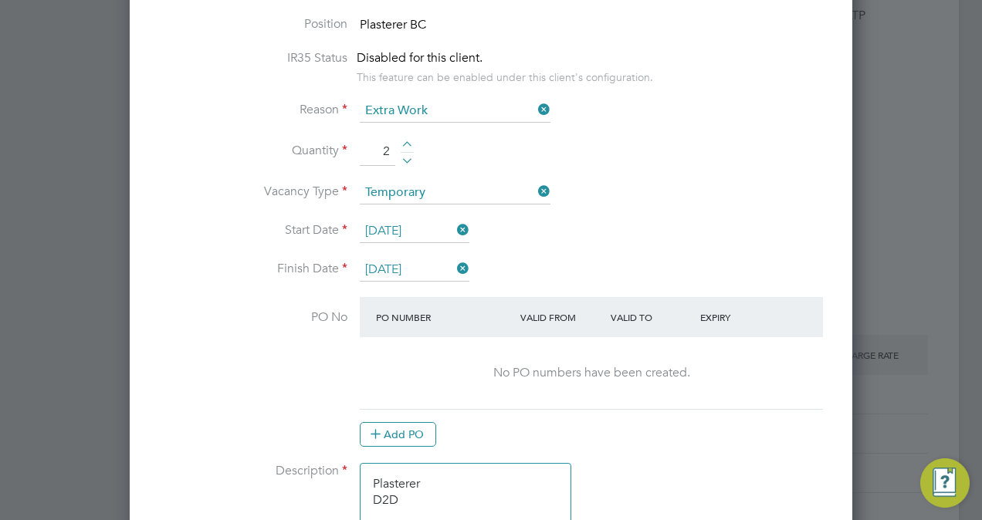
click at [387, 236] on input "12 Sep 2025" at bounding box center [415, 231] width 110 height 23
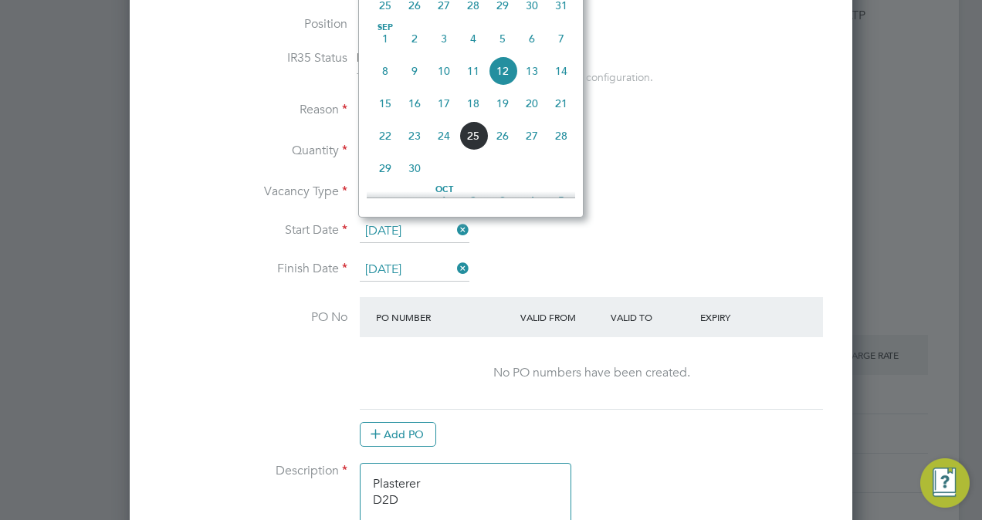
click at [420, 172] on span "30" at bounding box center [414, 168] width 29 height 29
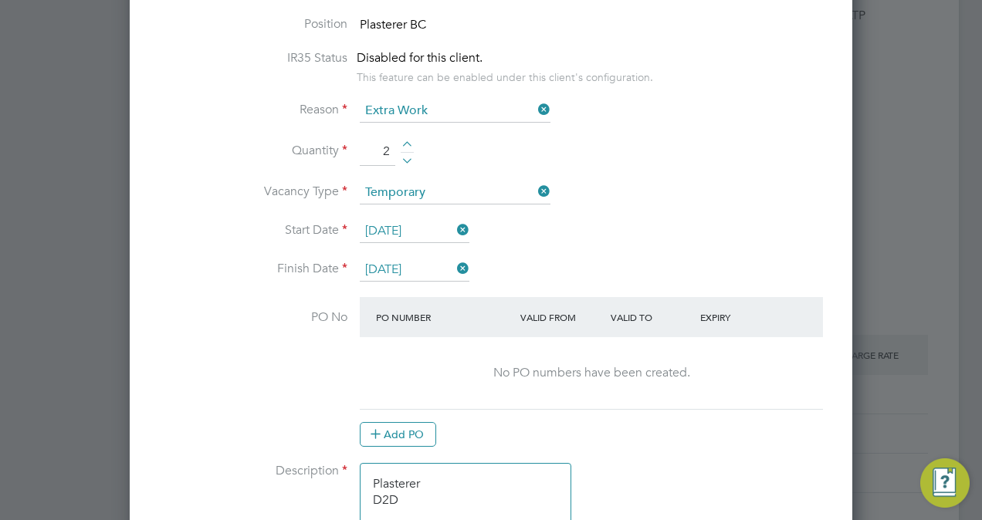
click at [412, 229] on input "30 Sep 2025" at bounding box center [415, 231] width 110 height 23
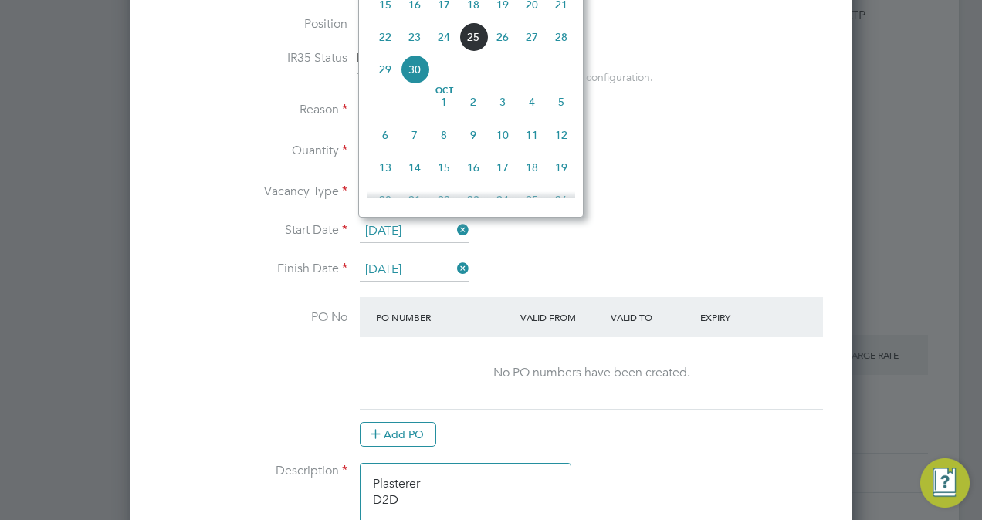
click at [414, 179] on span "14" at bounding box center [414, 167] width 29 height 29
type input "14 Oct 2025"
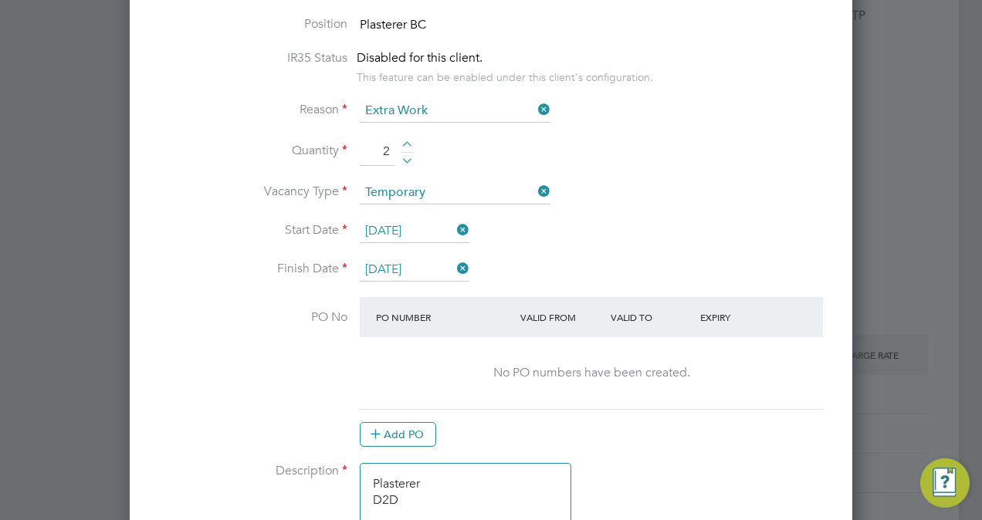
click at [414, 229] on input "14 Oct 2025" at bounding box center [415, 231] width 110 height 23
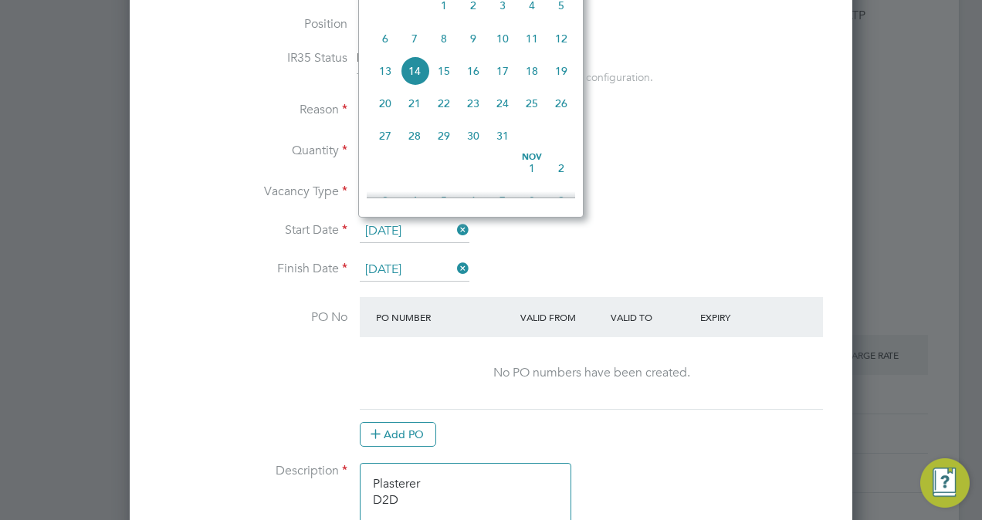
click at [414, 229] on input "14 Oct 2025" at bounding box center [415, 231] width 110 height 23
click at [411, 250] on li "Start Date 14 Oct 2025" at bounding box center [490, 239] width 673 height 39
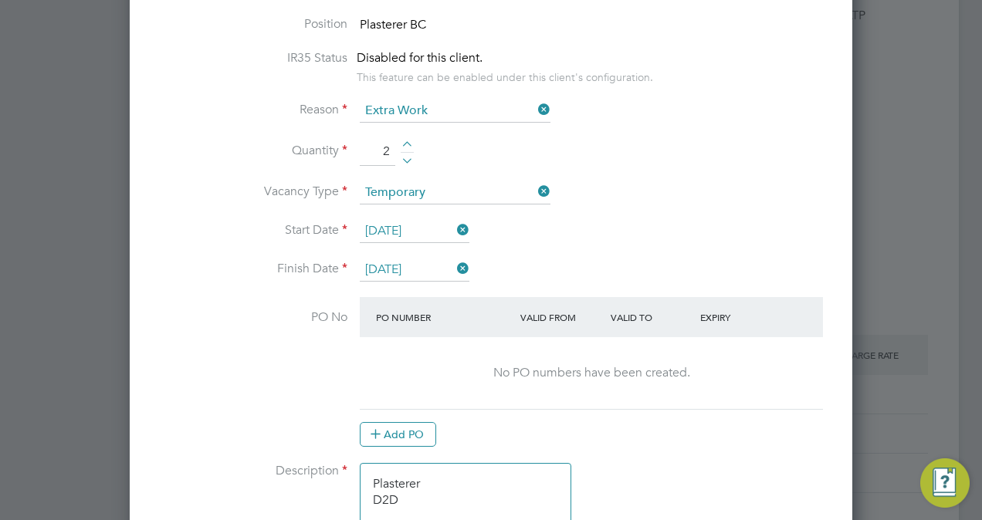
click at [412, 270] on input "12 Dec 2025" at bounding box center [415, 270] width 110 height 23
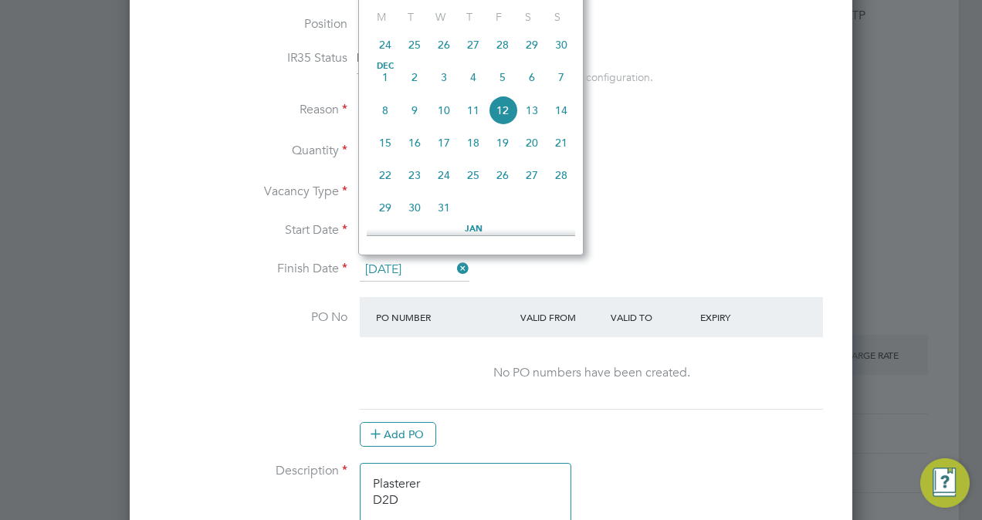
click at [441, 216] on span "31" at bounding box center [443, 207] width 29 height 29
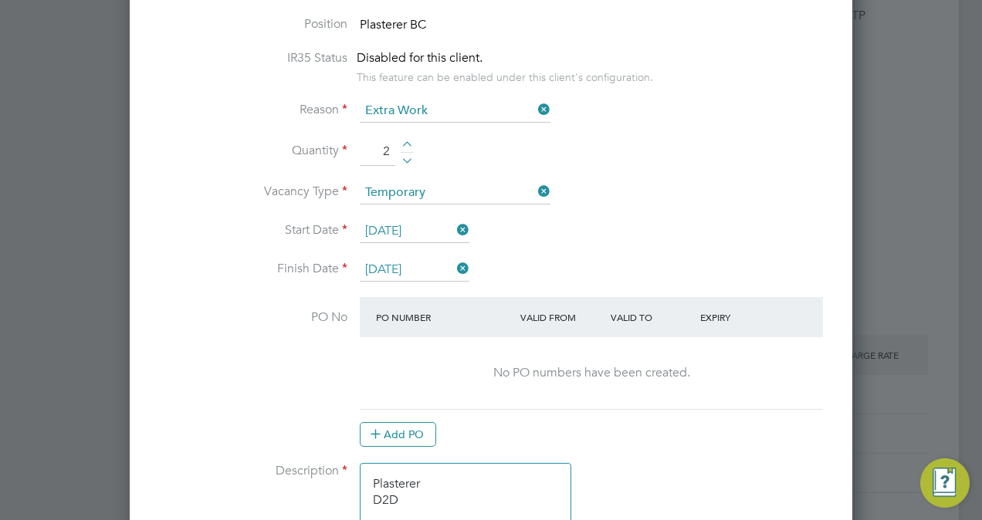
click at [421, 265] on input "31 Dec 2025" at bounding box center [415, 270] width 110 height 23
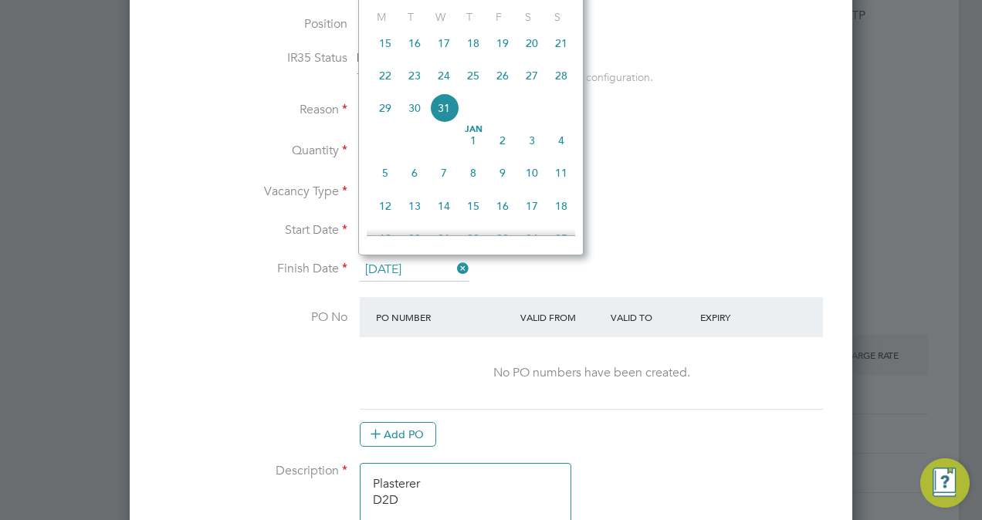
click at [445, 207] on span "14" at bounding box center [443, 205] width 29 height 29
type input "14 Jan 2026"
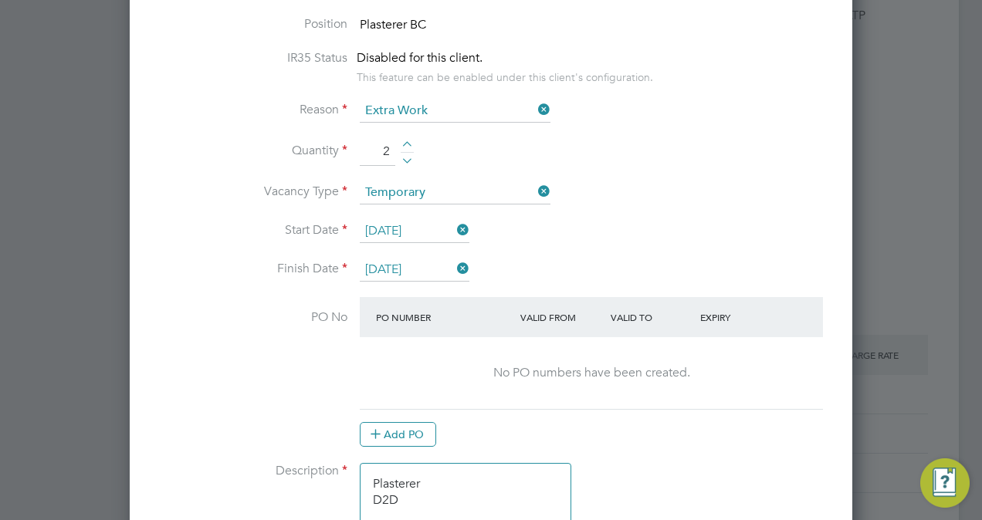
click at [618, 236] on li "Start Date 14 Oct 2025" at bounding box center [490, 239] width 673 height 39
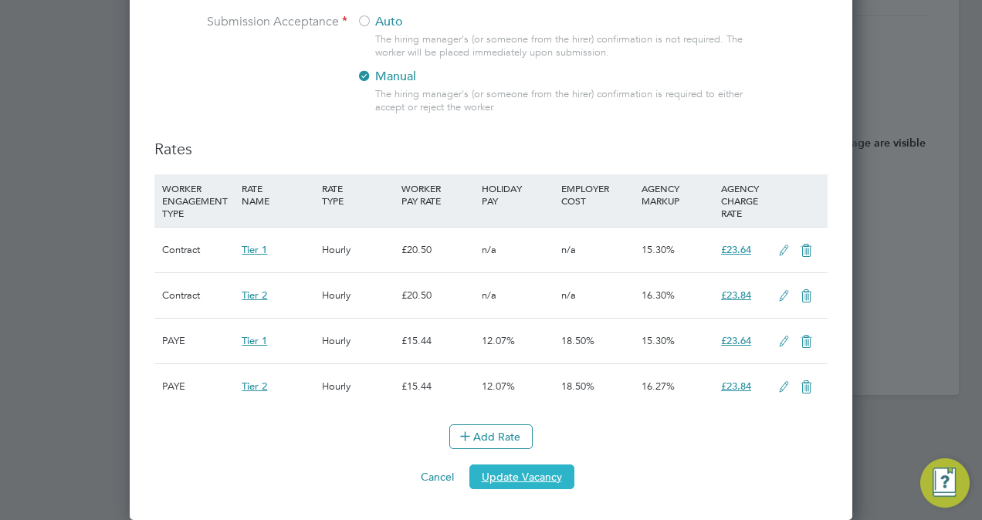
click at [548, 481] on button "Update Vacancy" at bounding box center [521, 477] width 105 height 25
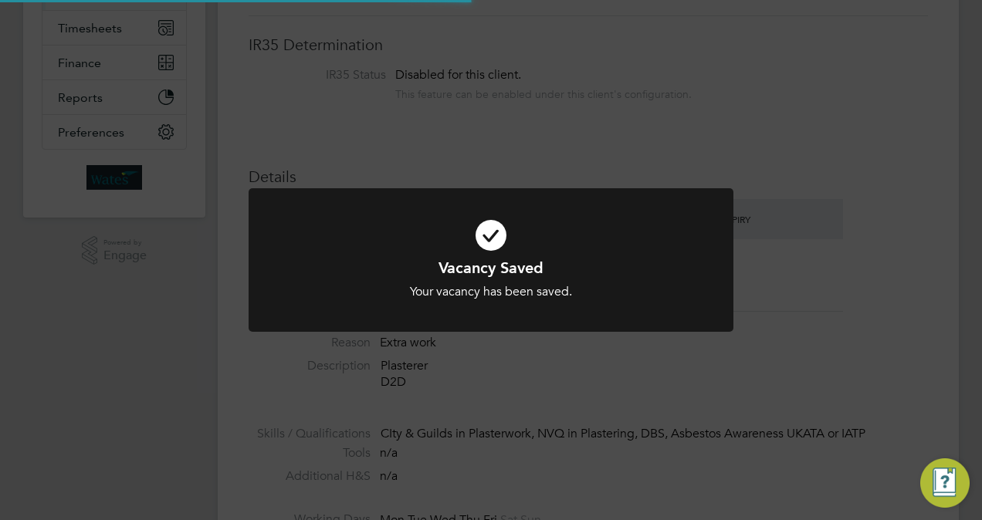
click at [897, 278] on div "Vacancy Saved Your vacancy has been saved. Cancel Okay" at bounding box center [491, 260] width 982 height 520
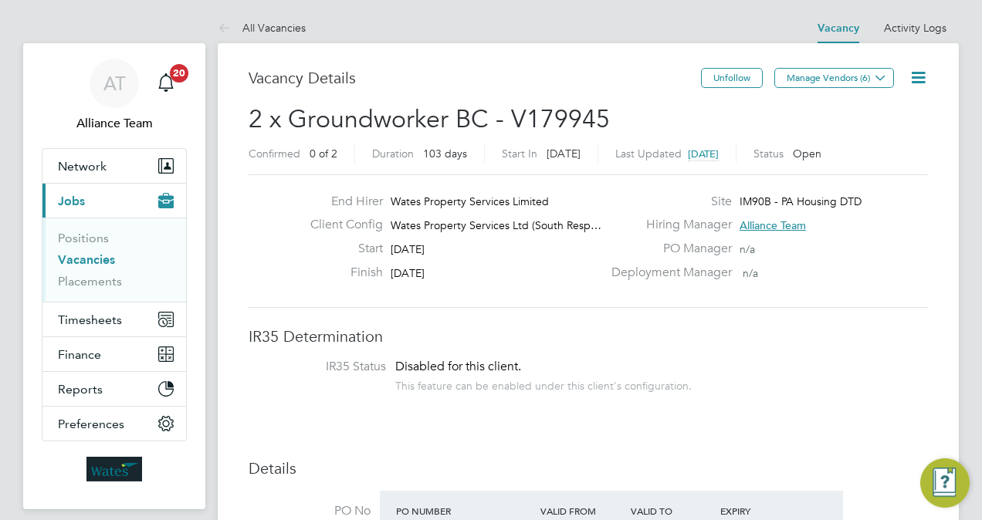
click at [922, 73] on icon at bounding box center [917, 77] width 19 height 19
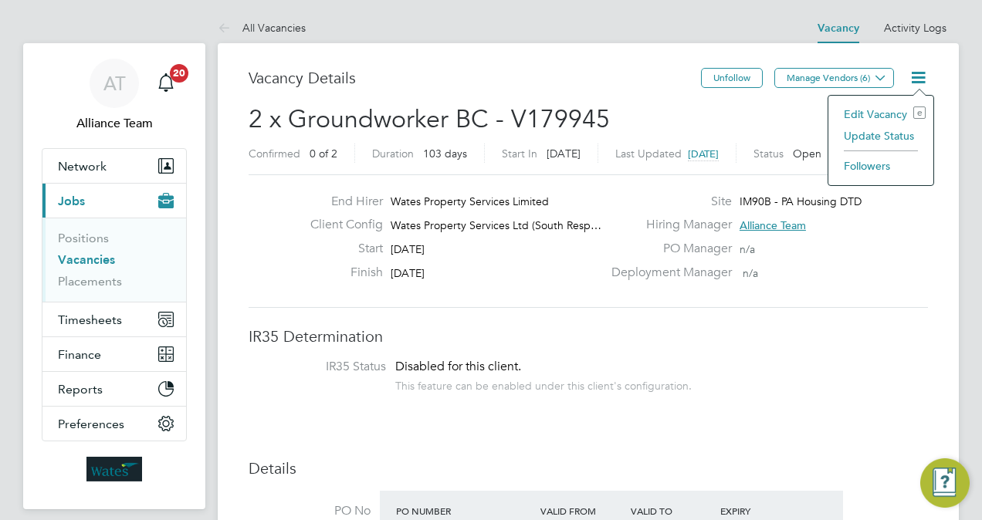
click at [862, 114] on li "Edit Vacancy e" at bounding box center [881, 114] width 90 height 22
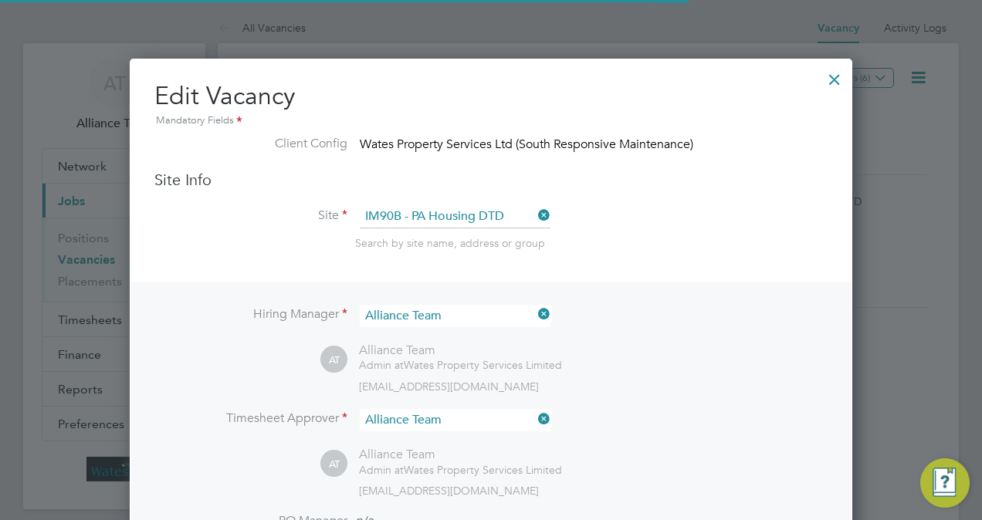
click at [685, 301] on div "Hiring Manager Alliance Team AT Alliance Team Admin at Wates Property Services …" at bounding box center [490, 479] width 719 height 394
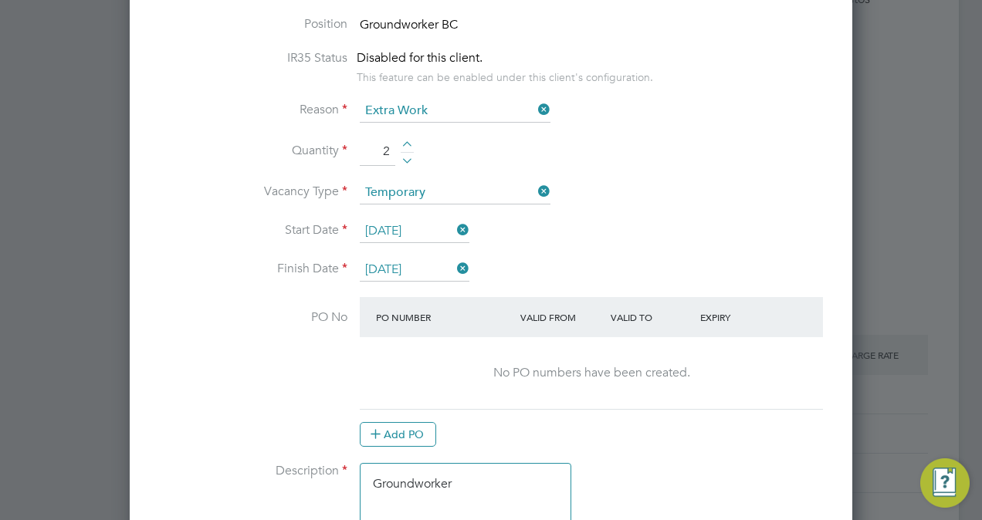
click at [401, 230] on input "15 Sep 2025" at bounding box center [415, 231] width 110 height 23
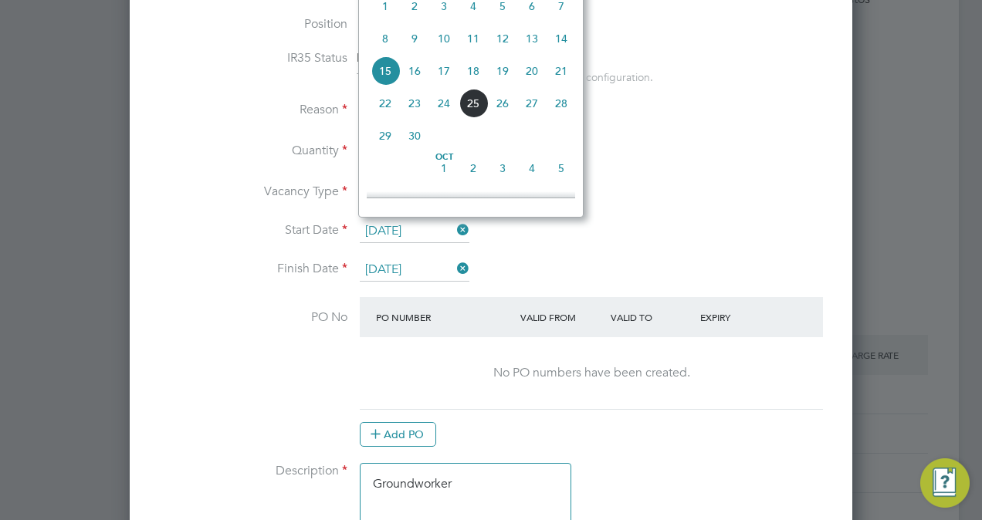
click at [446, 176] on span "Oct 1" at bounding box center [443, 168] width 29 height 29
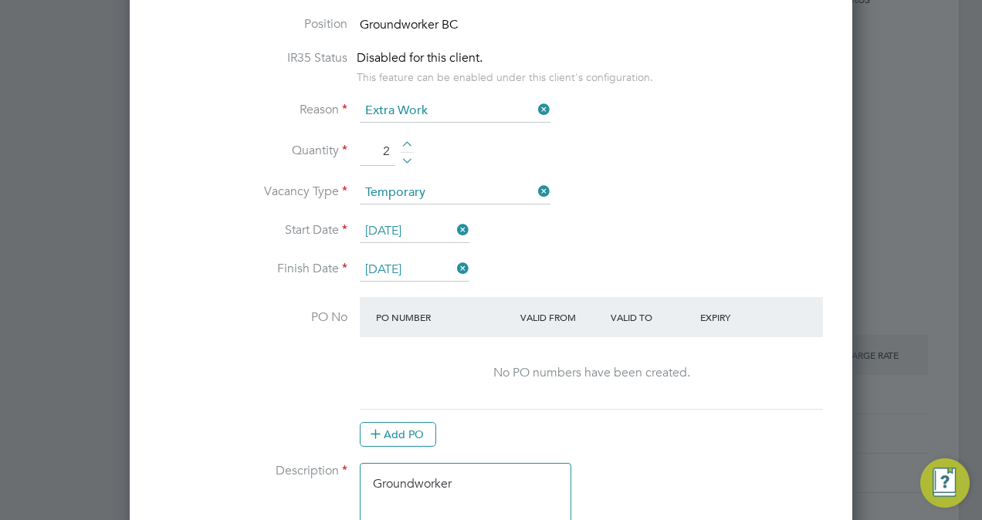
click at [412, 238] on input "01 Oct 2025" at bounding box center [415, 231] width 110 height 23
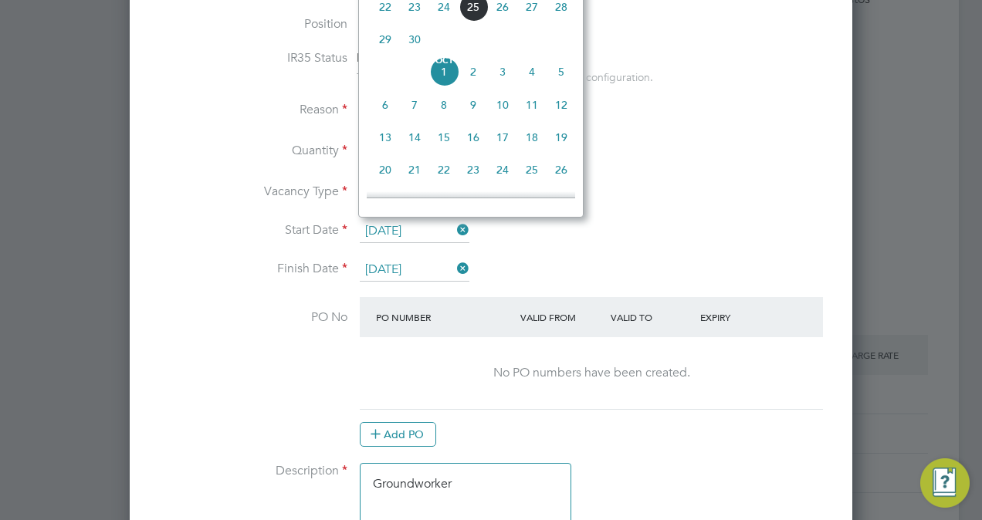
click at [383, 107] on span "6" at bounding box center [384, 104] width 29 height 29
type input "06 Oct 2025"
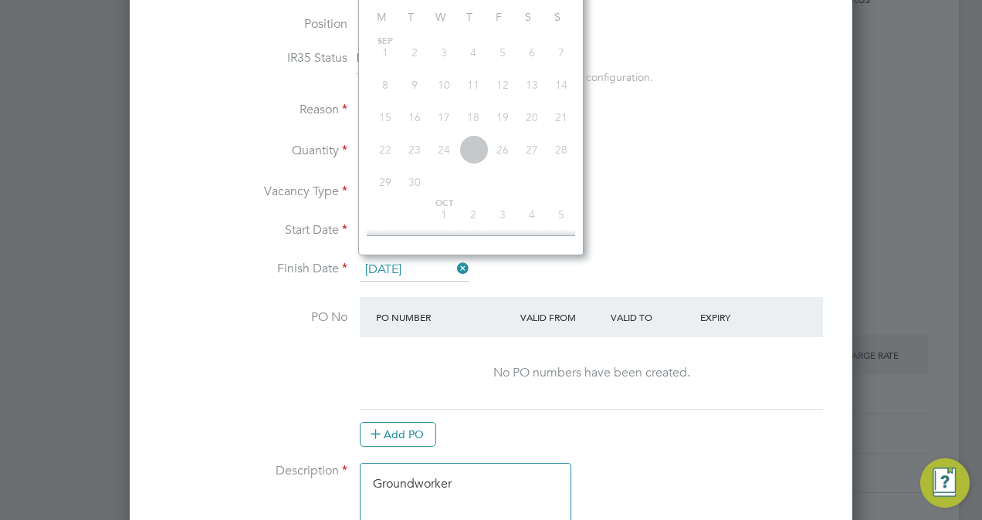
click at [407, 259] on input "26 Dec 2025" at bounding box center [415, 270] width 110 height 23
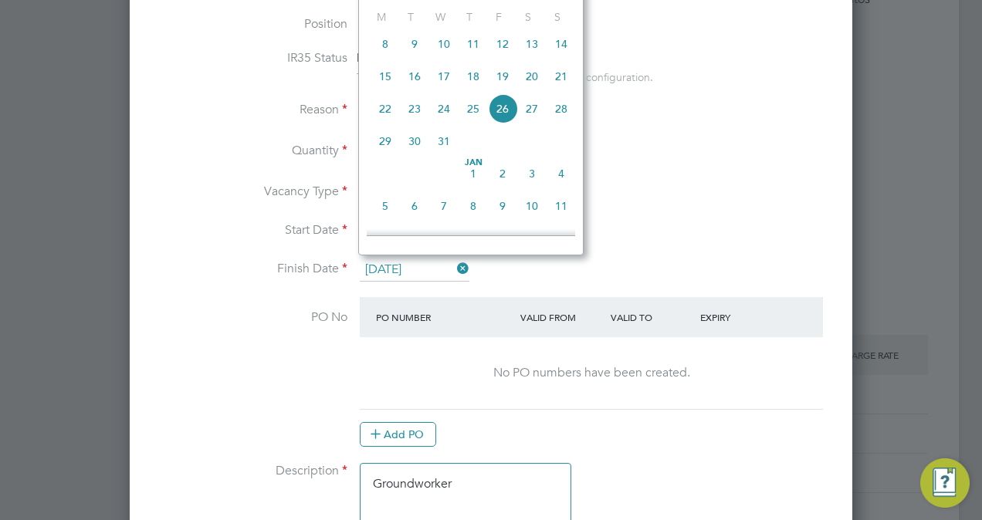
click at [417, 219] on span "6" at bounding box center [414, 205] width 29 height 29
type input "06 Jan 2026"
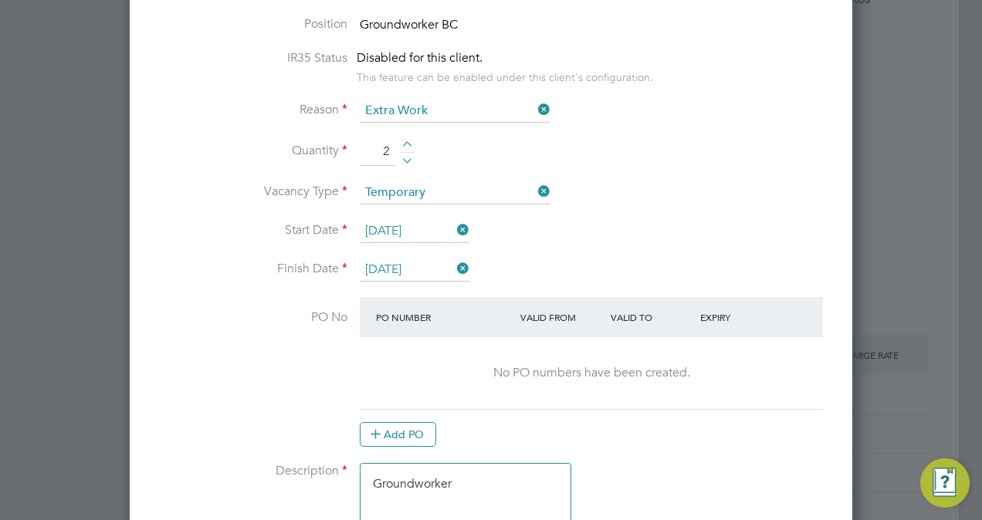
click at [653, 265] on li "Finish Date 06 Jan 2026" at bounding box center [490, 278] width 673 height 39
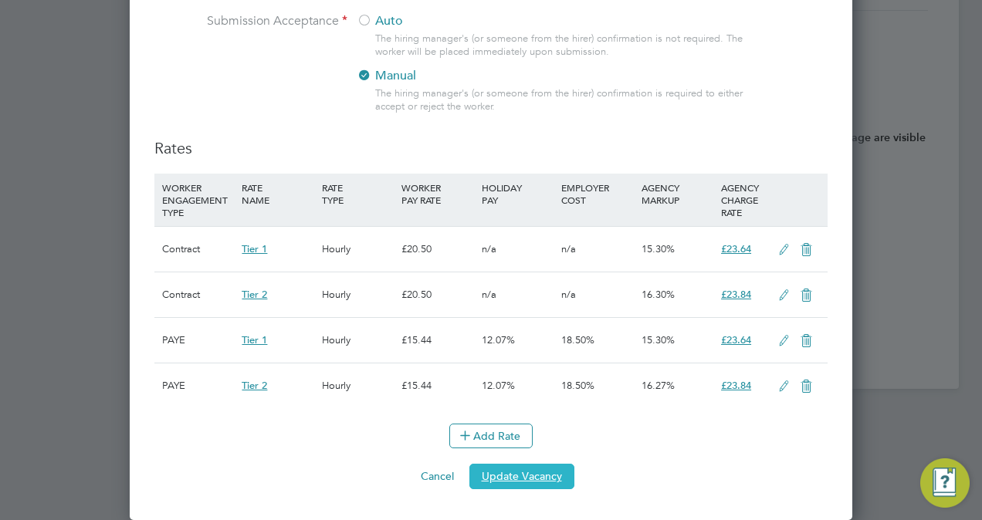
click at [559, 471] on button "Update Vacancy" at bounding box center [521, 476] width 105 height 25
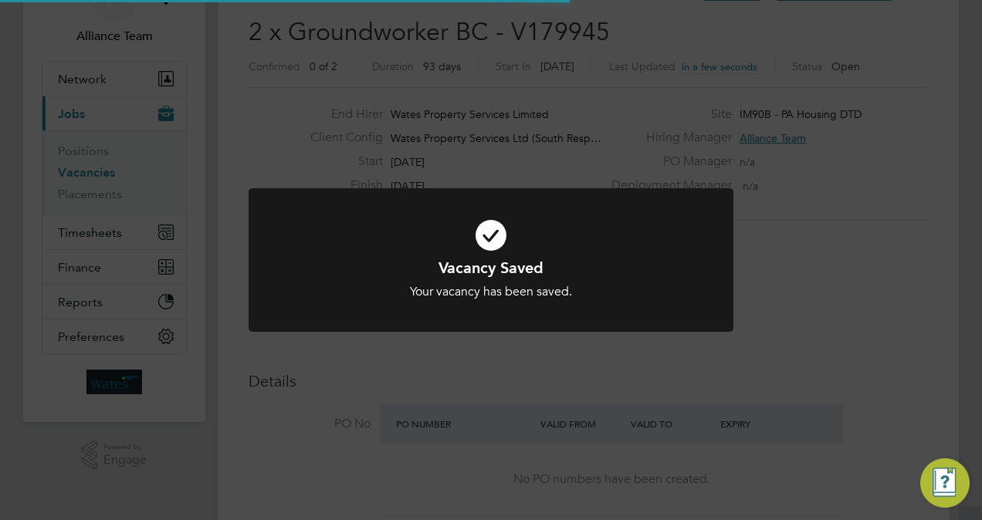
click at [882, 248] on div "Vacancy Saved Your vacancy has been saved. Cancel Okay" at bounding box center [491, 260] width 982 height 520
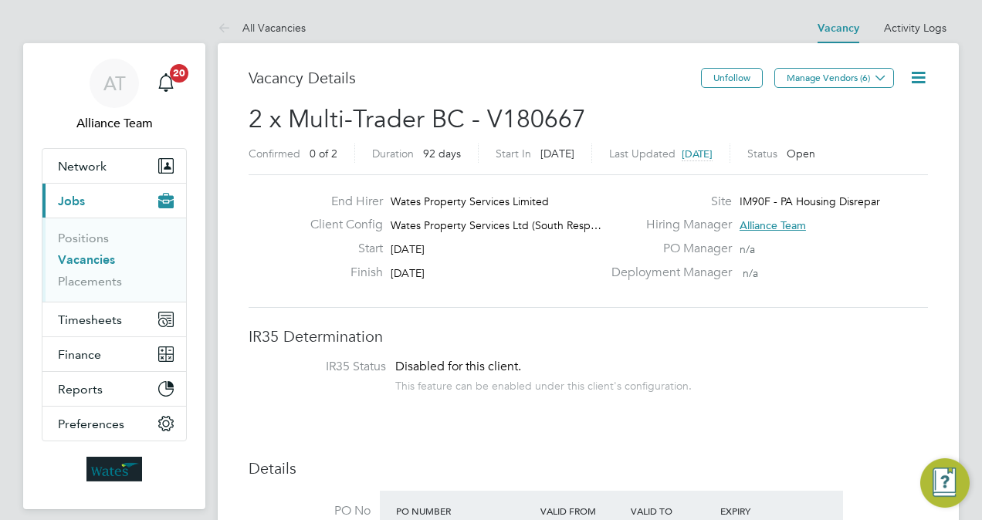
click at [91, 256] on link "Vacancies" at bounding box center [86, 259] width 57 height 15
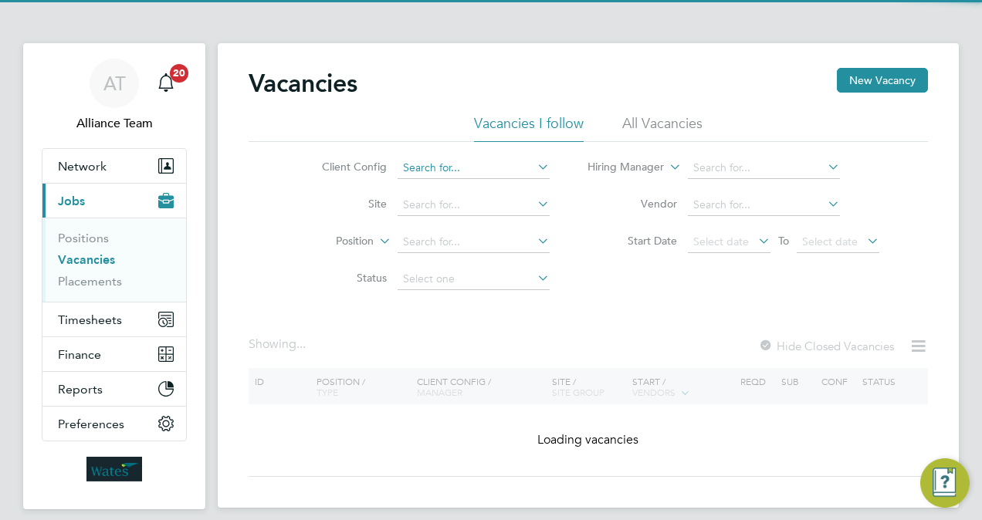
click at [438, 159] on input at bounding box center [473, 168] width 152 height 22
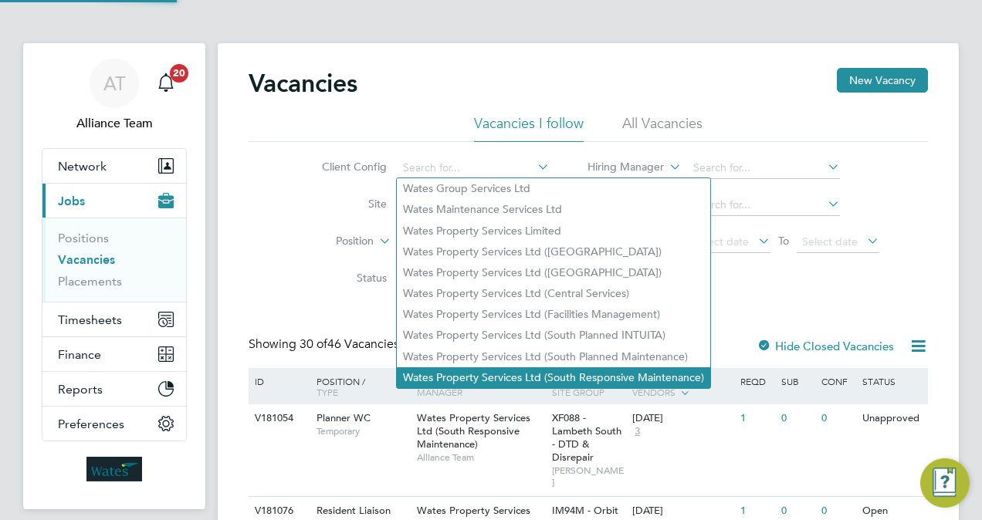
click at [571, 370] on li "Wates Property Services Ltd (South Responsive Maintenance)" at bounding box center [553, 377] width 313 height 21
type input "Wates Property Services Ltd (South Responsive Maintenance)"
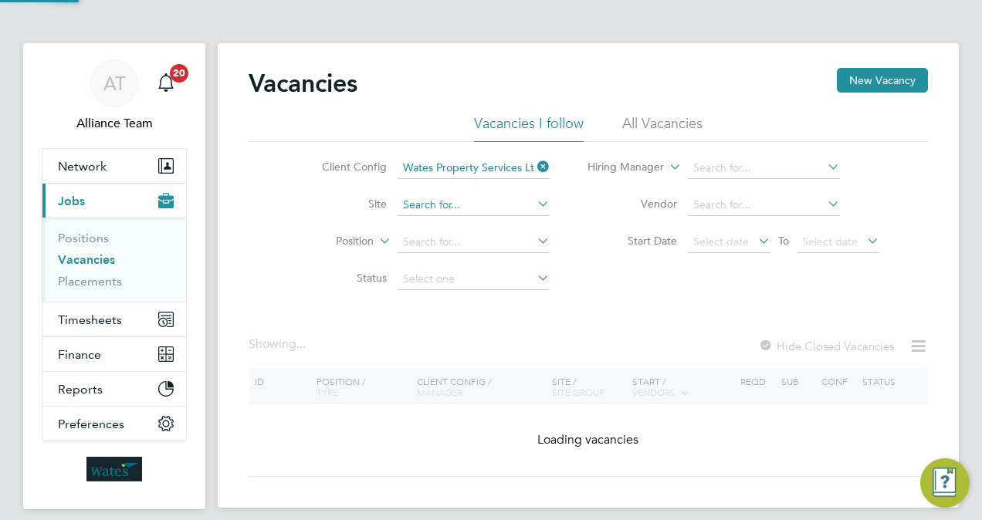
click at [464, 207] on input at bounding box center [473, 205] width 152 height 22
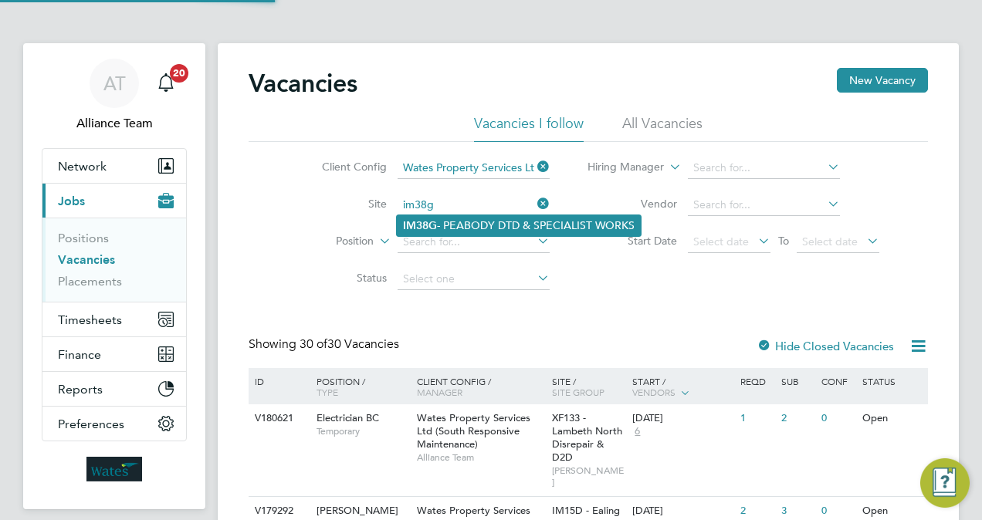
click at [477, 222] on li "IM38G - PEABODY DTD & SPECIALIST WORKS" at bounding box center [519, 225] width 244 height 21
type input "IM38G - PEABODY DTD & SPECIALIST WORKS"
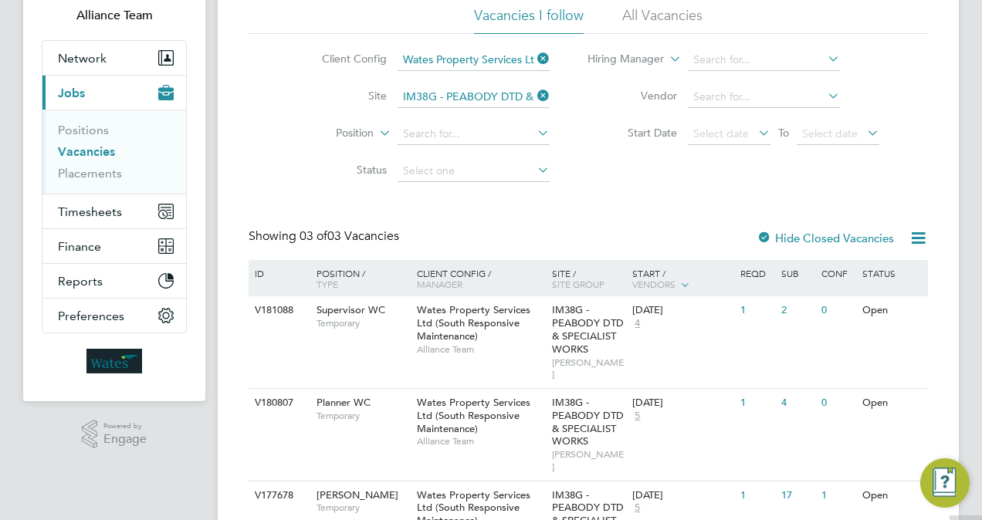
scroll to position [180, 0]
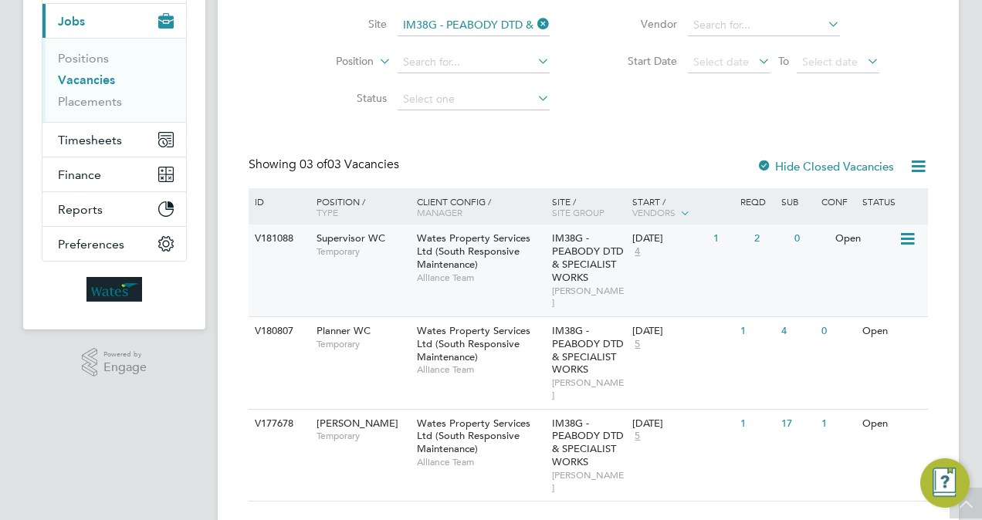
click at [708, 256] on div "07 Oct 2025 4" at bounding box center [668, 246] width 81 height 42
click at [375, 267] on div "V181088 Supervisor WC Temporary Wates Property Services Ltd (South Responsive M…" at bounding box center [588, 271] width 679 height 92
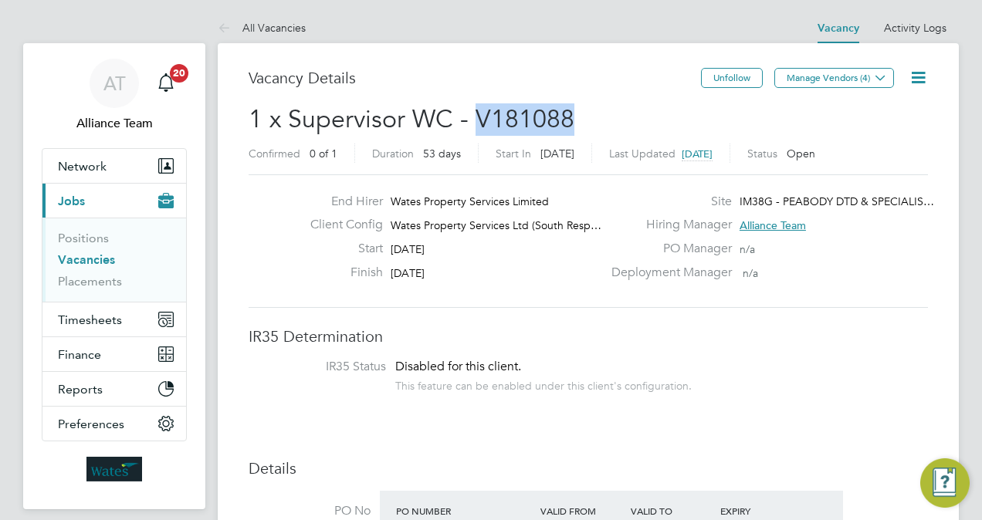
drag, startPoint x: 582, startPoint y: 112, endPoint x: 479, endPoint y: 115, distance: 102.7
click at [479, 115] on h2 "1 x Supervisor WC - V181088 Confirmed 0 of 1 Duration 53 days Start In [DATE] L…" at bounding box center [588, 135] width 679 height 65
copy span "V181088"
click at [83, 262] on link "Vacancies" at bounding box center [86, 259] width 57 height 15
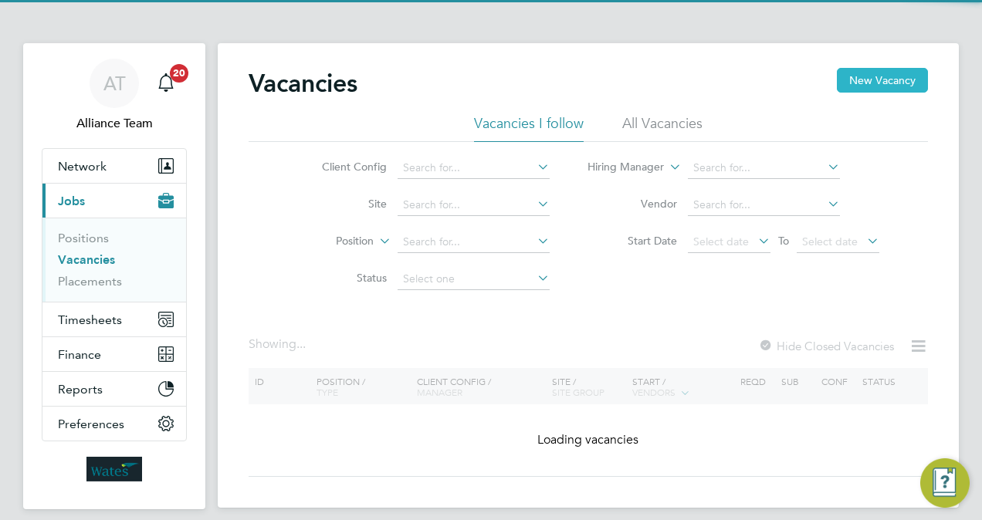
click at [872, 68] on button "New Vacancy" at bounding box center [882, 80] width 91 height 25
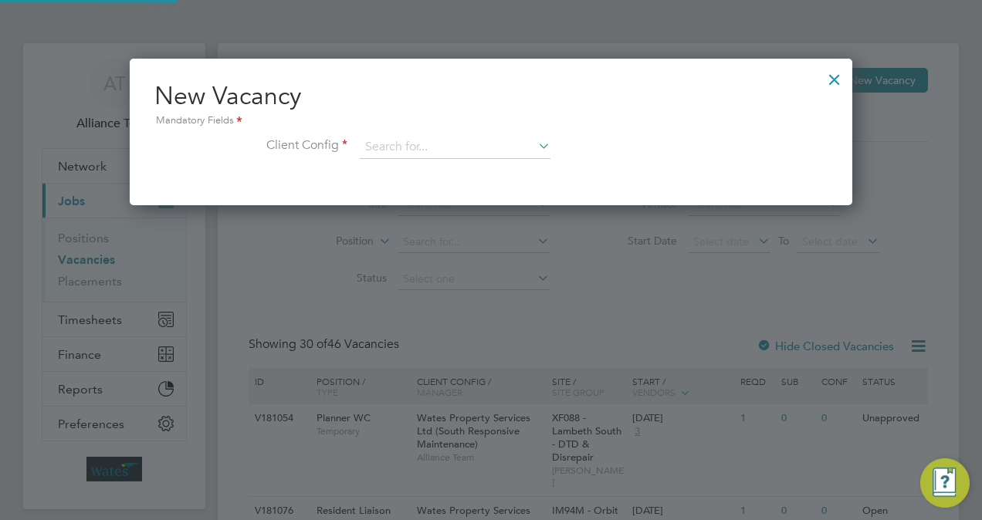
scroll to position [146, 722]
click at [503, 148] on input at bounding box center [455, 147] width 191 height 23
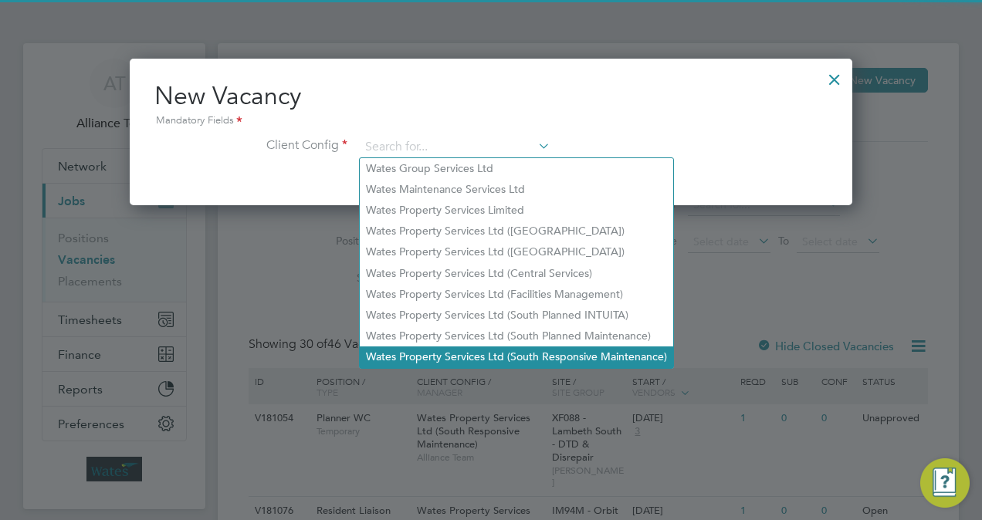
click at [578, 352] on li "Wates Property Services Ltd (South Responsive Maintenance)" at bounding box center [516, 357] width 313 height 21
type input "Wates Property Services Ltd (South Responsive Maintenance)"
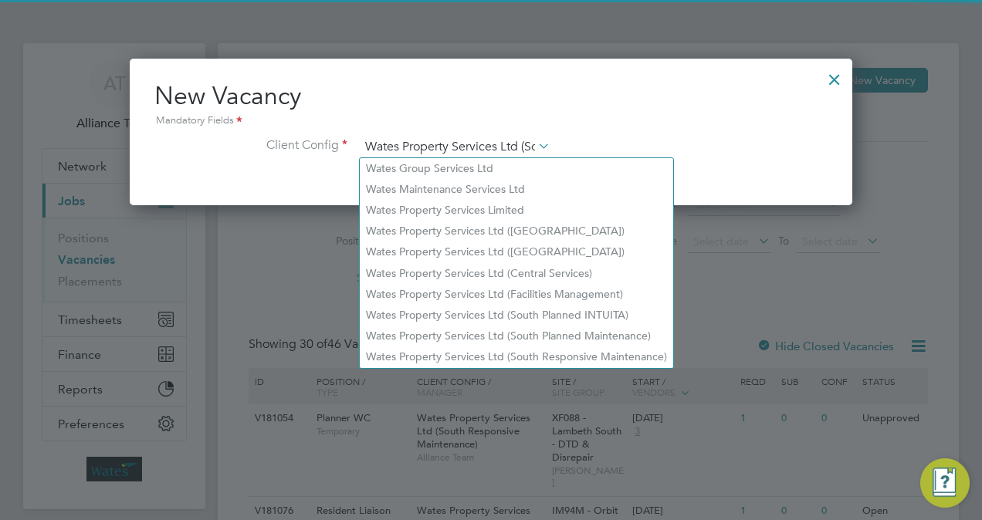
scroll to position [257, 722]
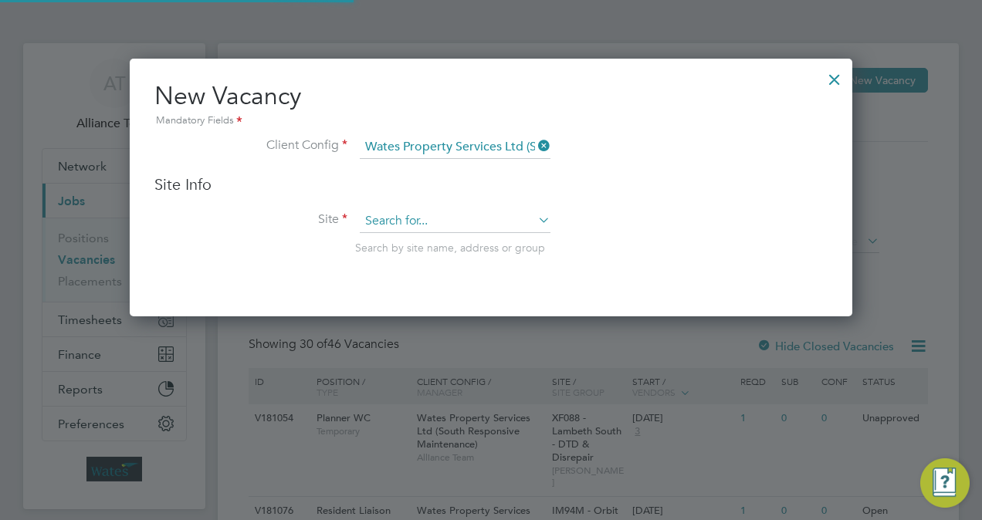
click at [420, 217] on input at bounding box center [455, 221] width 191 height 23
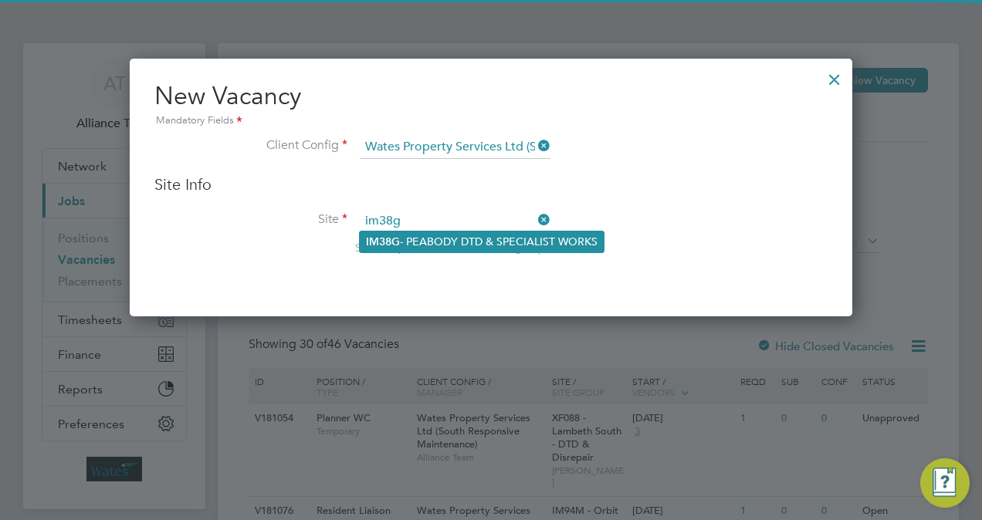
click at [446, 238] on li "IM38G - PEABODY DTD & SPECIALIST WORKS" at bounding box center [482, 242] width 244 height 21
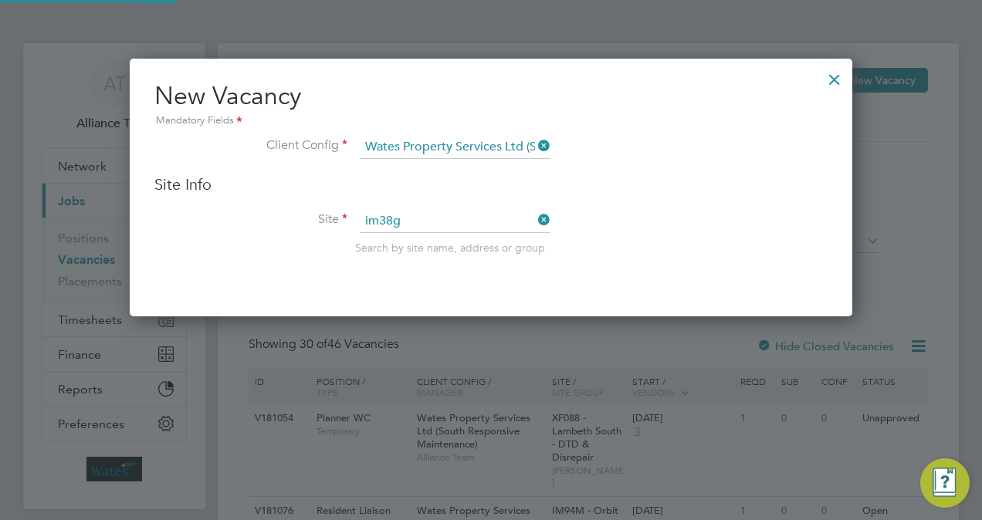
type input "IM38G - PEABODY DTD & SPECIALIST WORKS"
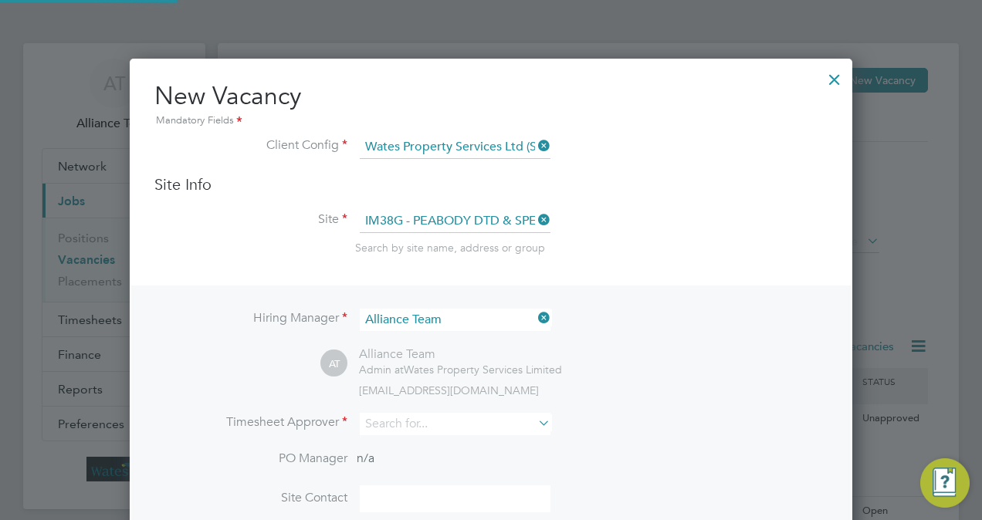
scroll to position [637, 722]
click at [447, 418] on input at bounding box center [455, 424] width 191 height 22
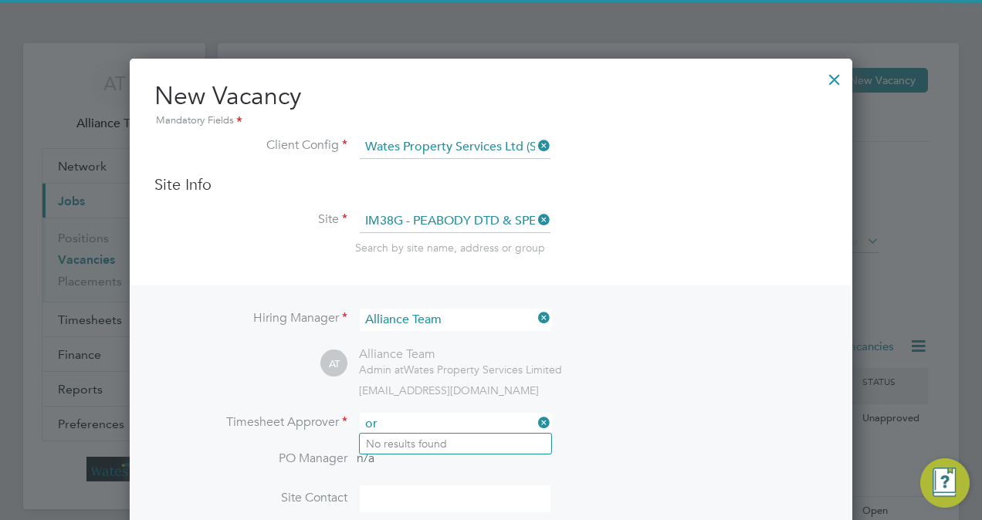
type input "o"
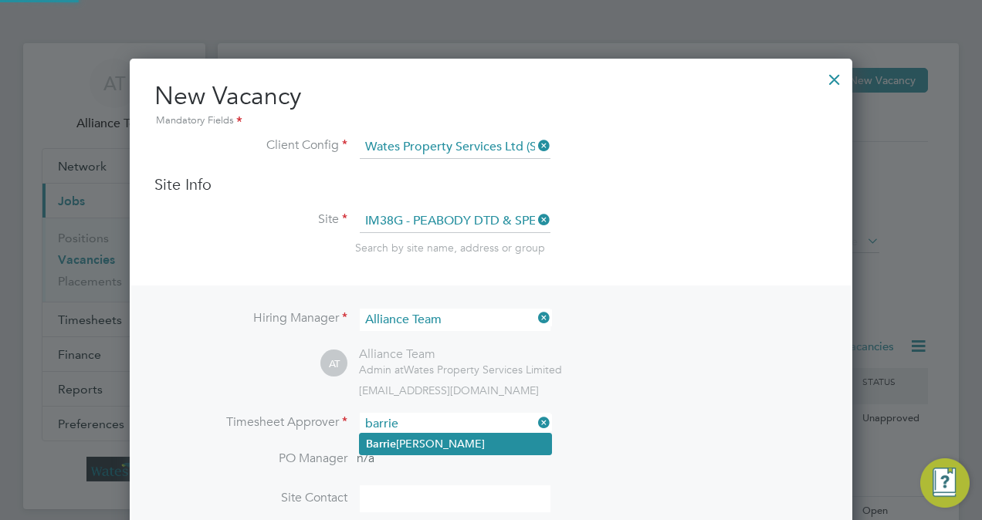
click at [445, 440] on li "[PERSON_NAME]" at bounding box center [455, 444] width 191 height 21
type input "[PERSON_NAME]"
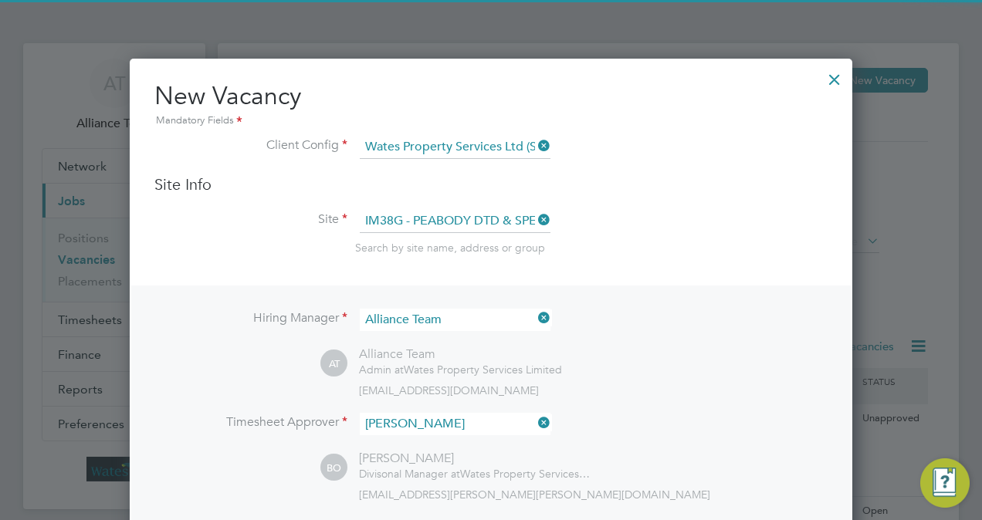
scroll to position [704, 722]
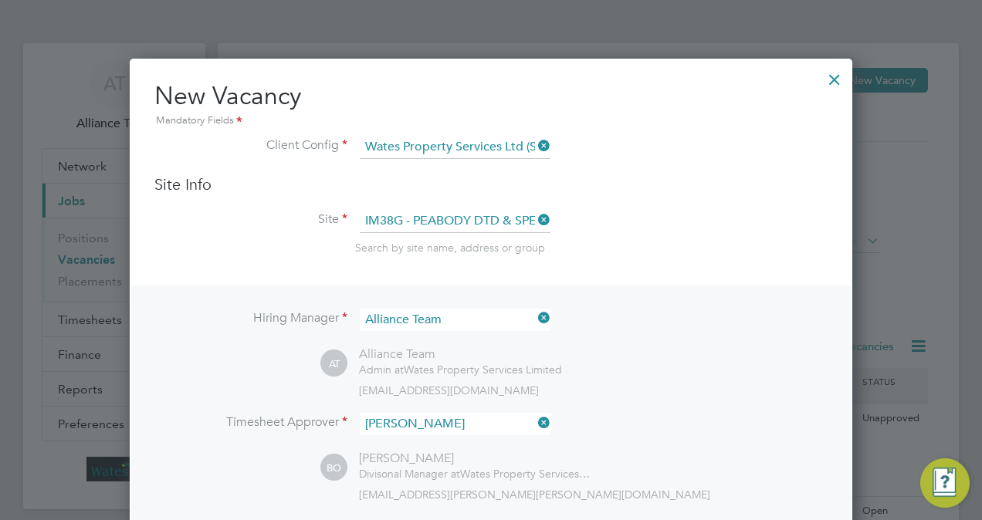
click at [708, 384] on div "[EMAIL_ADDRESS][DOMAIN_NAME]" at bounding box center [593, 391] width 468 height 14
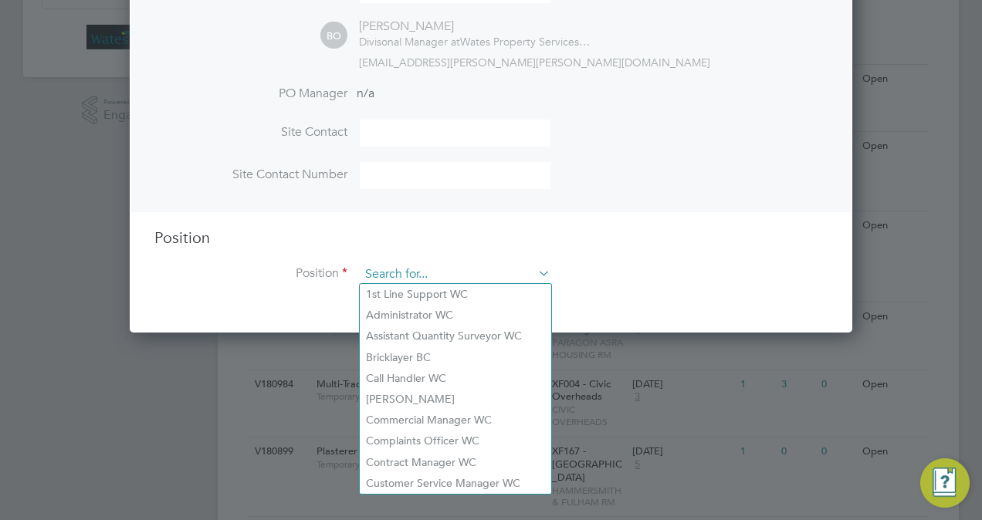
click at [435, 274] on input at bounding box center [455, 274] width 191 height 23
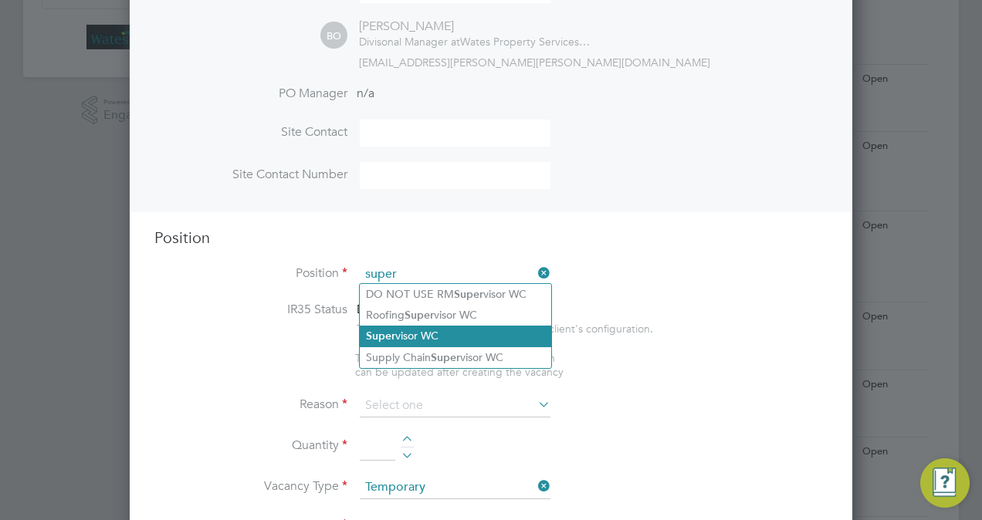
click at [436, 335] on li "Super visor WC" at bounding box center [455, 336] width 191 height 21
type input "Supervisor WC"
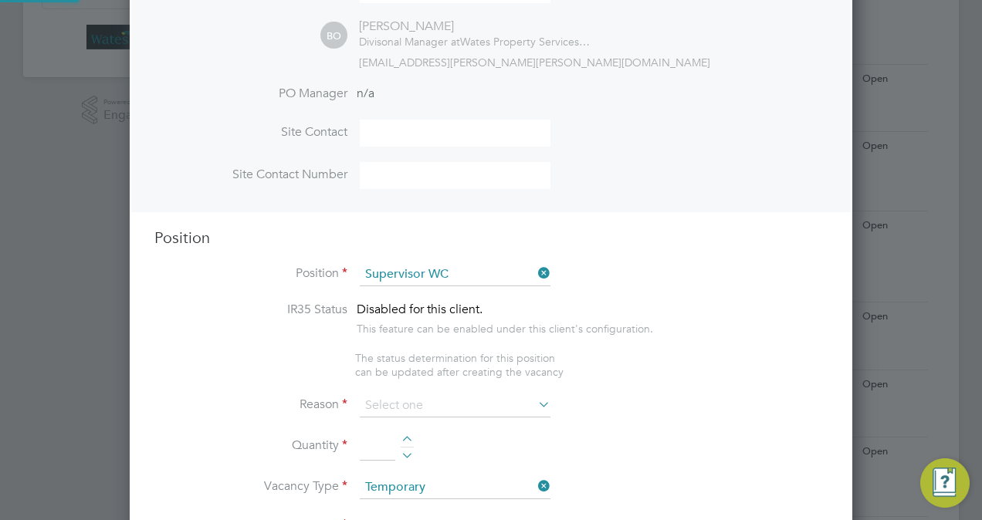
type textarea "Supervisor Min requirement for Supervisor is SSSTS or IOSH Managing Safely, whe…"
click at [437, 405] on input at bounding box center [455, 405] width 191 height 23
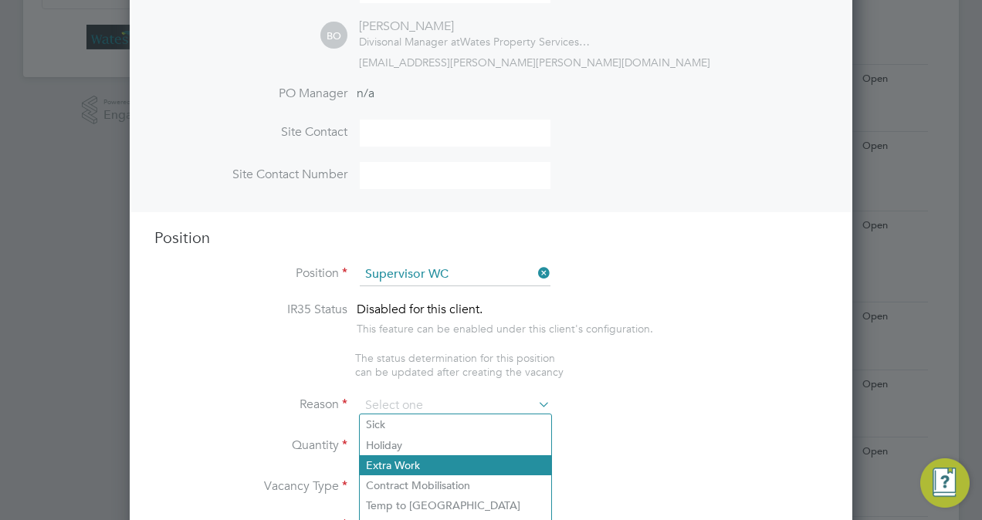
click at [431, 461] on li "Extra Work" at bounding box center [455, 465] width 191 height 20
type input "Extra Work"
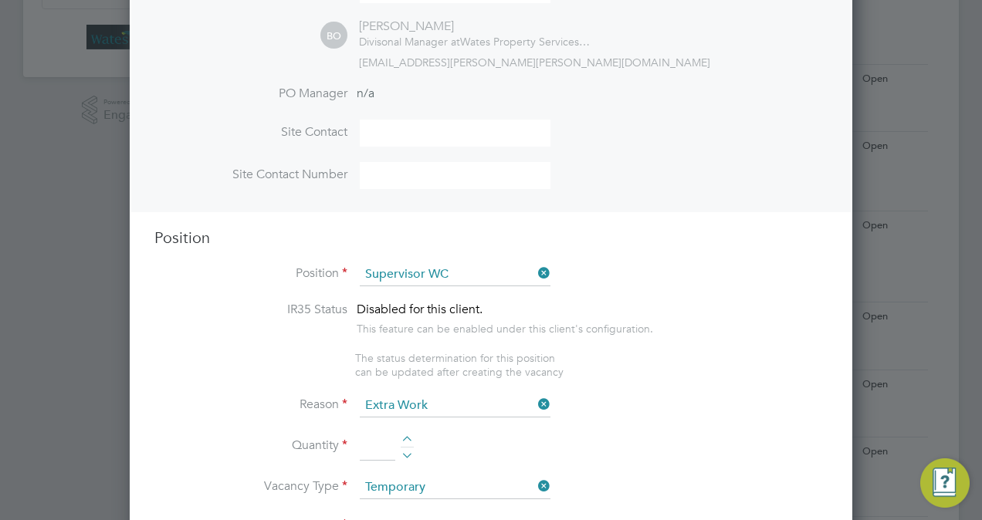
click at [410, 436] on div at bounding box center [407, 441] width 13 height 11
type input "1"
click at [744, 364] on ul "IR35 Status Disabled for this client. This feature can be enabled under this cl…" at bounding box center [490, 340] width 673 height 77
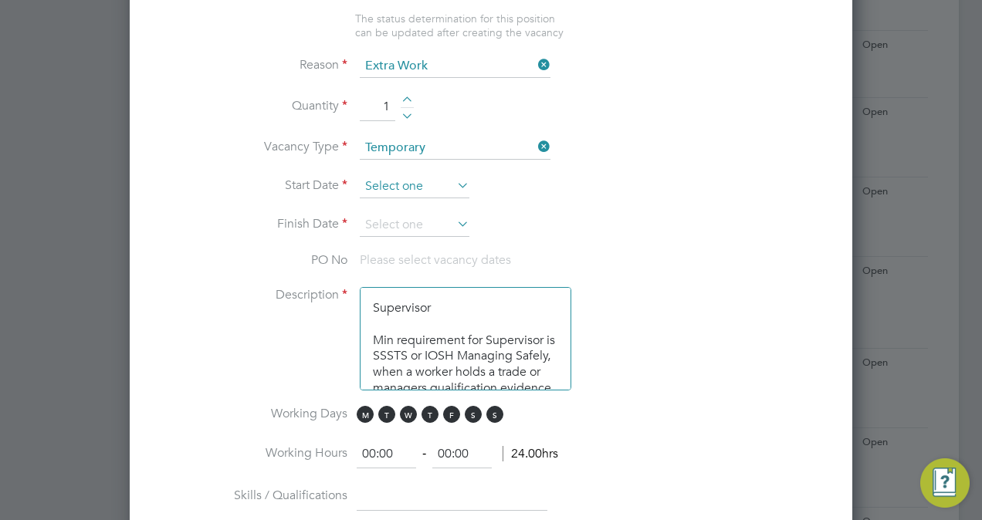
click at [412, 180] on input at bounding box center [415, 186] width 110 height 23
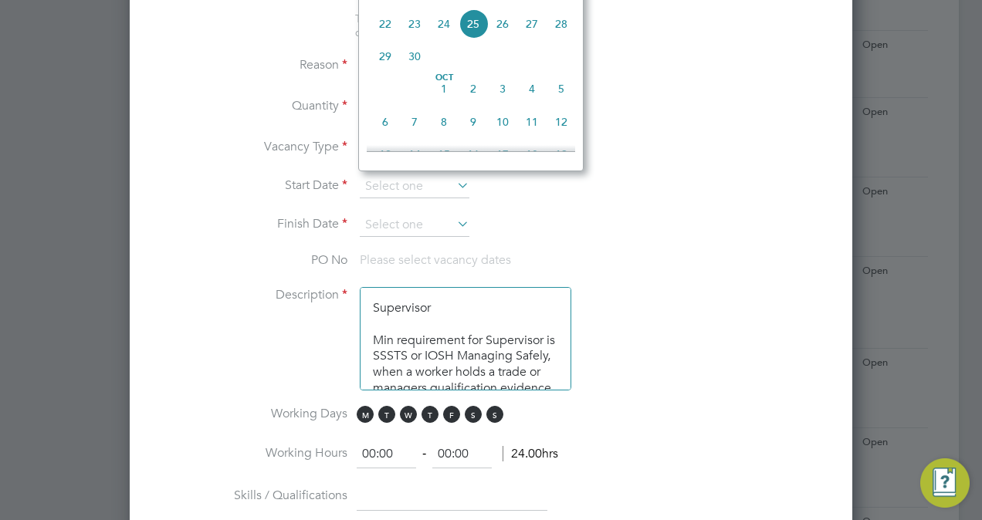
click at [471, 131] on span "9" at bounding box center [472, 121] width 29 height 29
type input "09 Oct 2025"
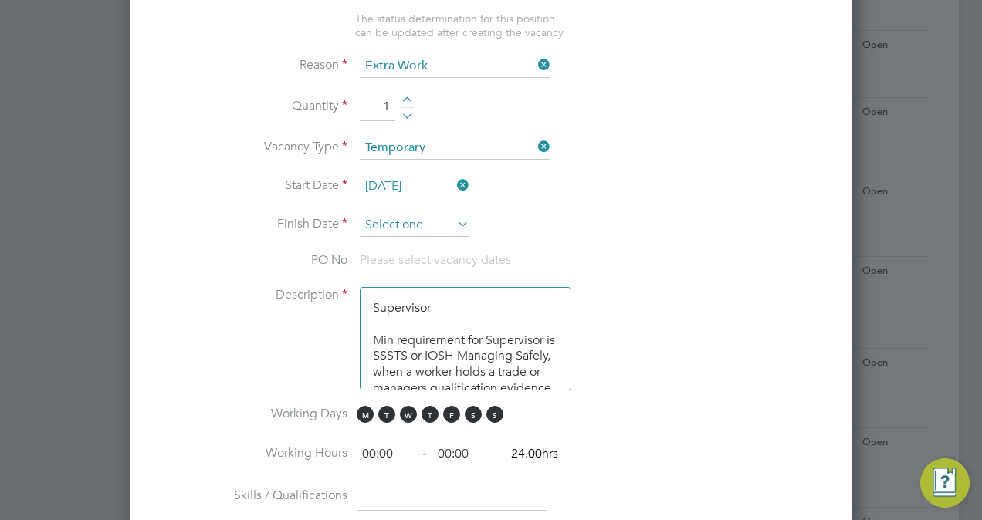
click at [407, 219] on input at bounding box center [415, 225] width 110 height 23
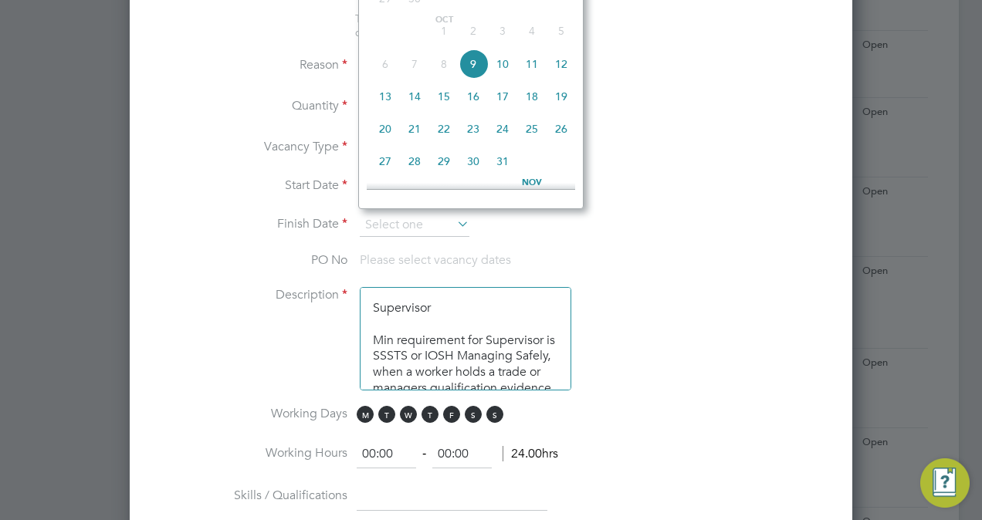
click at [482, 171] on span "30" at bounding box center [472, 161] width 29 height 29
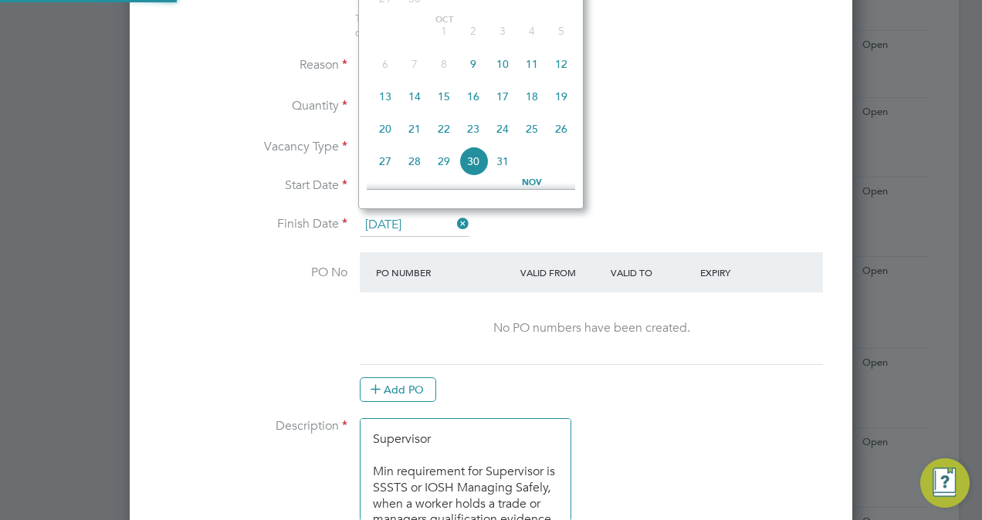
click at [418, 231] on input "30 Oct 2025" at bounding box center [415, 225] width 110 height 23
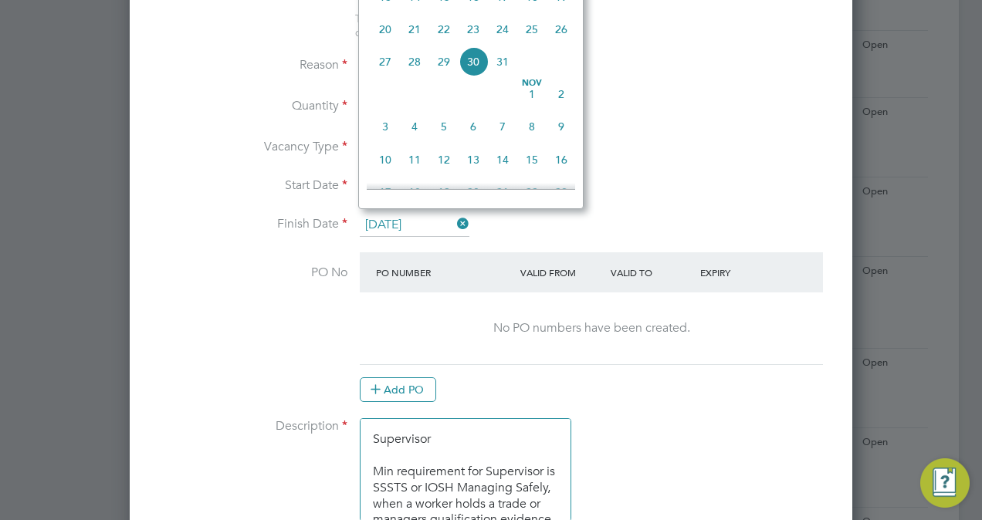
click at [472, 165] on span "13" at bounding box center [472, 159] width 29 height 29
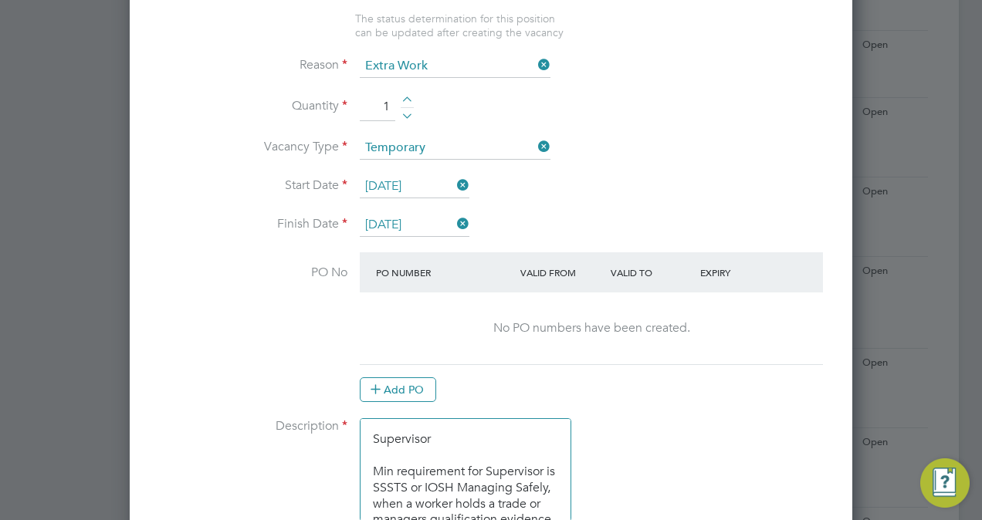
click at [423, 206] on li "Start Date 09 Oct 2025" at bounding box center [490, 194] width 673 height 39
click at [423, 216] on input "13 Nov 2025" at bounding box center [415, 225] width 110 height 23
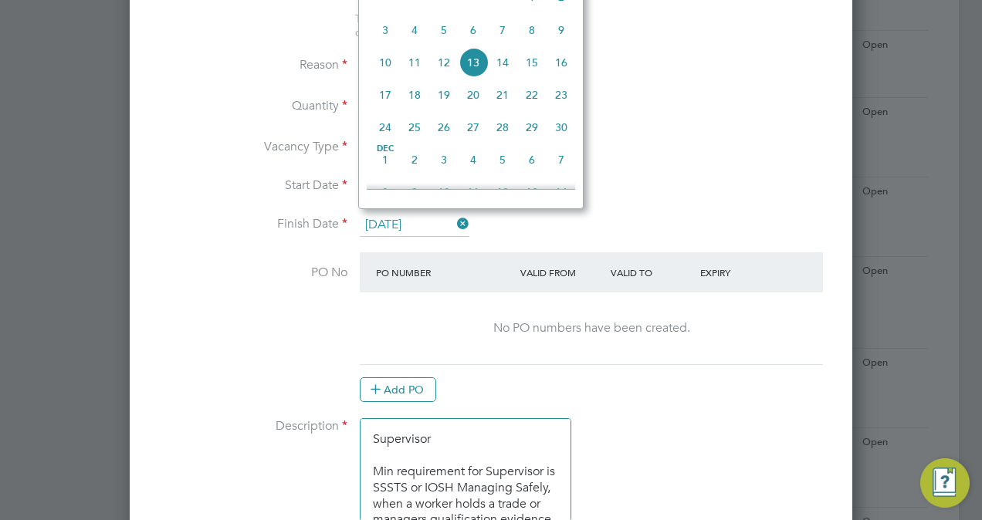
click at [474, 174] on span "4" at bounding box center [472, 159] width 29 height 29
click at [424, 221] on input "04 Dec 2025" at bounding box center [415, 225] width 110 height 23
click at [480, 174] on span "25" at bounding box center [472, 161] width 29 height 29
click at [417, 214] on input "25 Dec 2025" at bounding box center [415, 225] width 110 height 23
click at [498, 167] on span "9" at bounding box center [502, 159] width 29 height 29
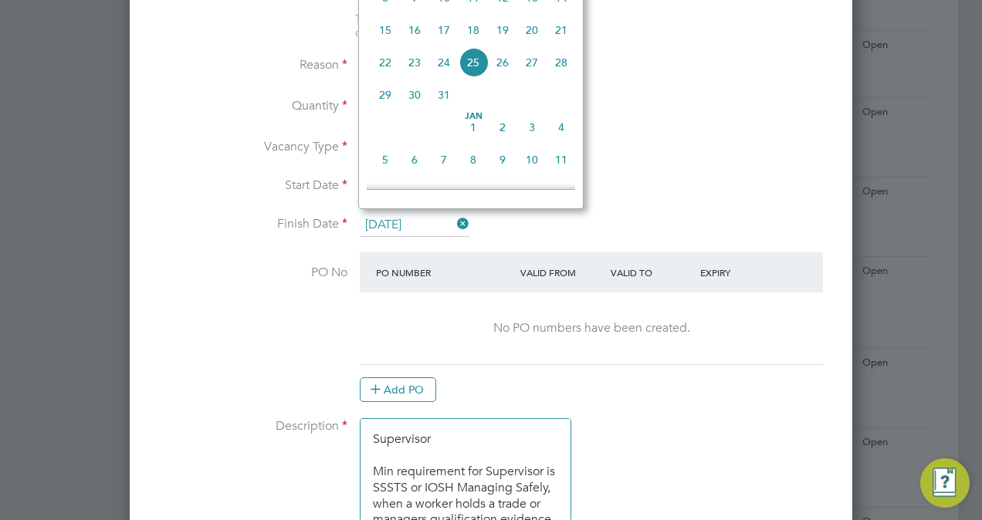
type input "09 Jan 2026"
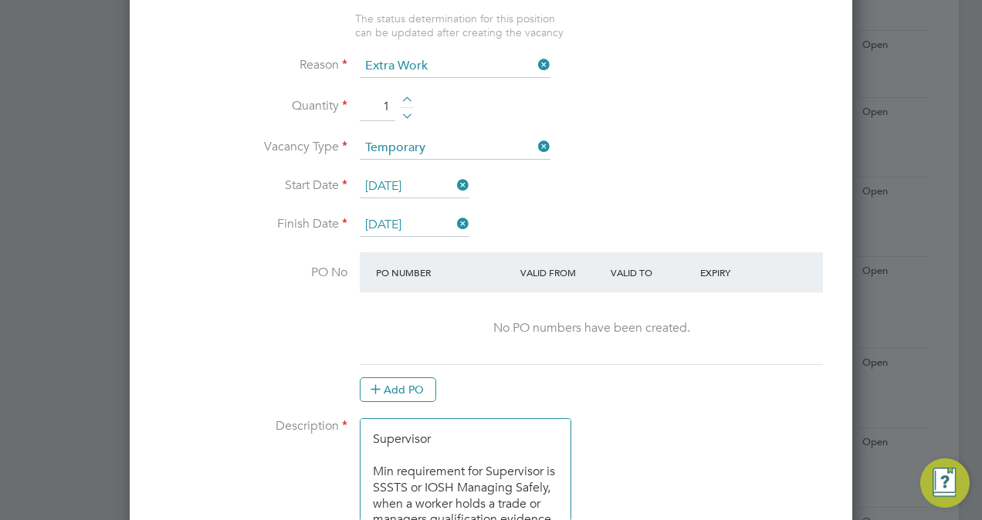
click at [571, 207] on li "Start Date 09 Oct 2025" at bounding box center [490, 194] width 673 height 39
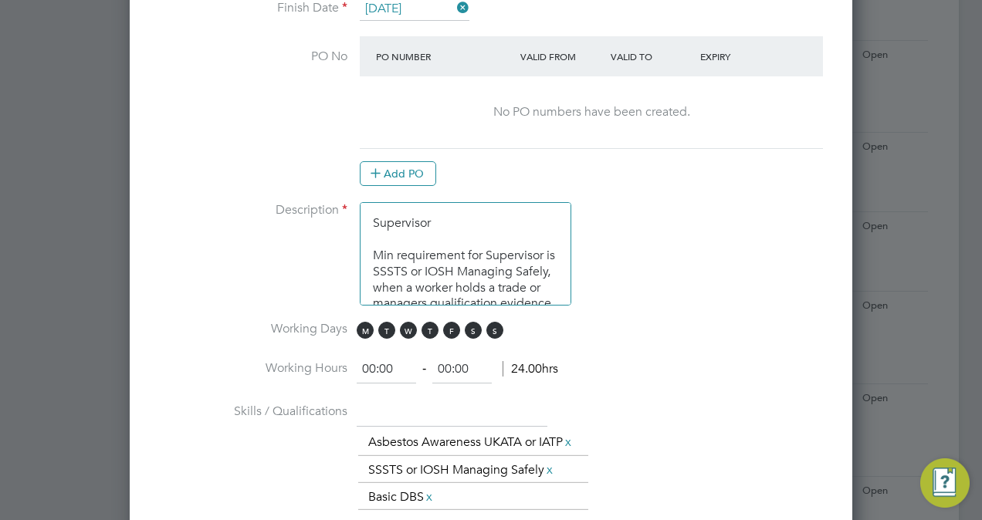
click at [377, 218] on textarea "Supervisor Min requirement for Supervisor is SSSTS or IOSH Managing Safely, whe…" at bounding box center [465, 253] width 211 height 103
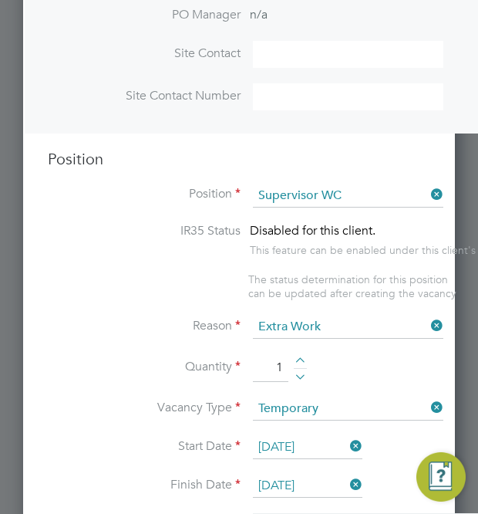
click at [123, 295] on ul "IR35 Status Disabled for this client. This feature can be enabled under this cl…" at bounding box center [384, 261] width 673 height 77
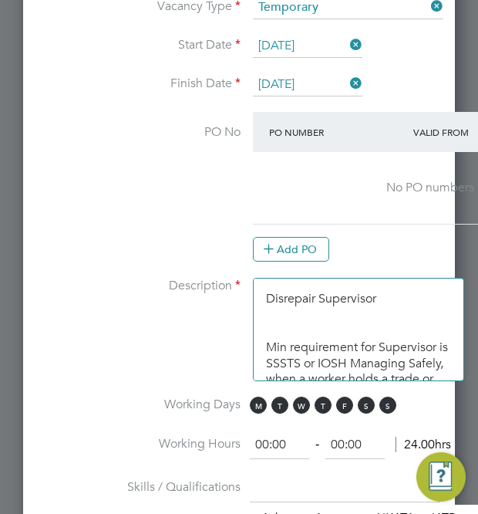
click at [401, 291] on textarea "Disrepair Supervisor Min requirement for Supervisor is SSSTS or IOSH Managing S…" at bounding box center [358, 329] width 211 height 103
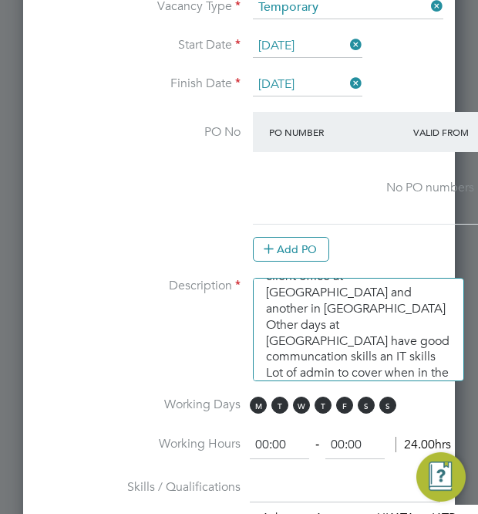
scroll to position [119, 0]
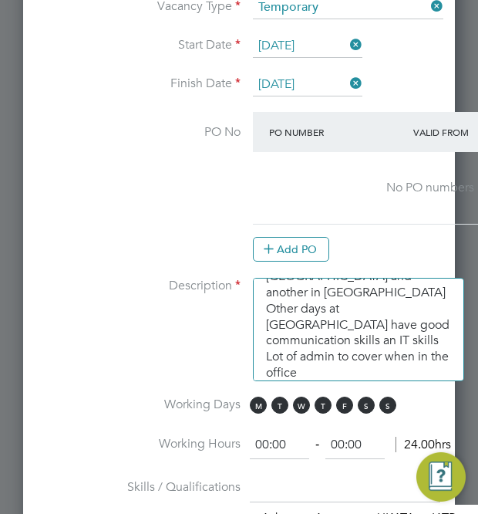
click at [344, 347] on textarea "Disrepair Supervisor Covering NW and NE patches Main work will be on the west s…" at bounding box center [358, 329] width 211 height 103
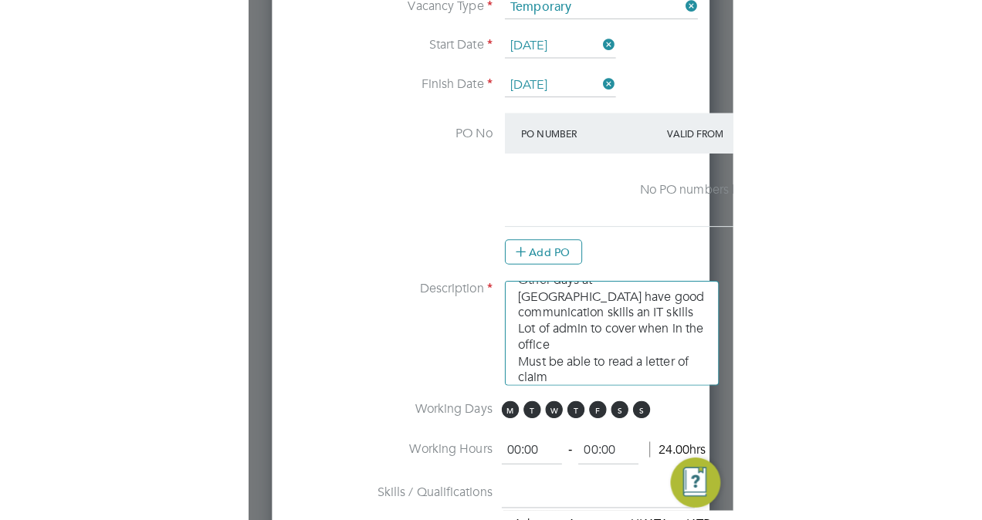
scroll to position [167, 0]
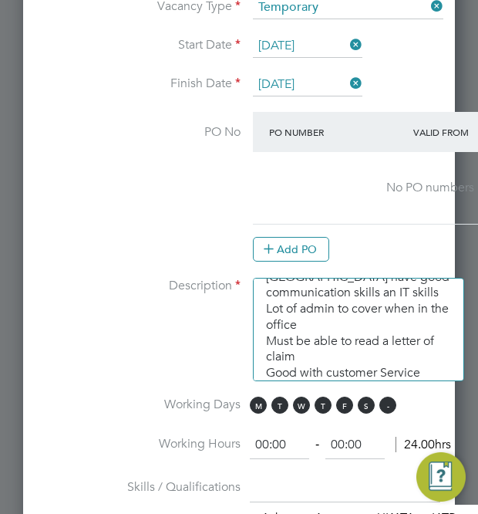
type textarea "Disrepair Supervisor Covering NW and NE patches Main work will be on the west s…"
click at [387, 397] on span "S" at bounding box center [388, 405] width 17 height 17
click at [366, 401] on span "S" at bounding box center [366, 405] width 17 height 17
click at [269, 440] on input "00:00" at bounding box center [279, 445] width 59 height 28
type input "08:00"
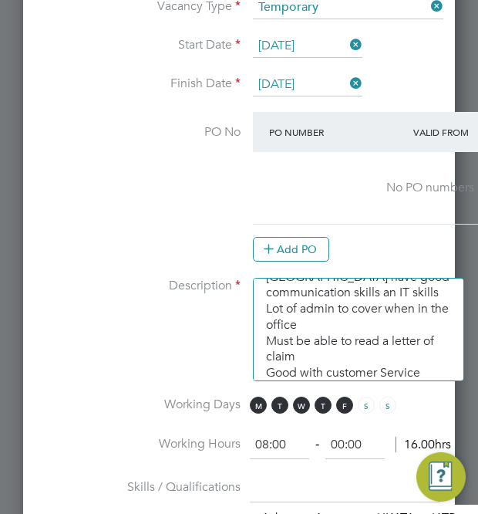
click at [343, 438] on input "00:00" at bounding box center [355, 445] width 59 height 28
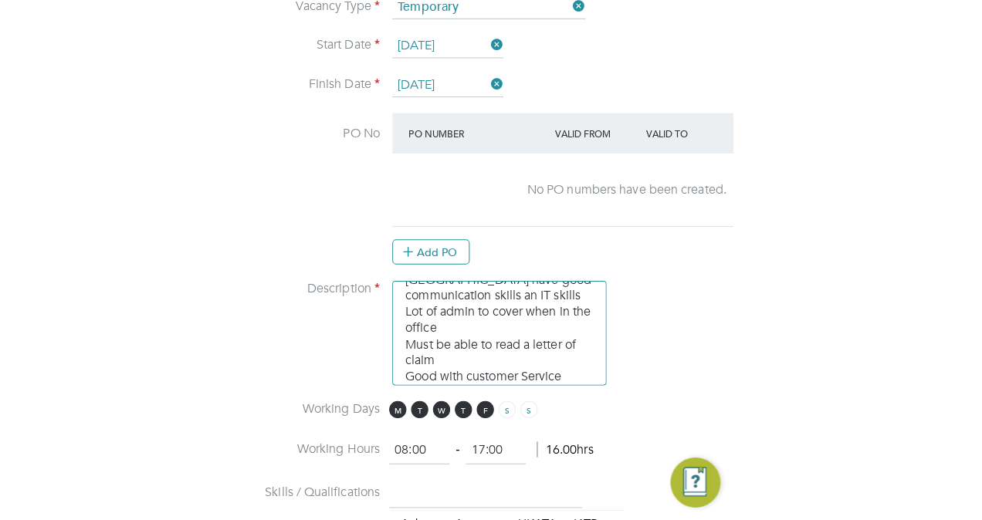
scroll to position [8, 8]
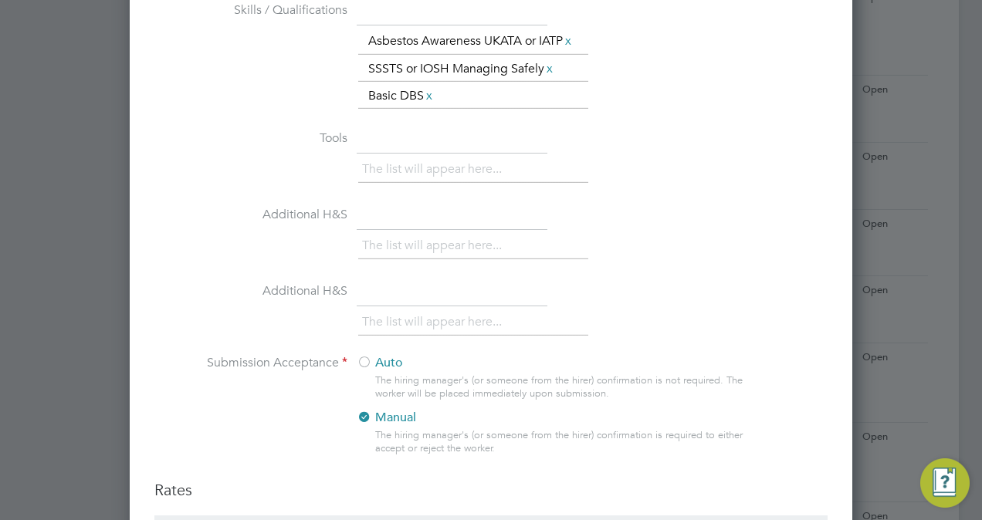
type input "17:00"
click at [247, 299] on label "Additional H&S" at bounding box center [250, 291] width 193 height 16
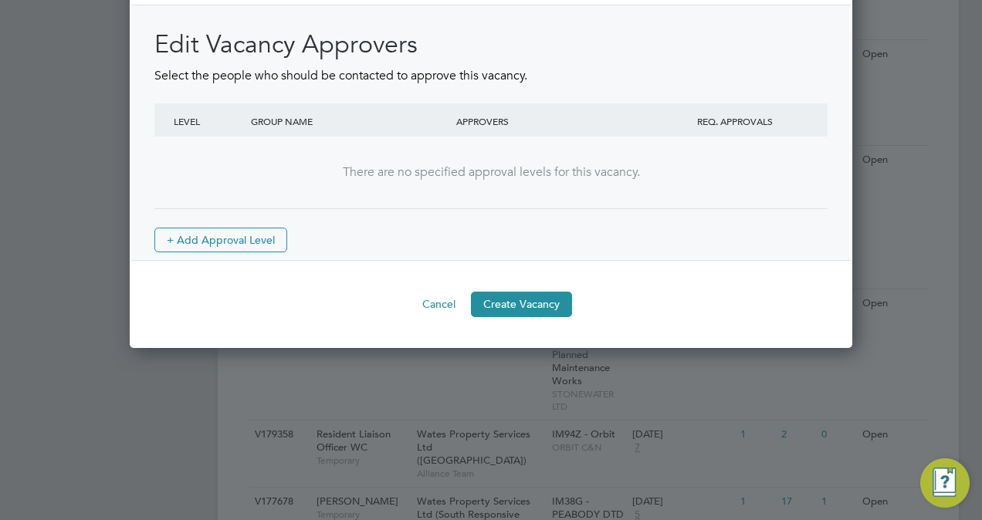
scroll to position [2223, 0]
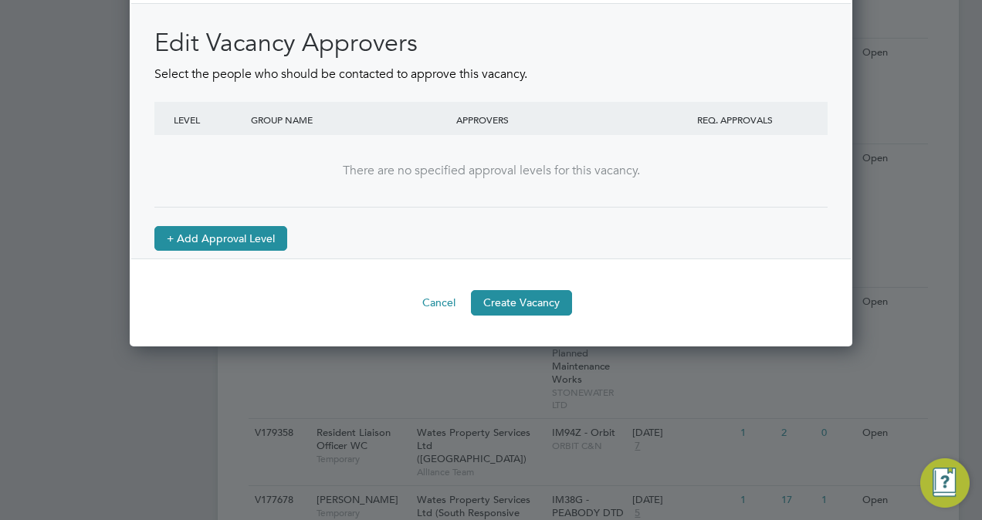
click at [227, 251] on button "+ Add Approval Level" at bounding box center [220, 238] width 133 height 25
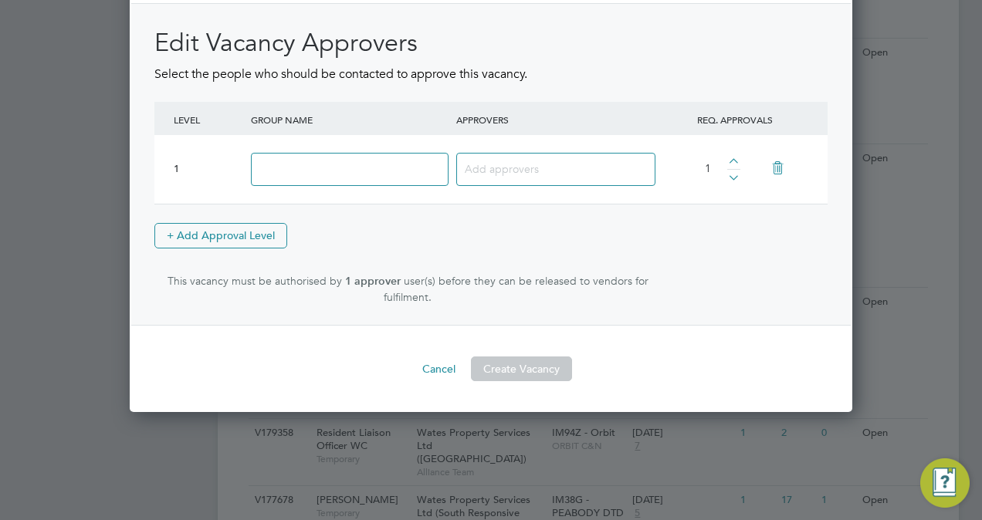
click at [385, 169] on input at bounding box center [350, 169] width 198 height 33
type input "Approve"
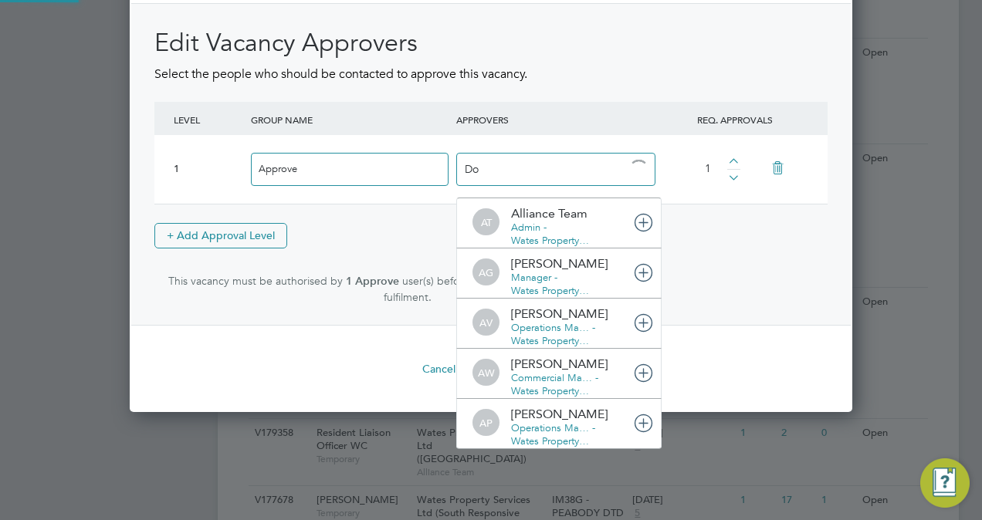
type input "Dom"
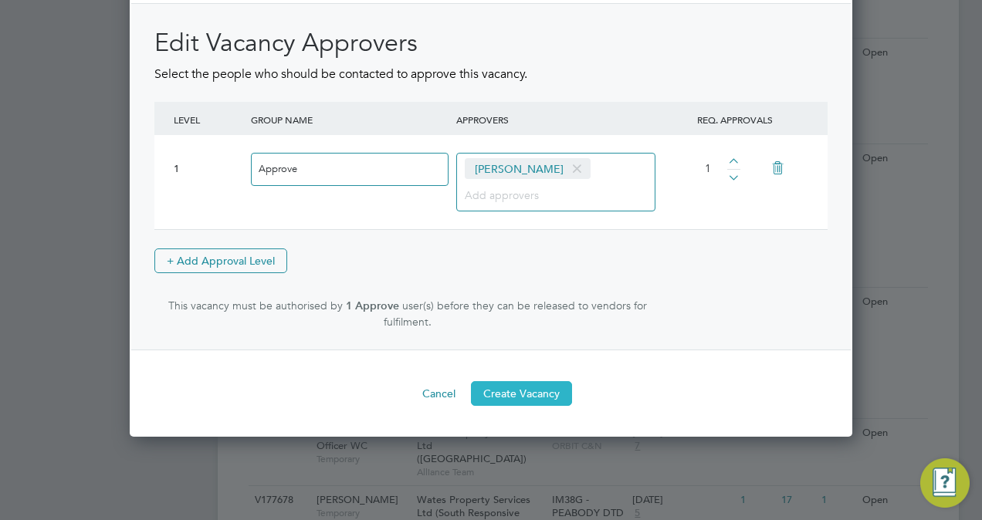
click at [546, 406] on button "Create Vacancy" at bounding box center [521, 393] width 101 height 25
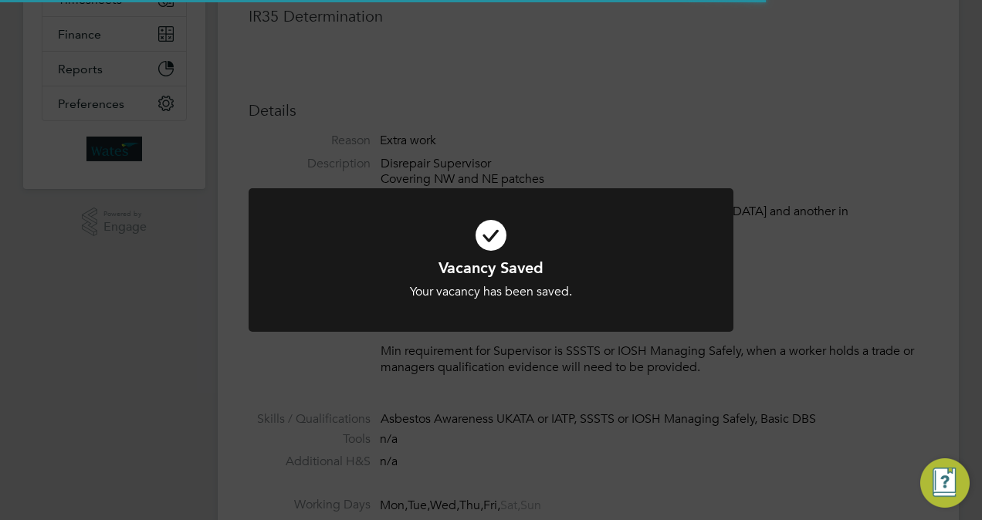
scroll to position [27, 241]
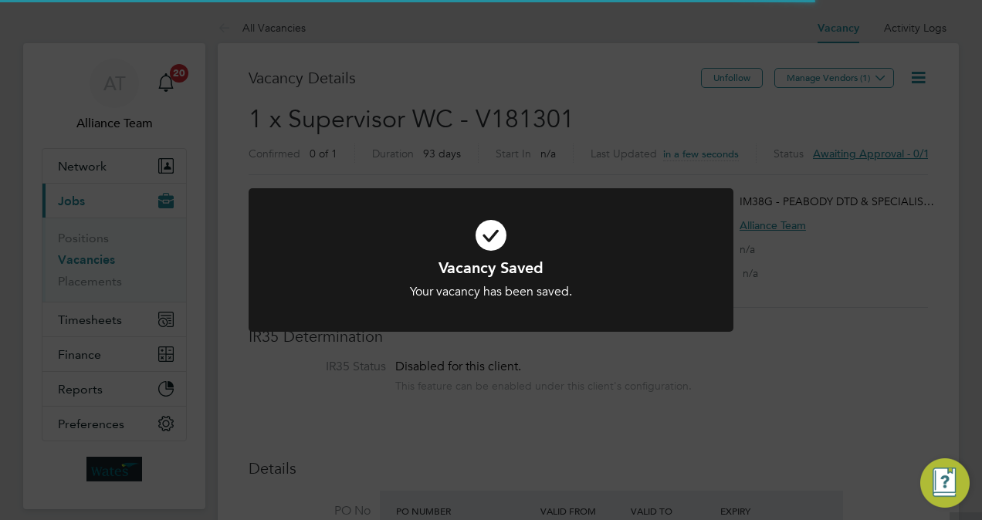
click at [881, 273] on div "Vacancy Saved Your vacancy has been saved. Cancel Okay" at bounding box center [491, 260] width 982 height 520
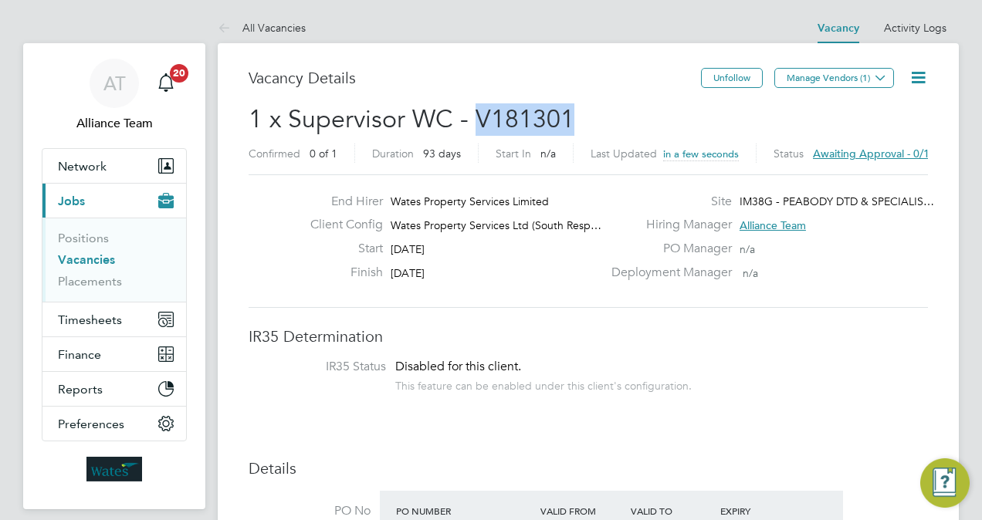
drag, startPoint x: 622, startPoint y: 110, endPoint x: 478, endPoint y: 124, distance: 144.2
click at [478, 124] on h2 "1 x Supervisor WC - V181301 Confirmed 0 of 1 Duration 93 days Start In n/a Last…" at bounding box center [588, 135] width 679 height 65
copy span "V181301"
click at [909, 85] on icon at bounding box center [917, 77] width 19 height 19
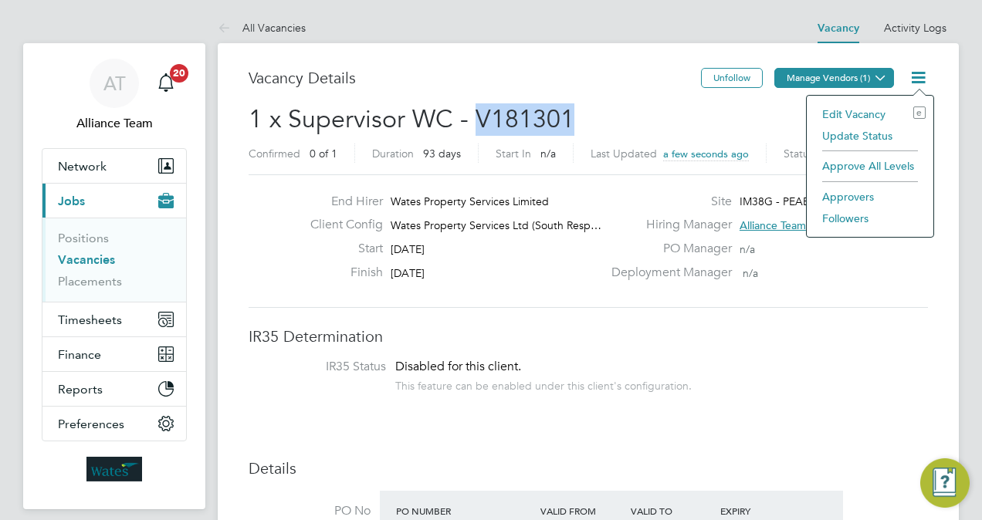
click at [837, 71] on button "Manage Vendors (1)" at bounding box center [834, 78] width 120 height 20
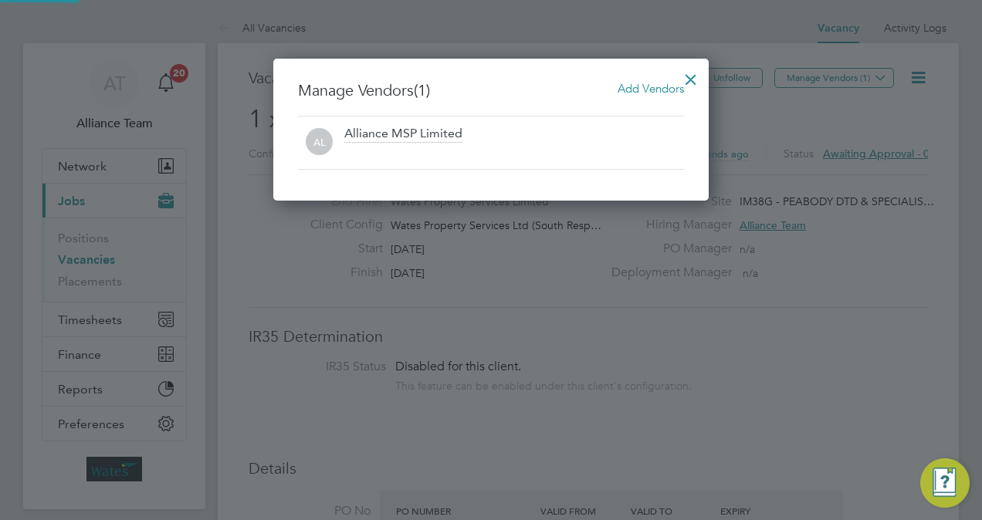
click at [620, 91] on span "Add Vendors" at bounding box center [650, 88] width 66 height 15
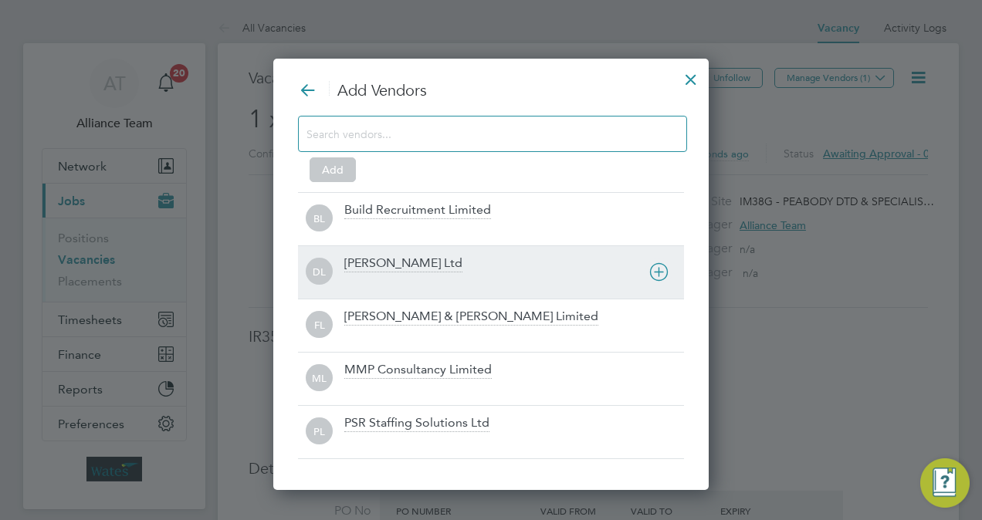
click at [407, 249] on div "DL Daniel Owen Ltd" at bounding box center [491, 271] width 386 height 53
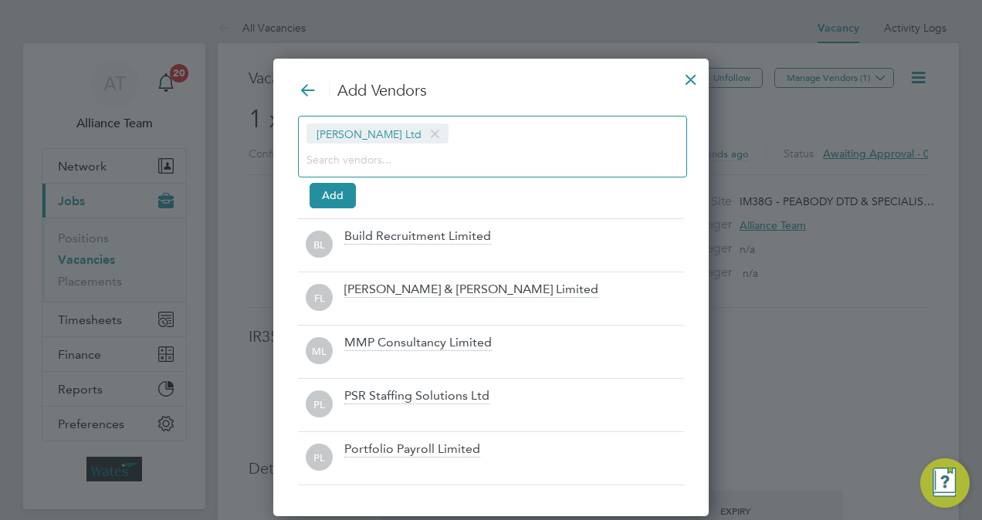
click at [424, 134] on span at bounding box center [435, 134] width 22 height 29
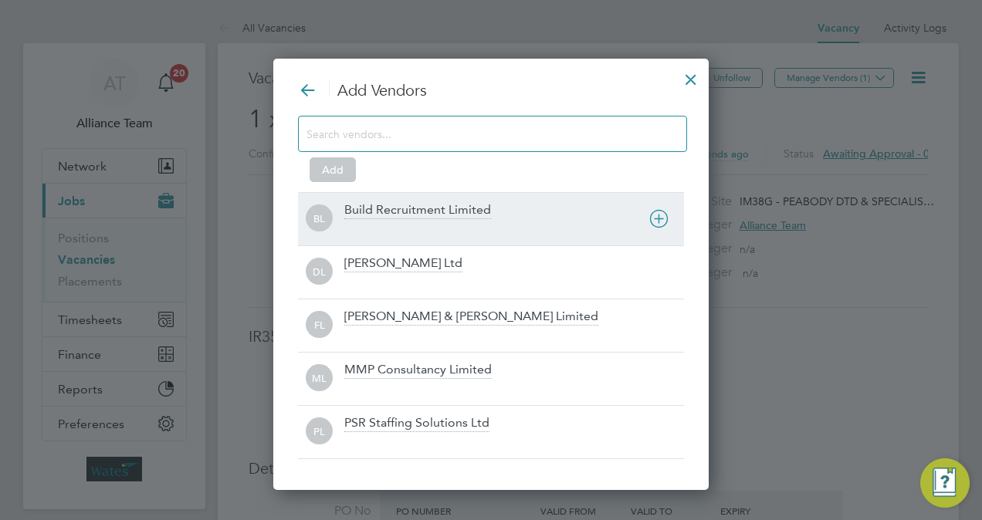
click at [404, 211] on div "Build Recruitment Limited" at bounding box center [417, 210] width 147 height 17
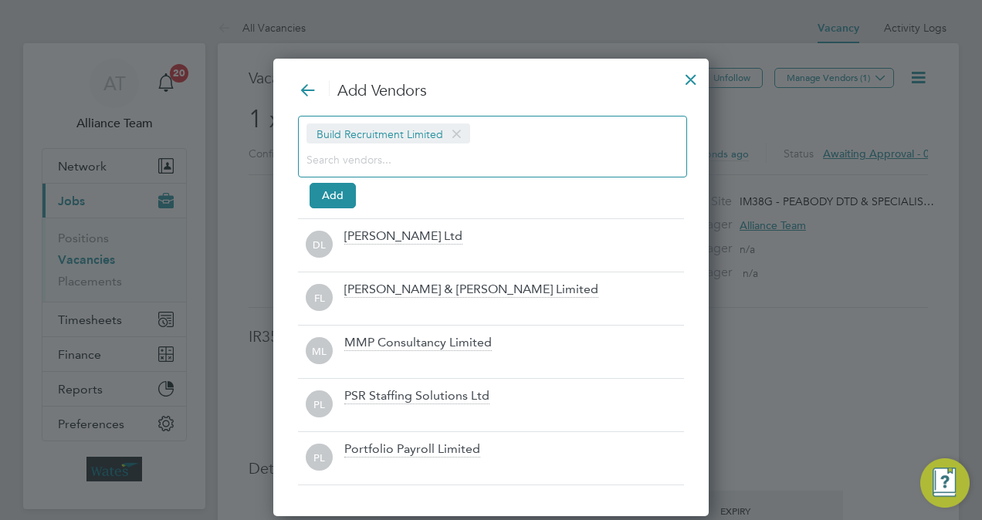
click at [406, 173] on div "Build Recruitment Limited" at bounding box center [492, 147] width 389 height 62
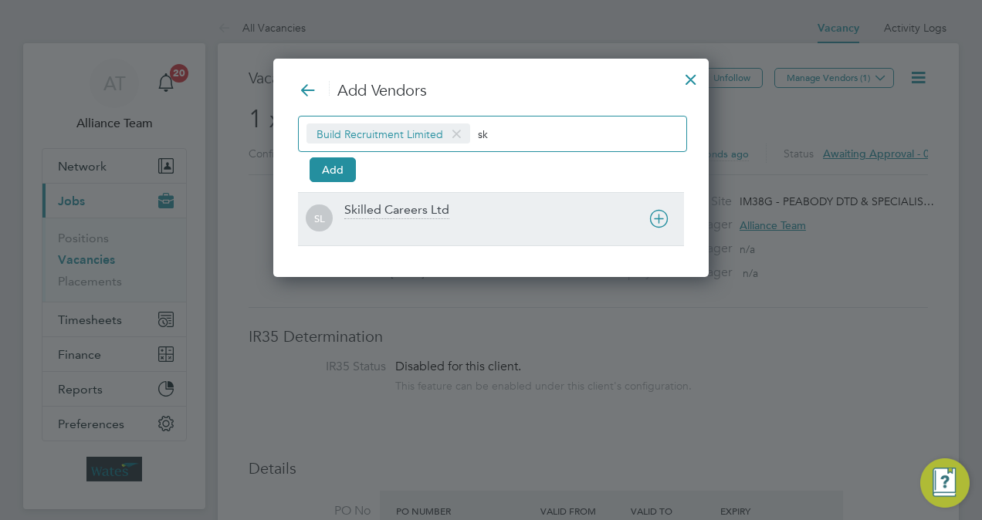
type input "sk"
click at [406, 192] on div "SL Skilled Careers Ltd" at bounding box center [491, 218] width 386 height 53
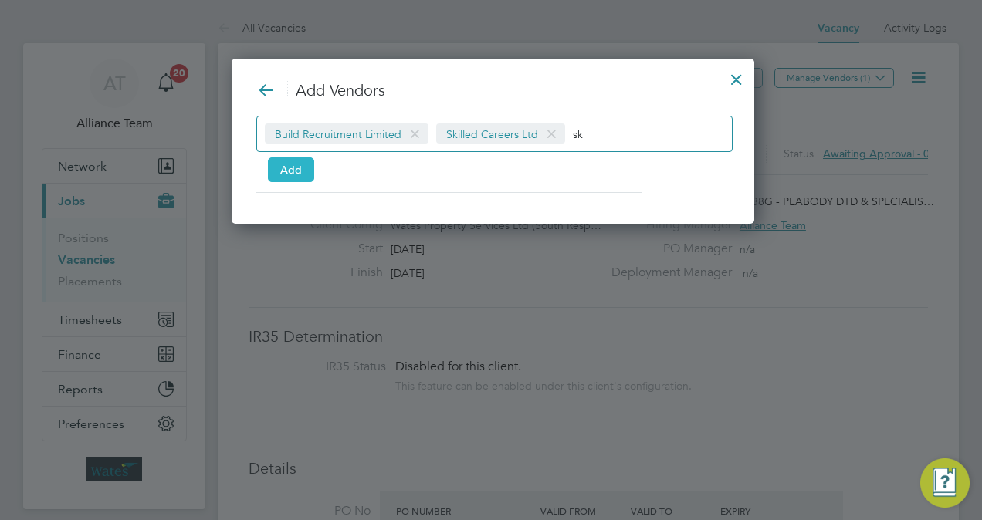
click at [304, 160] on button "Add" at bounding box center [291, 169] width 46 height 25
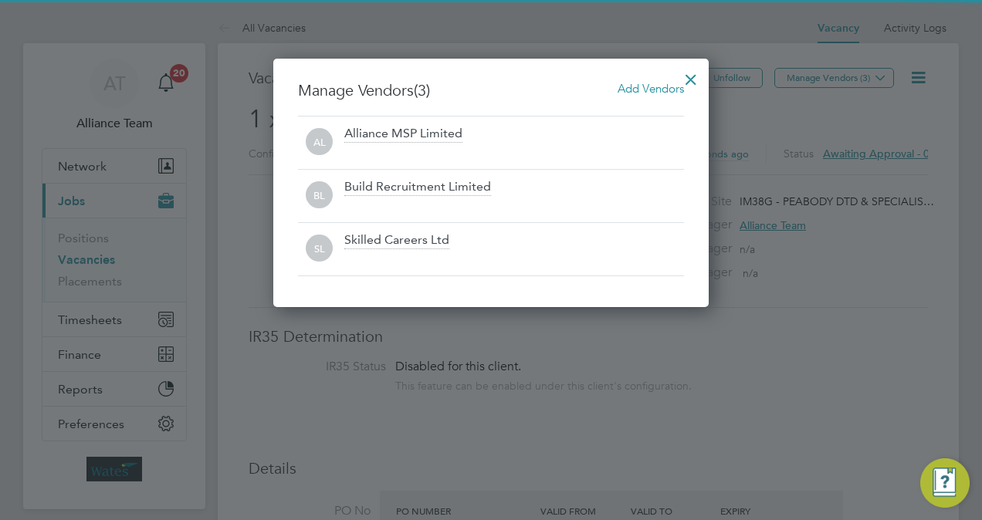
click at [687, 76] on div at bounding box center [691, 76] width 28 height 28
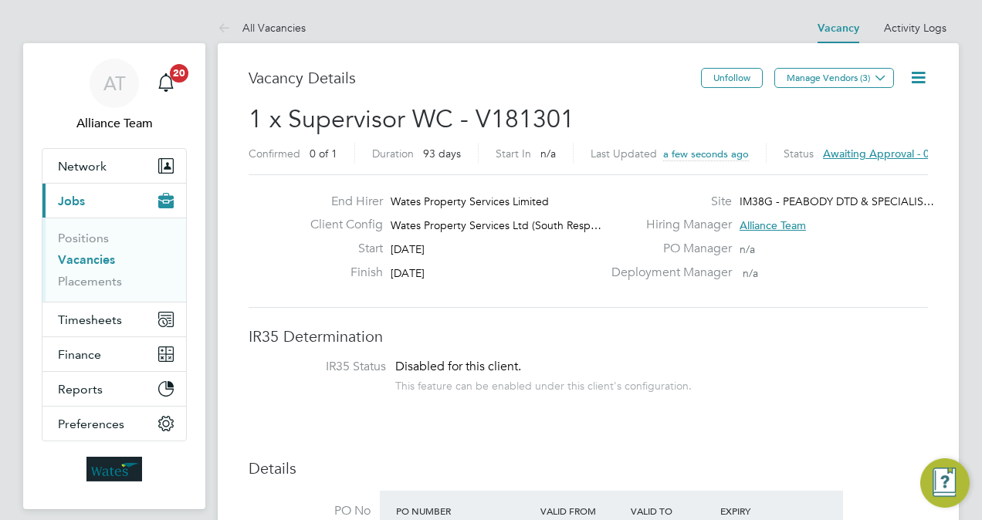
click at [914, 76] on icon at bounding box center [917, 77] width 19 height 19
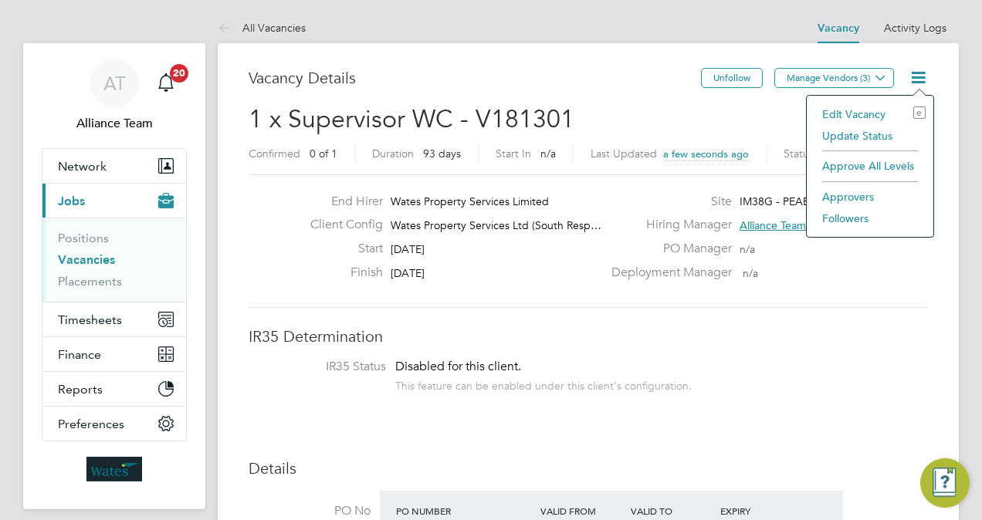
click at [848, 218] on li "Followers" at bounding box center [869, 219] width 111 height 22
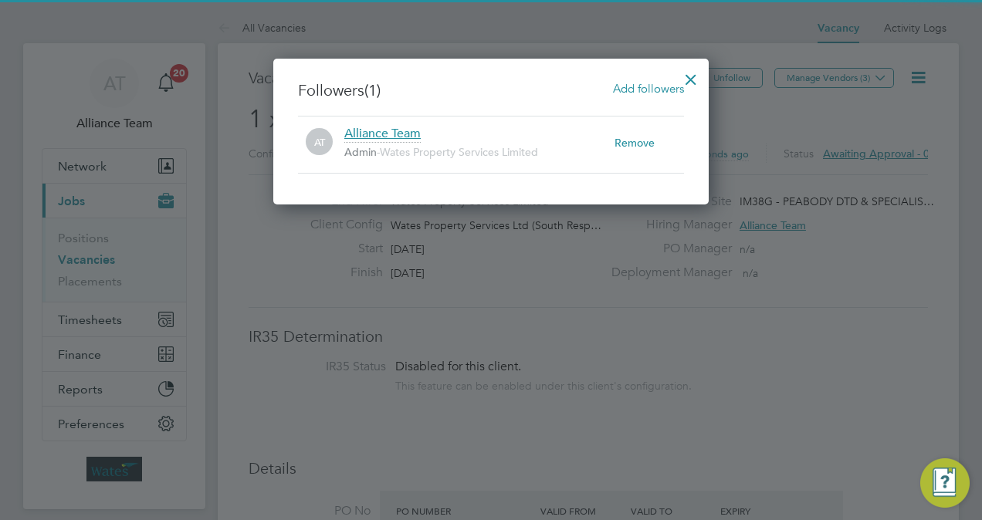
click at [628, 86] on span "Add followers" at bounding box center [648, 88] width 71 height 15
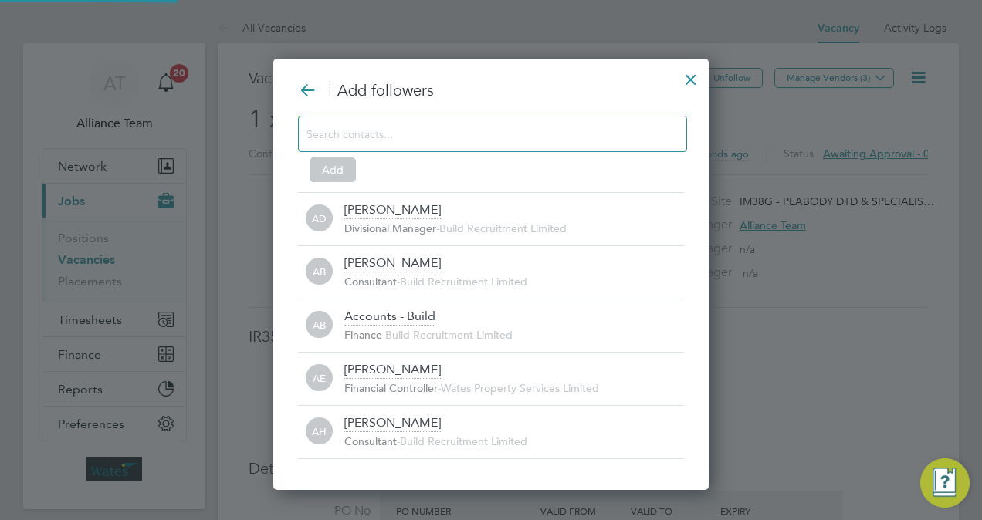
click at [455, 139] on input at bounding box center [479, 133] width 347 height 20
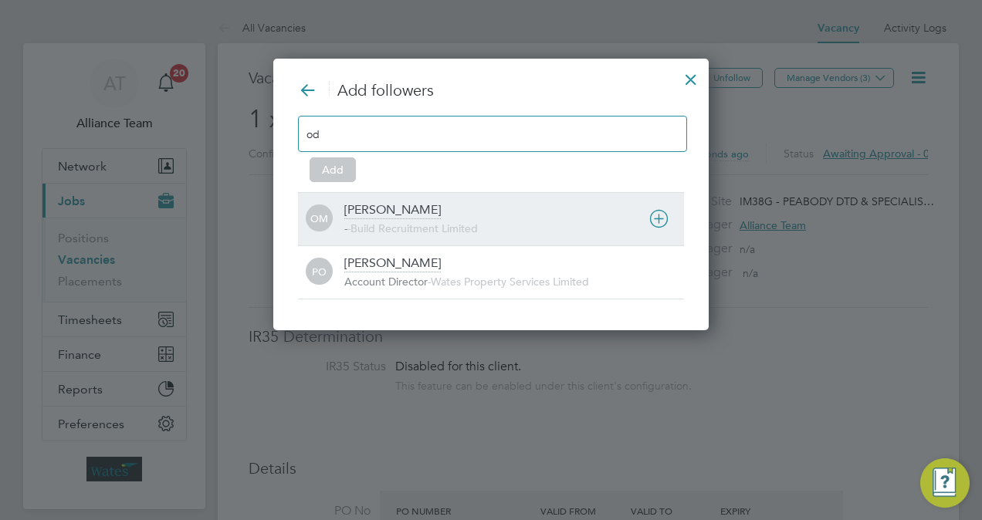
type input "od"
click at [450, 221] on span "Build Recruitment Limited" at bounding box center [413, 228] width 127 height 14
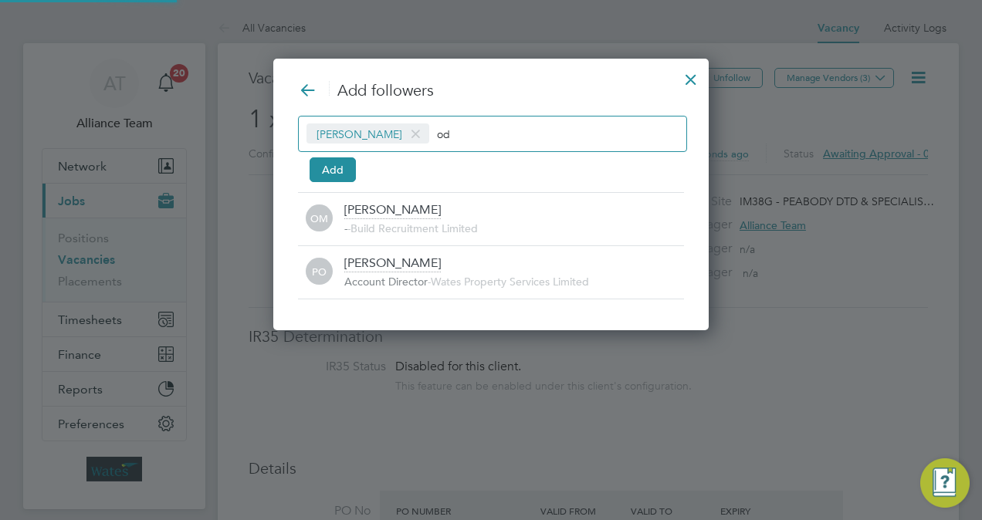
click at [470, 127] on input "od" at bounding box center [485, 133] width 96 height 20
type input "o"
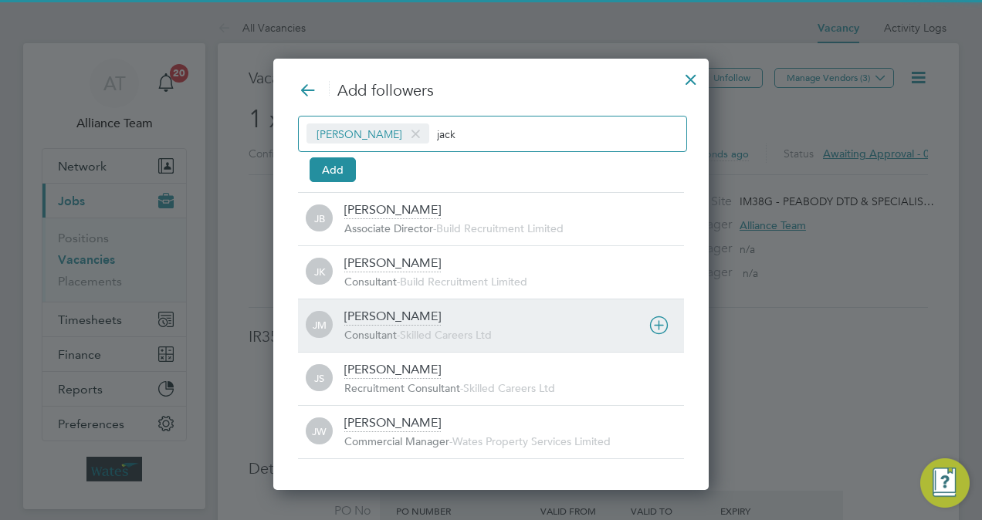
type input "jack"
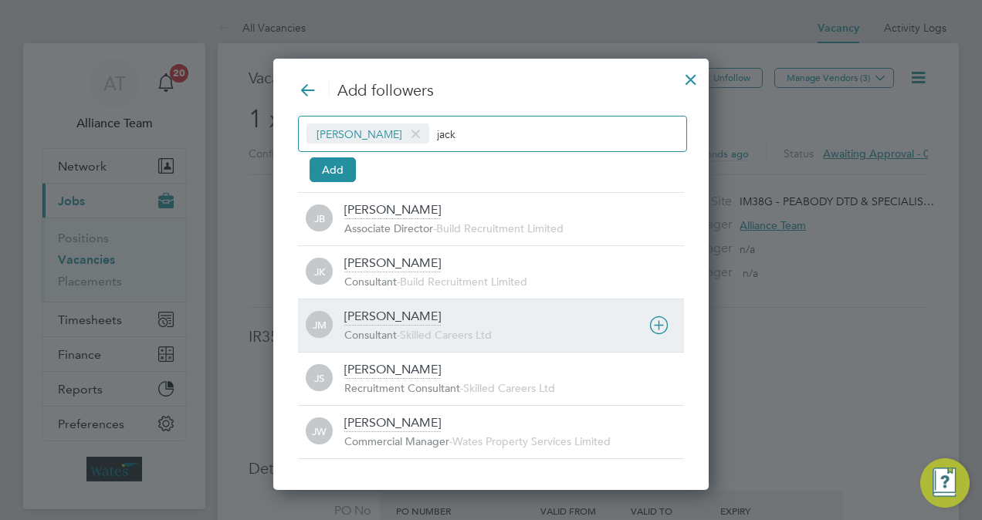
click at [429, 329] on span "Skilled Careers Ltd" at bounding box center [446, 335] width 92 height 14
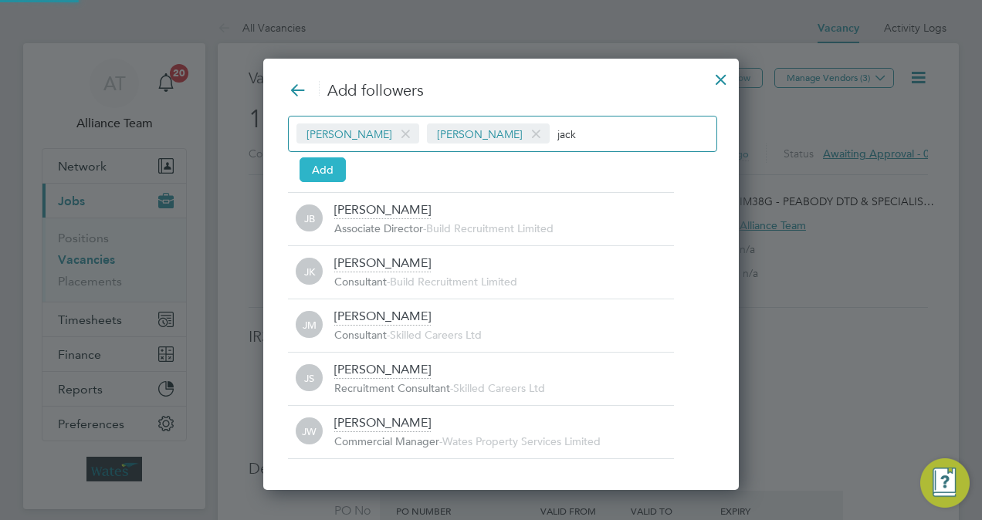
click at [320, 175] on button "Add" at bounding box center [322, 169] width 46 height 25
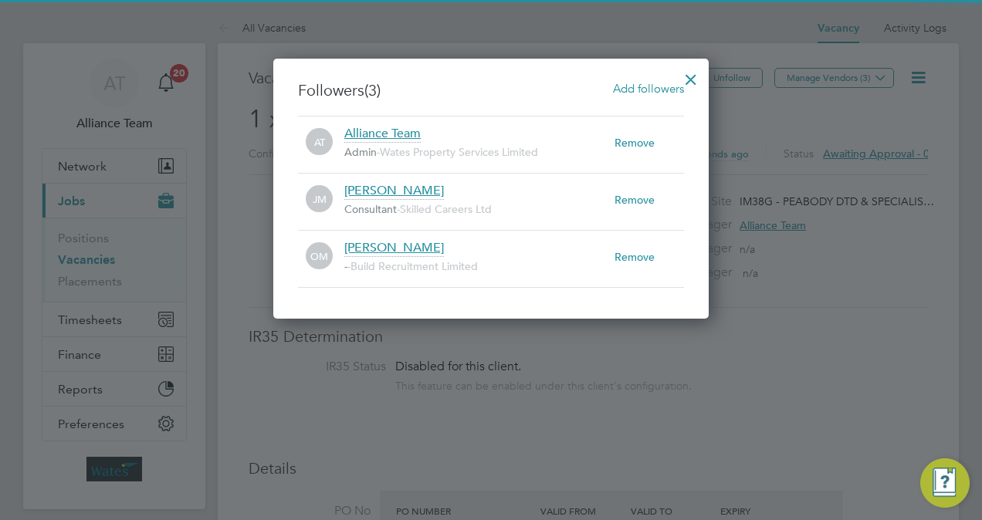
click at [690, 69] on div at bounding box center [691, 76] width 28 height 28
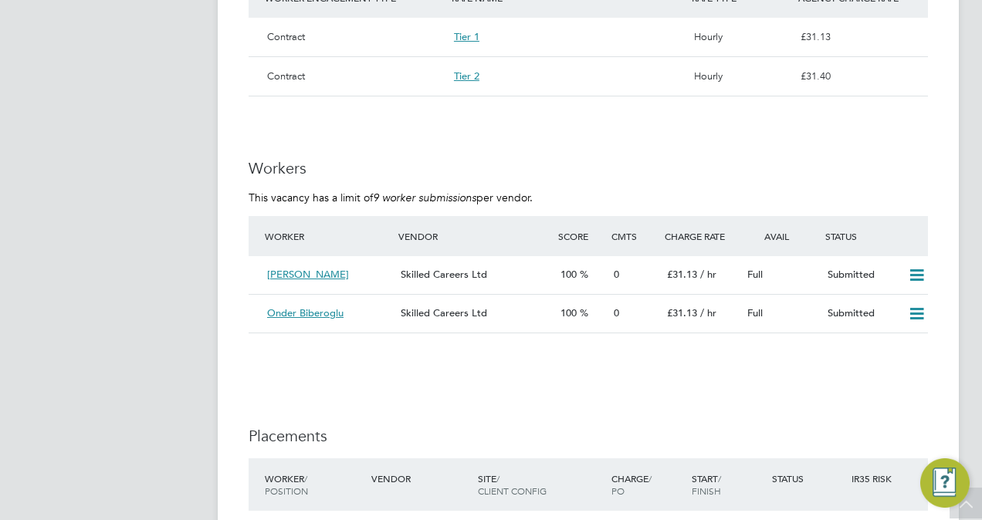
scroll to position [1173, 0]
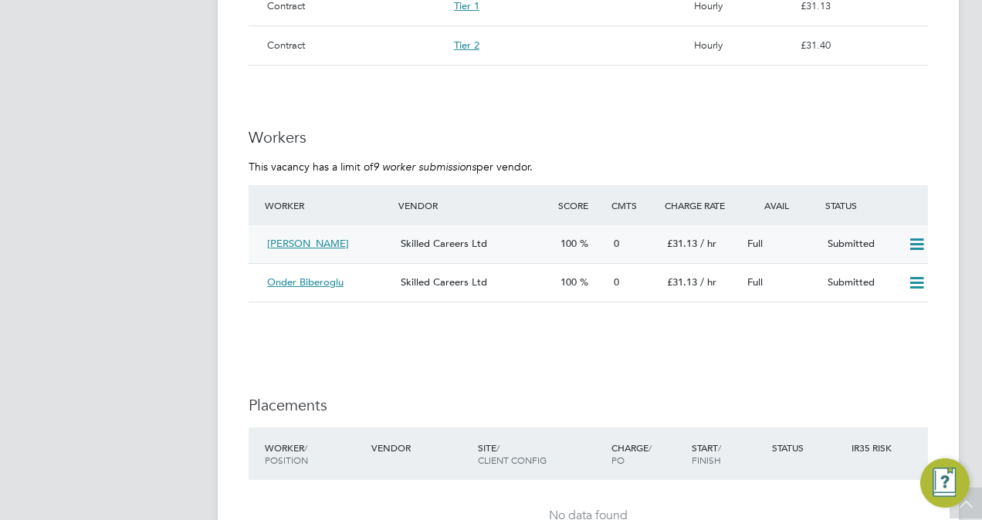
click at [512, 235] on div "Skilled Careers Ltd" at bounding box center [474, 244] width 160 height 25
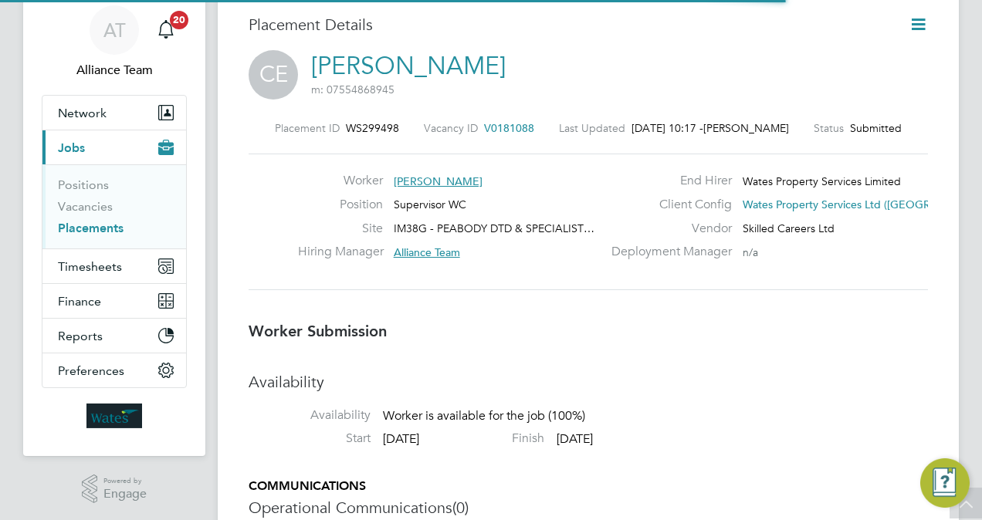
scroll to position [8, 8]
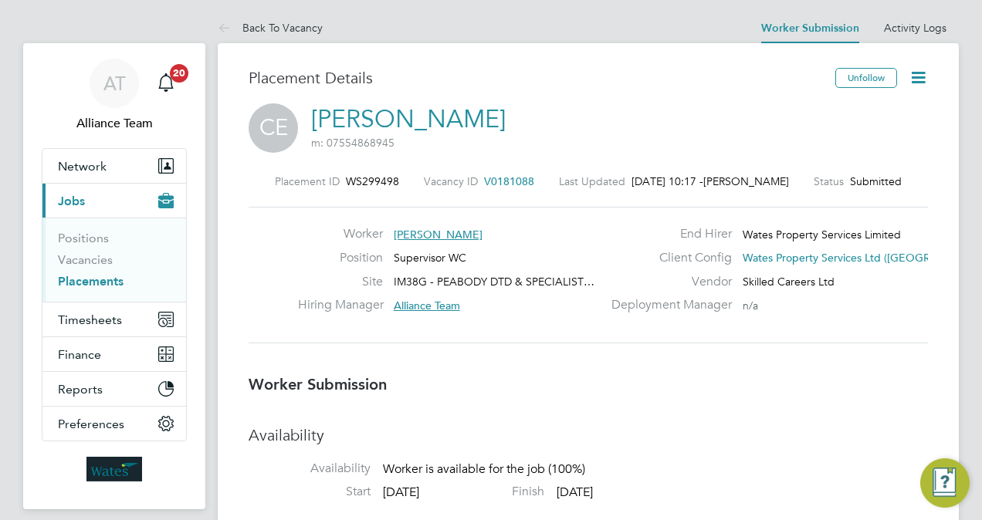
click at [502, 178] on span "V0181088" at bounding box center [509, 181] width 50 height 14
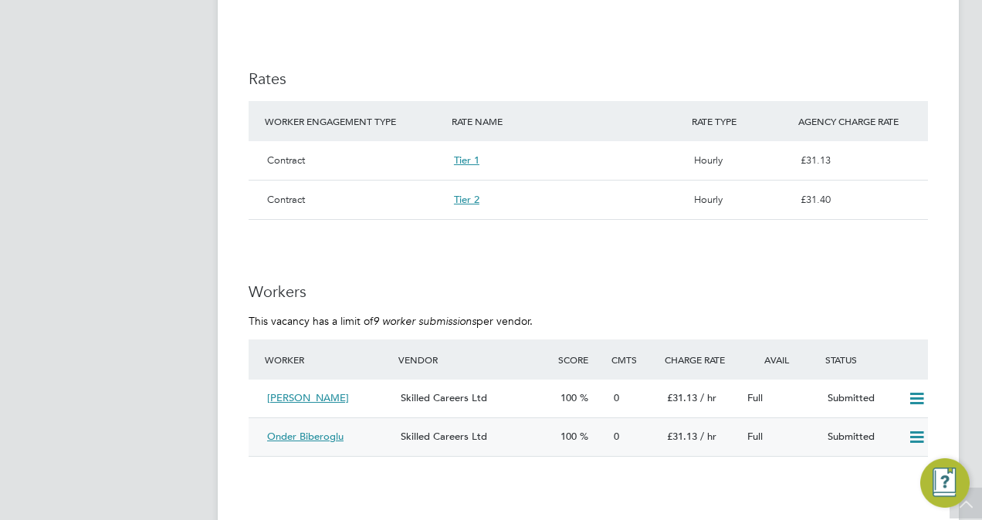
click at [699, 424] on div "£31.13 / hr" at bounding box center [701, 436] width 80 height 25
